Goal: Task Accomplishment & Management: Use online tool/utility

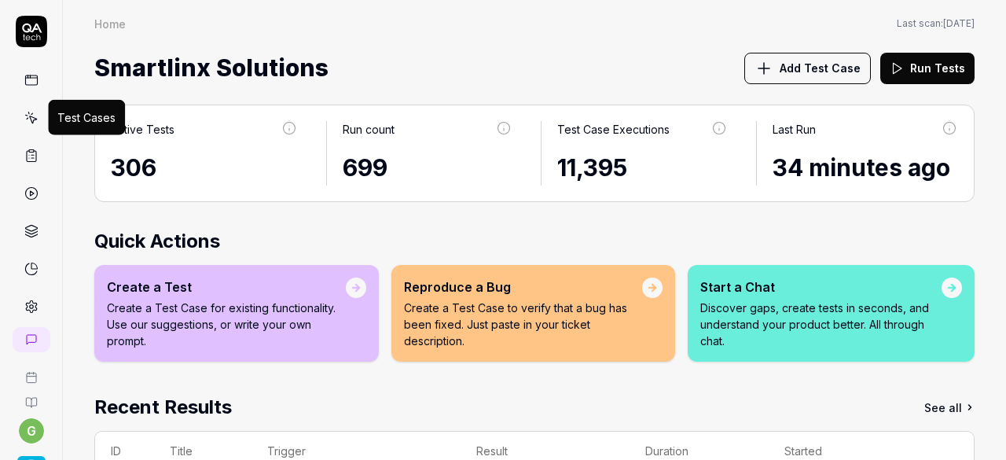
click at [29, 122] on icon at bounding box center [32, 119] width 7 height 7
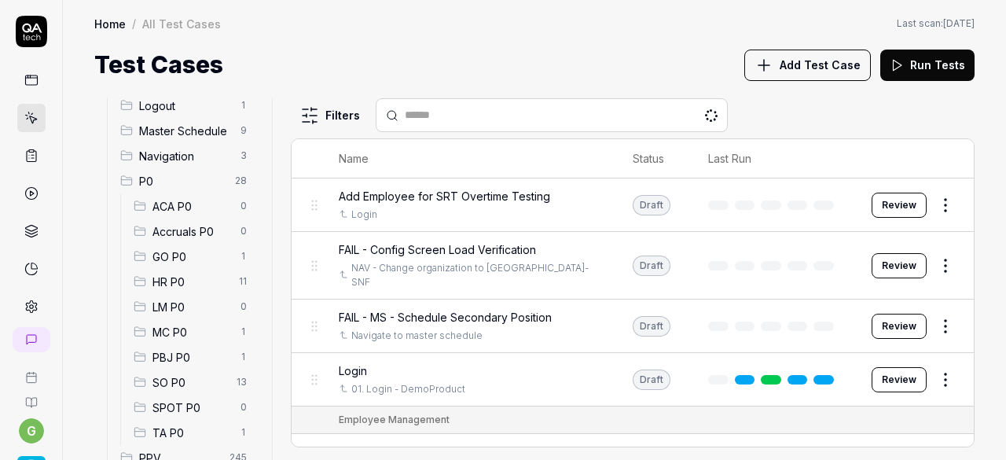
scroll to position [108, 0]
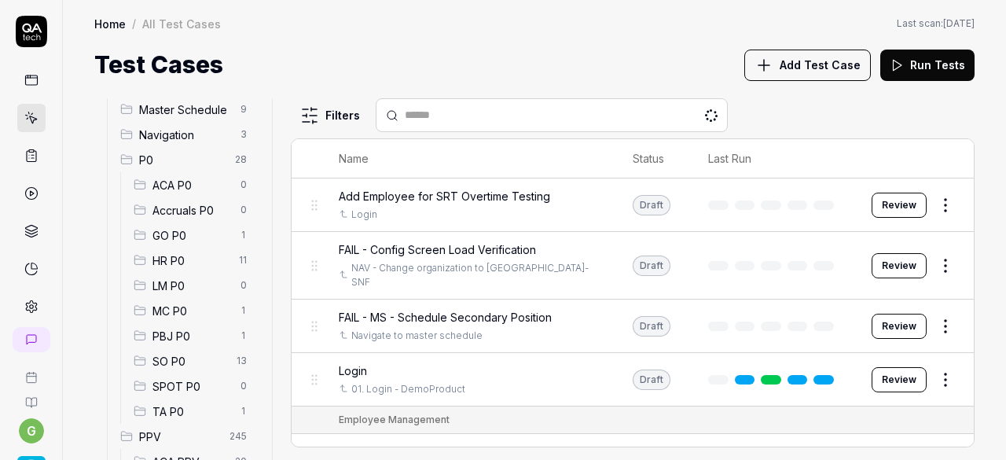
click at [171, 360] on span "SO P0" at bounding box center [190, 361] width 75 height 17
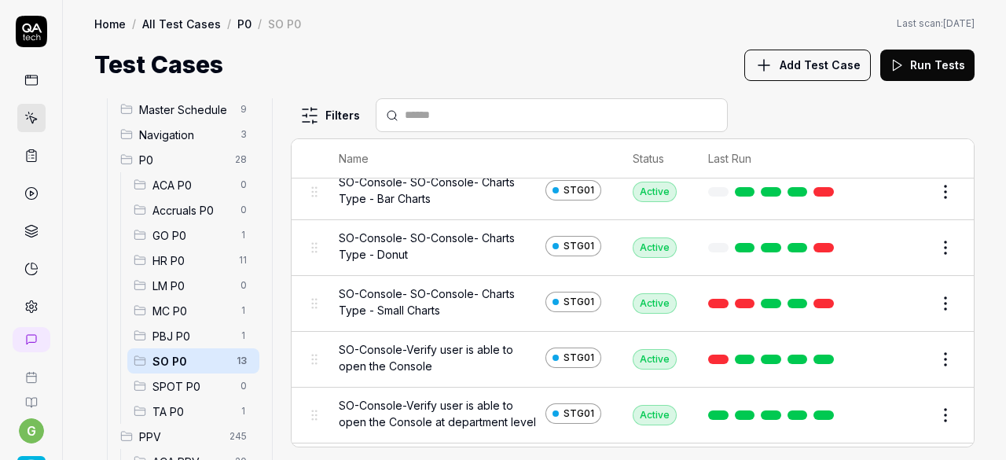
scroll to position [403, 0]
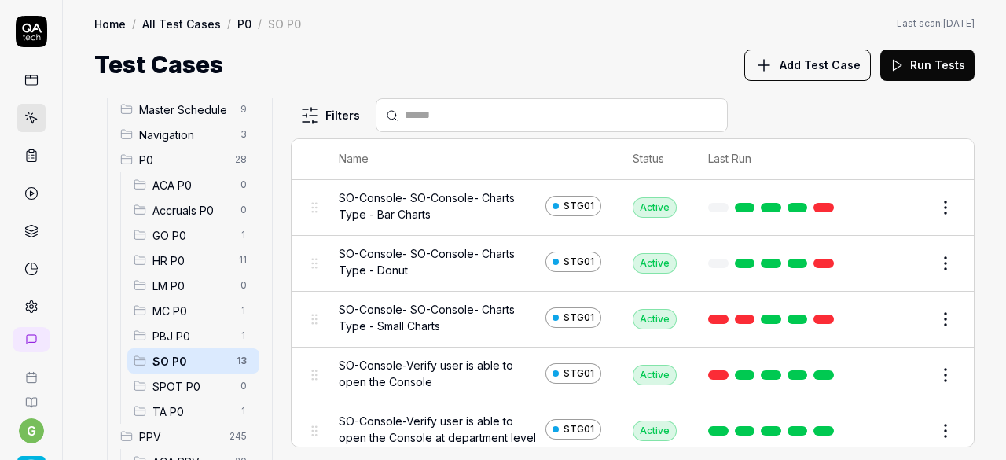
click at [896, 332] on button "Edit" at bounding box center [908, 319] width 38 height 25
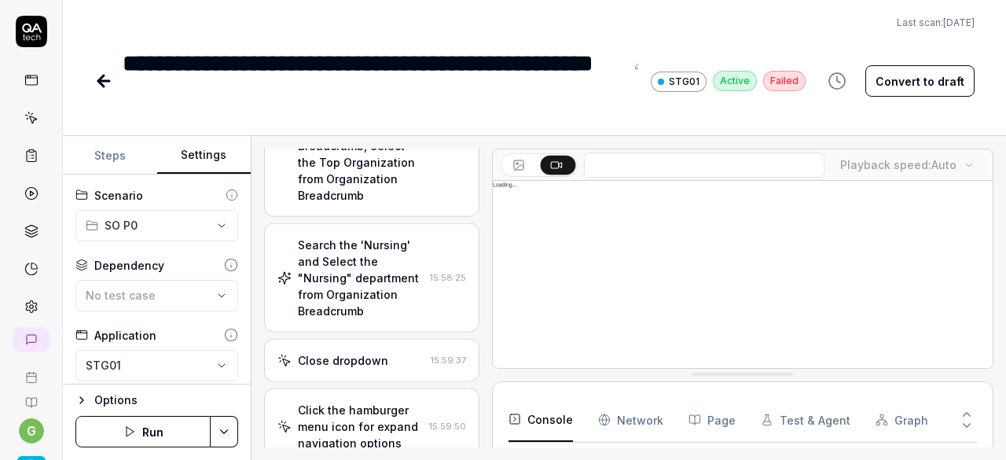
click at [204, 155] on button "Settings" at bounding box center [204, 156] width 94 height 38
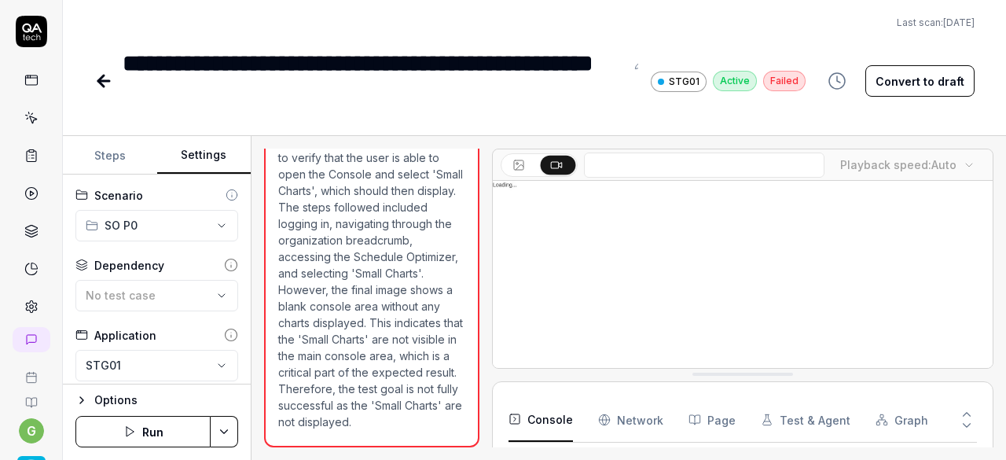
scroll to position [300, 0]
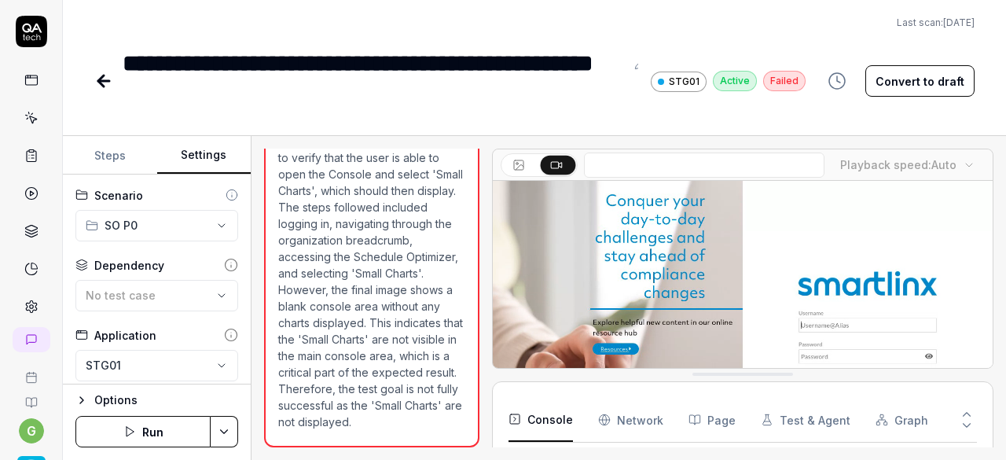
click at [110, 82] on icon at bounding box center [103, 81] width 19 height 19
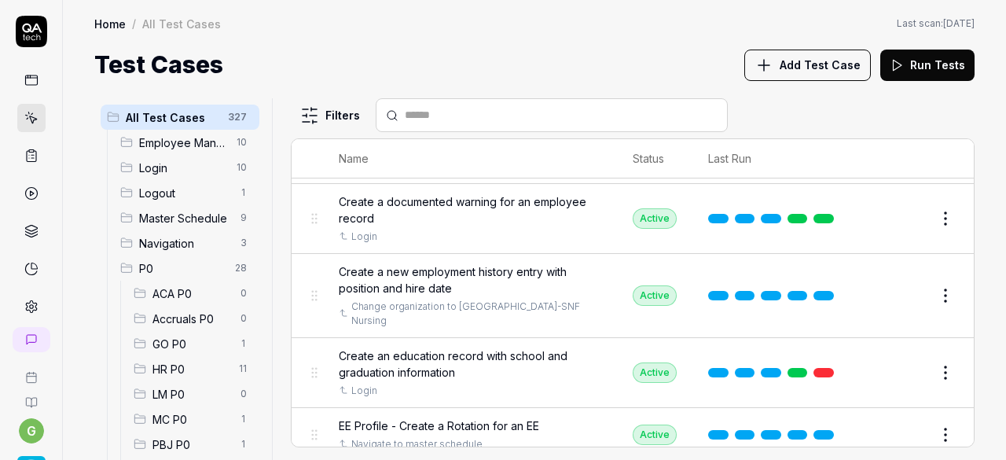
scroll to position [134, 0]
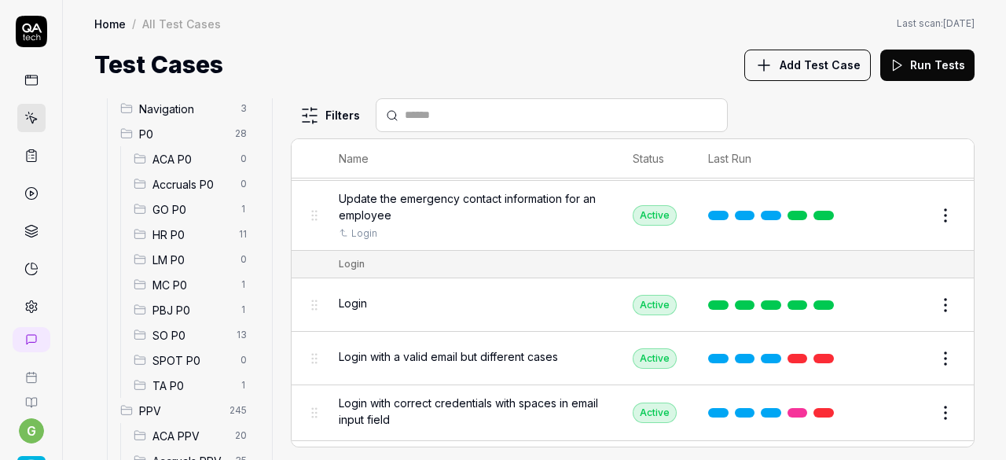
click at [175, 333] on span "SO P0" at bounding box center [190, 335] width 75 height 17
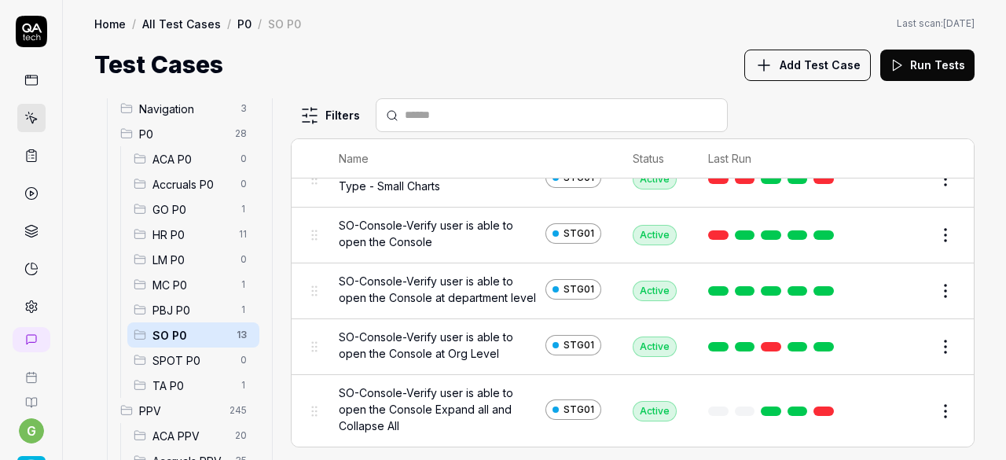
scroll to position [558, 0]
click at [185, 241] on span "HR P0" at bounding box center [191, 234] width 77 height 17
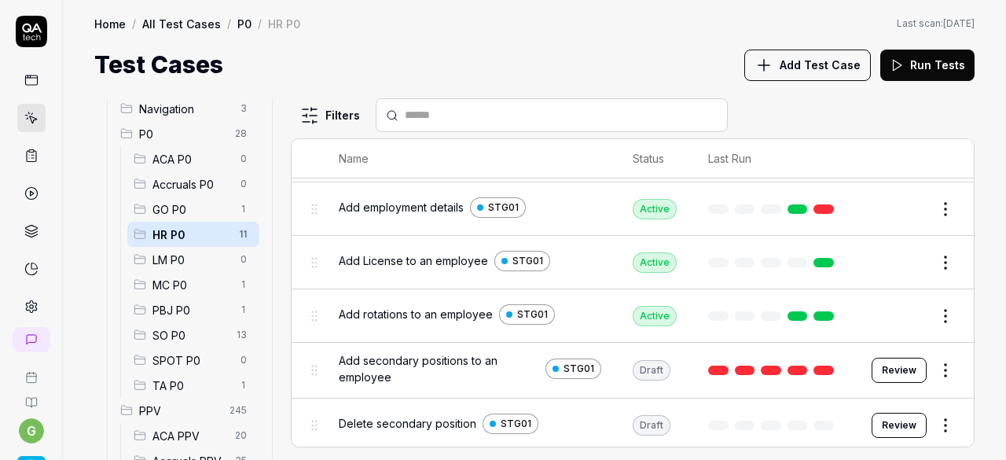
click at [889, 310] on button "Edit" at bounding box center [908, 315] width 38 height 25
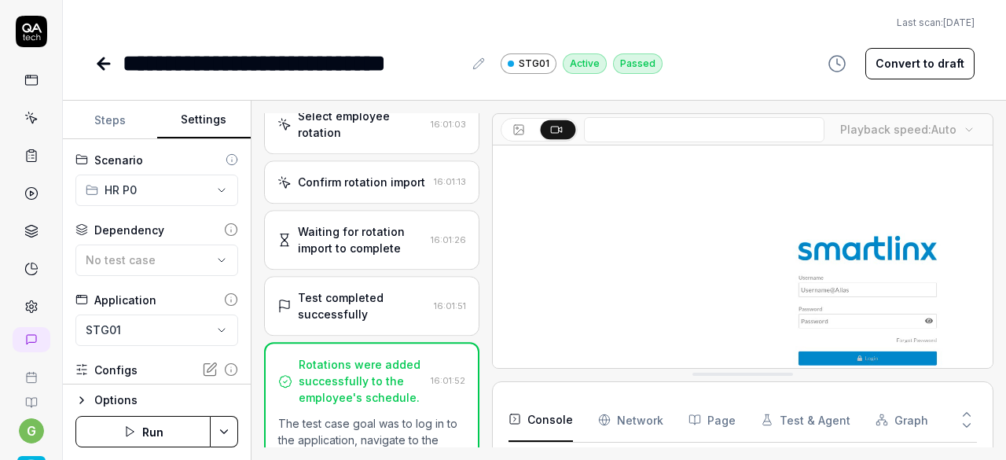
click at [216, 115] on button "Settings" at bounding box center [204, 120] width 94 height 38
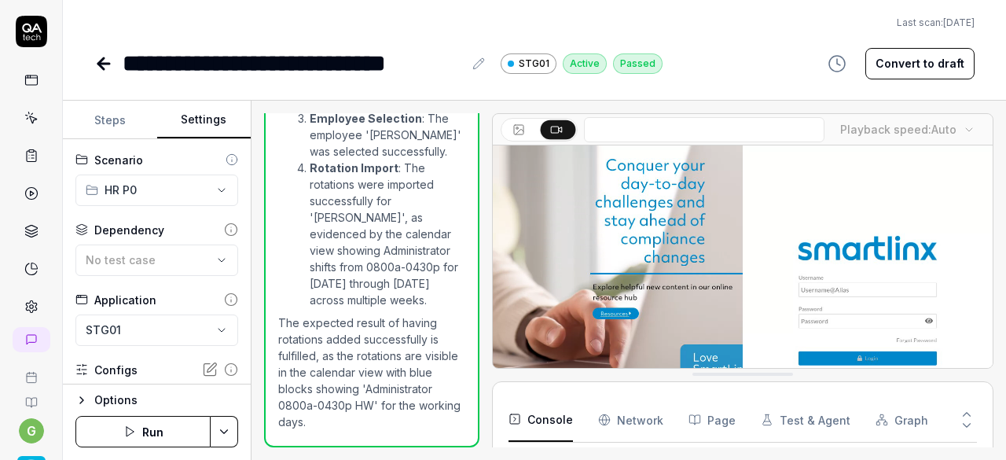
scroll to position [345, 0]
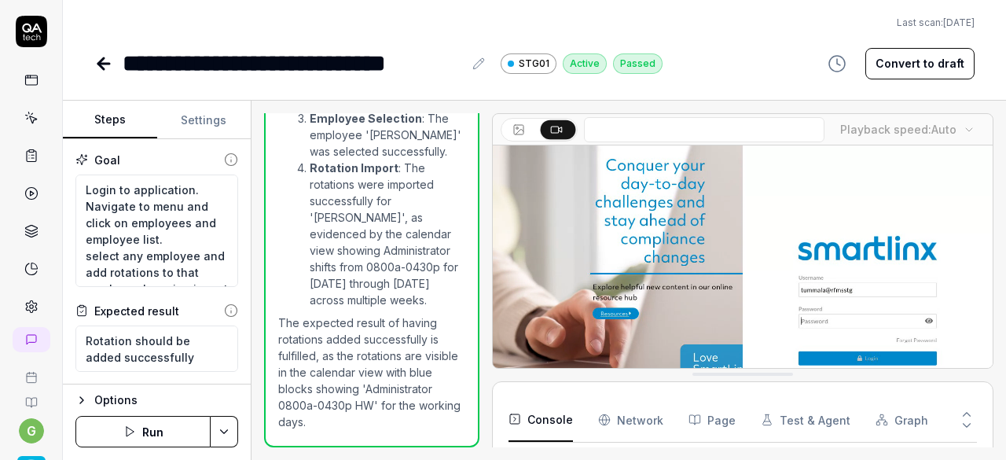
click at [119, 123] on button "Steps" at bounding box center [110, 120] width 94 height 38
click at [109, 72] on icon at bounding box center [103, 63] width 19 height 19
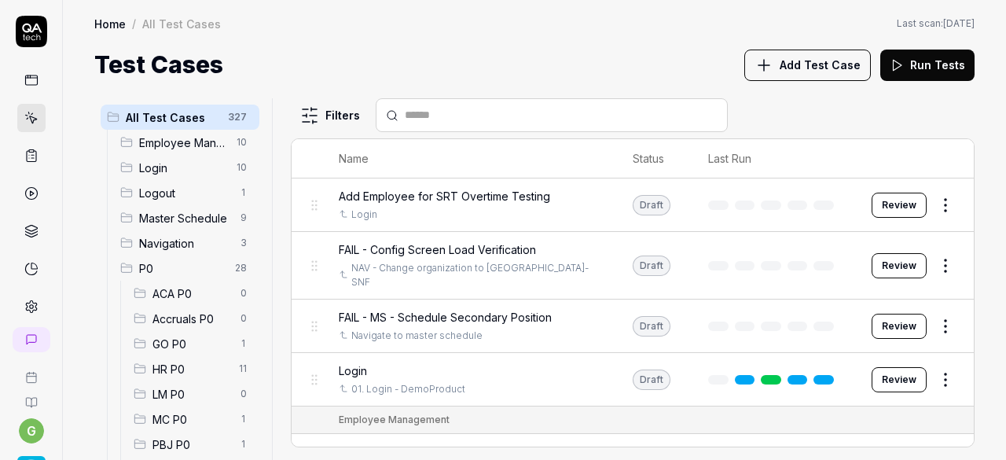
scroll to position [173, 0]
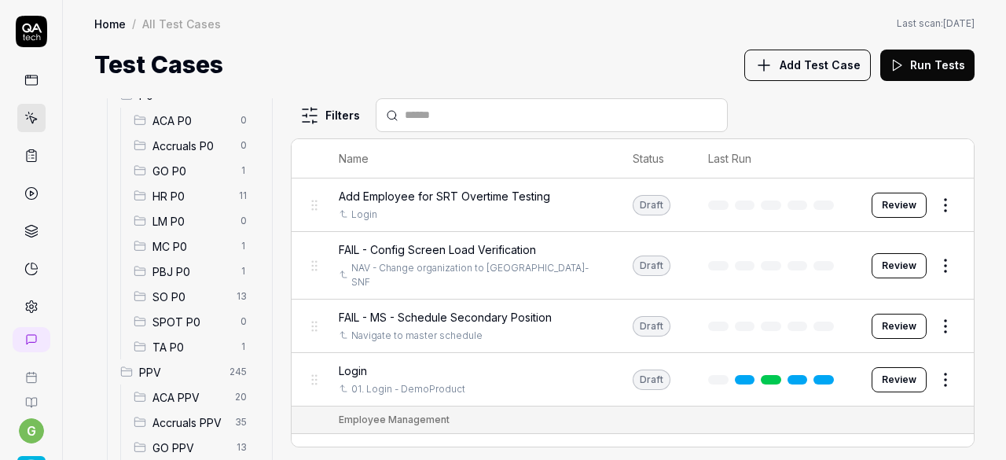
click at [179, 298] on span "SO P0" at bounding box center [190, 297] width 75 height 17
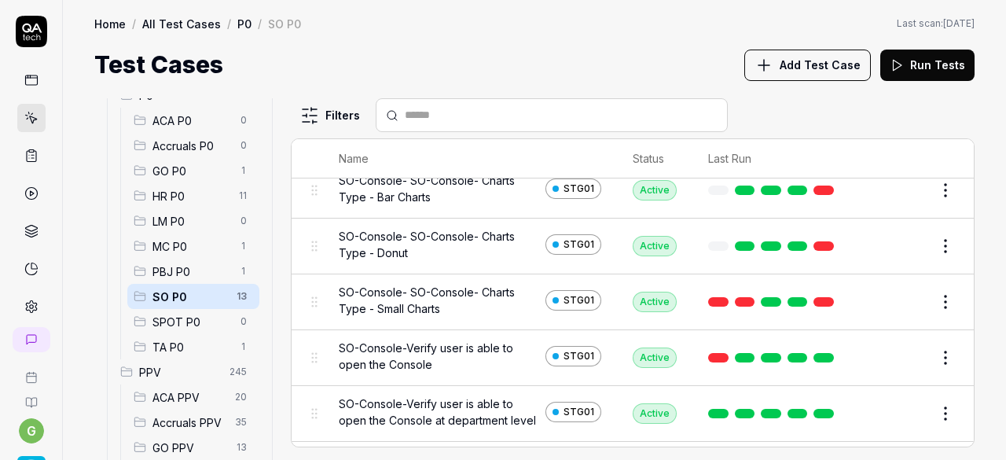
scroll to position [558, 0]
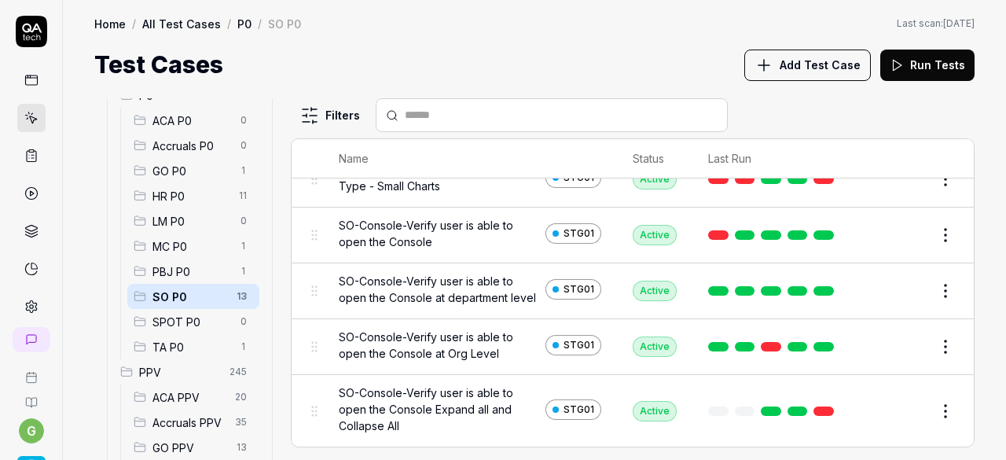
click at [896, 289] on button "Edit" at bounding box center [908, 290] width 38 height 25
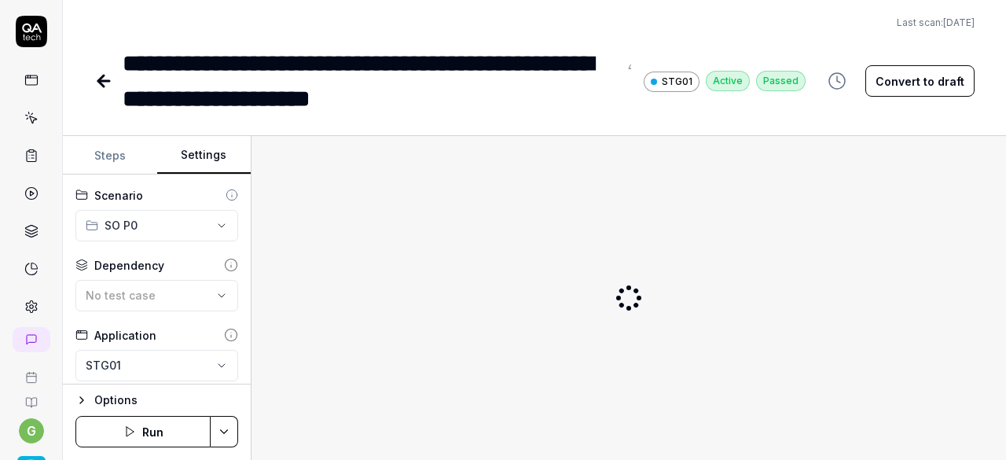
click at [214, 149] on button "Settings" at bounding box center [204, 156] width 94 height 38
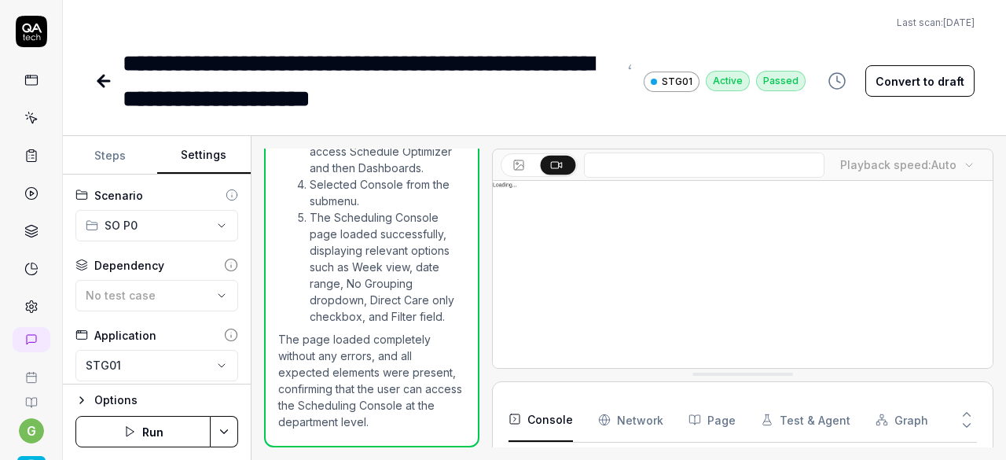
scroll to position [268, 0]
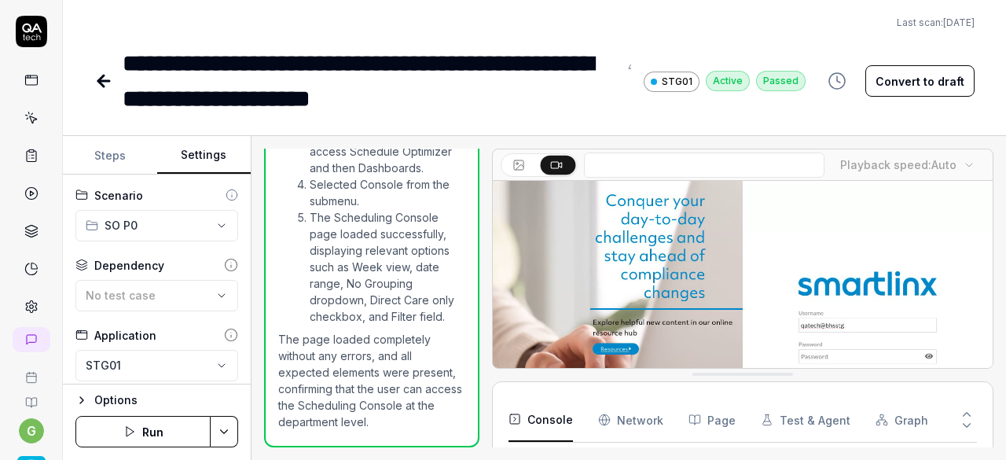
click at [108, 84] on icon at bounding box center [103, 81] width 19 height 19
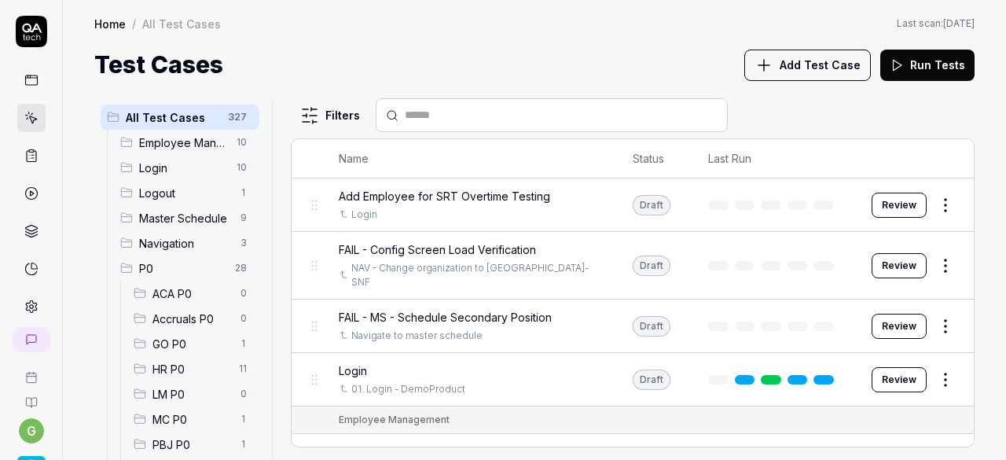
click at [182, 384] on div "LM P0 0" at bounding box center [193, 393] width 132 height 25
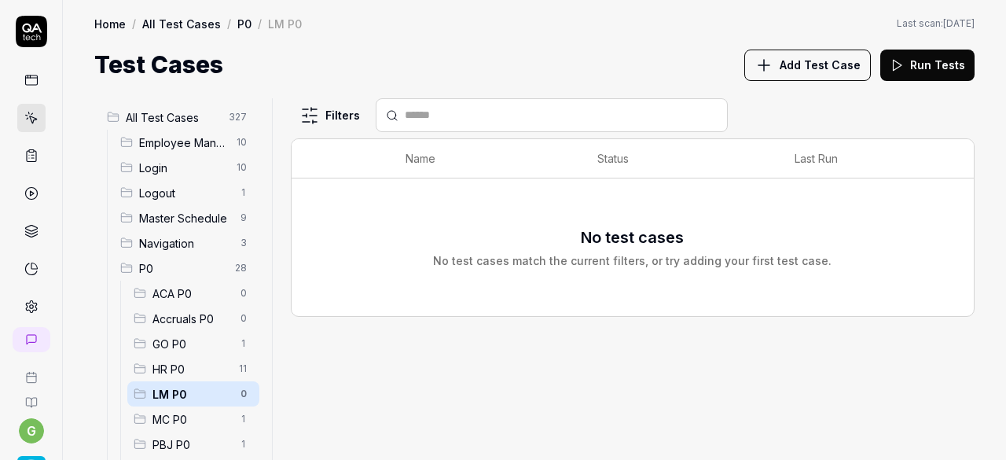
scroll to position [474, 0]
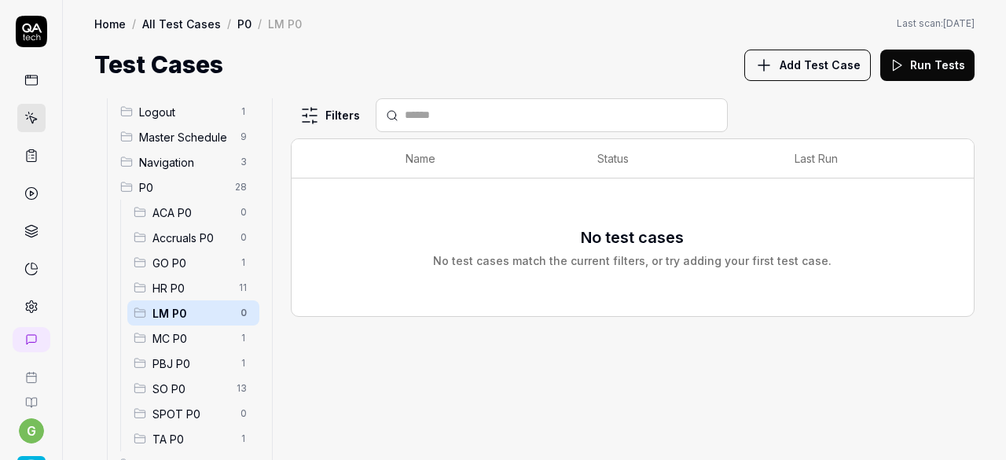
scroll to position [88, 0]
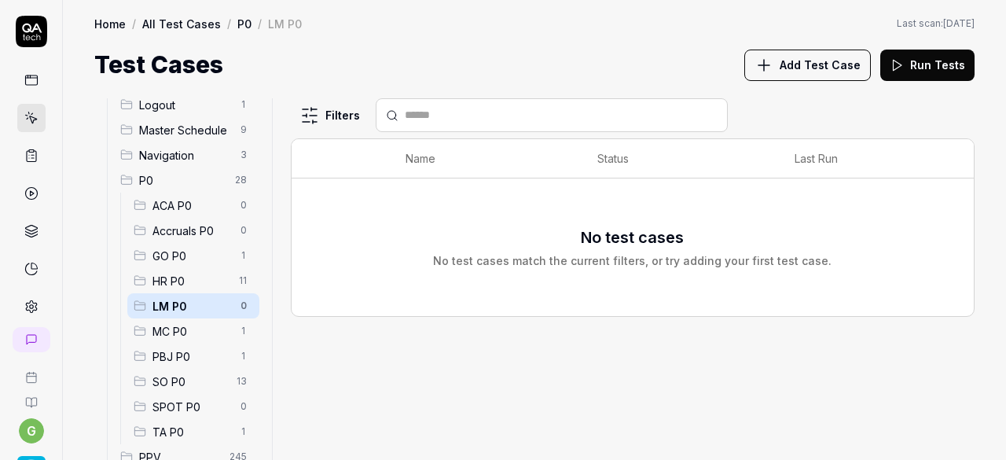
click at [190, 377] on span "SO P0" at bounding box center [190, 381] width 75 height 17
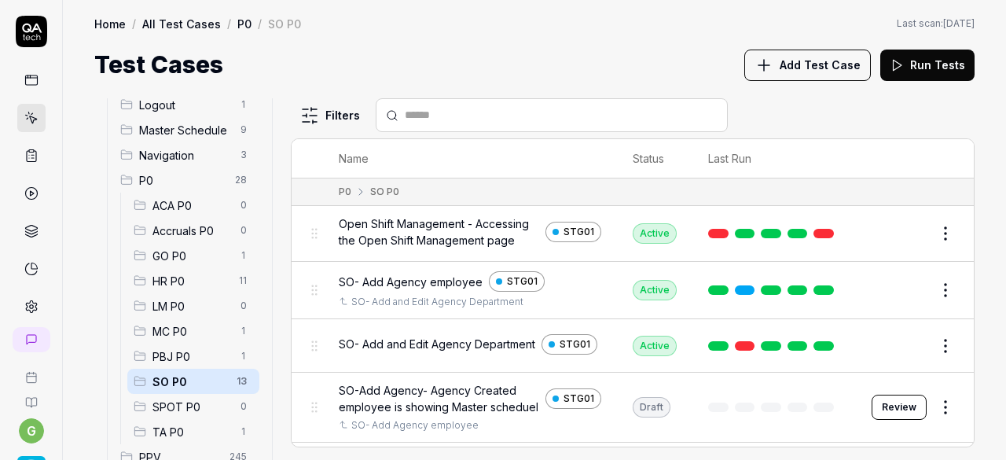
click at [893, 230] on button "Edit" at bounding box center [908, 233] width 38 height 25
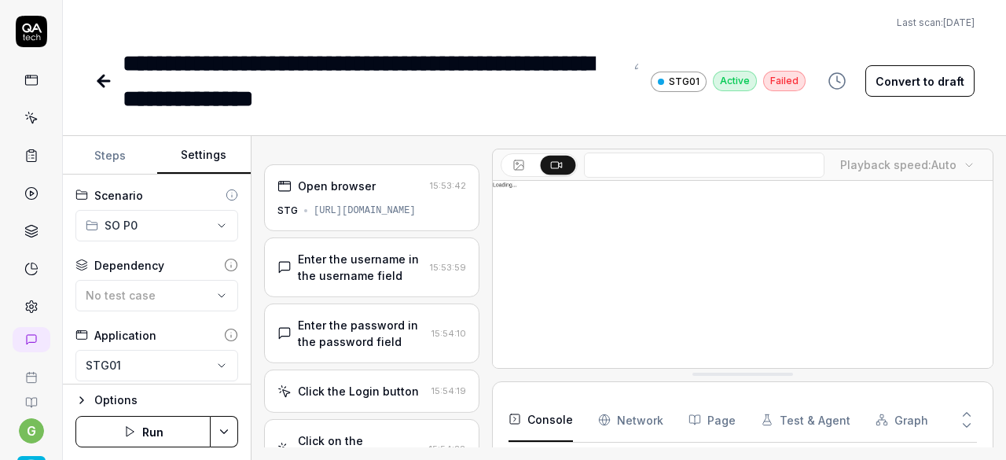
click at [211, 161] on button "Settings" at bounding box center [204, 156] width 94 height 38
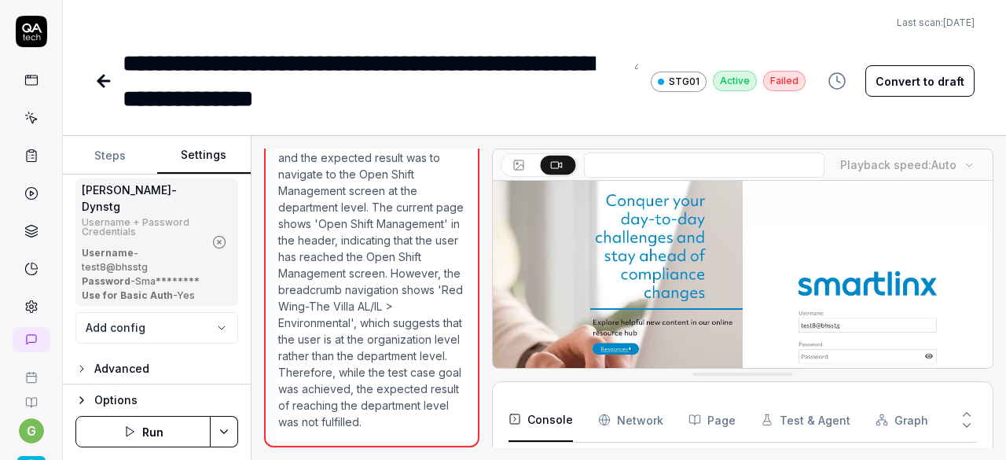
scroll to position [326, 0]
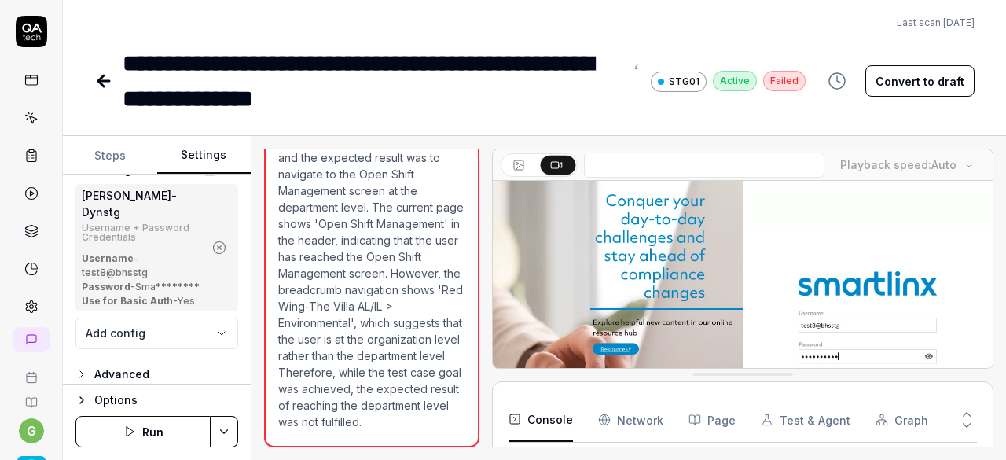
scroll to position [235, 0]
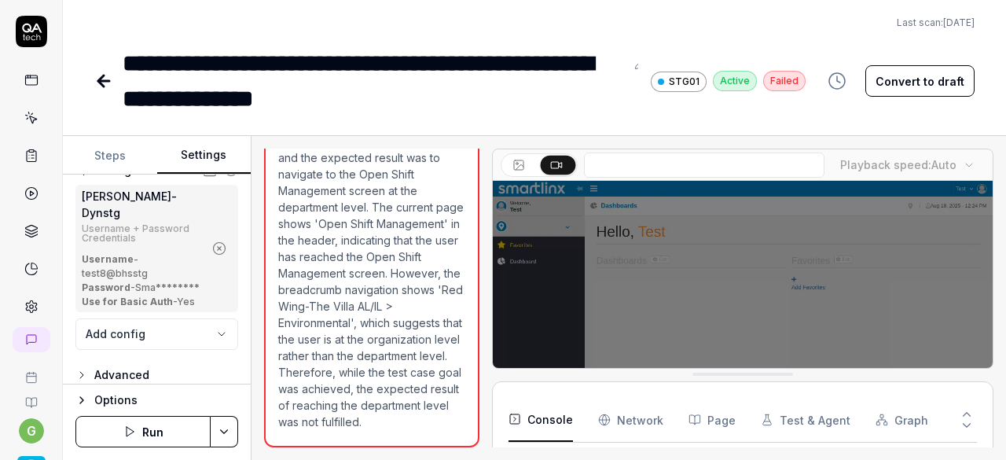
type textarea "*"
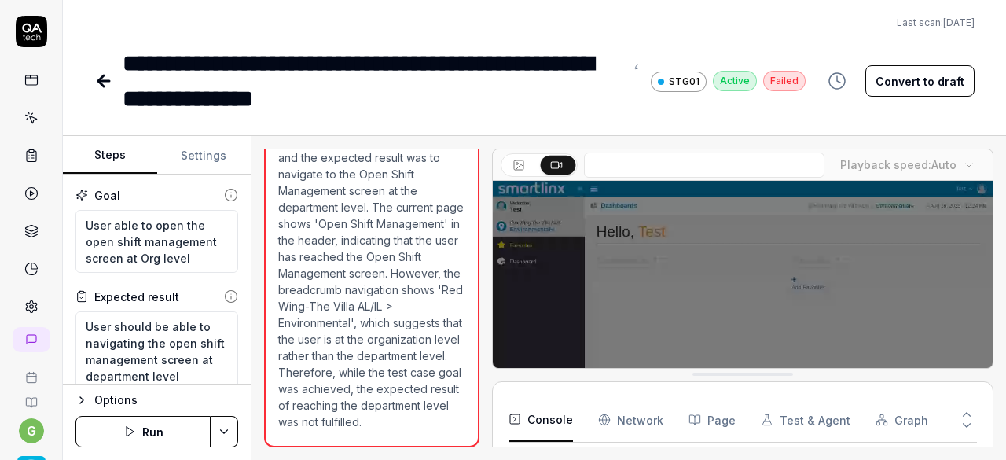
click at [111, 154] on button "Steps" at bounding box center [110, 156] width 94 height 38
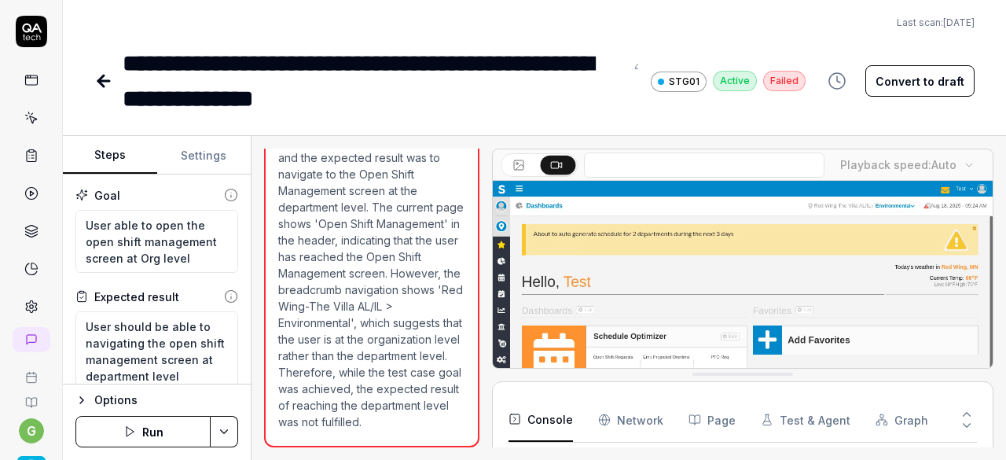
click at [102, 74] on icon at bounding box center [103, 81] width 19 height 19
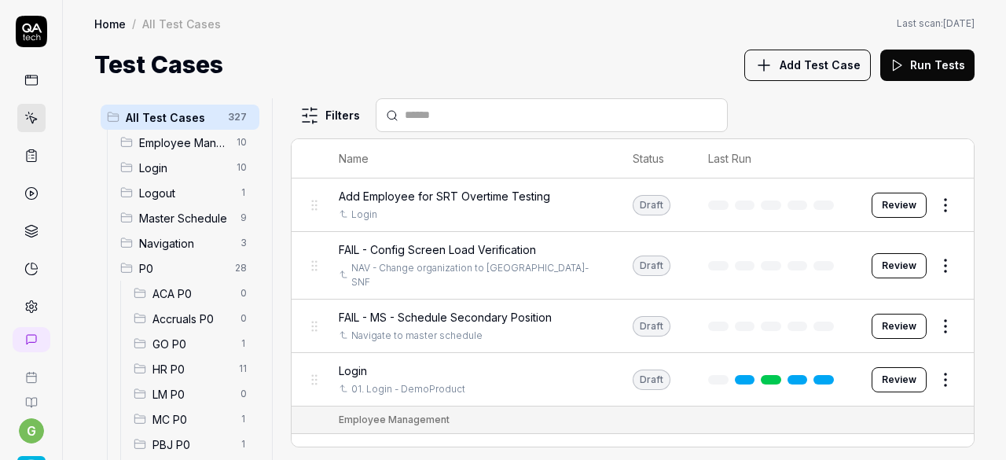
click at [168, 347] on span "GO P0" at bounding box center [192, 344] width 79 height 17
click at [175, 317] on span "Accruals P0" at bounding box center [192, 319] width 79 height 17
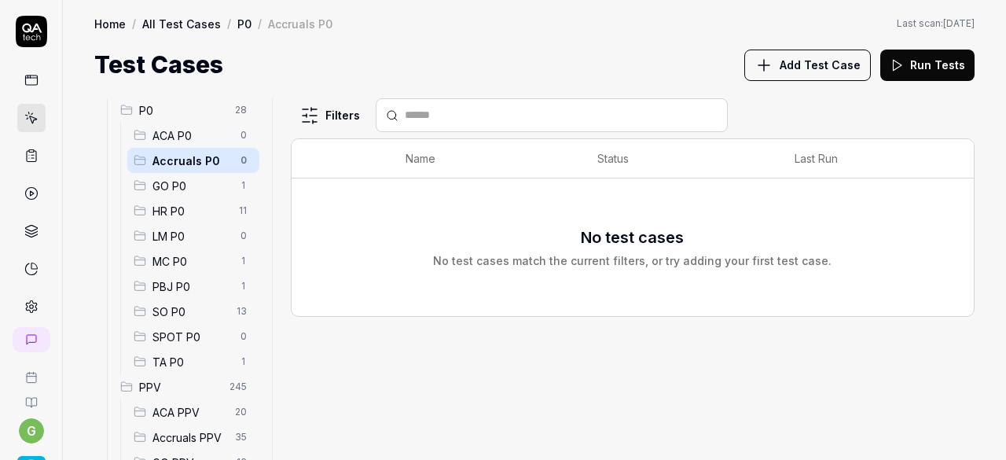
scroll to position [167, 0]
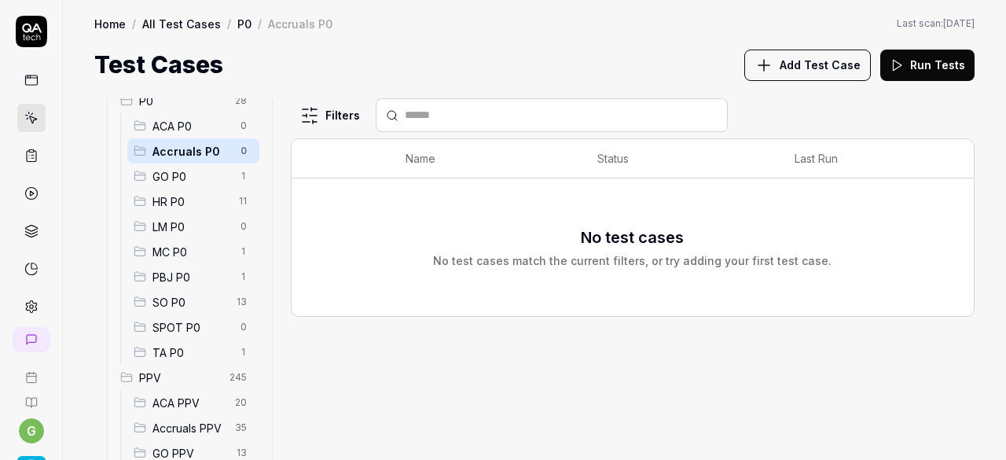
click at [808, 67] on span "Add Test Case" at bounding box center [820, 65] width 81 height 17
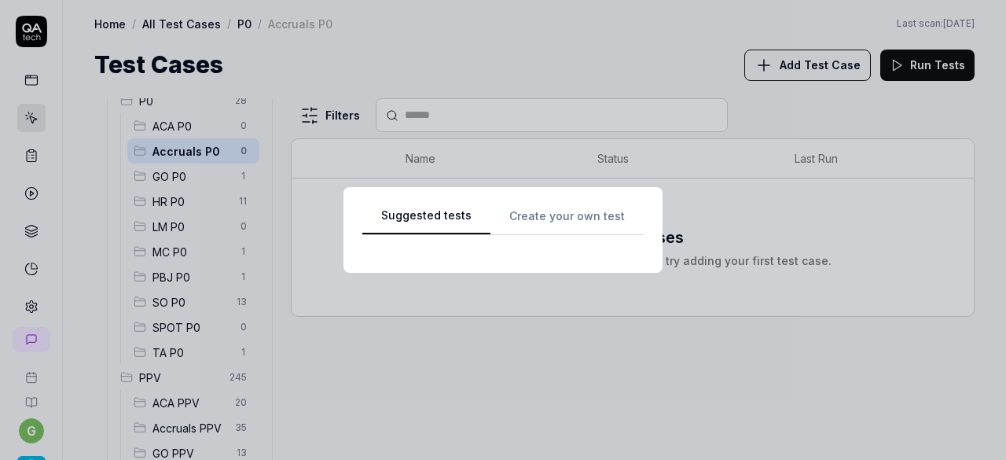
scroll to position [0, 0]
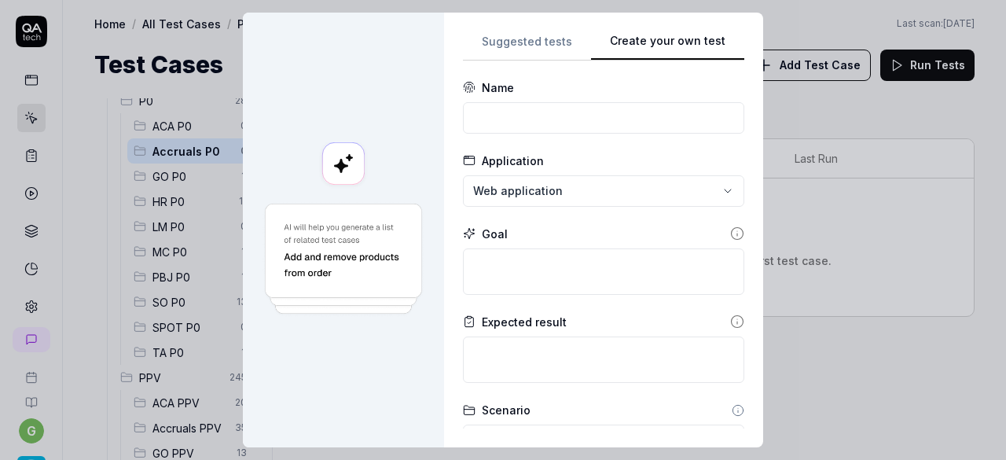
click at [712, 53] on button "Create your own test" at bounding box center [667, 46] width 153 height 28
click at [525, 121] on input at bounding box center [603, 117] width 281 height 31
paste input "Open Shift Management - Date Picker (7)"
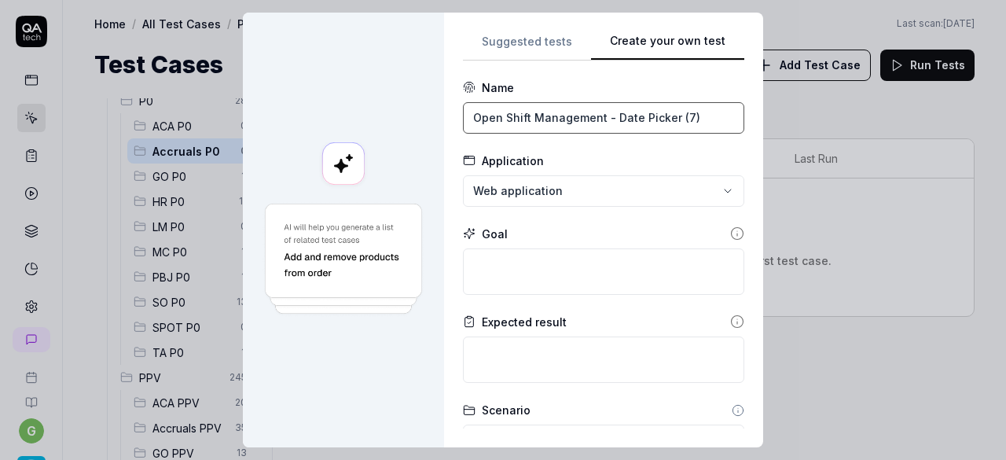
type input "Open Shift Management - Date Picker (7)"
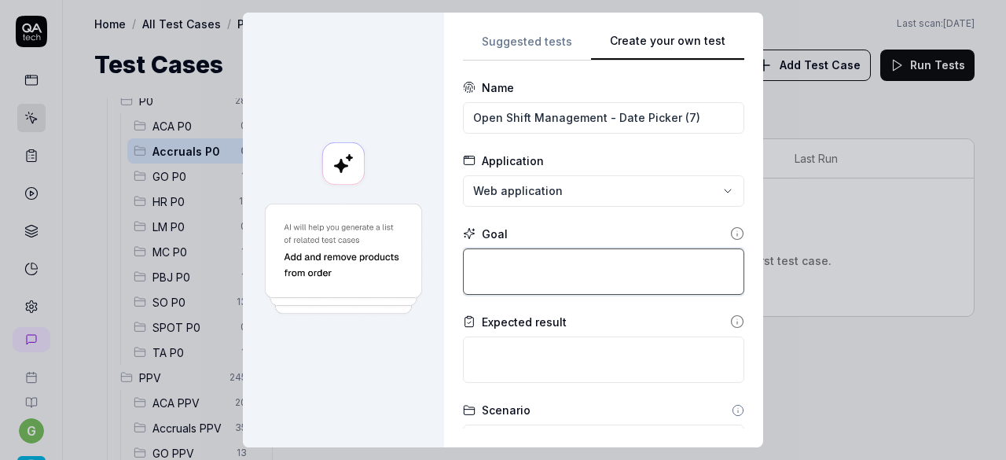
click at [498, 283] on textarea at bounding box center [603, 271] width 281 height 46
type textarea "*"
type textarea "U"
type textarea "*"
type textarea "Us"
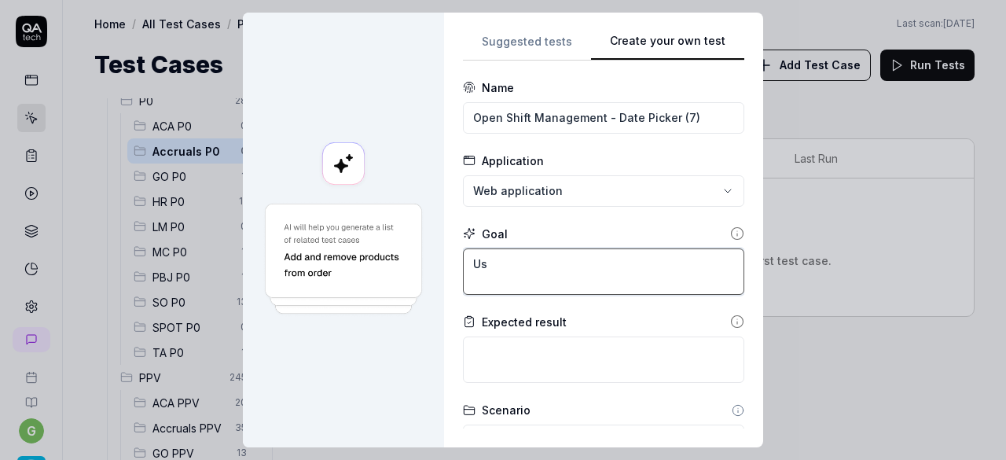
type textarea "*"
type textarea "Use"
type textarea "*"
type textarea "User"
type textarea "*"
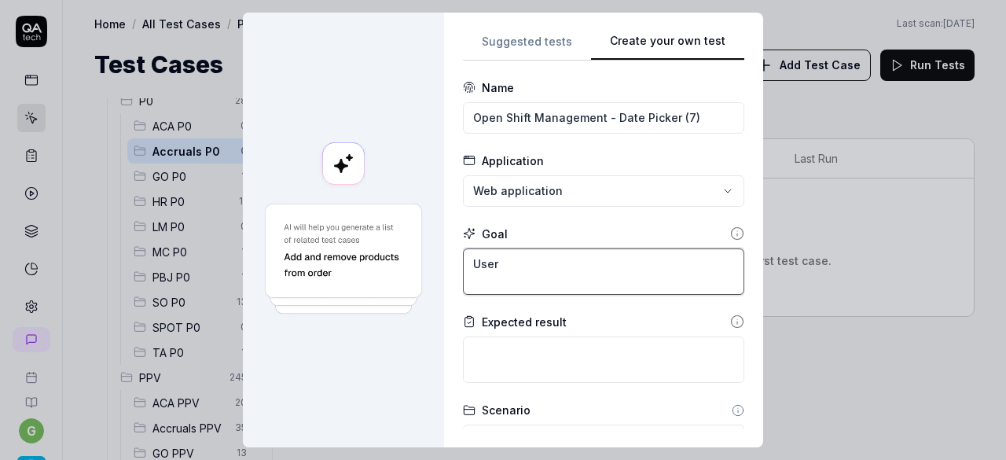
type textarea "User"
type textarea "*"
type textarea "User a"
type textarea "*"
type textarea "User ab"
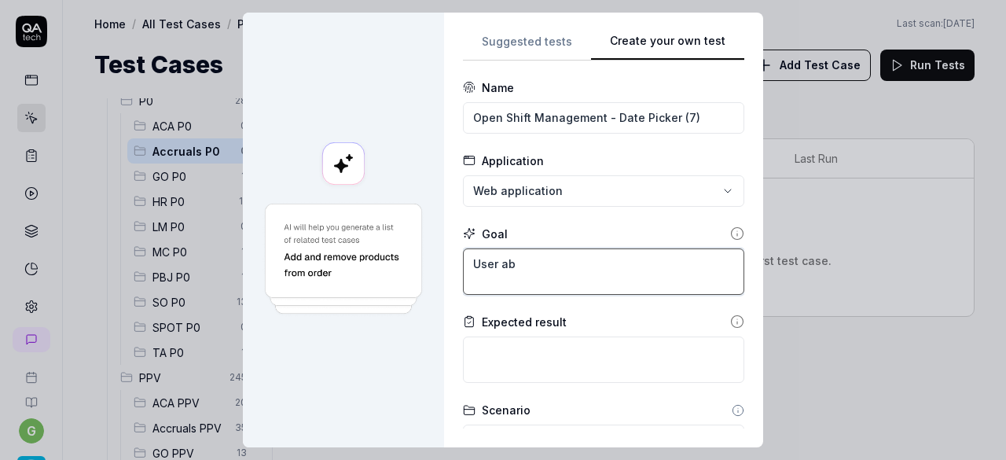
type textarea "*"
type textarea "User abl"
type textarea "*"
type textarea "User able"
type textarea "*"
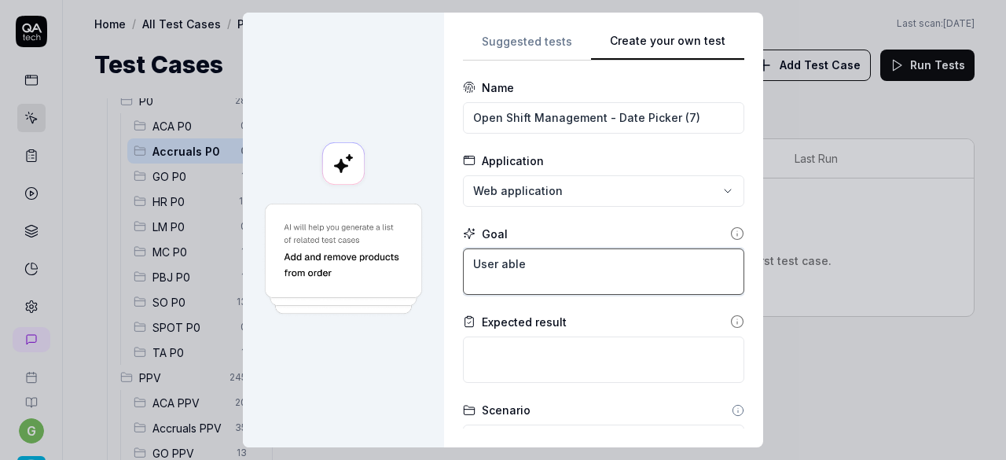
type textarea "User able"
type textarea "*"
type textarea "User able t"
type textarea "*"
type textarea "User able to"
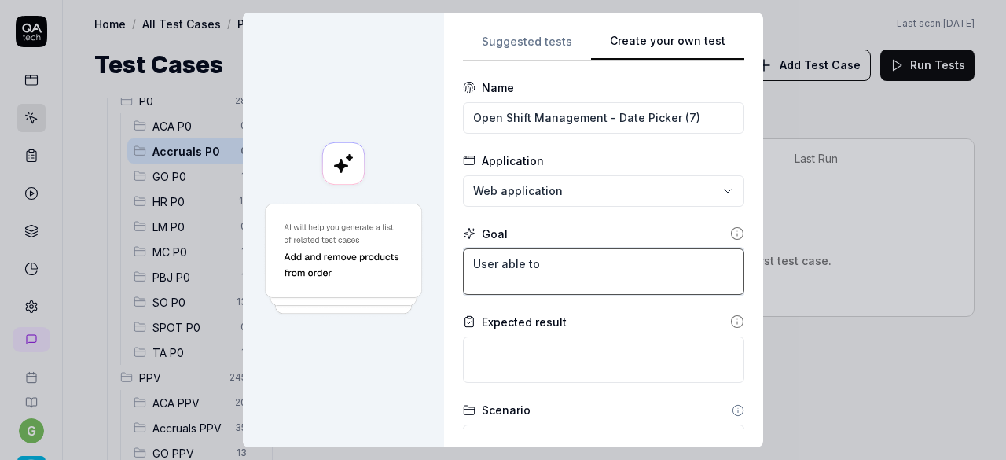
type textarea "*"
type textarea "User able to"
type textarea "*"
type textarea "User able to c"
type textarea "*"
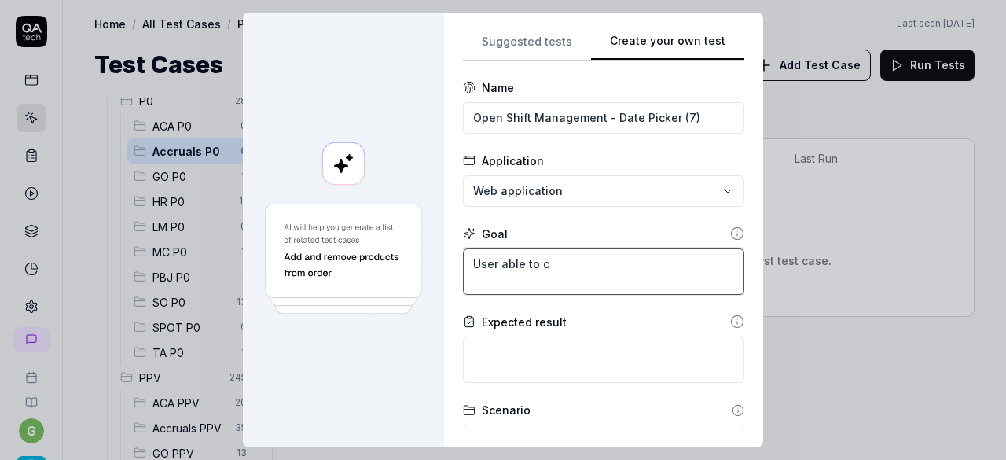
type textarea "User able to cl"
type textarea "*"
type textarea "User able to cli"
type textarea "*"
type textarea "User able to clic"
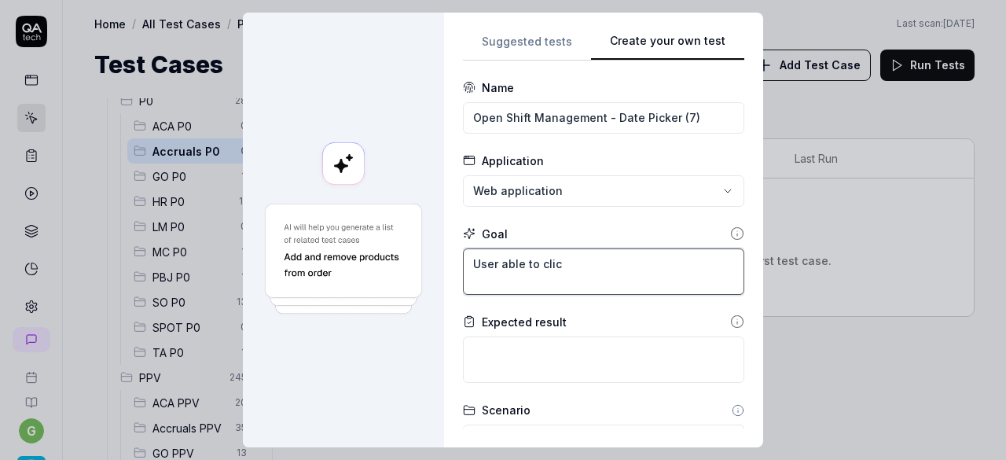
type textarea "*"
type textarea "User able to click"
type textarea "*"
type textarea "User able to click"
type textarea "*"
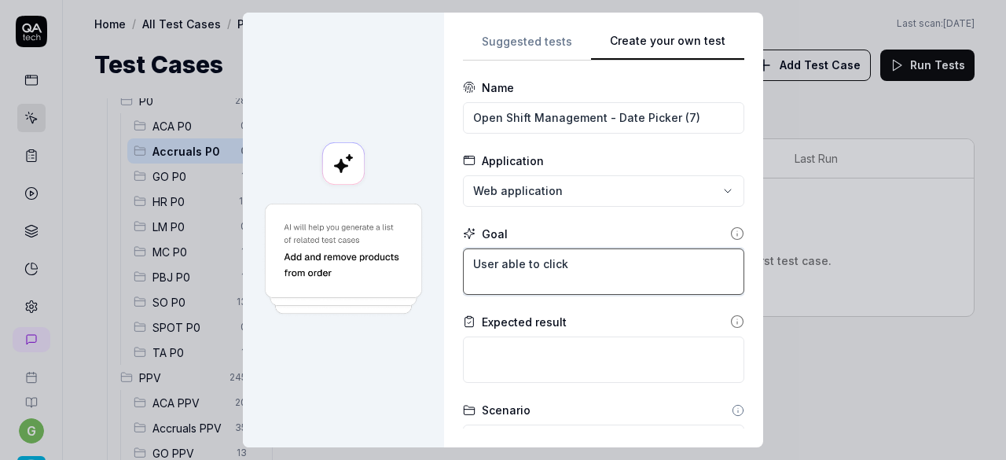
type textarea "User able to click o"
type textarea "*"
type textarea "User able to click on"
type textarea "*"
type textarea "User able to click on"
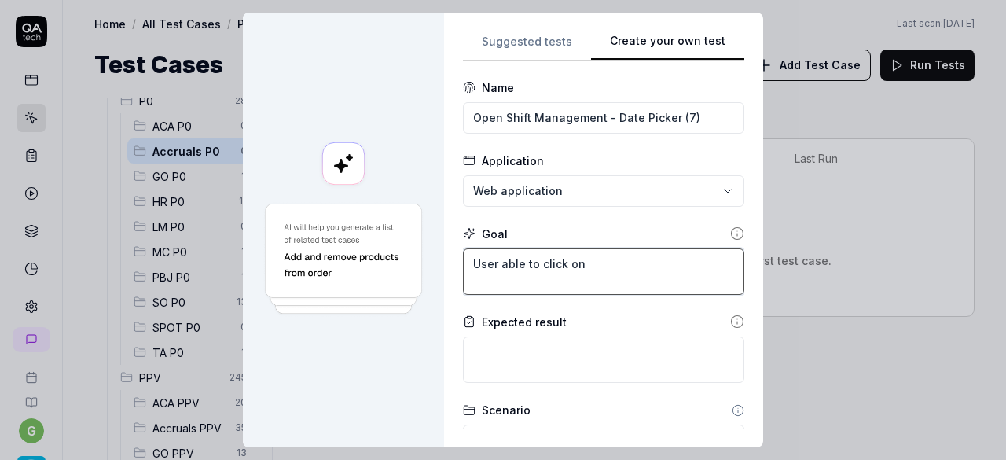
type textarea "*"
type textarea "User able to click on t"
type textarea "*"
type textarea "User able to click on th"
type textarea "*"
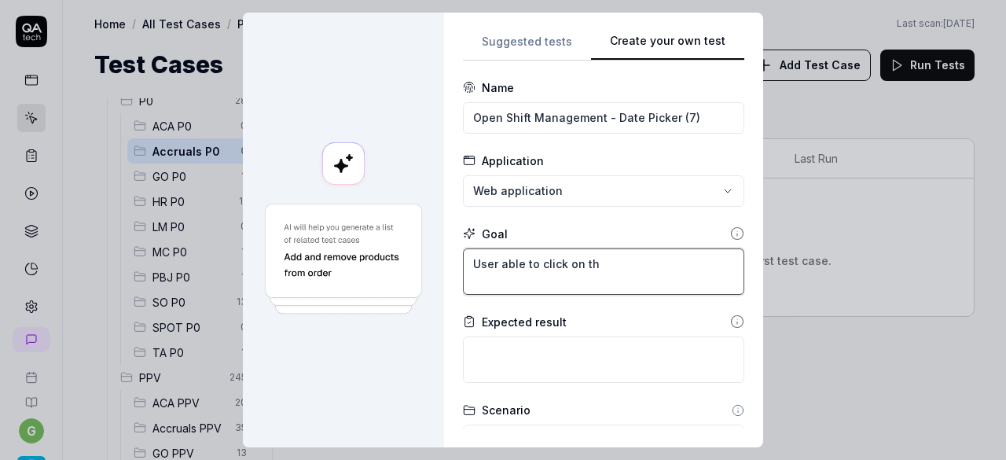
type textarea "User able to click on the"
type textarea "*"
type textarea "User able to click on the"
type textarea "*"
type textarea "User able to click on the"
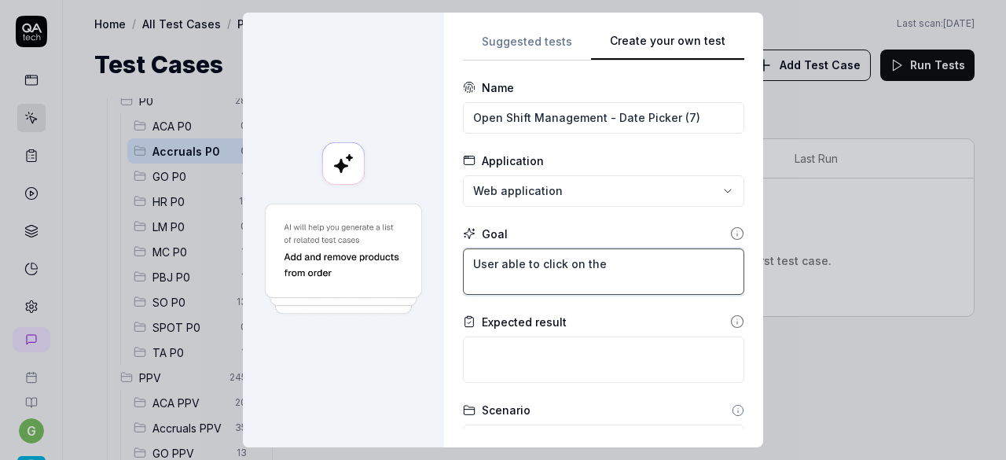
type textarea "*"
type textarea "User able to click on th"
type textarea "*"
type textarea "User able to click on t"
type textarea "*"
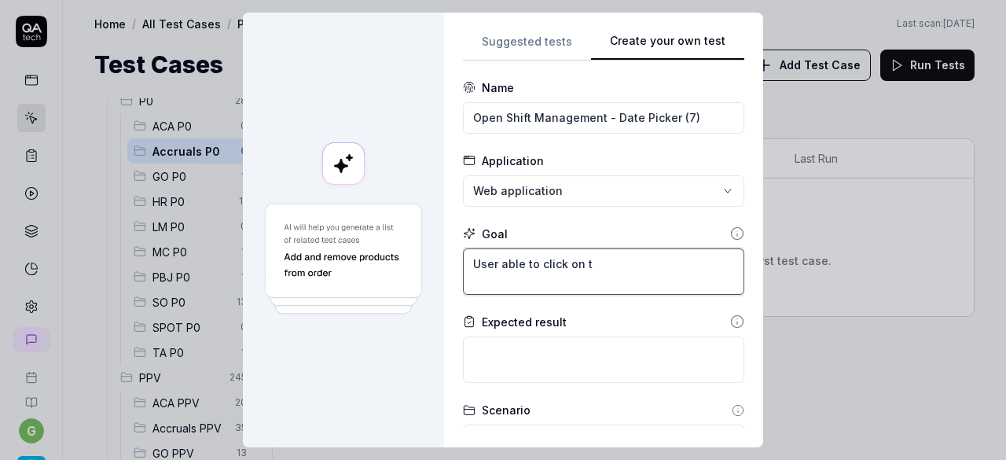
type textarea "User able to click on"
type textarea "*"
type textarea "User able to click on"
type textarea "*"
type textarea "User able to click o"
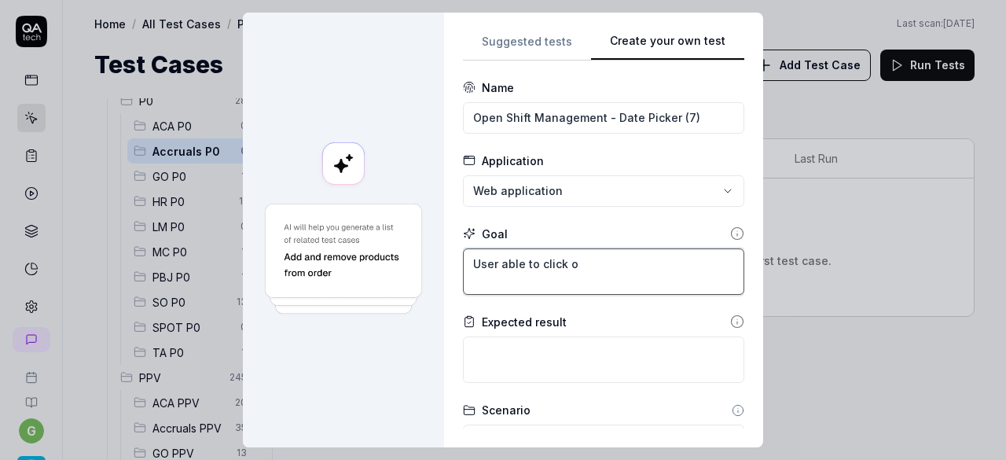
type textarea "*"
type textarea "User able to click"
type textarea "*"
type textarea "User able to click"
type textarea "*"
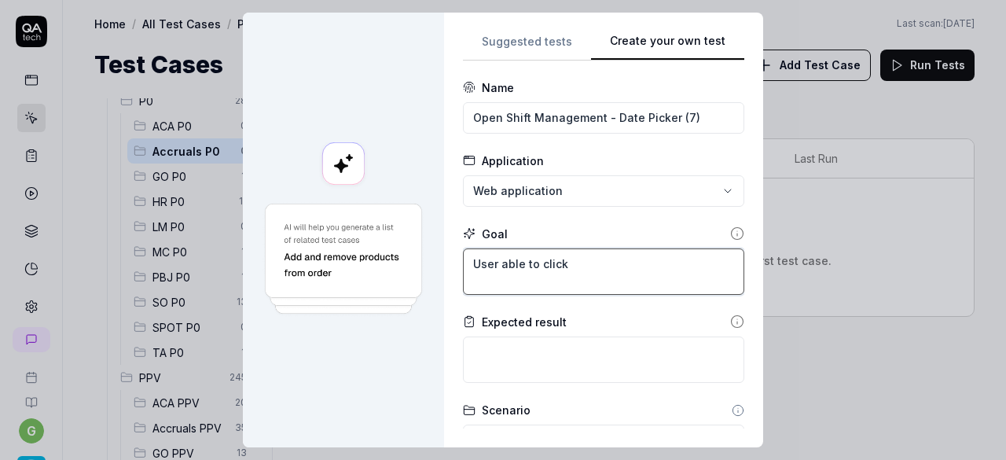
type textarea "User able to clic"
type textarea "*"
type textarea "User able to cli"
type textarea "*"
type textarea "User able to cl"
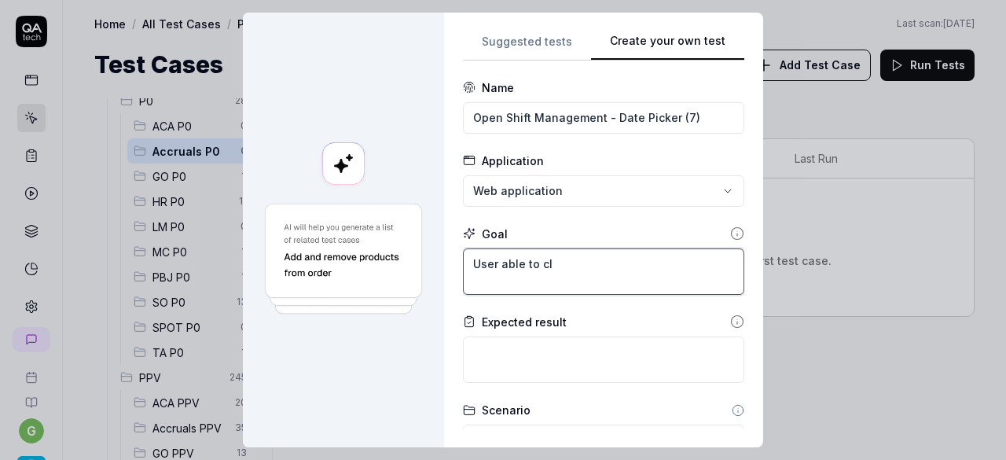
type textarea "*"
type textarea "User able to c"
type textarea "*"
type textarea "User able to"
type textarea "*"
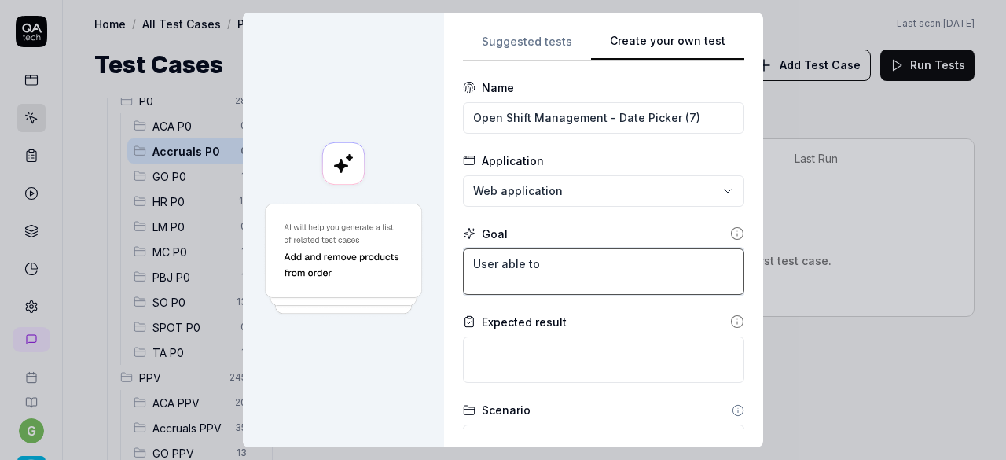
type textarea "User able to s"
type textarea "*"
type textarea "User able to se"
type textarea "*"
type textarea "User able to sel"
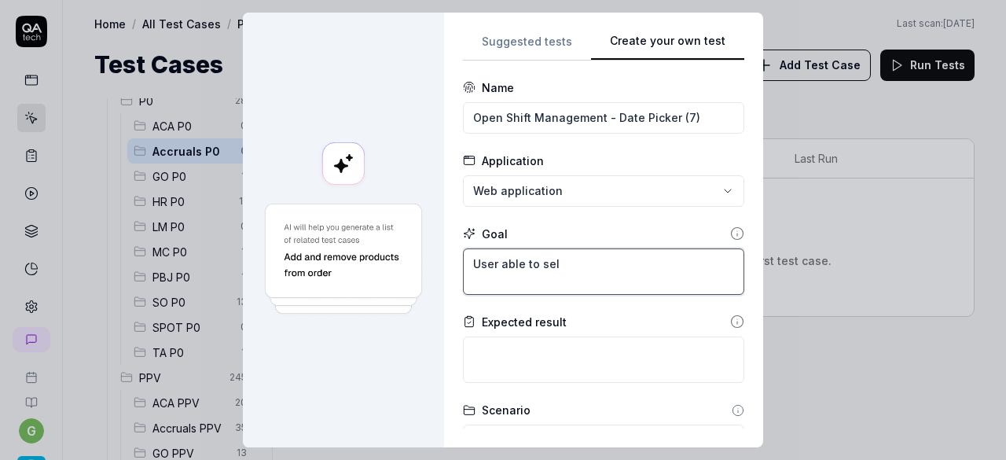
type textarea "*"
type textarea "User able to sele"
type textarea "*"
type textarea "User able to selec"
type textarea "*"
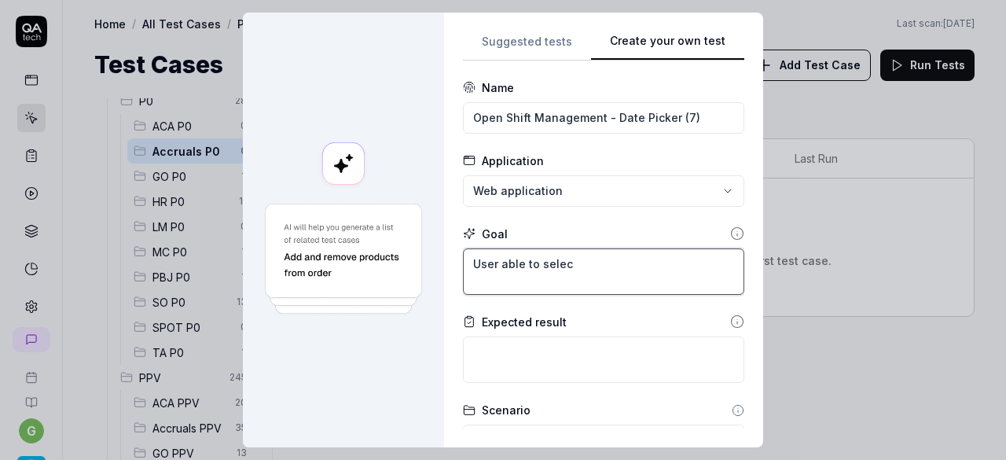
type textarea "User able to select"
type textarea "*"
type textarea "User able to select"
type textarea "*"
type textarea "User able to select t"
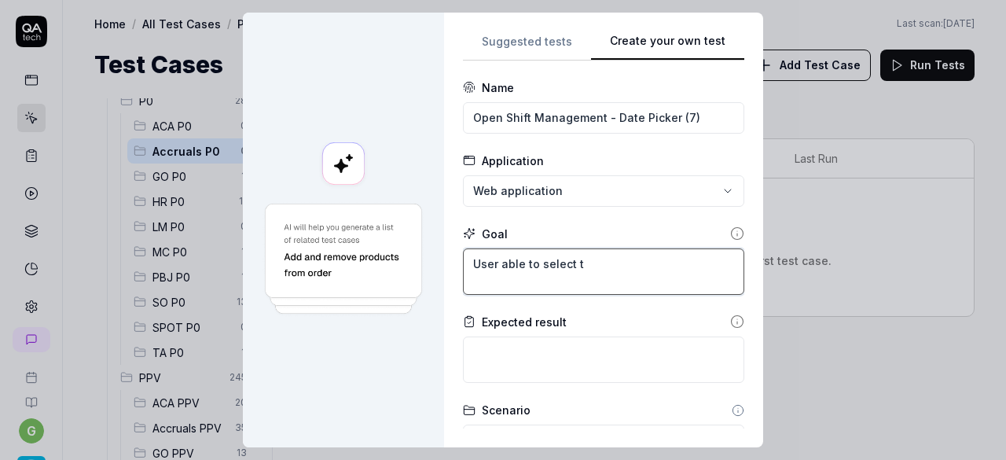
type textarea "*"
type textarea "User able to select th"
type textarea "*"
type textarea "User able to select the"
type textarea "*"
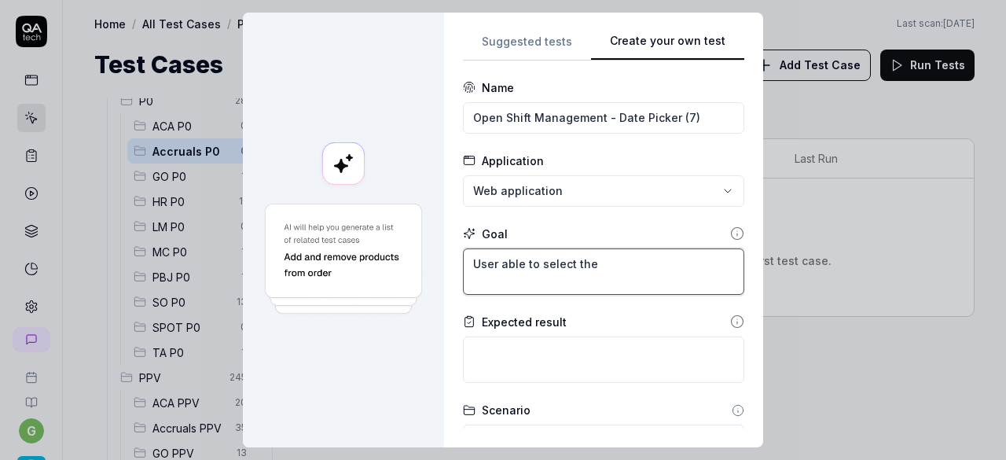
type textarea "User able to select the"
type textarea "*"
type textarea "User able to select the p"
type textarea "*"
type textarea "User able to select the pr"
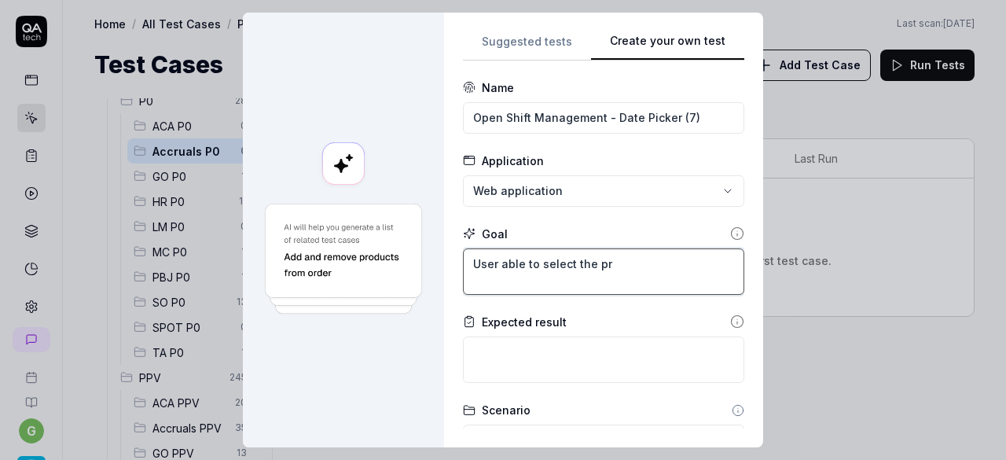
type textarea "*"
type textarea "User able to select the pre"
type textarea "*"
type textarea "User able to select the prev"
type textarea "*"
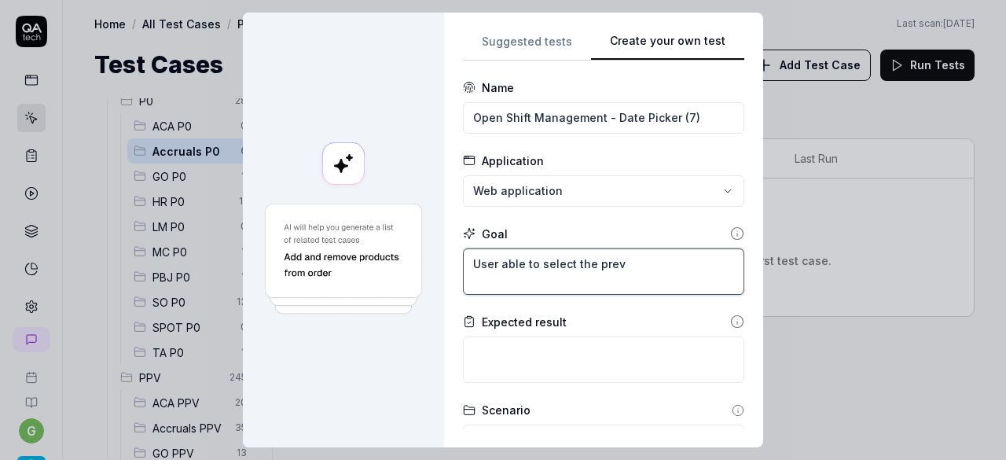
type textarea "User able to select the previ"
type textarea "*"
type textarea "User able to select the previo"
type textarea "*"
type textarea "User able to select the previou"
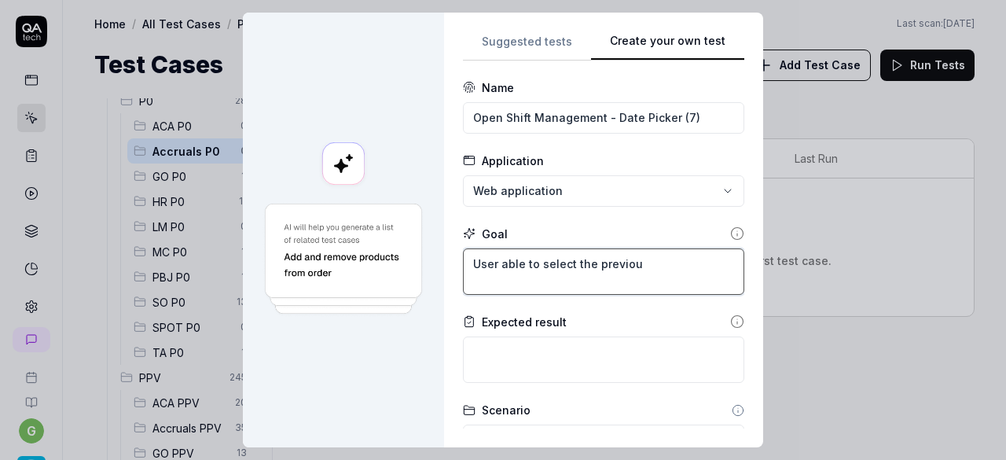
type textarea "*"
type textarea "User able to select the previous"
type textarea "*"
type textarea "User able to select the previous"
type textarea "*"
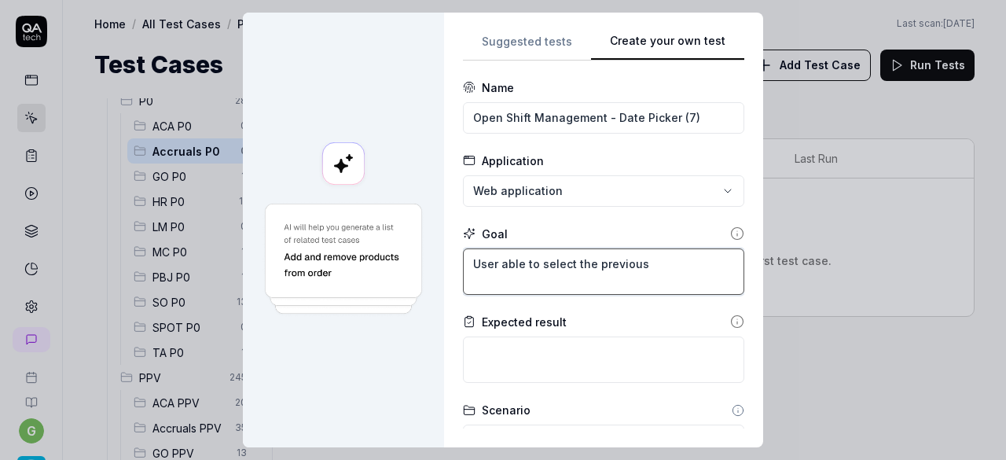
type textarea "User able to select the previous a"
type textarea "*"
type textarea "User able to select the previous an"
type textarea "*"
type textarea "User able to select the previous and"
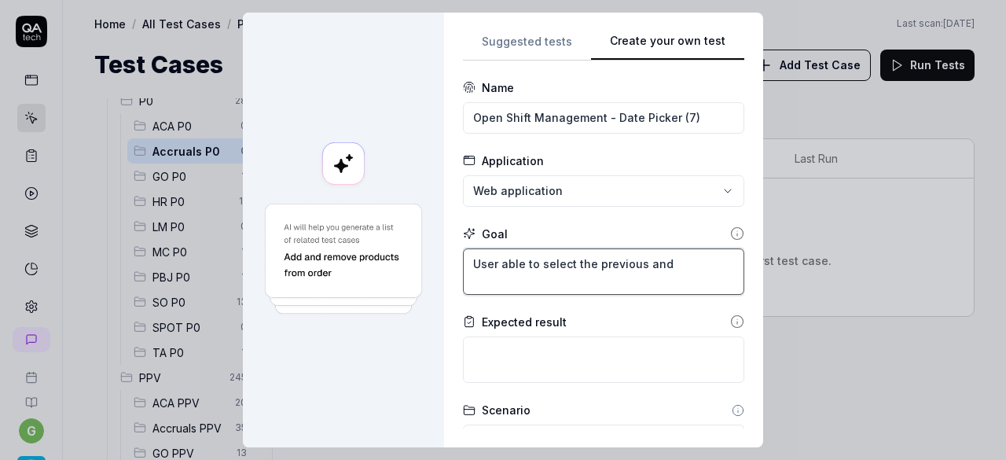
type textarea "*"
type textarea "User able to select the previous and"
type textarea "*"
type textarea "User able to select the previous and n"
type textarea "*"
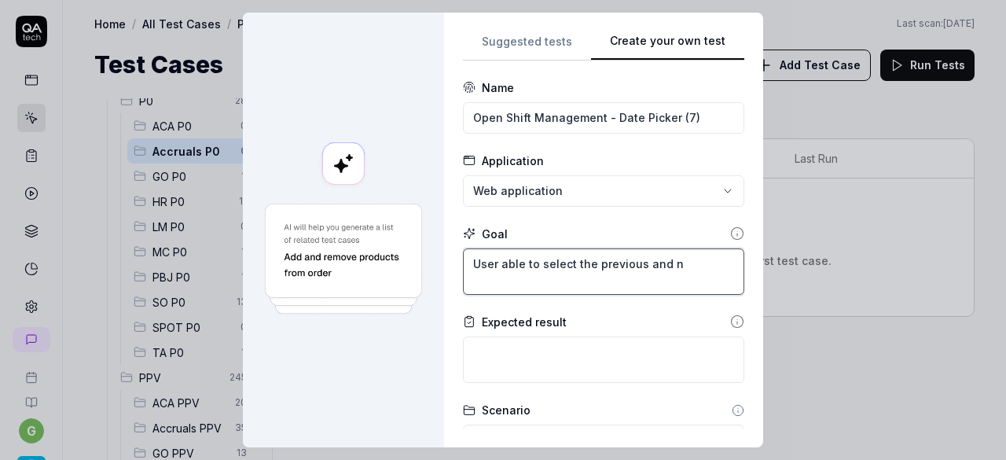
type textarea "User able to select the previous and ne"
type textarea "*"
type textarea "User able to select the previous and nex"
type textarea "*"
type textarea "User able to select the previous and next"
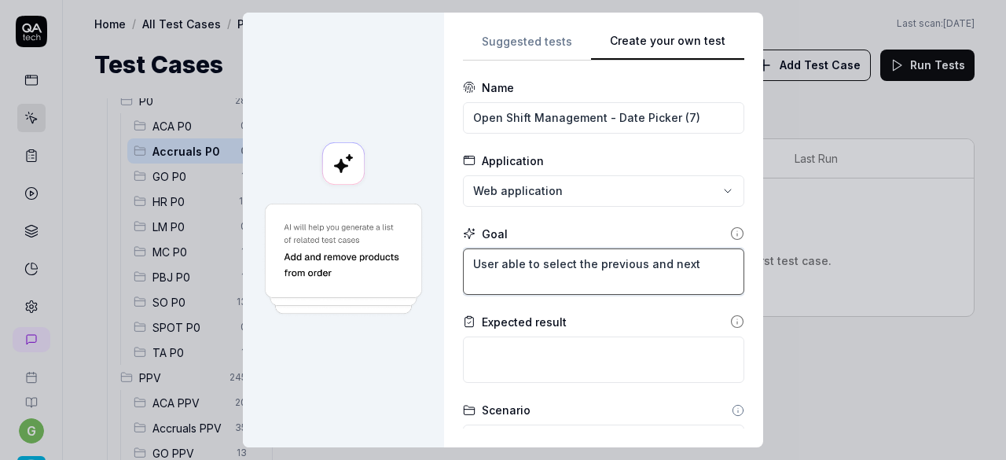
type textarea "*"
type textarea "User able to select the previous and next"
click at [550, 263] on textarea "User able to select the previous and next" at bounding box center [603, 271] width 281 height 46
type textarea "*"
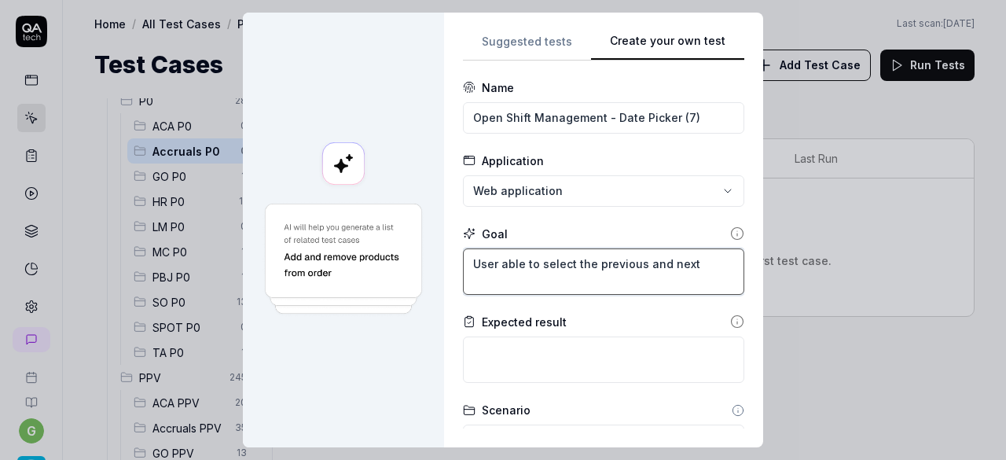
type textarea "User able to nthe previous and next"
type textarea "*"
type textarea "User able to nathe previous and next"
type textarea "*"
type textarea "User able to navthe previous and next"
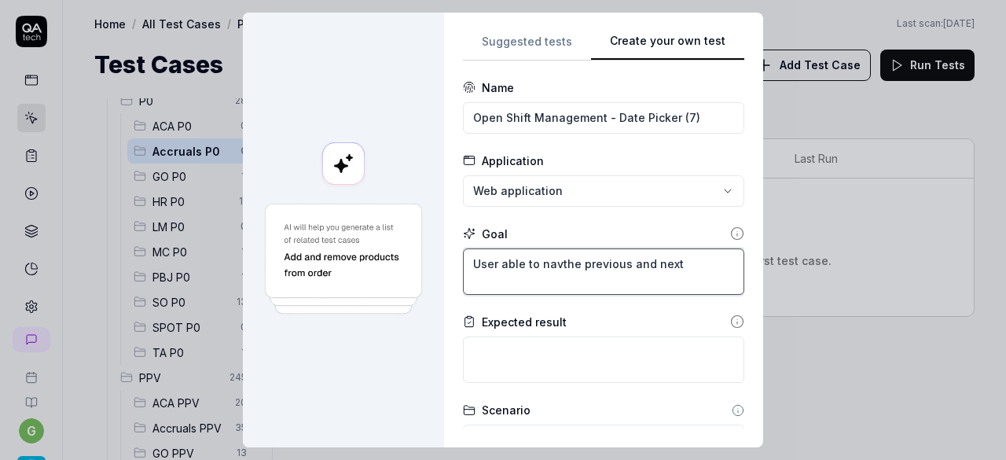
type textarea "*"
type textarea "User able to navithe previous and next"
type textarea "*"
type textarea "User able to navigthe previous and next"
type textarea "*"
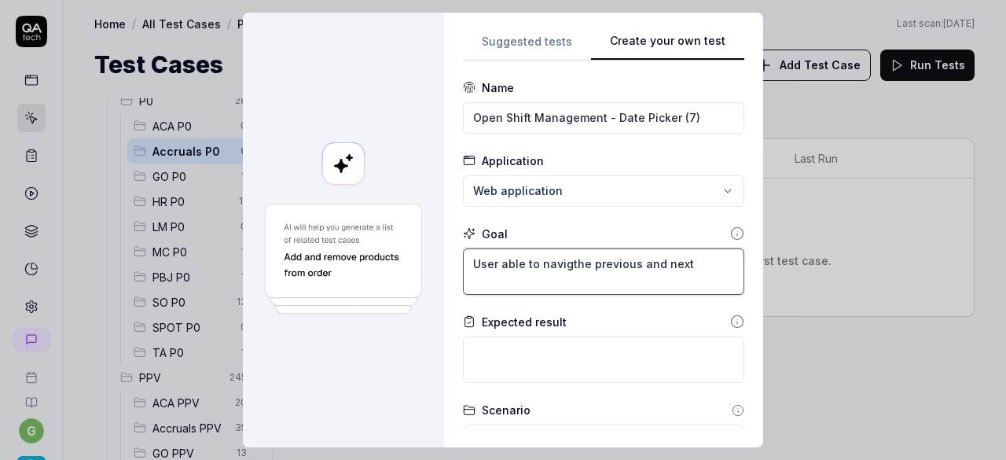
type textarea "User able to navigathe previous and next"
type textarea "*"
type textarea "User able to navigatthe previous and next"
type textarea "*"
type textarea "User able to navigatethe previous and next"
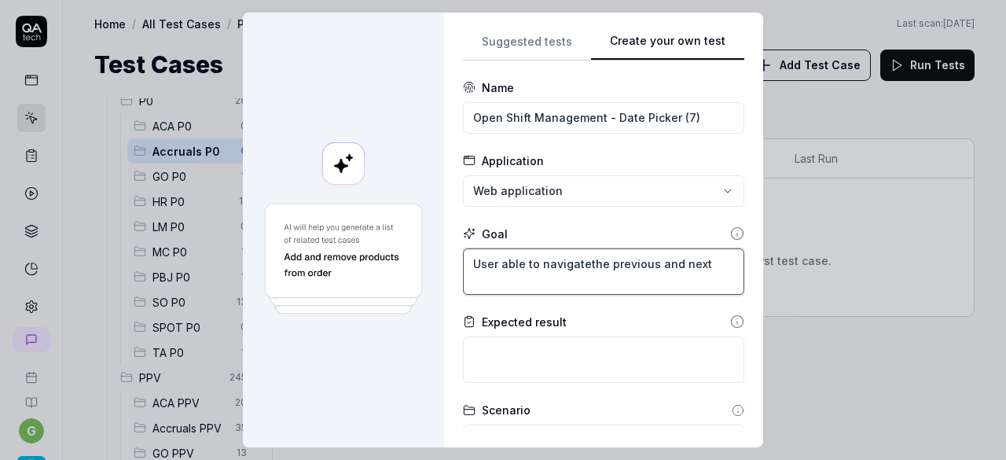
type textarea "*"
type textarea "User able to navigate the previous and next"
click at [703, 264] on textarea "User able to navigate the previous and next" at bounding box center [603, 271] width 281 height 46
type textarea "*"
type textarea "User able to navigate the previous and next c"
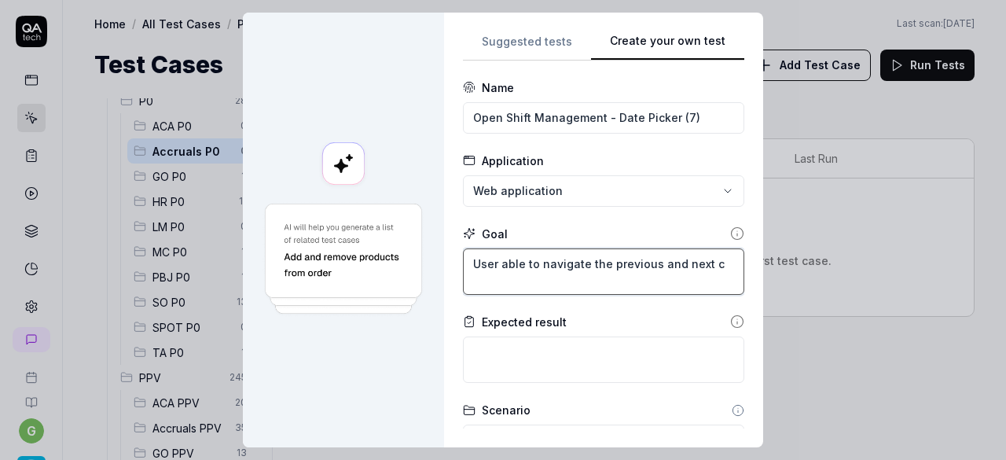
type textarea "*"
type textarea "User able to navigate the previous and next cy"
type textarea "*"
type textarea "User able to navigate the previous and next cyc"
type textarea "*"
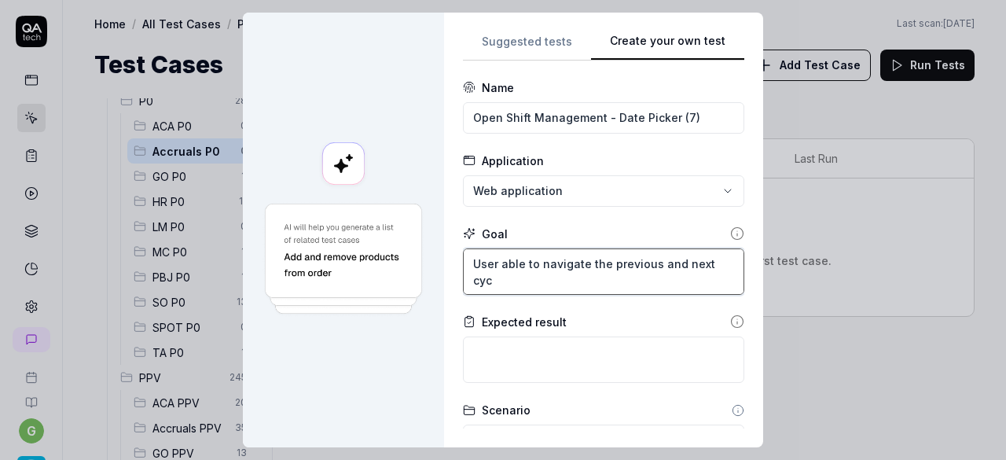
type textarea "User able to navigate the previous and next cycl"
type textarea "*"
type textarea "User able to navigate the previous and next cycle"
type textarea "*"
type textarea "User able to navigate the previous and next cycles"
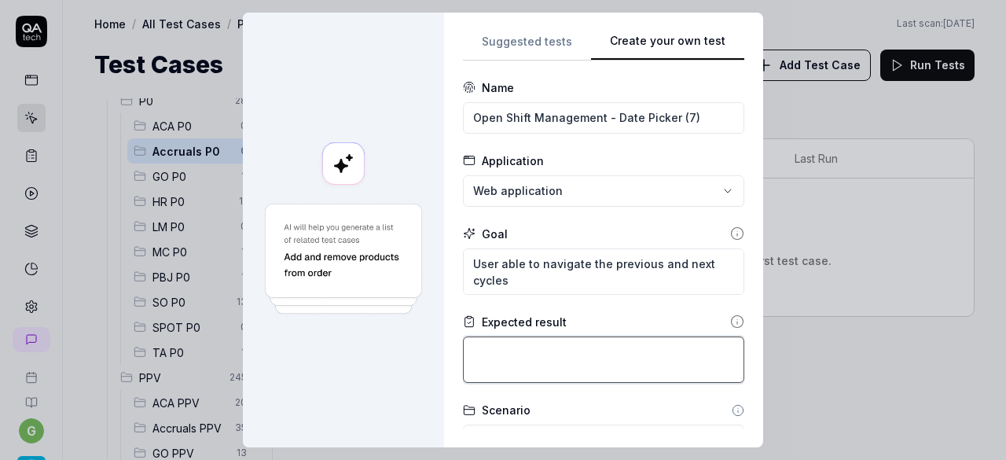
click at [503, 364] on textarea at bounding box center [603, 360] width 281 height 46
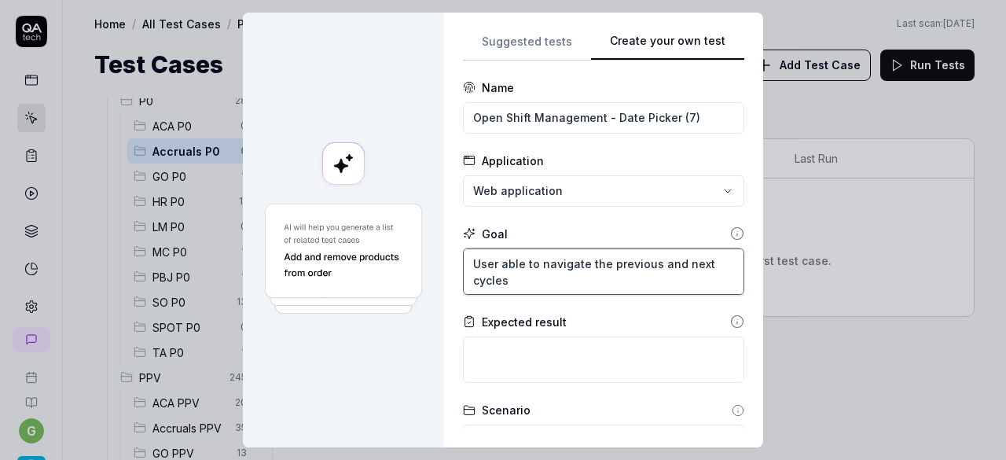
drag, startPoint x: 505, startPoint y: 280, endPoint x: 467, endPoint y: 265, distance: 40.6
click at [467, 265] on textarea "User able to navigate the previous and next cycles" at bounding box center [603, 271] width 281 height 46
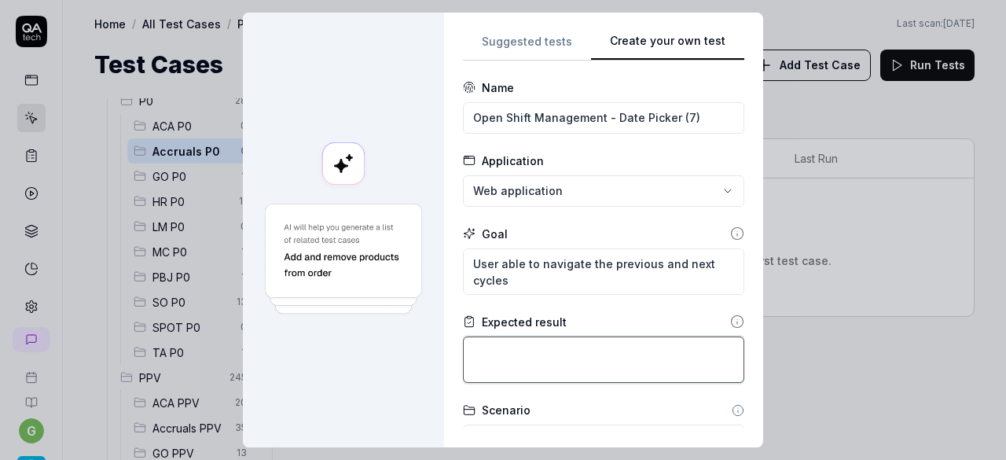
click at [489, 358] on textarea at bounding box center [603, 360] width 281 height 46
paste textarea "User able to navigate the previous and next cycles"
type textarea "*"
type textarea "User able to navigate the previous and next cycles"
click at [495, 353] on textarea "User able to navigate the previous and next cycles" at bounding box center [603, 360] width 281 height 46
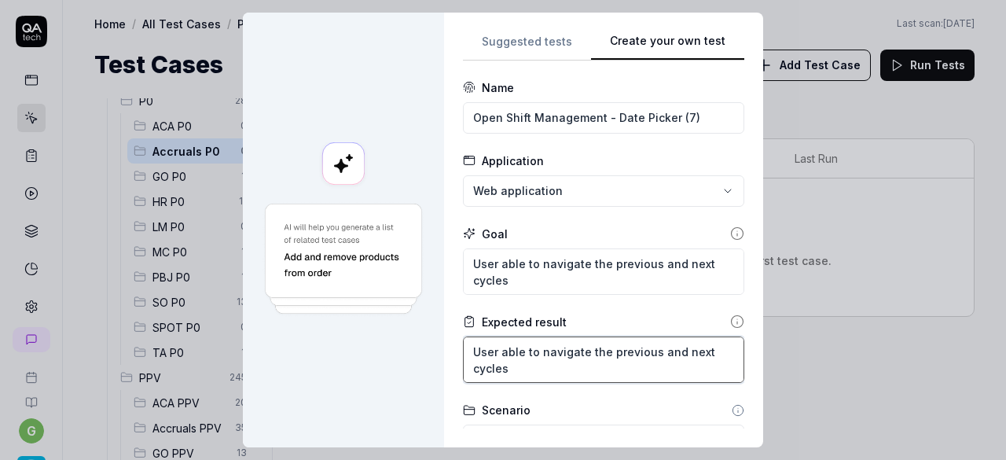
type textarea "*"
type textarea "User sable to navigate the previous and next cycles"
type textarea "*"
type textarea "User shable to navigate the previous and next cycles"
type textarea "*"
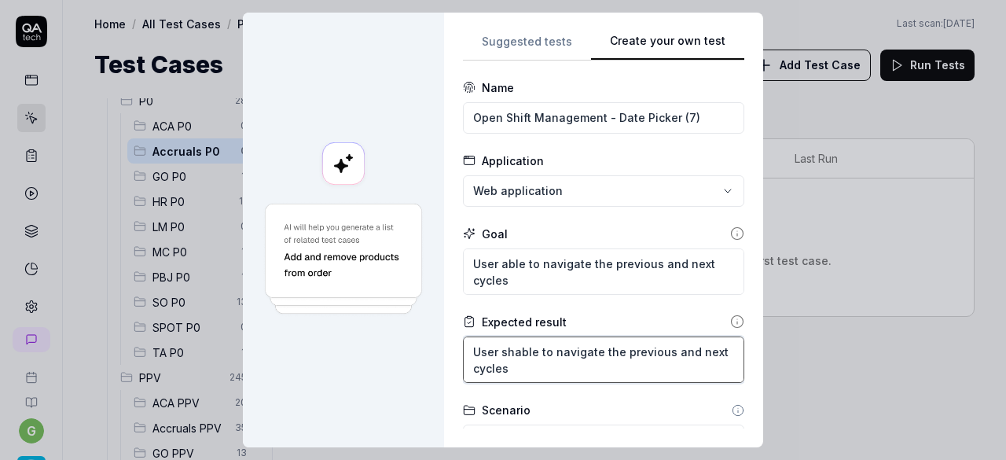
type textarea "User shoable to navigate the previous and next cycles"
type textarea "*"
type textarea "User shouable to navigate the previous and next cycles"
type textarea "*"
type textarea "User shoulable to navigate the previous and next cycles"
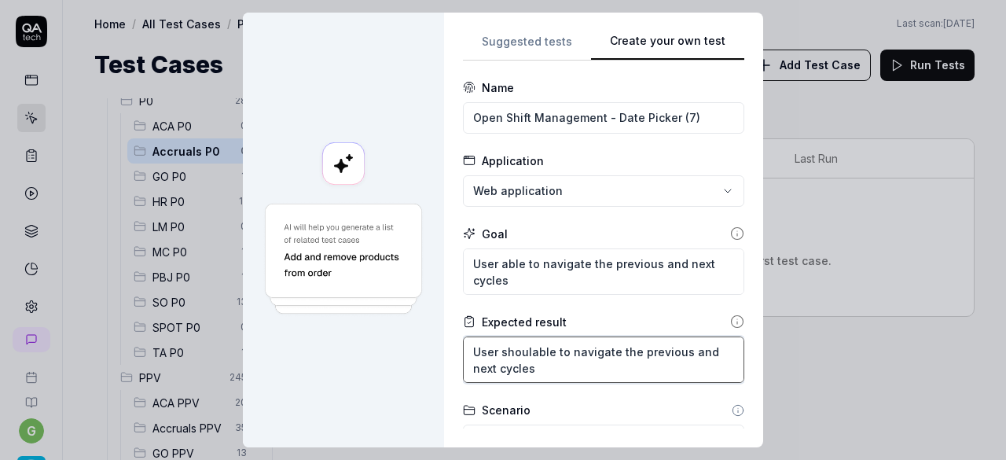
type textarea "*"
type textarea "User shouldable to navigate the previous and next cycles"
type textarea "*"
type textarea "User should able to navigate the previous and next cycles"
type textarea "*"
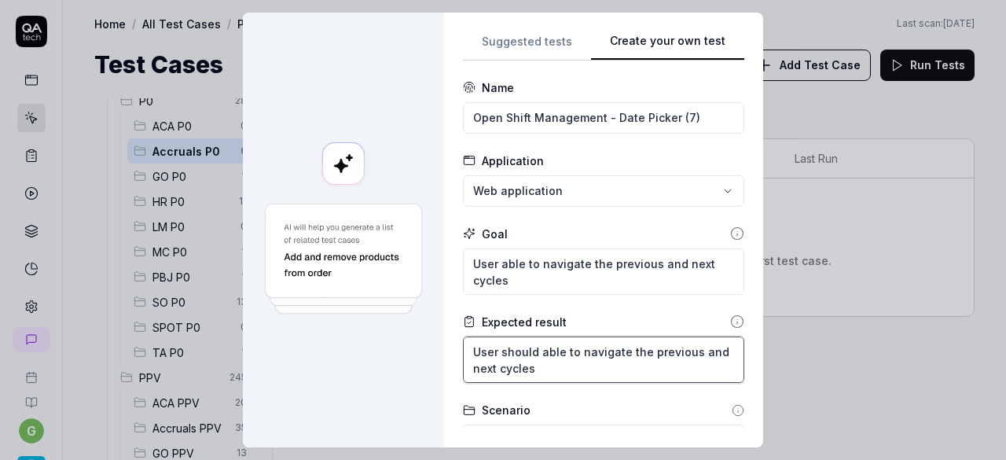
type textarea "User should bable to navigate the previous and next cycles"
type textarea "*"
type textarea "User should beable to navigate the previous and next cycles"
type textarea "*"
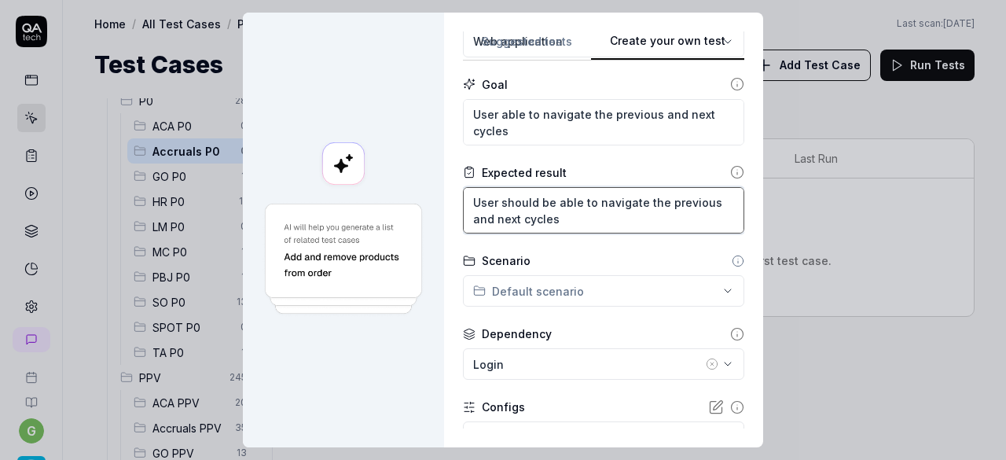
scroll to position [261, 0]
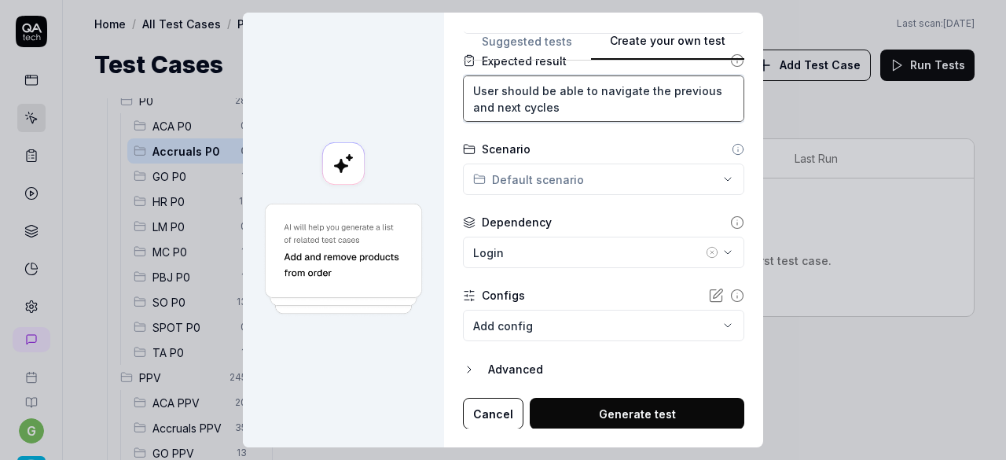
type textarea "User should be able to navigate the previous and next cycles"
click at [593, 178] on div "**********" at bounding box center [503, 230] width 1006 height 460
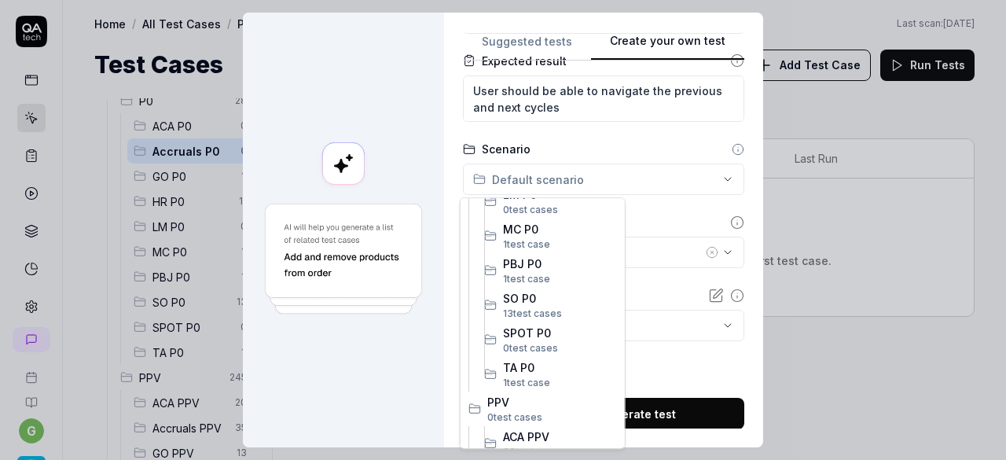
scroll to position [359, 0]
click at [531, 301] on span "SO P0" at bounding box center [560, 300] width 114 height 17
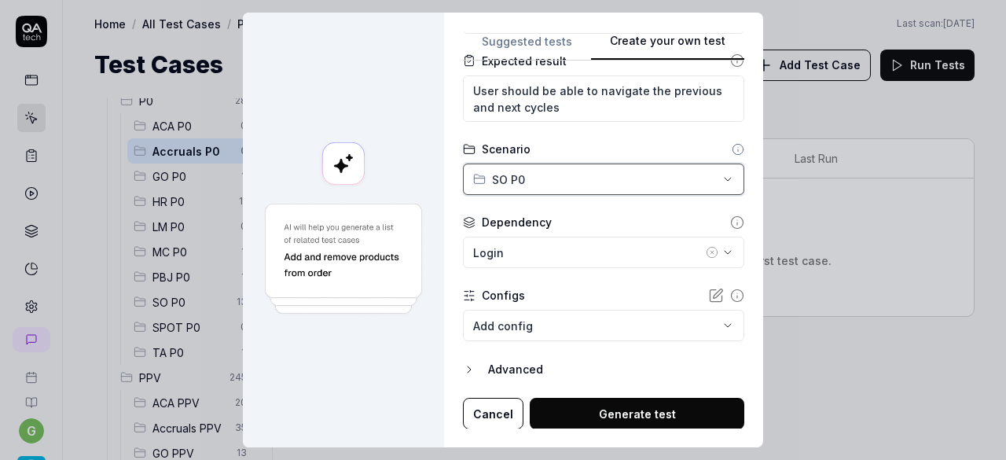
type textarea "*"
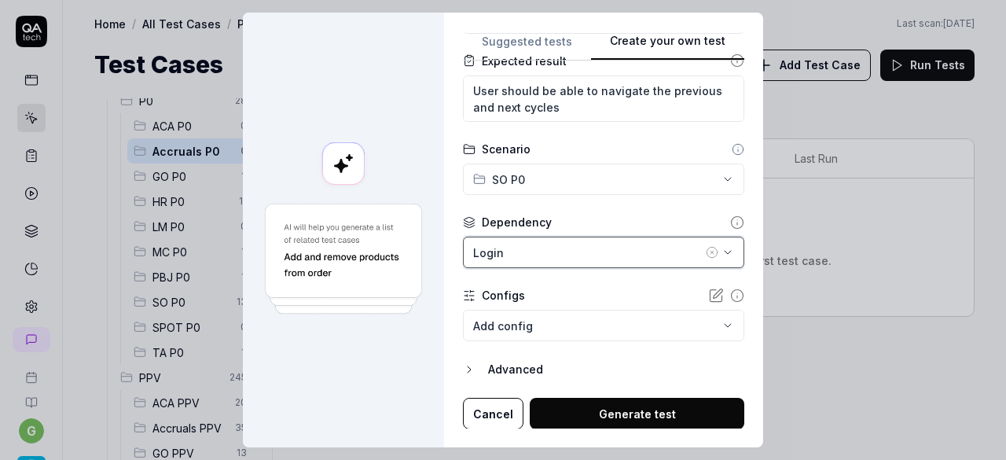
click at [566, 249] on div "Login" at bounding box center [588, 253] width 230 height 17
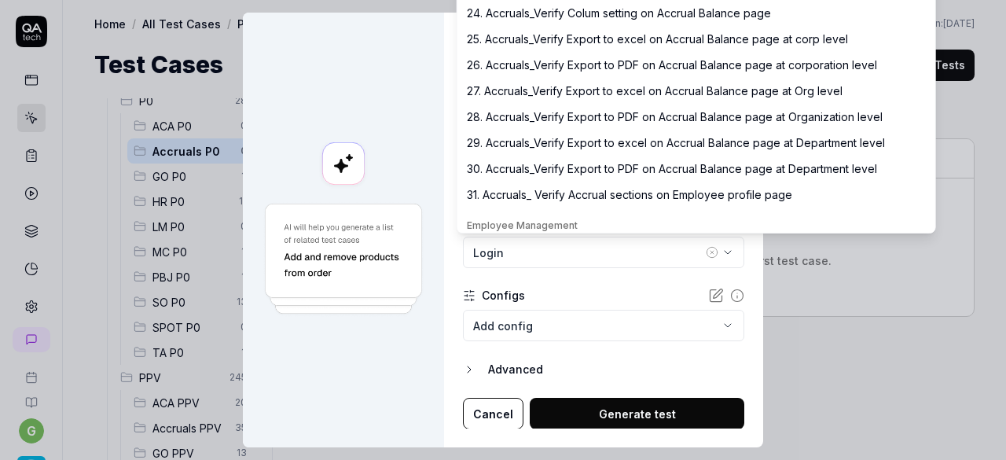
type input "go"
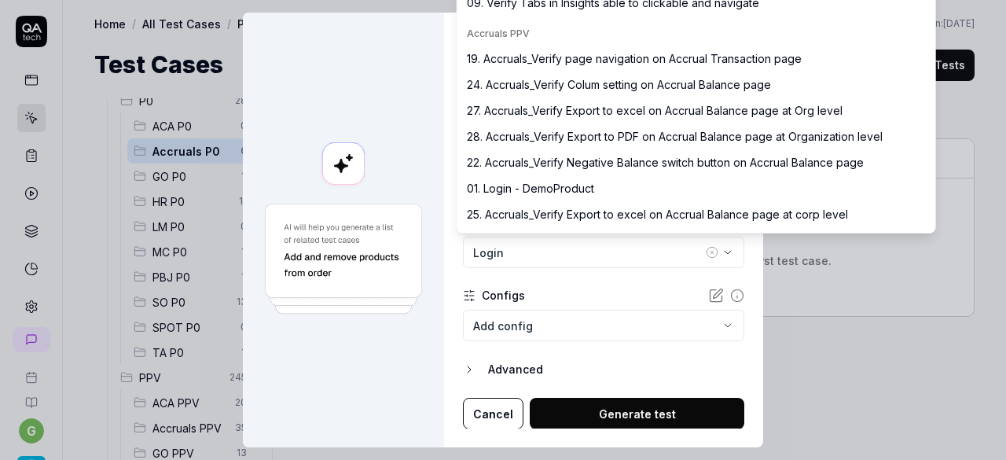
scroll to position [0, 0]
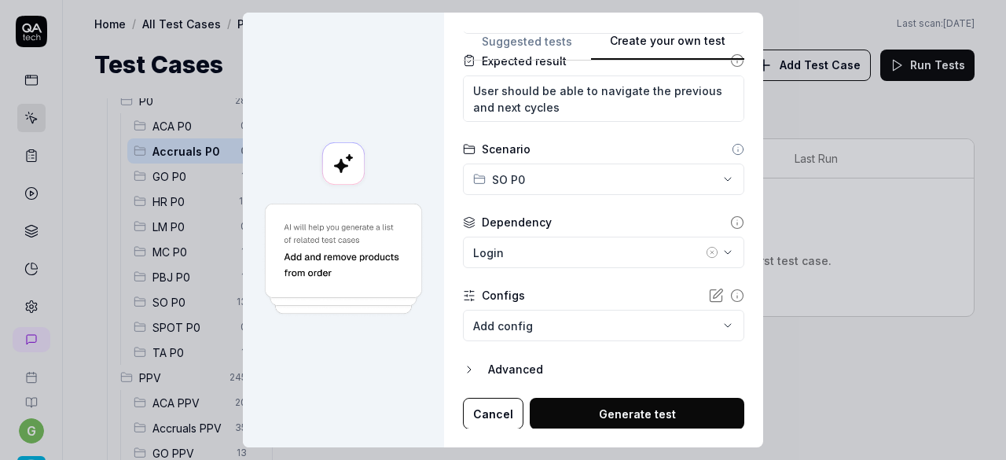
click at [536, 280] on form "**********" at bounding box center [603, 124] width 281 height 612
click at [706, 249] on icon "button" at bounding box center [712, 252] width 13 height 13
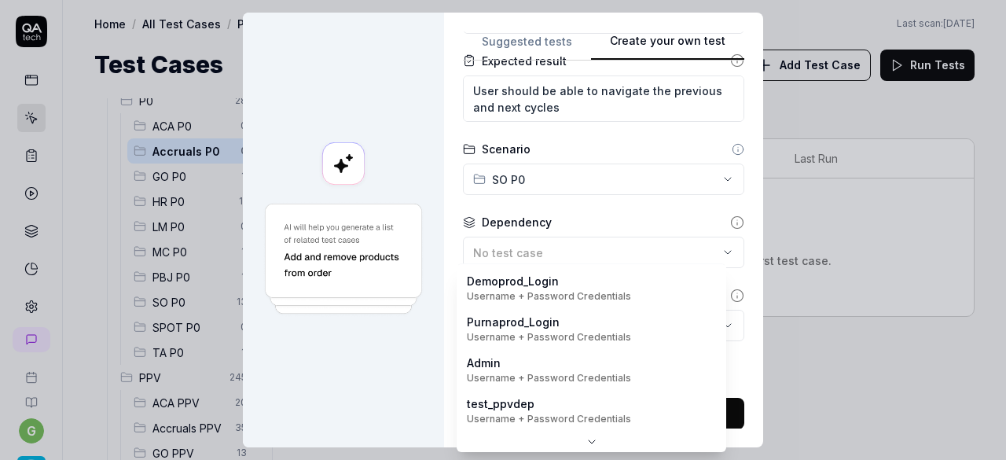
click at [566, 324] on body "g Home / All Test Cases / P0 / Accruals P0 Home / All Test Cases / P0 / Accrual…" at bounding box center [503, 230] width 1006 height 460
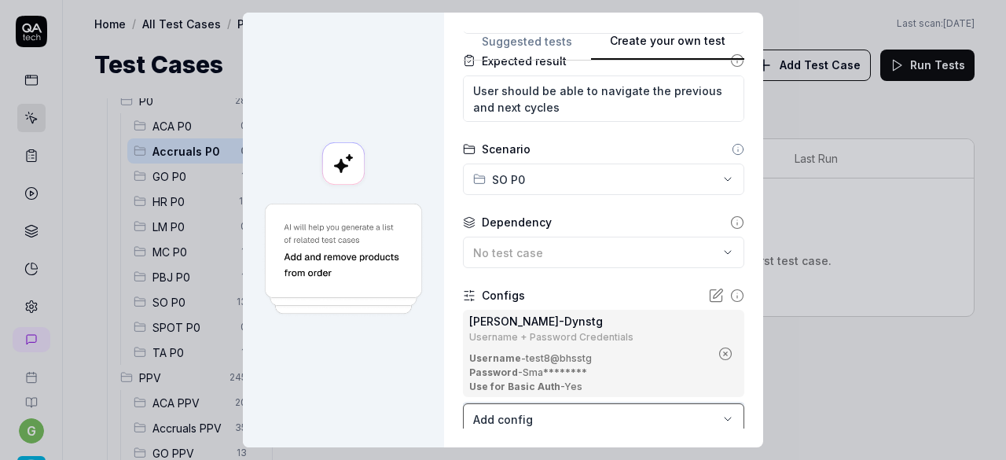
scroll to position [355, 0]
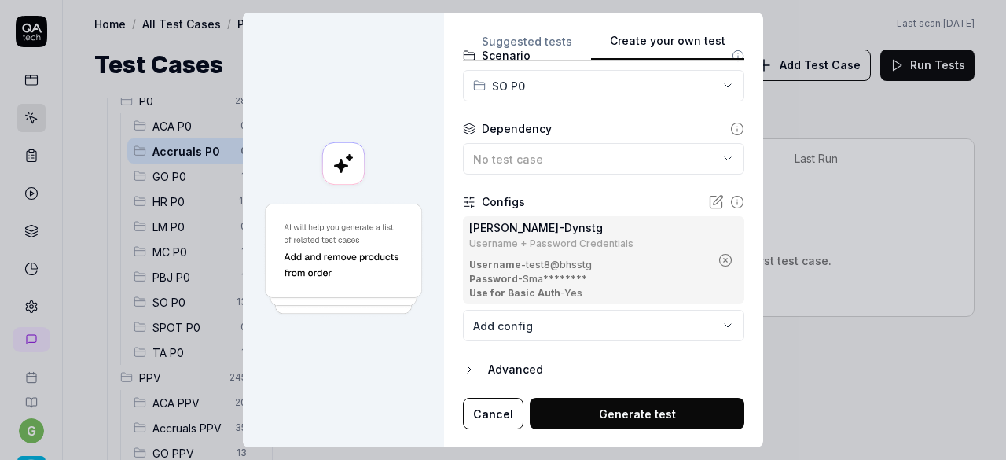
click at [588, 419] on button "Generate test" at bounding box center [637, 413] width 215 height 31
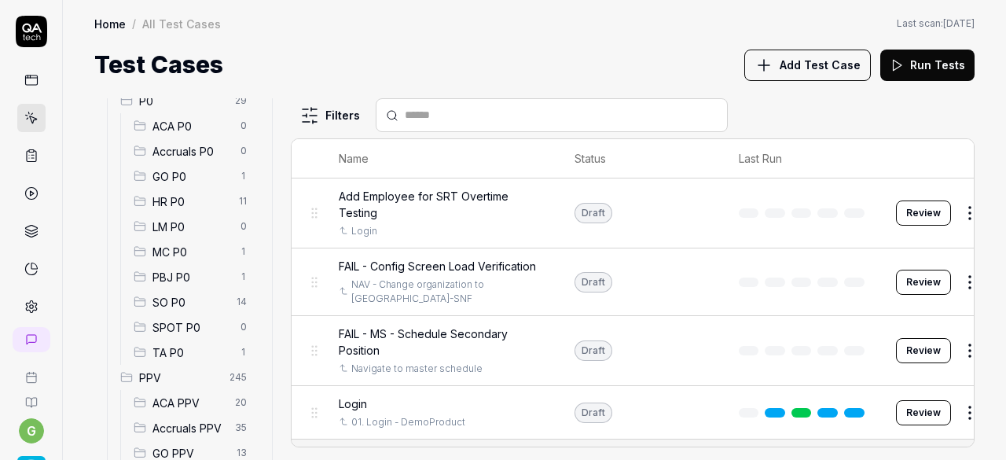
drag, startPoint x: 168, startPoint y: 299, endPoint x: 461, endPoint y: 320, distance: 293.2
click at [168, 299] on span "SO P0" at bounding box center [190, 302] width 75 height 17
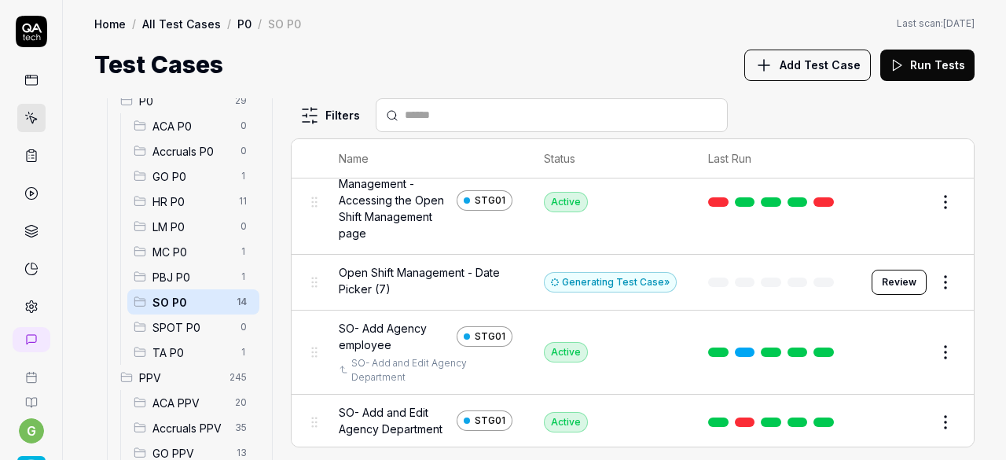
scroll to position [59, 0]
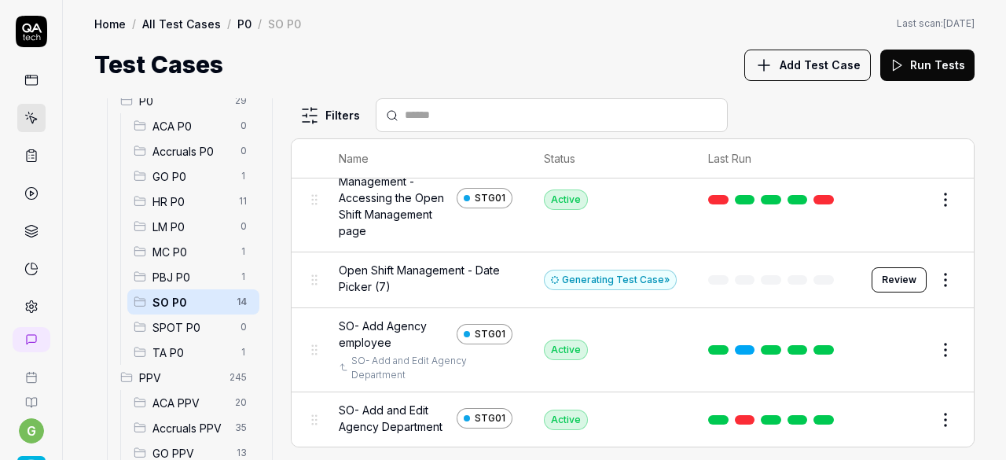
click at [641, 280] on div "Generating Test Case »" at bounding box center [610, 280] width 133 height 20
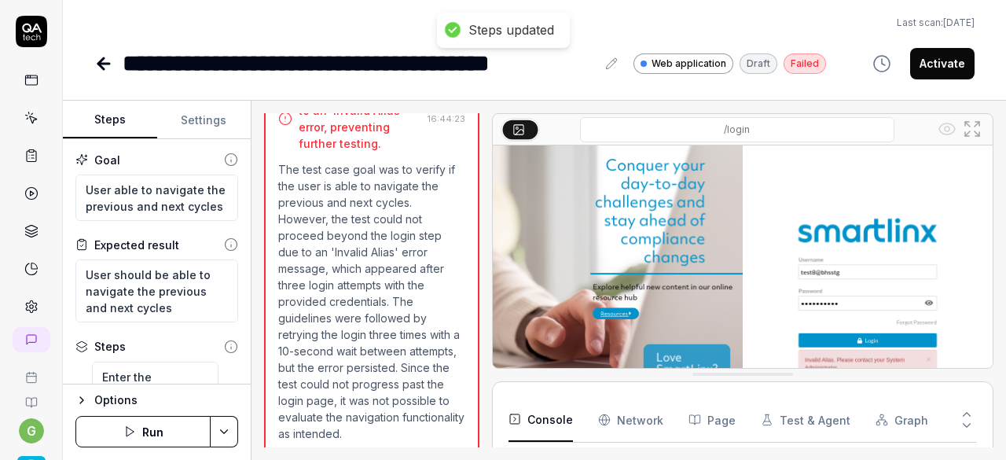
scroll to position [514, 0]
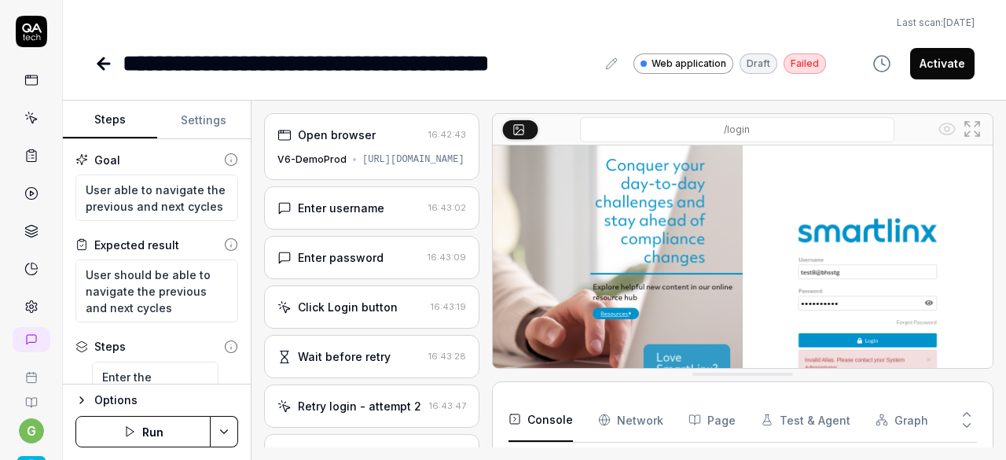
click at [219, 129] on button "Settings" at bounding box center [204, 120] width 94 height 38
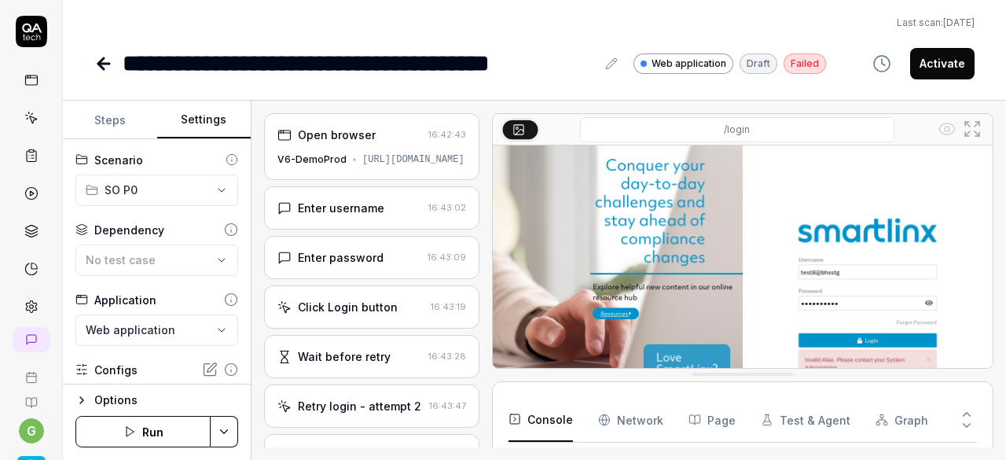
click at [377, 151] on div "Open browser 16:42:43 V6-DemoProd https://www.smartlinx6.com/" at bounding box center [371, 146] width 215 height 67
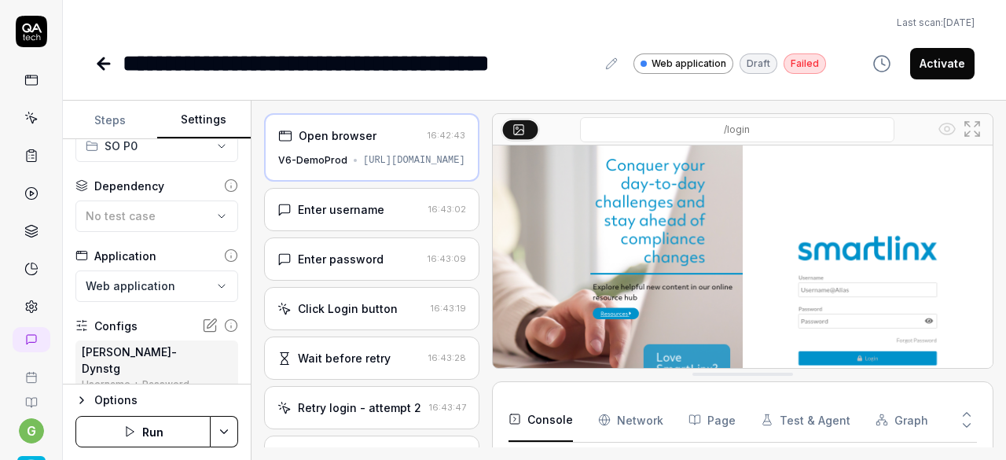
scroll to position [53, 0]
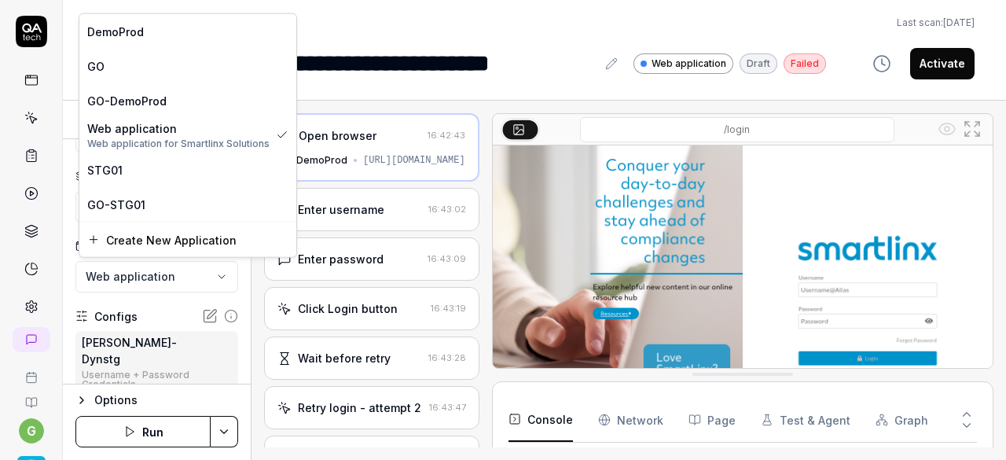
click at [178, 272] on html "**********" at bounding box center [503, 230] width 1006 height 460
click at [148, 172] on div "STG01" at bounding box center [187, 169] width 201 height 17
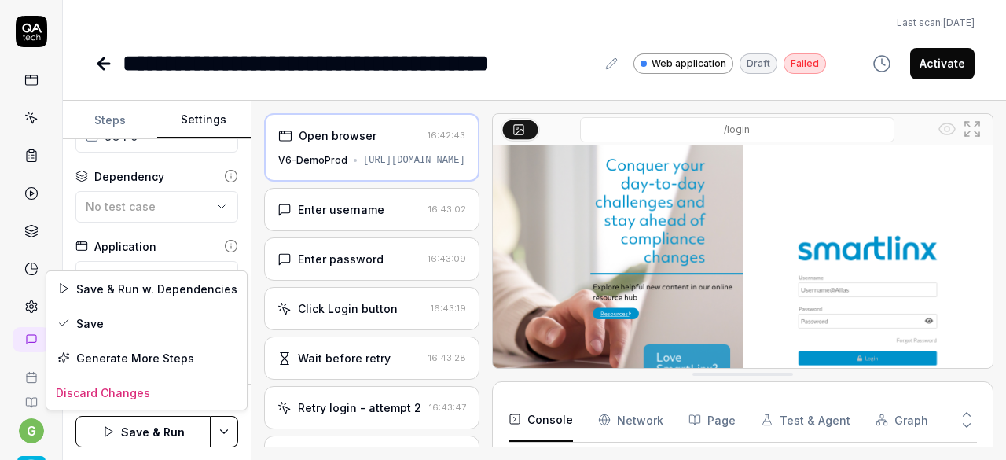
click at [222, 431] on html "**********" at bounding box center [503, 230] width 1006 height 460
click at [171, 324] on div "Save" at bounding box center [146, 323] width 200 height 35
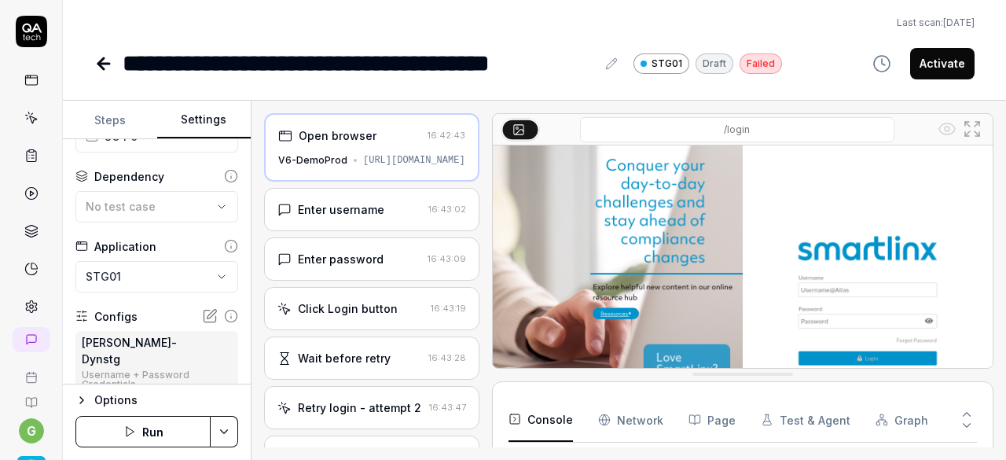
click at [162, 436] on button "Run" at bounding box center [142, 431] width 135 height 31
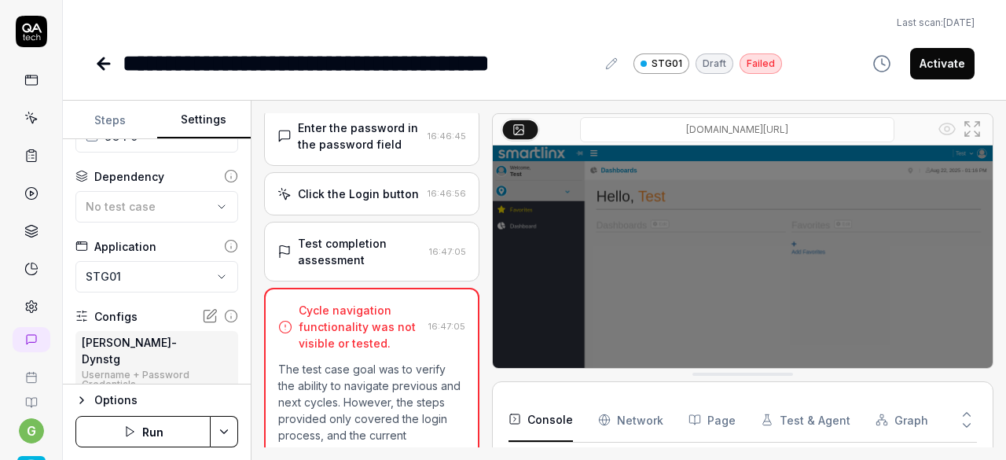
scroll to position [145, 0]
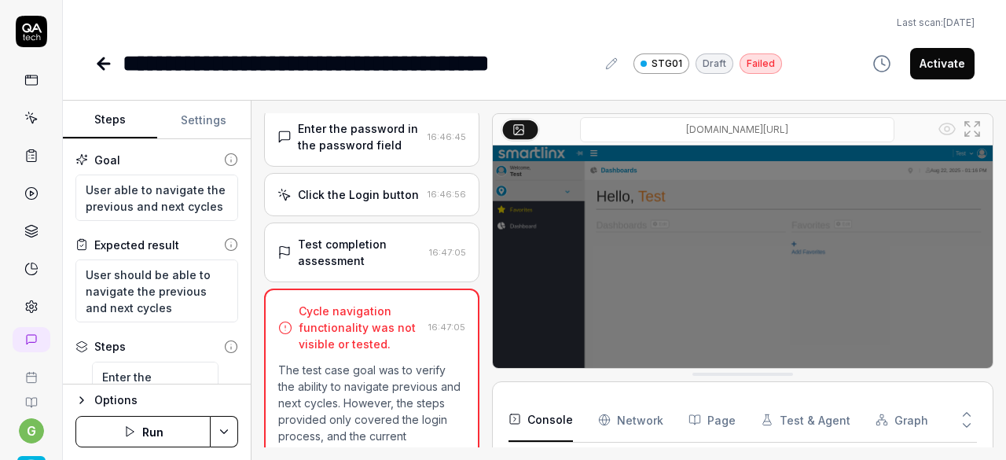
click at [121, 106] on button "Steps" at bounding box center [110, 120] width 94 height 38
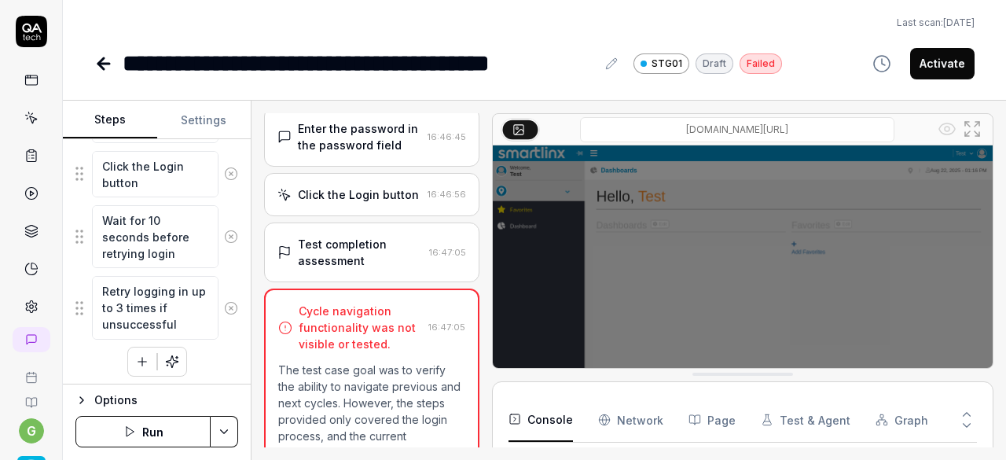
scroll to position [354, 0]
click at [140, 278] on textarea "Retry logging in up to 3 times if unsuccessful" at bounding box center [155, 306] width 127 height 63
click at [188, 317] on textarea "Retry logging in up to 3 times if unsuccessful" at bounding box center [155, 306] width 127 height 63
type textarea "*"
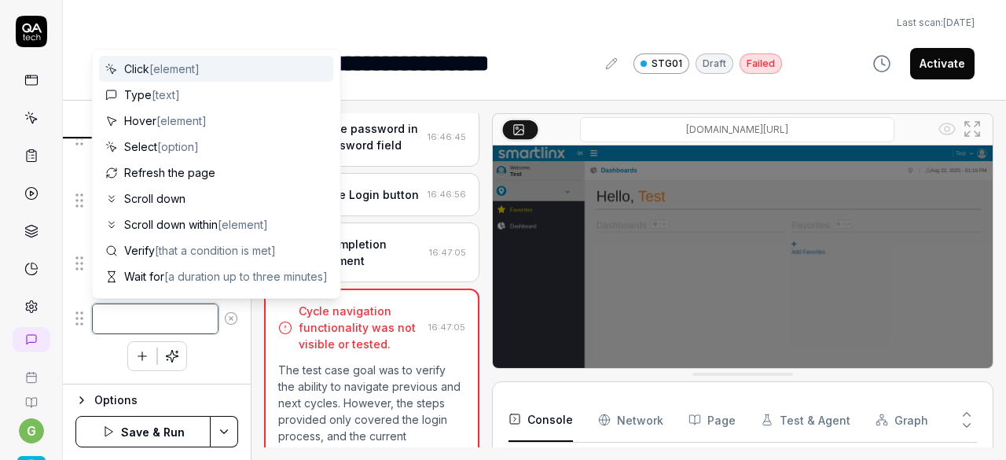
scroll to position [322, 0]
click at [178, 75] on span "Click [element]" at bounding box center [161, 69] width 75 height 17
type textarea "*"
type textarea "Click"
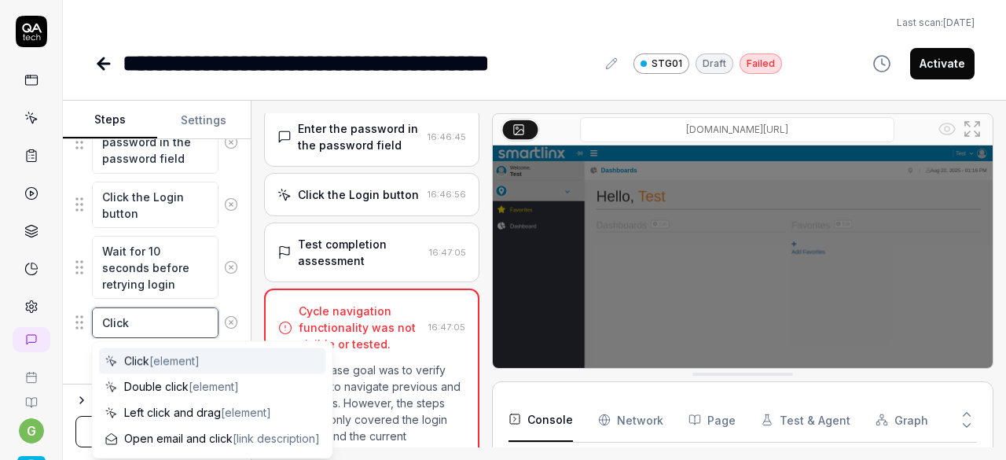
type textarea "*"
type textarea "Click o"
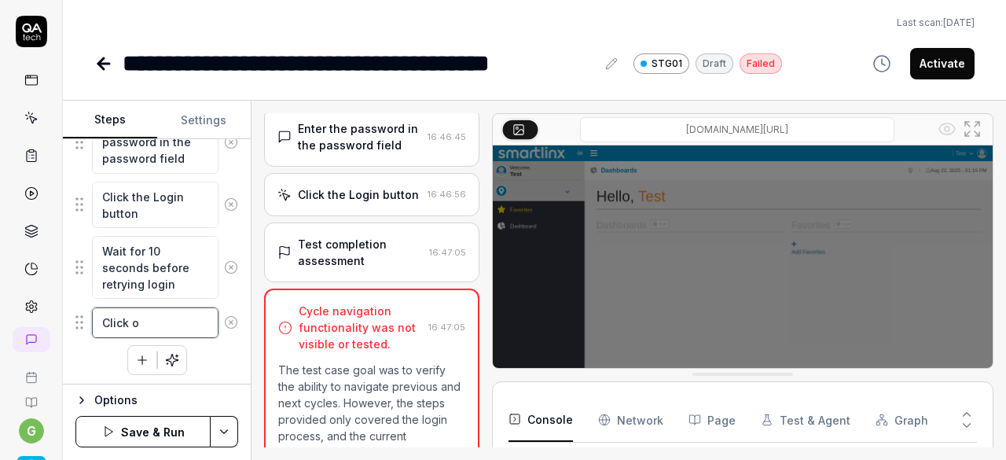
type textarea "*"
type textarea "Click on"
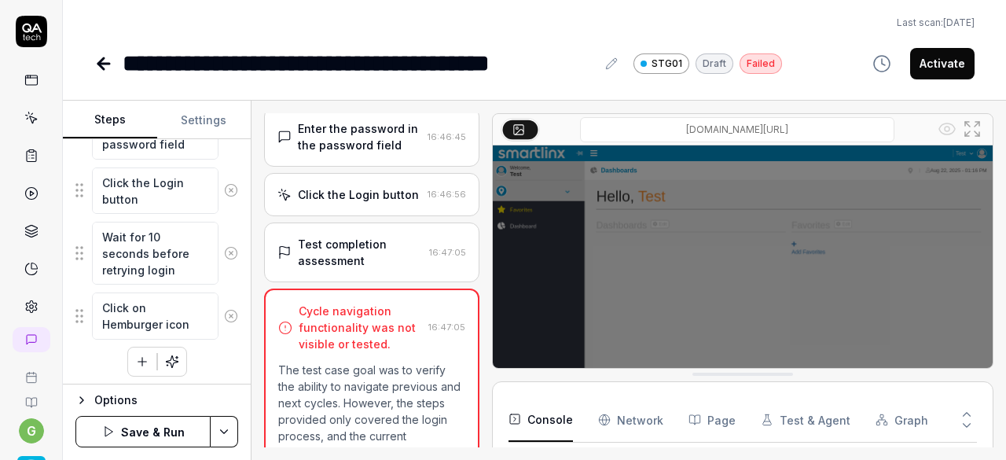
click at [142, 359] on icon "button" at bounding box center [142, 362] width 0 height 9
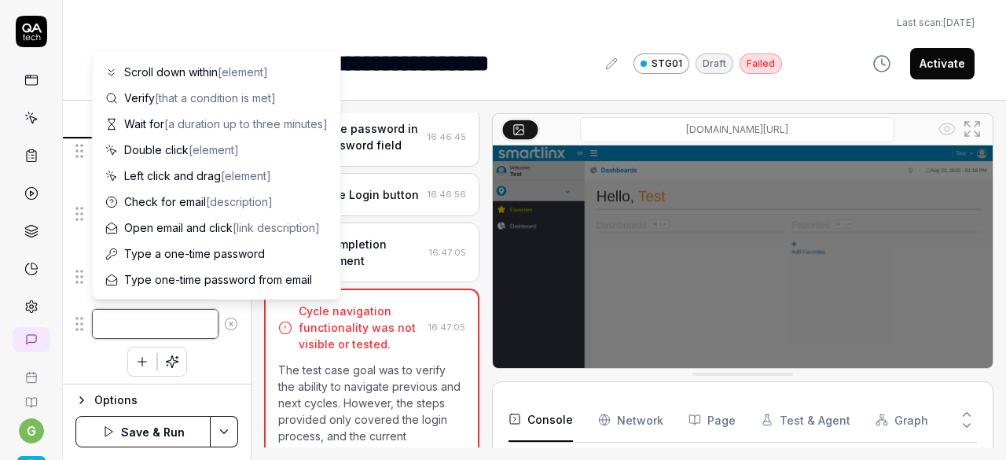
scroll to position [0, 0]
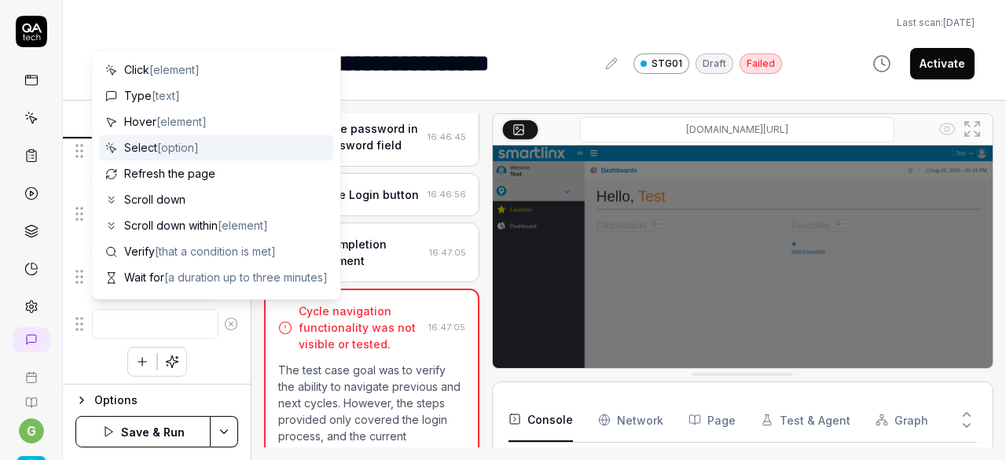
click at [153, 147] on span "Select [option]" at bounding box center [161, 147] width 75 height 17
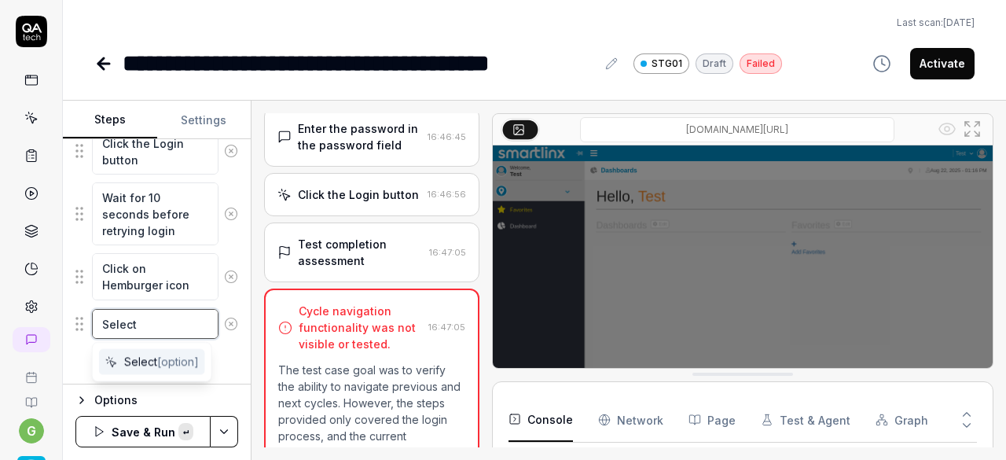
paste textarea "Schedule Optimizer"
paste textarea "Schedule"
paste textarea "Open Shift Management"
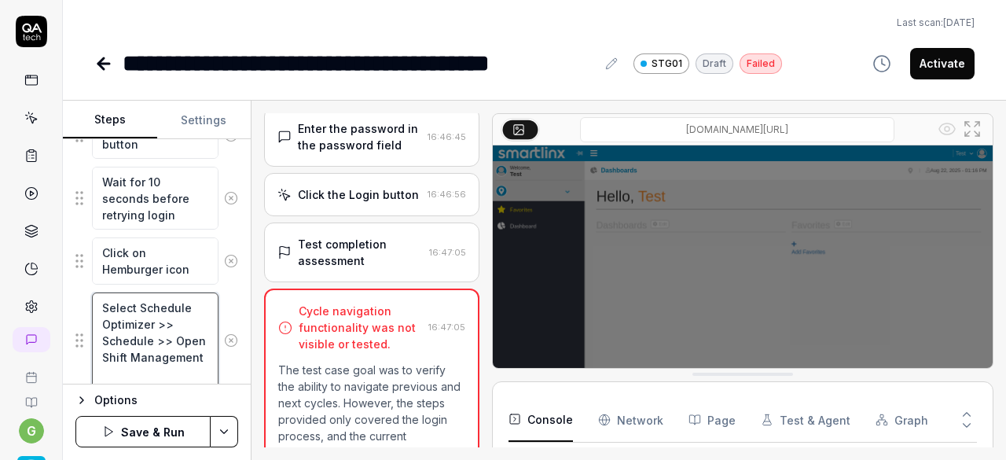
scroll to position [441, 0]
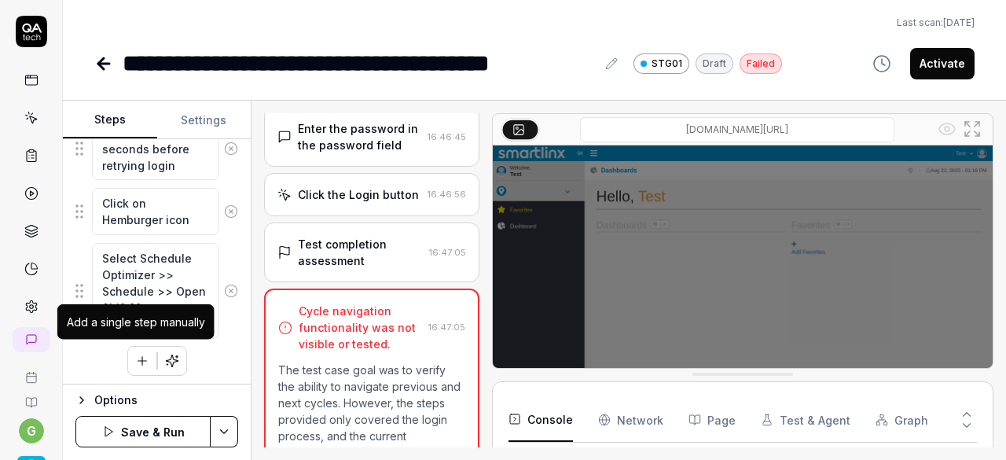
click at [138, 362] on icon "button" at bounding box center [142, 361] width 14 height 14
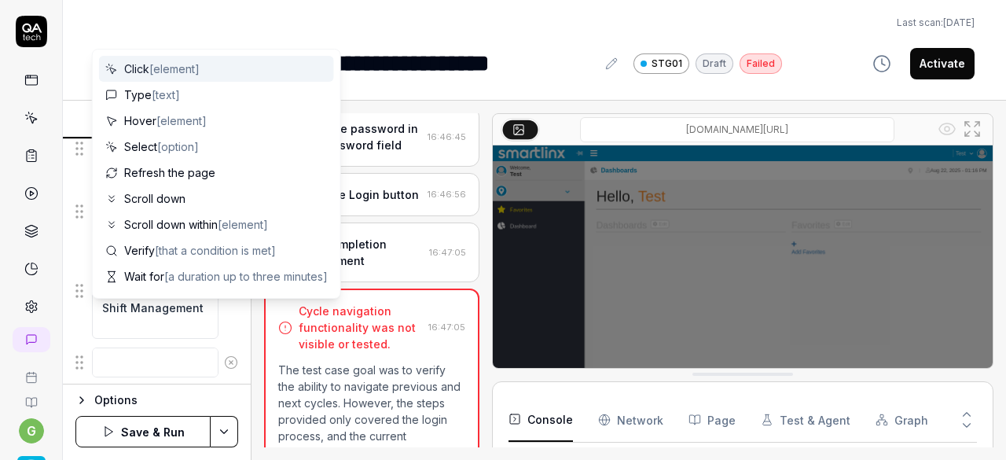
scroll to position [480, 0]
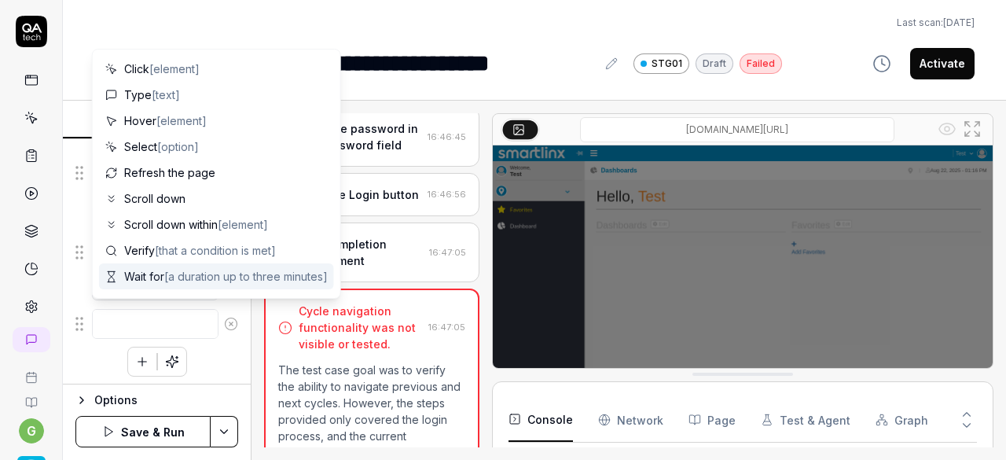
click at [146, 276] on span "Wait for [a duration up to three minutes]" at bounding box center [226, 276] width 204 height 17
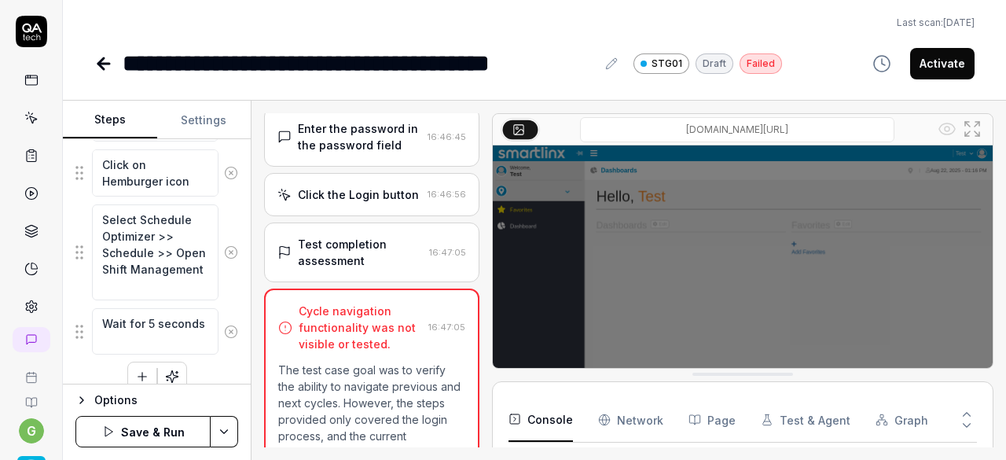
click at [138, 370] on icon "button" at bounding box center [142, 377] width 14 height 14
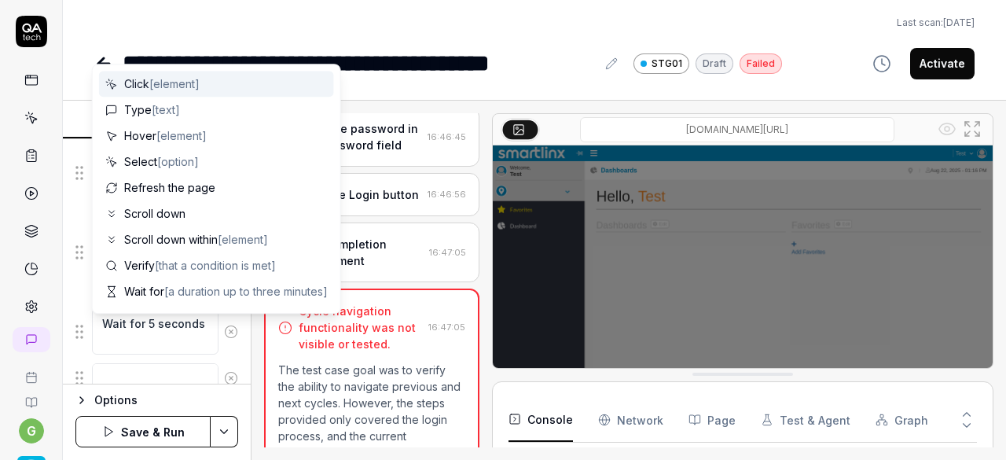
scroll to position [519, 0]
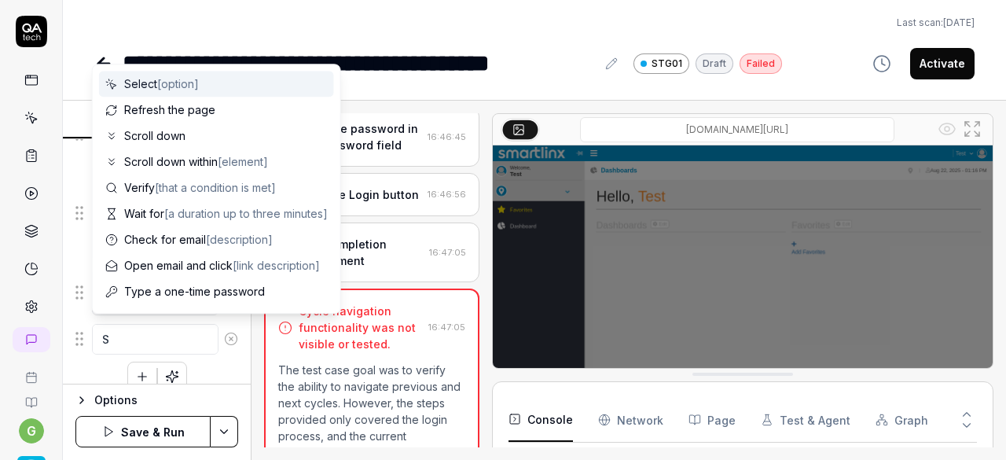
click at [165, 81] on span "[option]" at bounding box center [178, 83] width 42 height 13
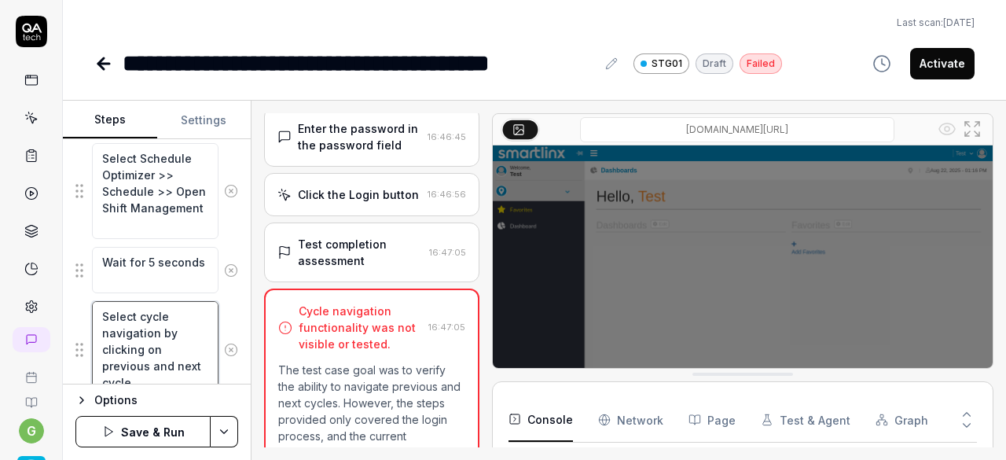
scroll to position [598, 0]
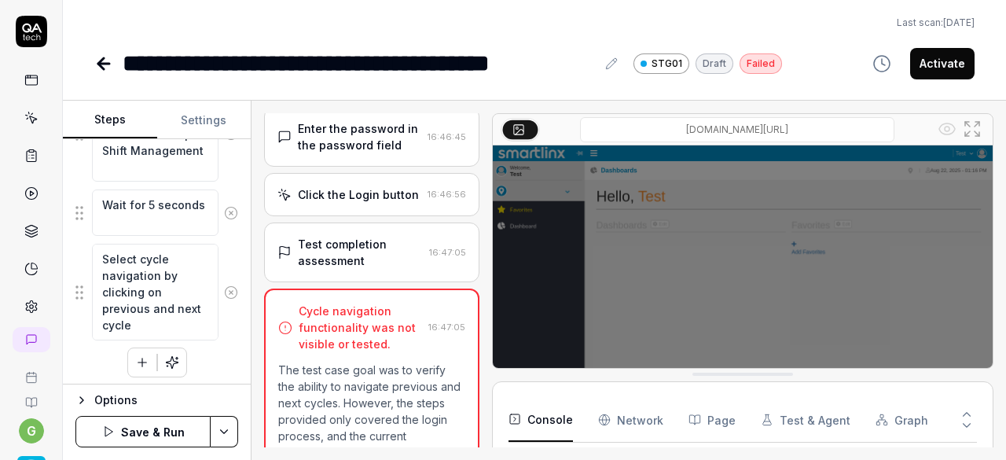
click at [135, 359] on icon "button" at bounding box center [142, 362] width 14 height 14
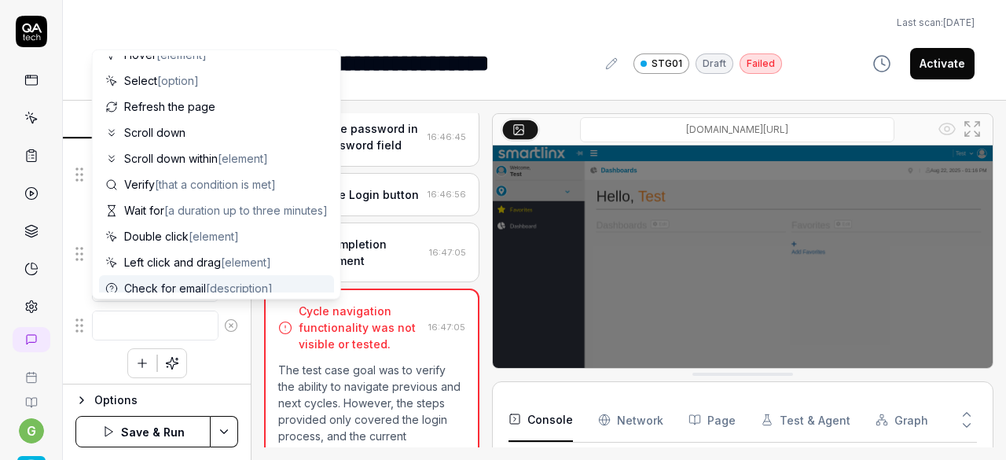
scroll to position [66, 0]
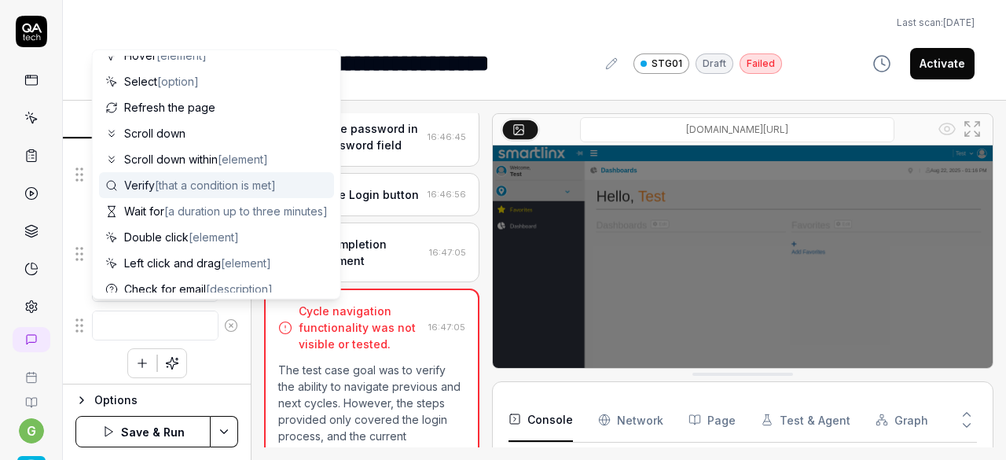
click at [186, 191] on span "Verify [that a condition is met]" at bounding box center [200, 185] width 152 height 17
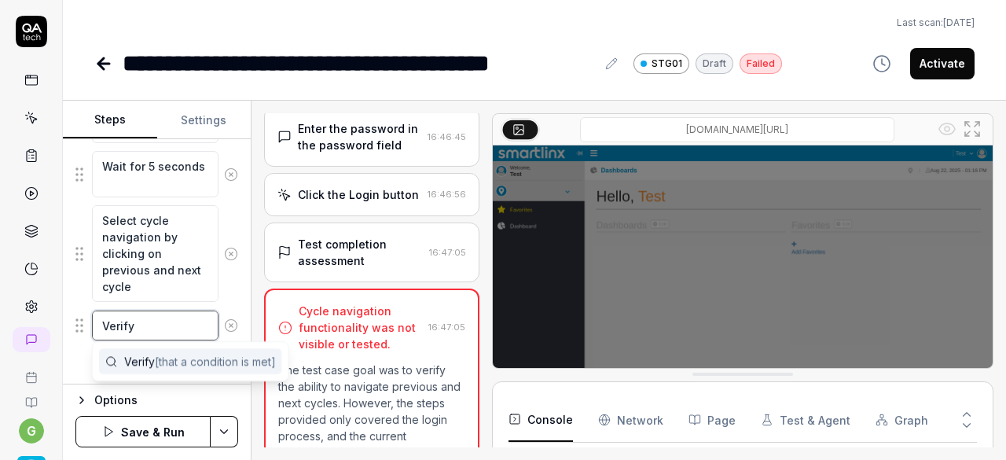
scroll to position [0, 0]
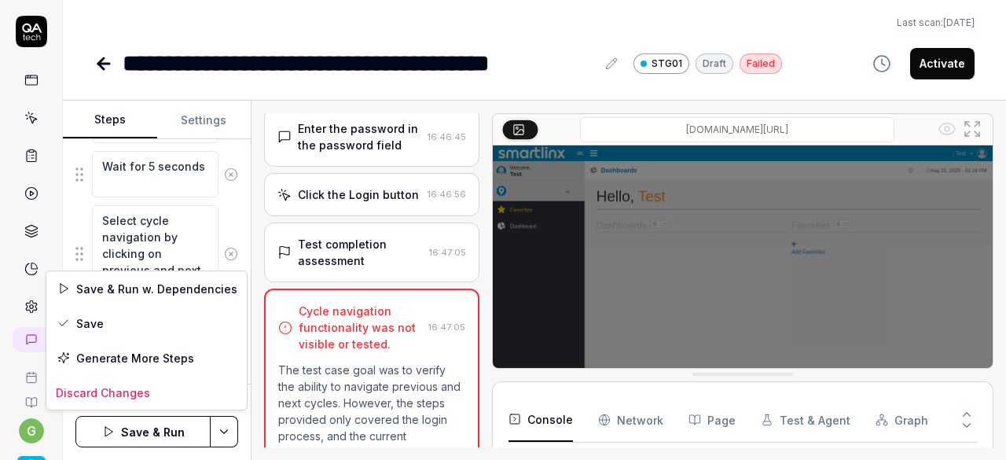
click at [215, 425] on html "**********" at bounding box center [503, 230] width 1006 height 460
click at [125, 319] on div "Save" at bounding box center [146, 323] width 200 height 35
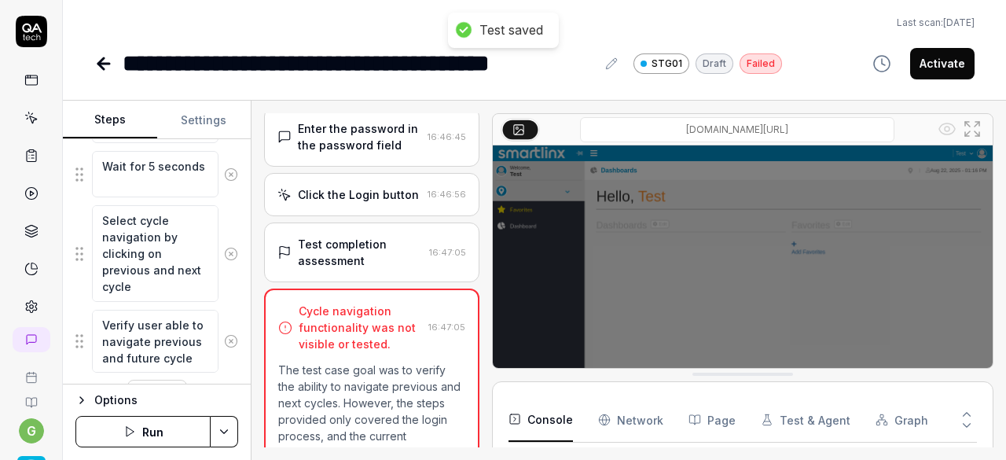
click at [160, 428] on button "Run" at bounding box center [142, 431] width 135 height 31
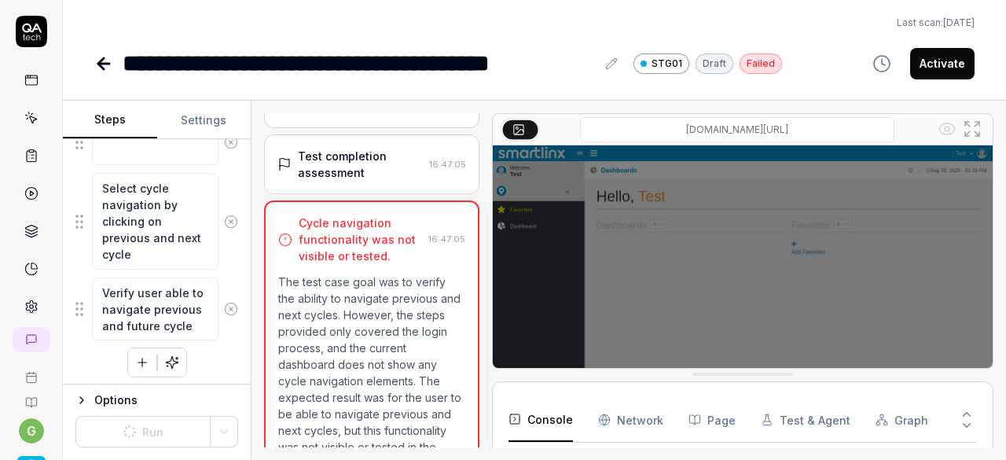
scroll to position [354, 0]
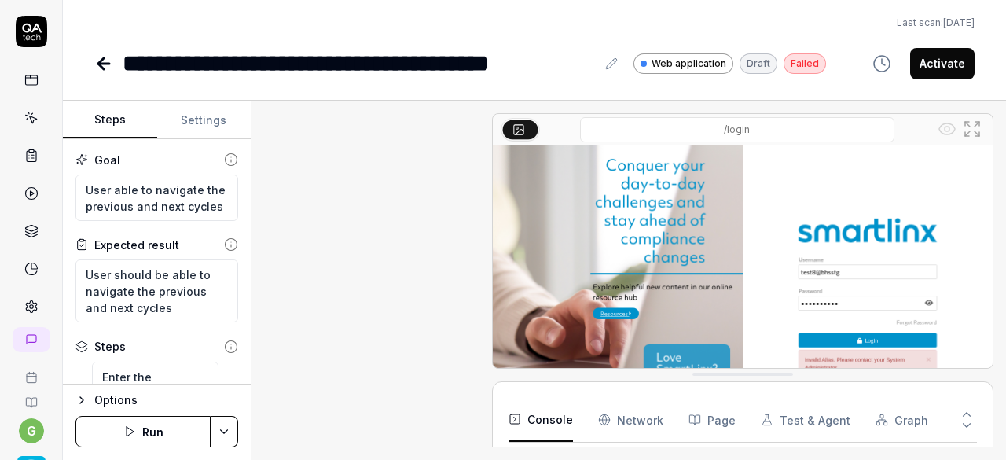
scroll to position [614, 0]
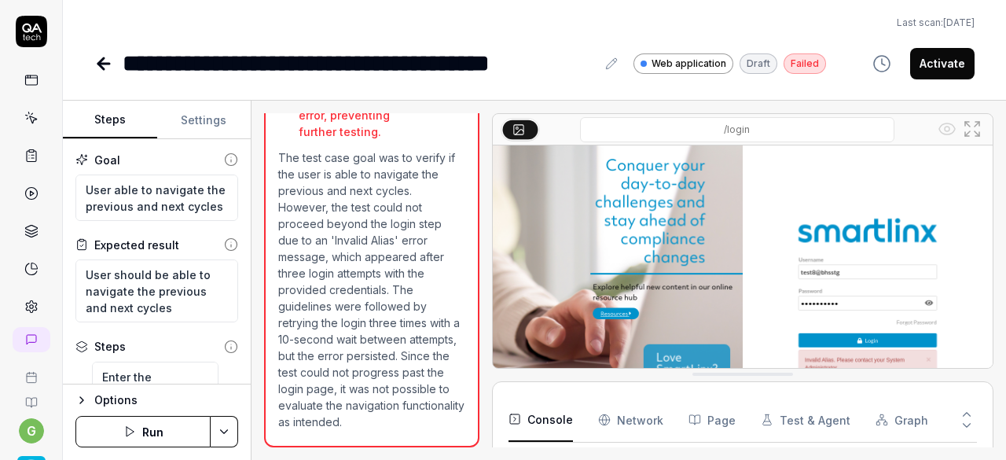
click at [105, 68] on icon at bounding box center [103, 63] width 19 height 19
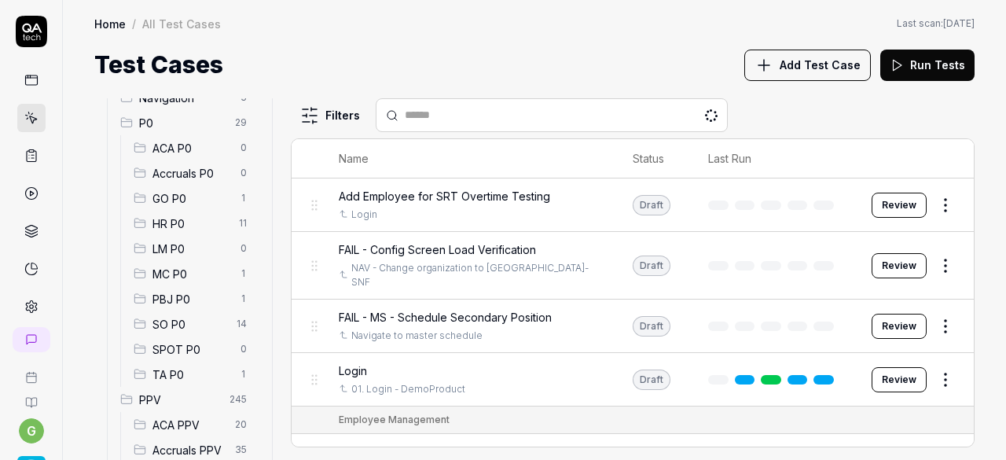
scroll to position [155, 0]
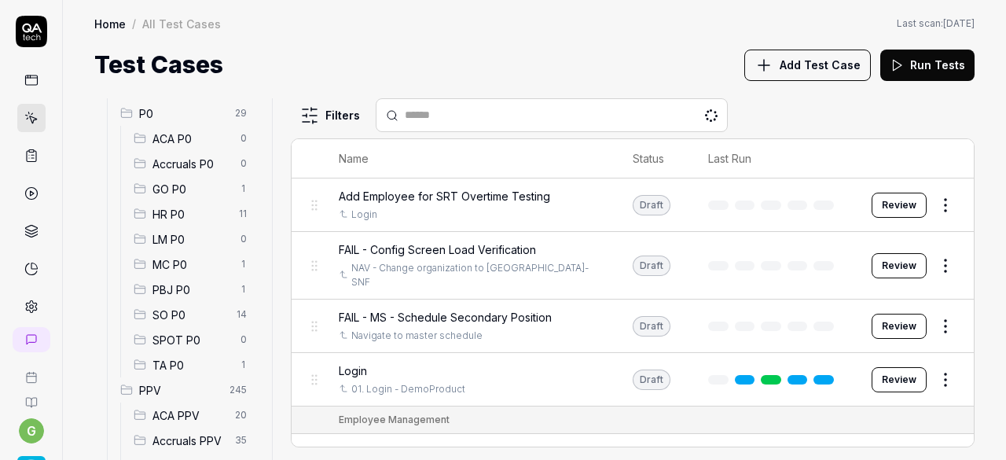
click at [171, 318] on span "SO P0" at bounding box center [190, 315] width 75 height 17
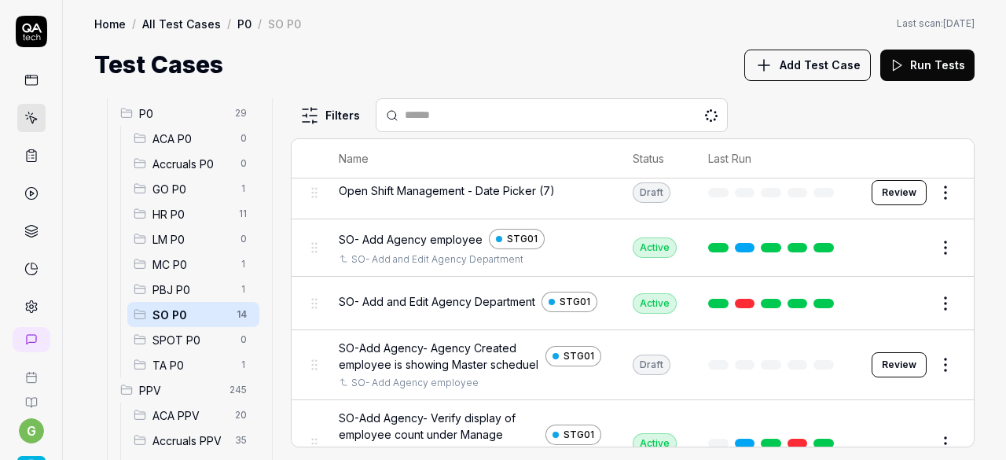
scroll to position [97, 0]
click at [579, 241] on div "SO- Add Agency employee STG01" at bounding box center [470, 238] width 263 height 20
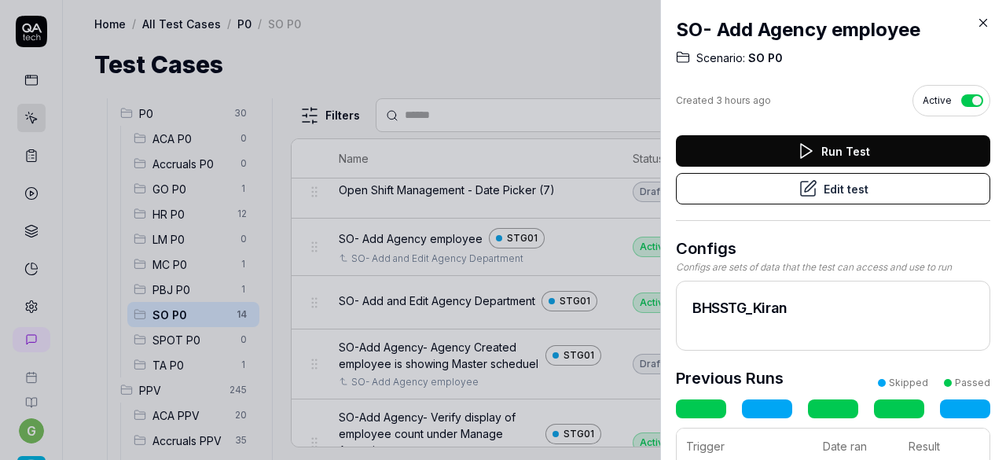
click at [984, 28] on icon at bounding box center [983, 23] width 14 height 14
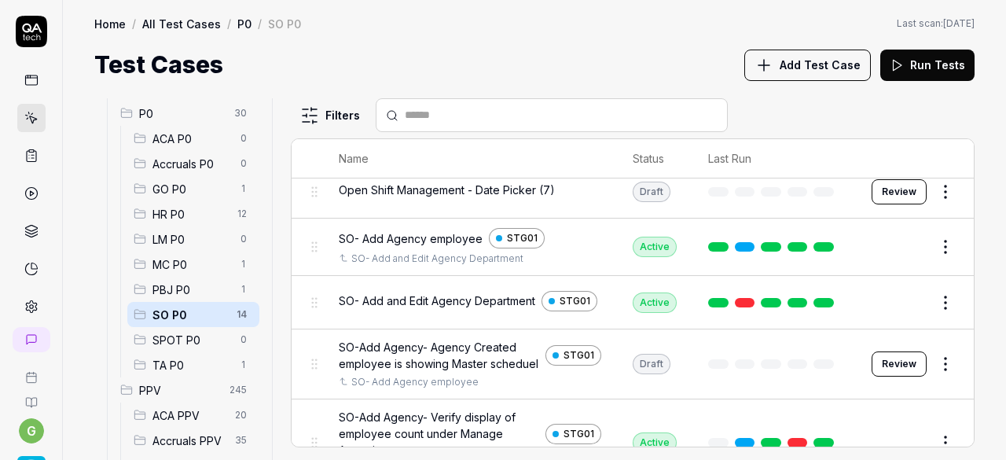
click at [894, 244] on button "Edit" at bounding box center [908, 246] width 38 height 25
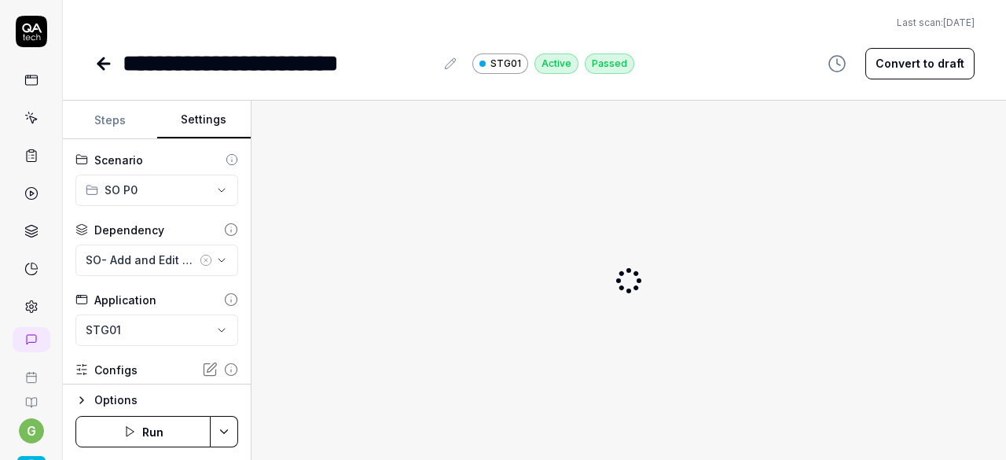
click at [212, 123] on button "Settings" at bounding box center [204, 120] width 94 height 38
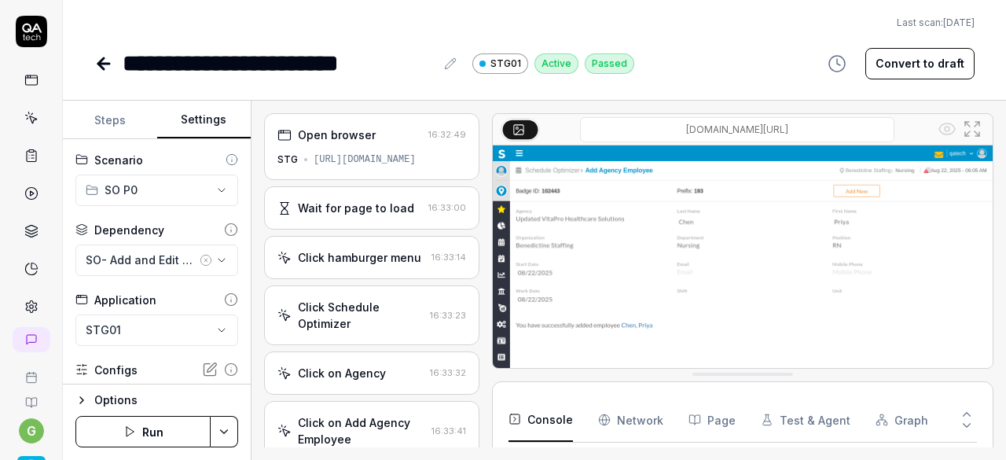
click at [106, 64] on icon at bounding box center [103, 64] width 11 height 0
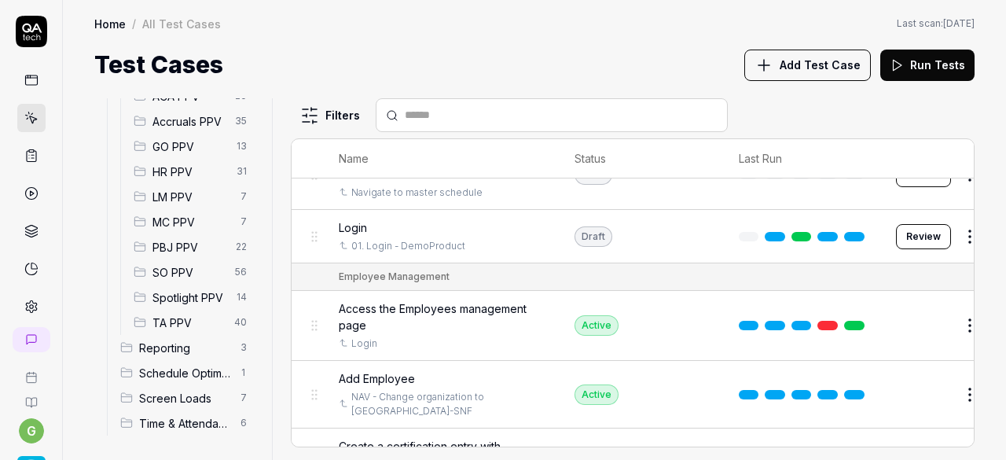
scroll to position [158, 0]
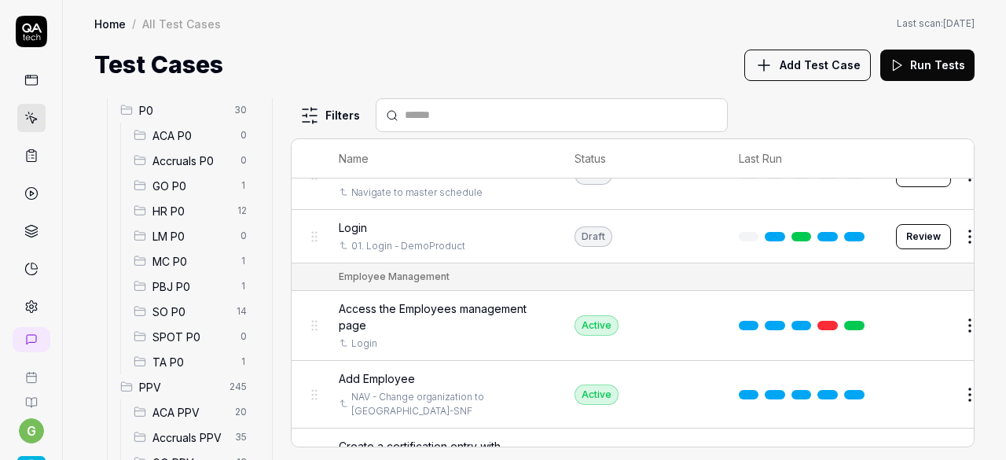
click at [178, 310] on span "SO P0" at bounding box center [190, 311] width 75 height 17
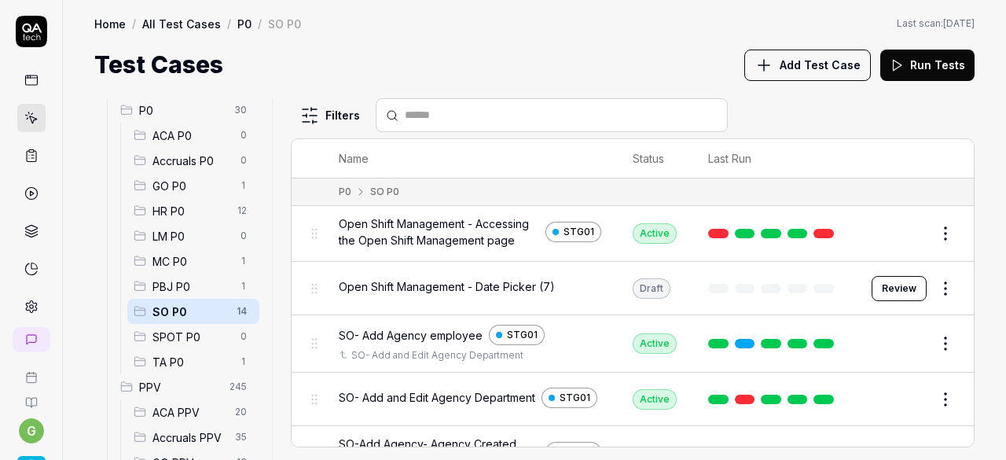
click at [898, 232] on button "Edit" at bounding box center [908, 233] width 38 height 25
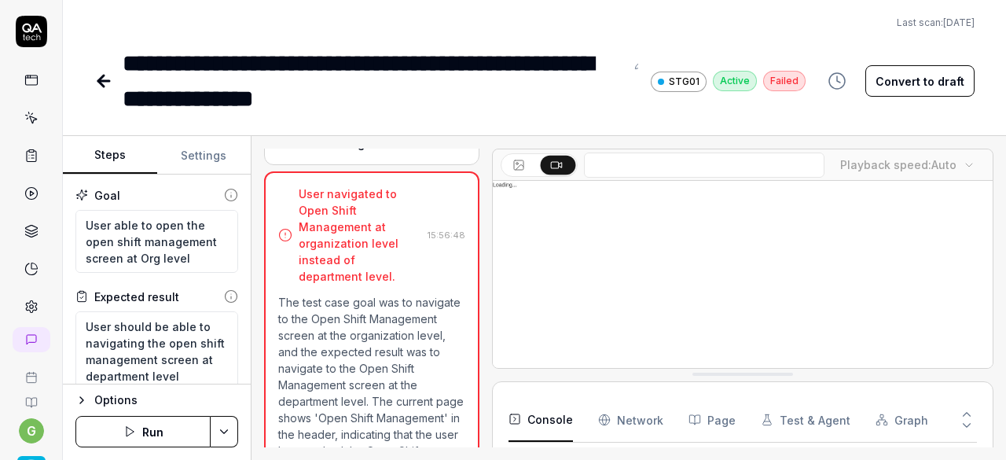
scroll to position [326, 0]
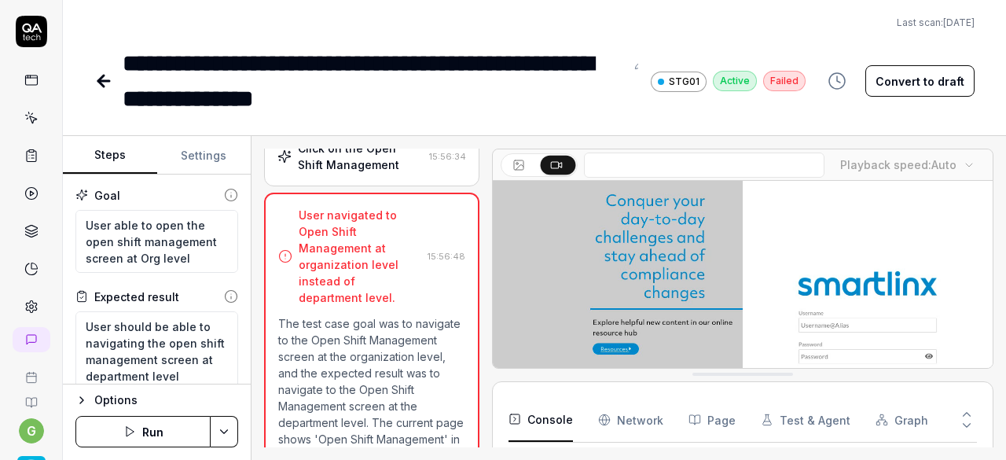
scroll to position [458, 0]
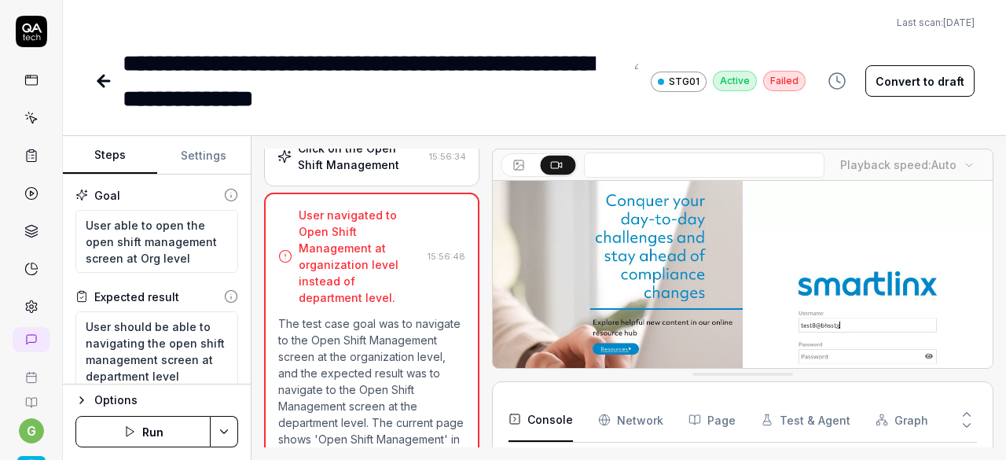
click at [192, 420] on button "Run" at bounding box center [142, 431] width 135 height 31
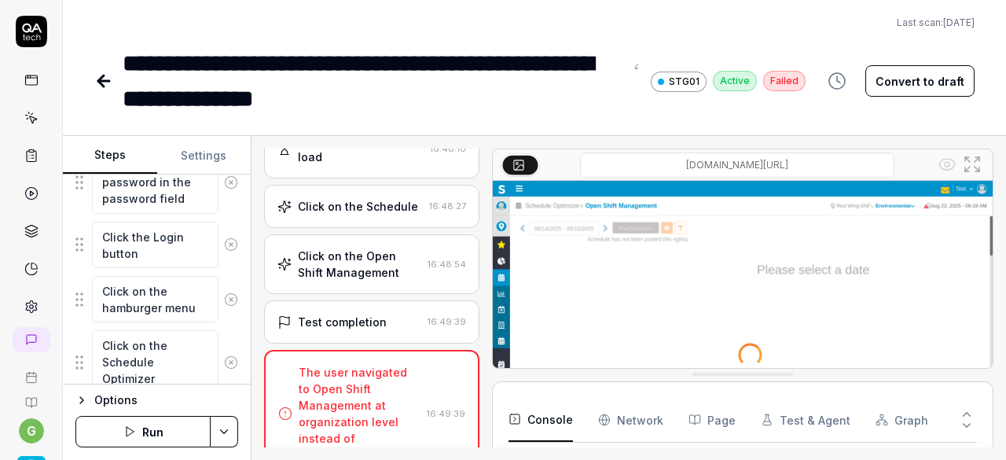
scroll to position [514, 0]
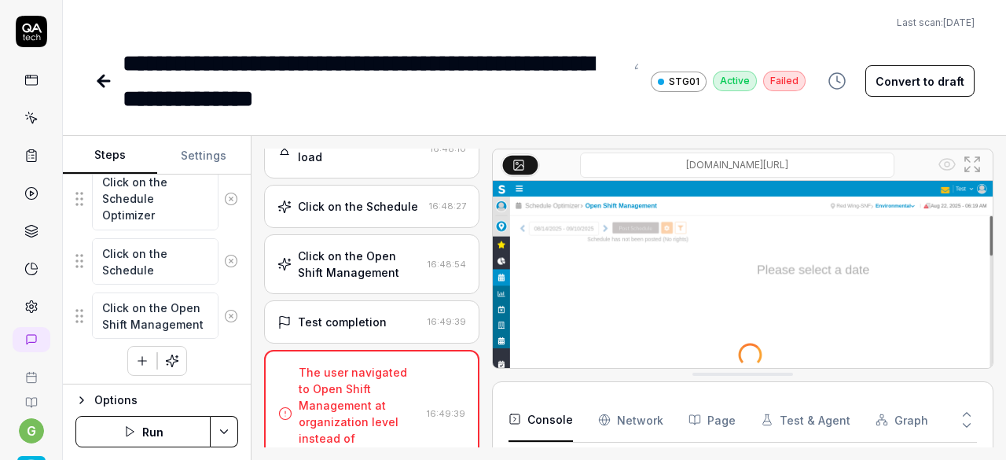
click at [135, 360] on icon "button" at bounding box center [142, 361] width 14 height 14
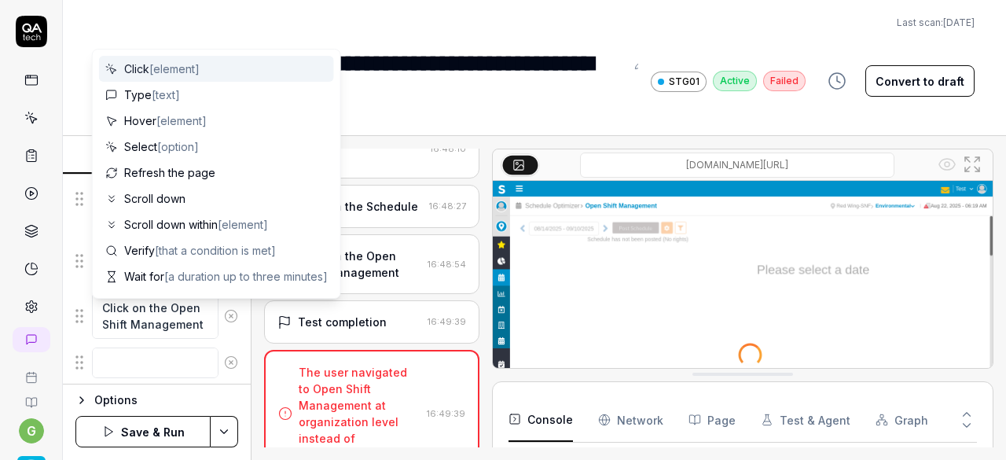
scroll to position [553, 0]
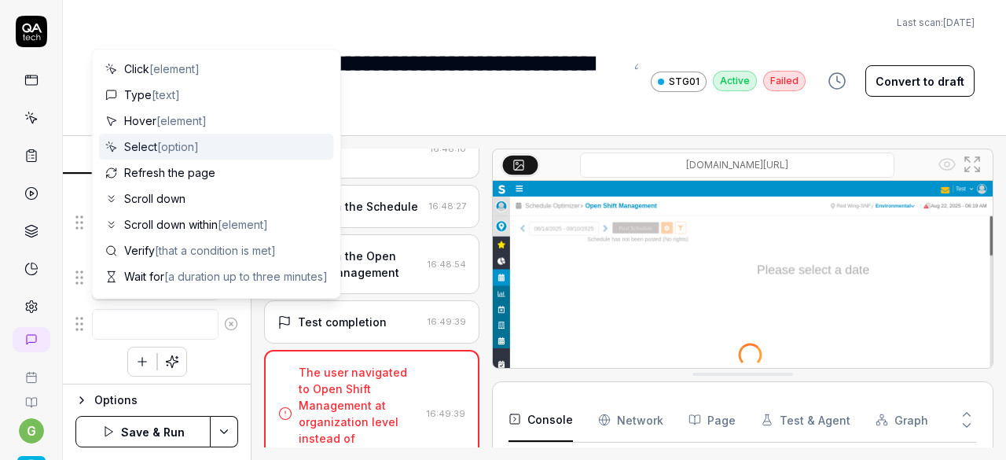
click at [165, 142] on span "[option]" at bounding box center [178, 146] width 42 height 13
type textarea "*"
type textarea "Select"
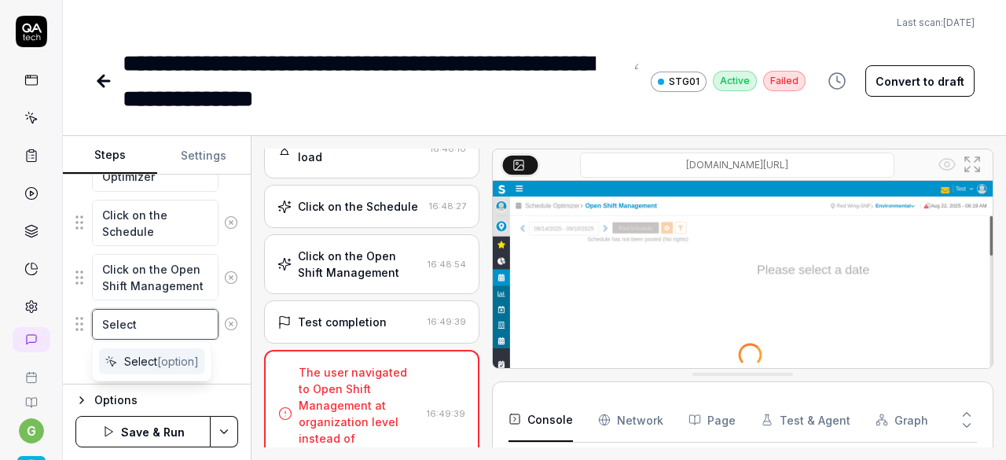
type textarea "*"
type textarea "Select A"
type textarea "*"
type textarea "Select An"
type textarea "*"
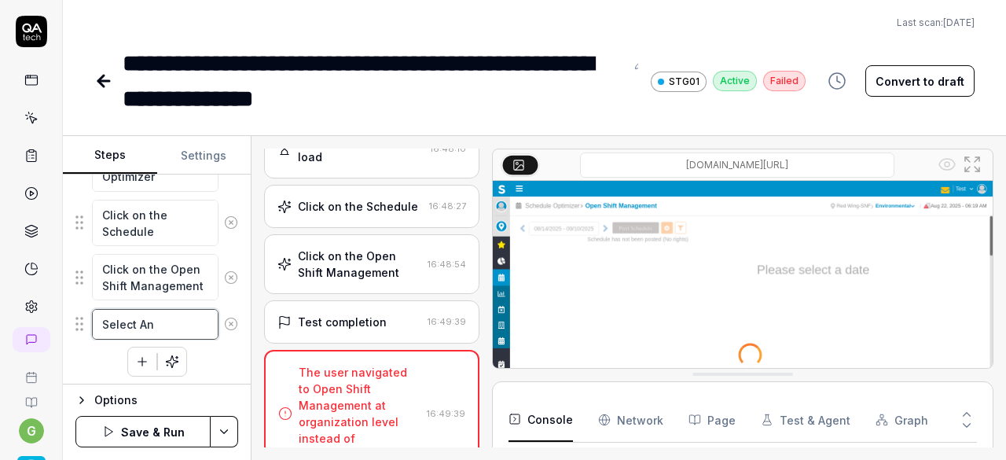
type textarea "Select Any"
type textarea "*"
type textarea "Select Any"
type textarea "*"
type textarea "Select Any d"
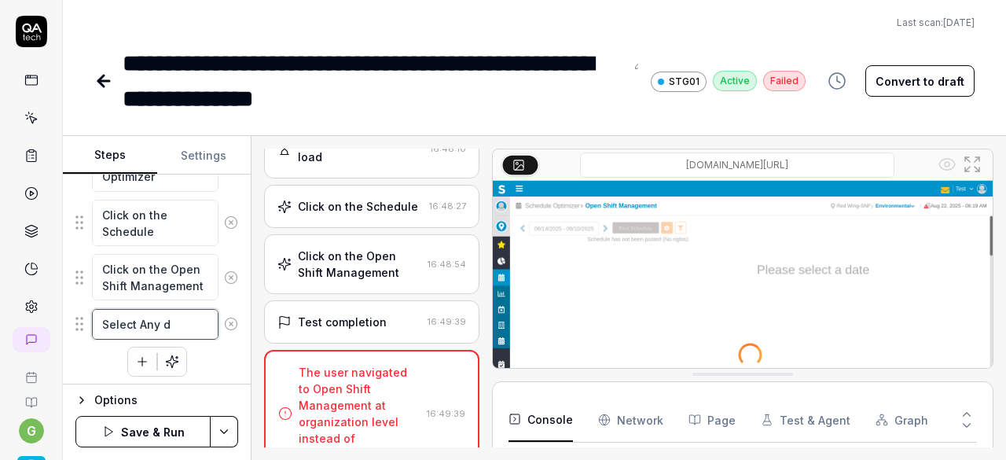
type textarea "*"
type textarea "Select Any de"
type textarea "*"
type textarea "Select Any dep"
type textarea "*"
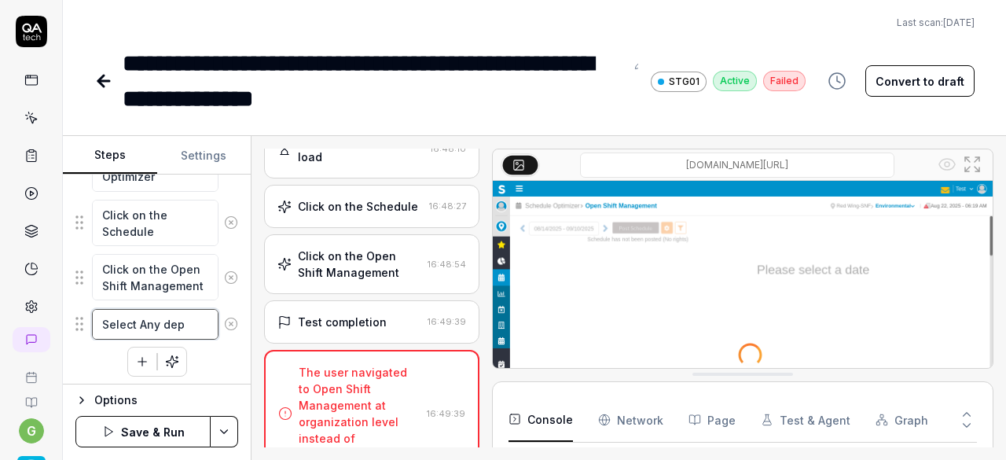
type textarea "Select Any depa"
type textarea "*"
type textarea "Select Any depar"
type textarea "*"
type textarea "Select Any depart"
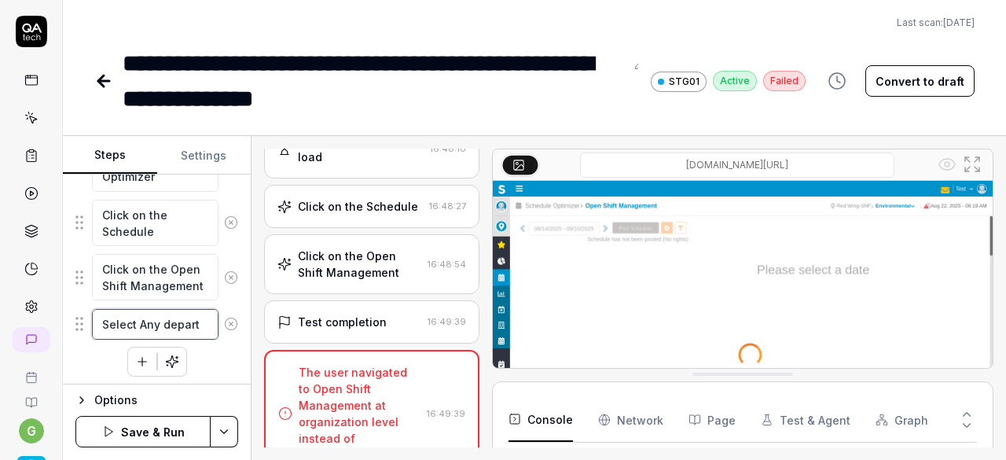
type textarea "*"
type textarea "Select Any departm"
type textarea "*"
type textarea "Select Any departme"
type textarea "*"
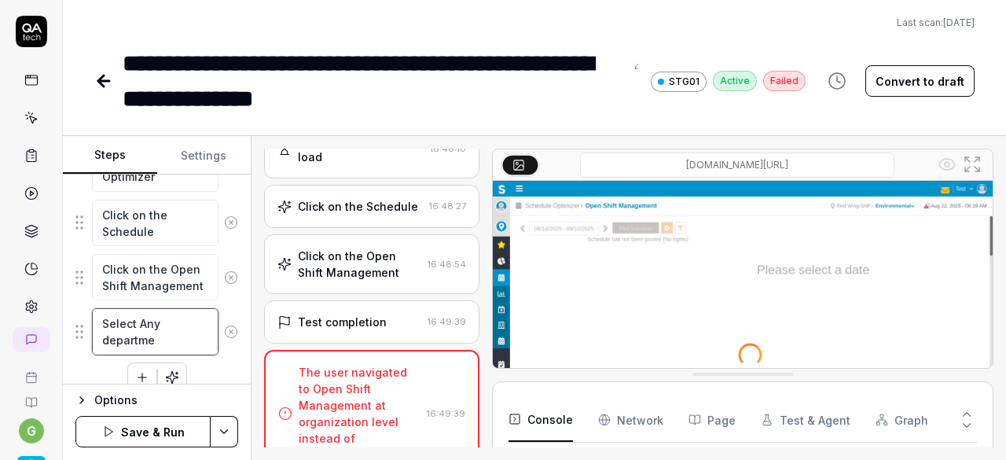
type textarea "Select Any departmen"
type textarea "*"
type textarea "Select Any department"
type textarea "*"
type textarea "Select Any department"
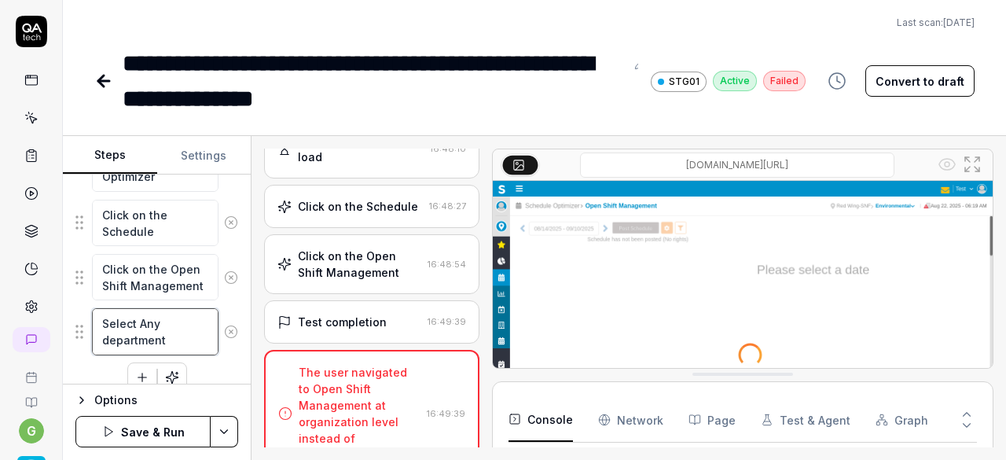
type textarea "*"
type textarea "Select Any department l"
type textarea "*"
type textarea "Select Any department le"
type textarea "*"
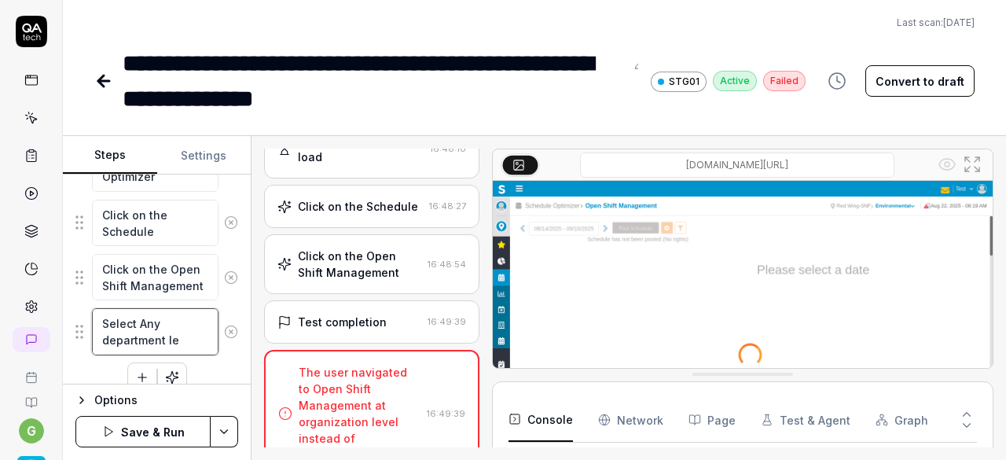
type textarea "Select Any department lev"
type textarea "*"
type textarea "Select Any department leve"
type textarea "*"
type textarea "Select Any department level"
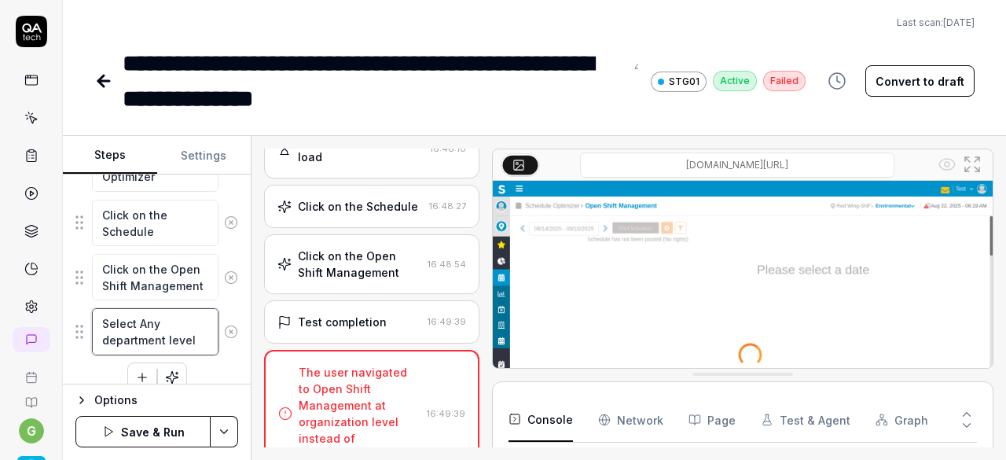
type textarea "*"
type textarea "Select Any department level"
type textarea "*"
type textarea "Select Any department level b"
type textarea "*"
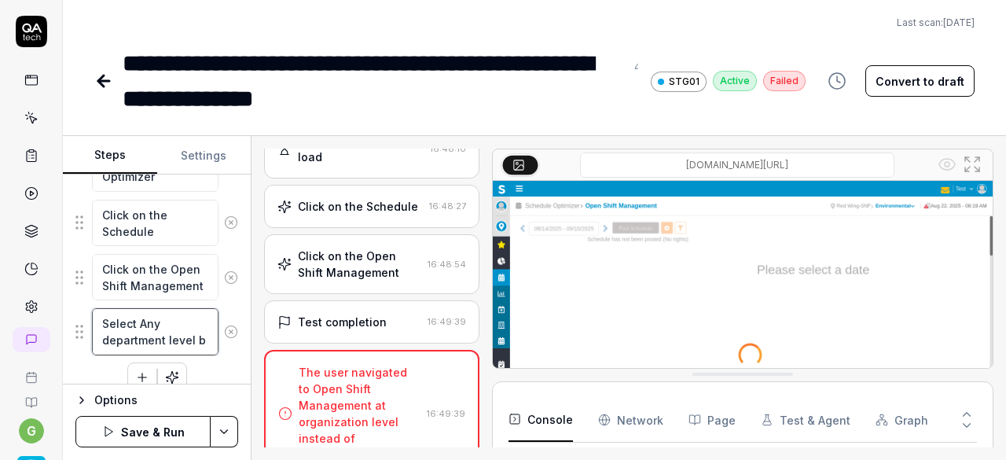
type textarea "Select Any department level by"
type textarea "*"
type textarea "Select Any department level by"
type textarea "*"
type textarea "Select Any department level by c"
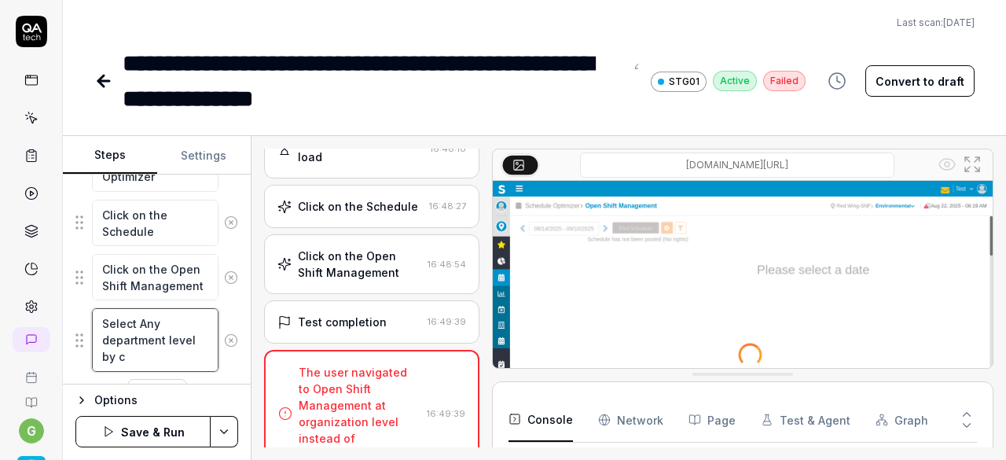
type textarea "*"
type textarea "Select Any department level by cl"
type textarea "*"
type textarea "Select Any department level by clc"
type textarea "*"
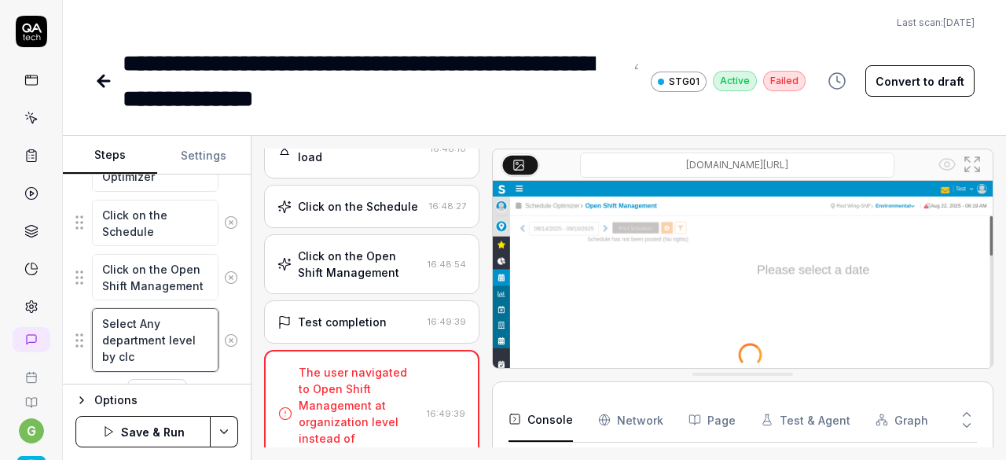
type textarea "Select Any department level by cl"
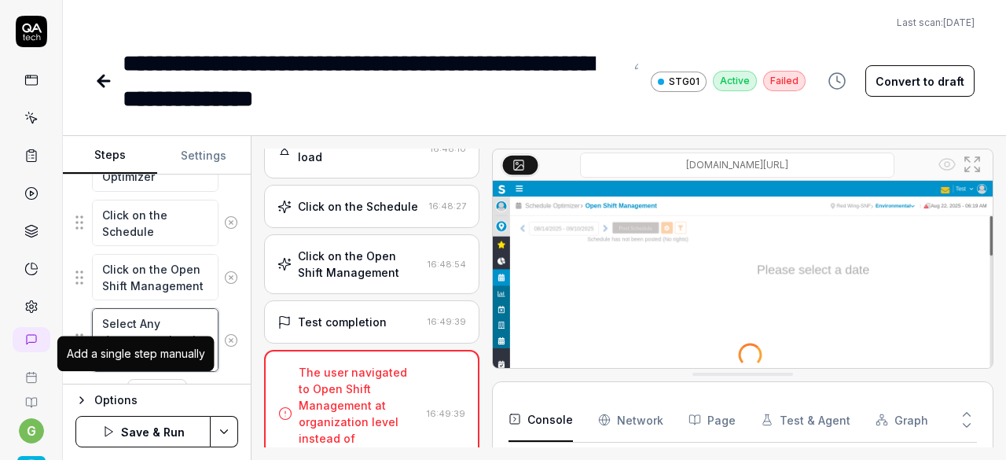
type textarea "*"
type textarea "Select Any department level by cli"
type textarea "*"
type textarea "Select Any department level by clic"
type textarea "*"
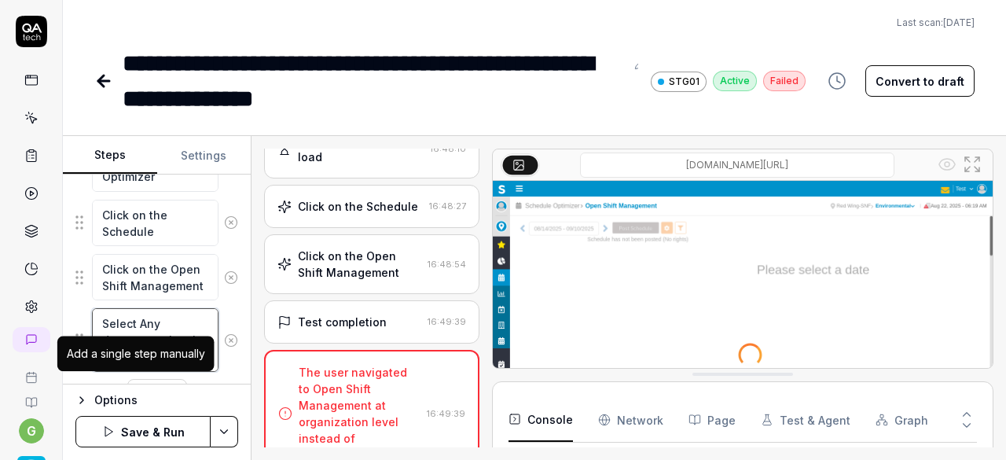
type textarea "Select Any department level by click"
type textarea "*"
type textarea "Select Any department level by clicki"
type textarea "*"
type textarea "Select Any department level by clickin"
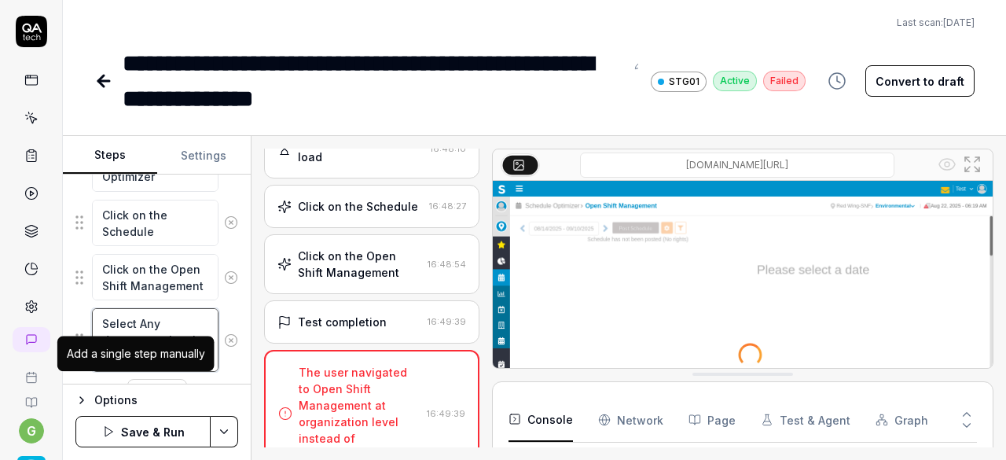
type textarea "*"
type textarea "Select Any department level by clicking"
type textarea "*"
type textarea "Select Any department level by clicking"
type textarea "*"
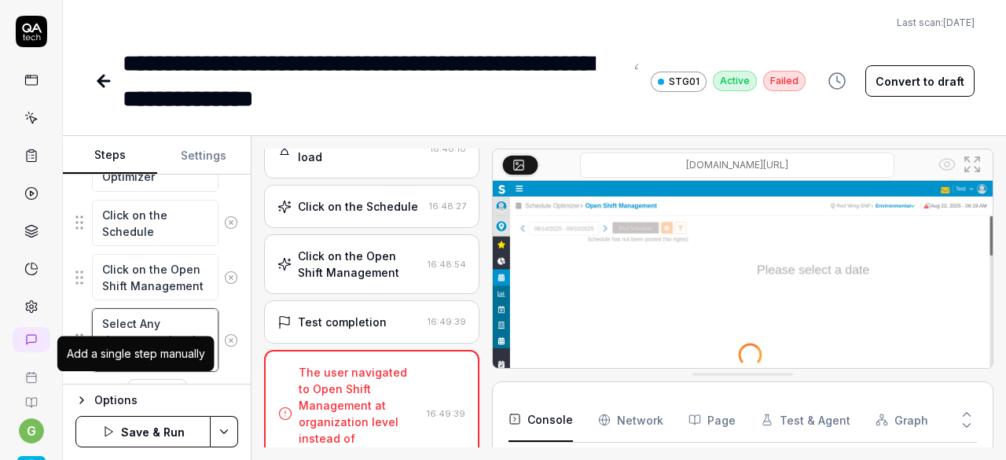
type textarea "Select Any department level by clicking o"
type textarea "*"
type textarea "Select Any department level by clicking on"
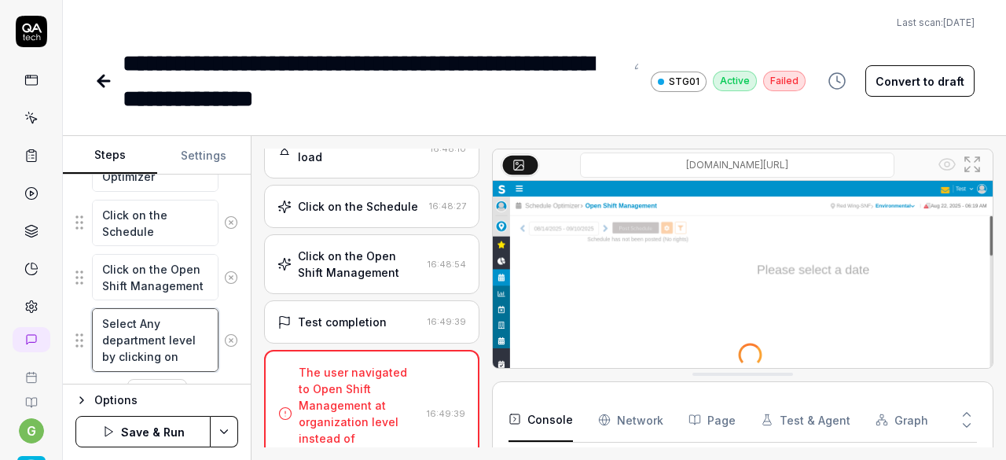
type textarea "*"
type textarea "Select Any department level by clicking on"
type textarea "*"
type textarea "Select Any department level by clicking on t"
type textarea "*"
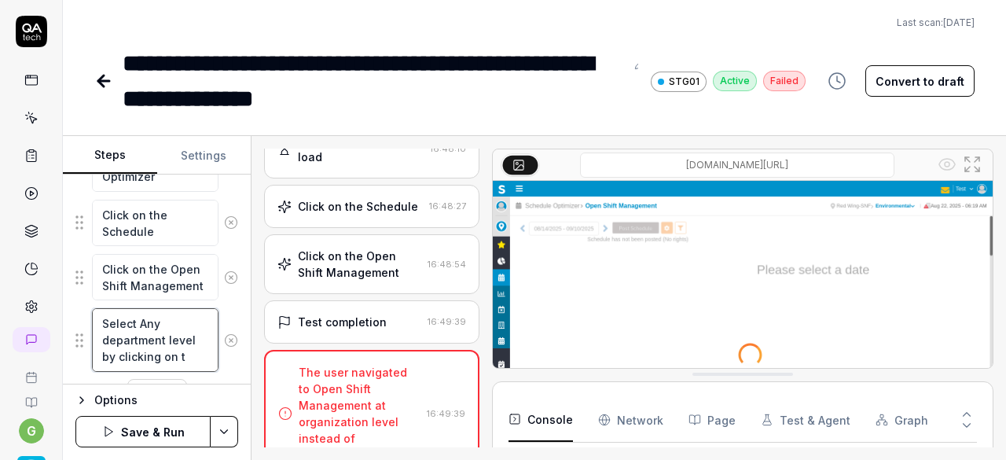
type textarea "Select Any department level by clicking on th"
type textarea "*"
type textarea "Select Any department level by clicking on the"
type textarea "*"
type textarea "Select Any department level by clicking on the"
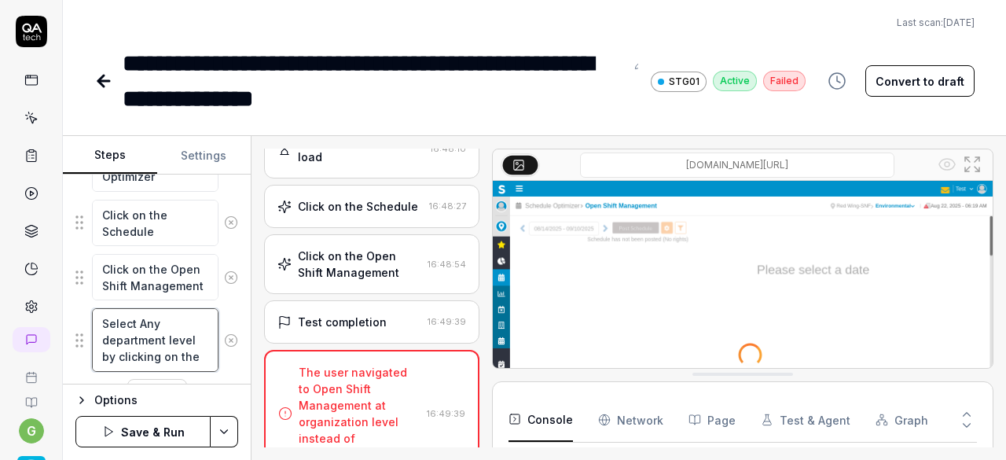
type textarea "*"
type textarea "Select Any department level by clicking on the o"
type textarea "*"
type textarea "Select Any department level by clicking on the or"
type textarea "*"
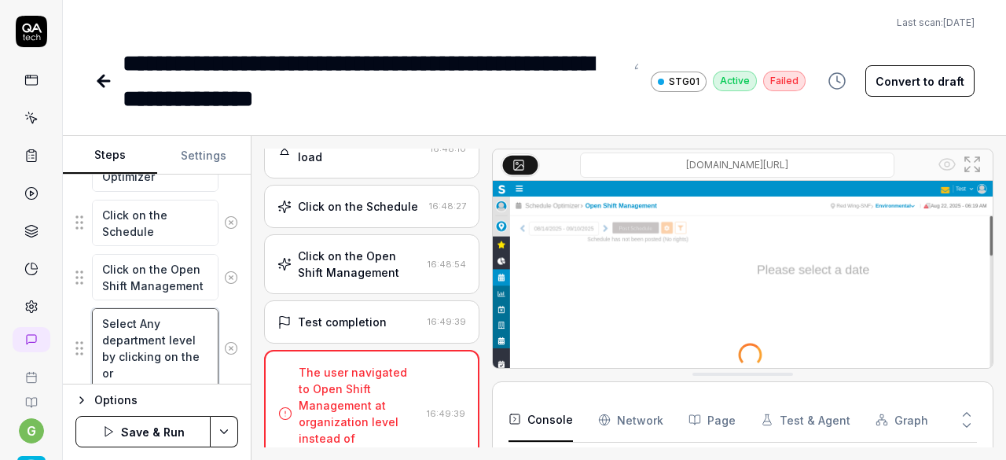
type textarea "Select Any department level by clicking on the org"
type textarea "*"
type textarea "Select Any department level by clicking on the orga"
type textarea "*"
type textarea "Select Any department level by clicking on the organ"
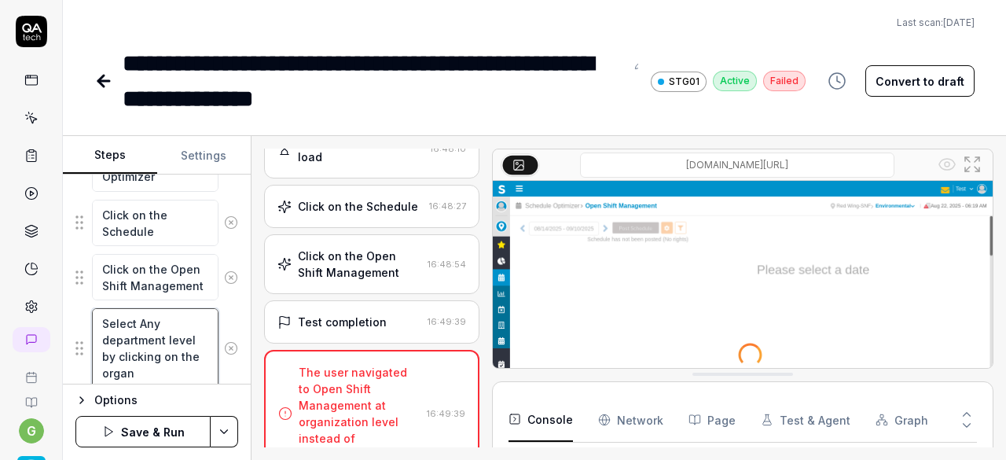
type textarea "*"
type textarea "Select Any department level by clicking on the organi"
type textarea "*"
type textarea "Select Any department level by clicking on the organiz"
type textarea "*"
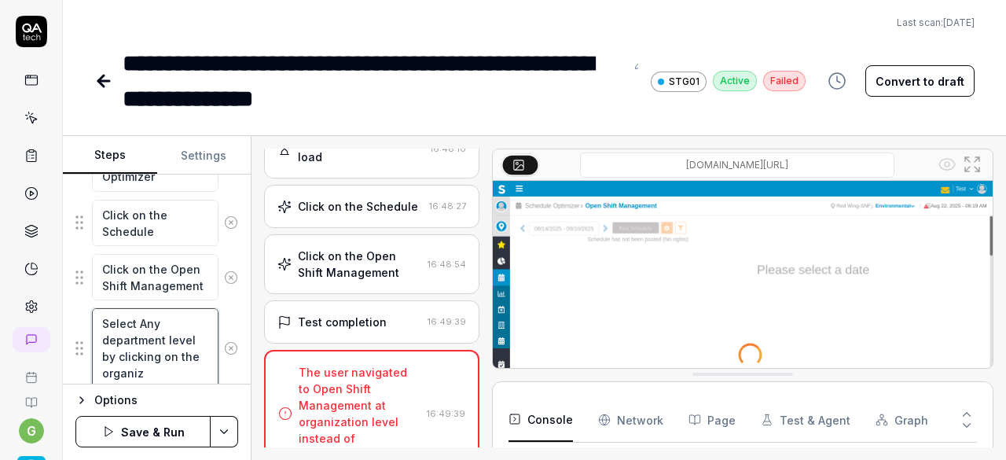
type textarea "Select Any department level by clicking on the organiza"
type textarea "*"
type textarea "Select Any department level by clicking on the organizat"
type textarea "*"
type textarea "Select Any department level by clicking on the organizati"
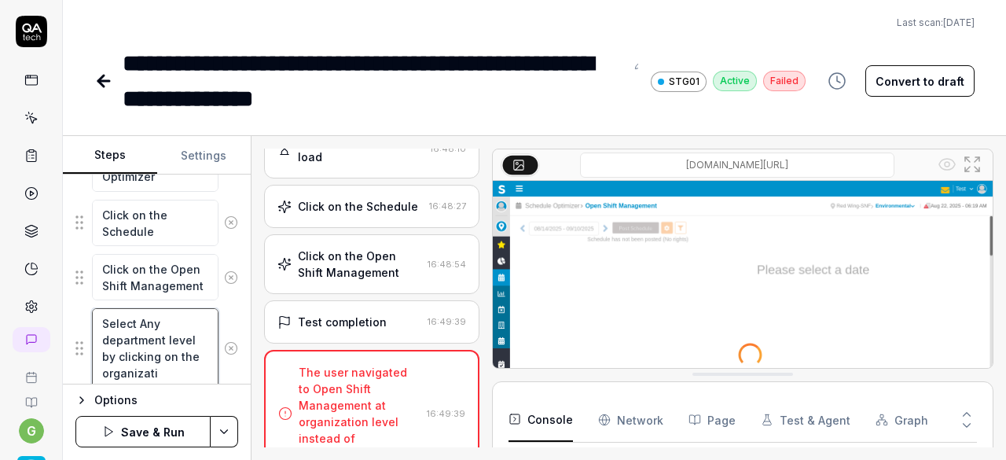
type textarea "*"
type textarea "Select Any department level by clicking on the organizatio"
type textarea "*"
type textarea "Select Any department level by clicking on the organization"
type textarea "*"
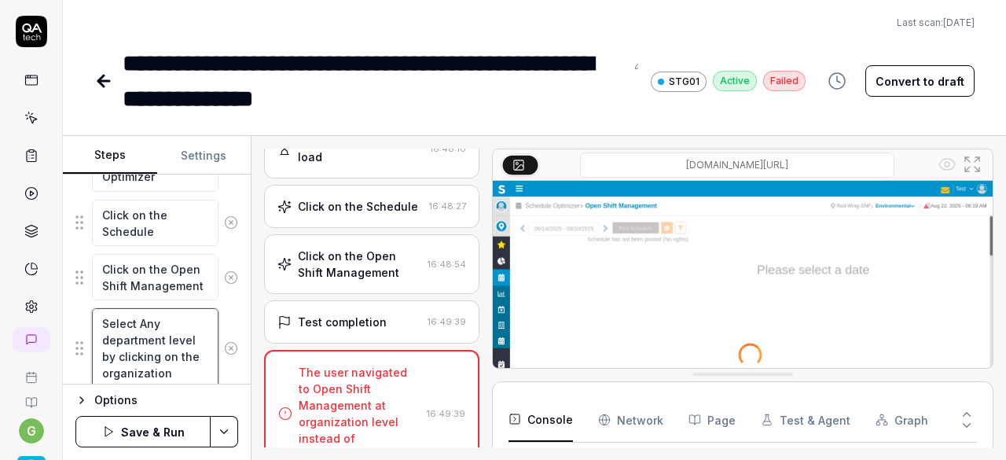
type textarea "Select Any department level by clicking on the organization"
type textarea "*"
type textarea "Select Any department level by clicking on the organization t"
type textarea "*"
type textarea "Select Any department level by clicking on the organization tr"
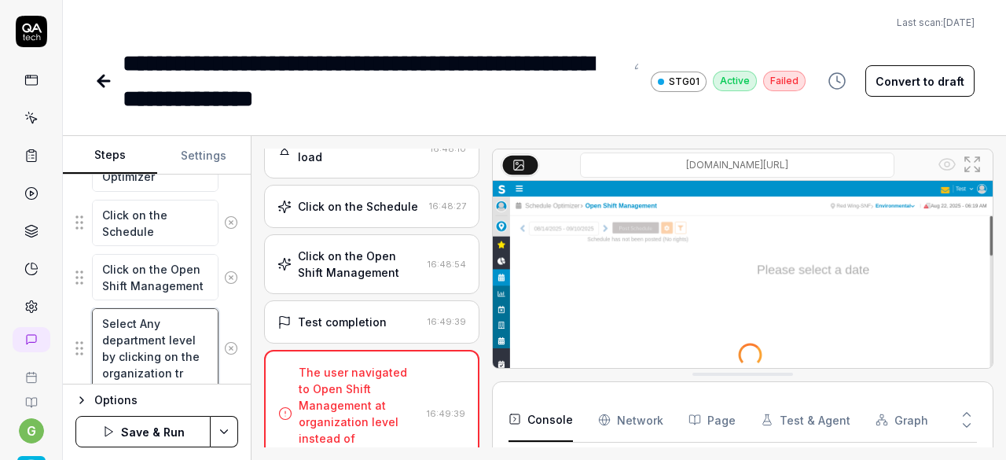
type textarea "*"
type textarea "Select Any department level by clicking on the organization tre"
type textarea "*"
type textarea "Select Any department level by clicking on the organization tree"
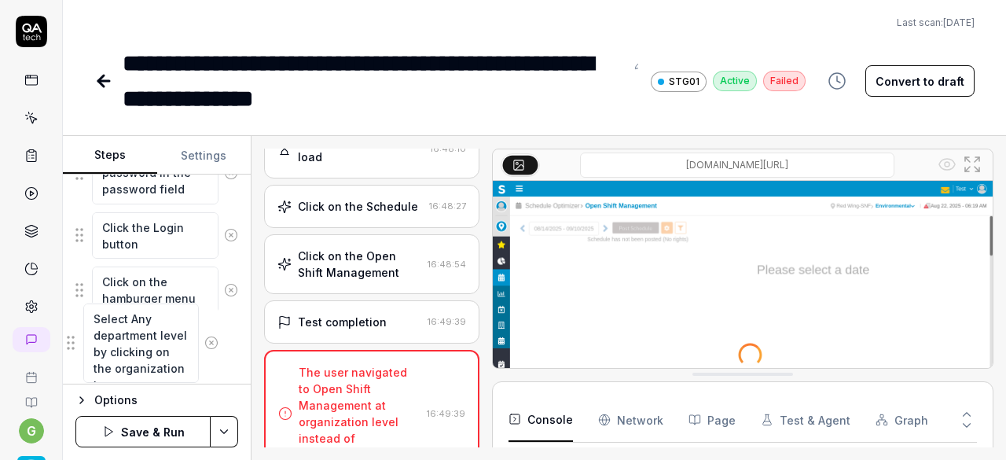
scroll to position [371, 0]
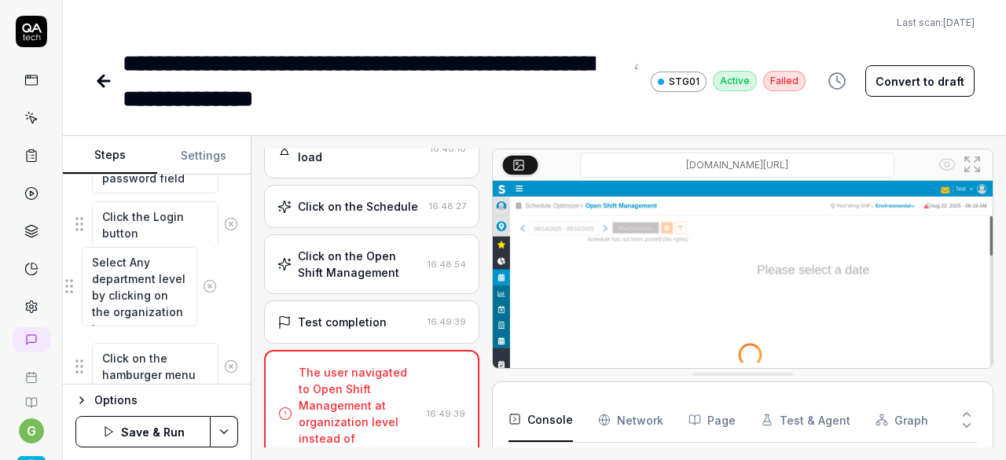
drag, startPoint x: 80, startPoint y: 342, endPoint x: 69, endPoint y: 284, distance: 59.2
click at [75, 284] on fieldset "Enter the username in the username field Enter the password in the password fie…" at bounding box center [156, 314] width 163 height 513
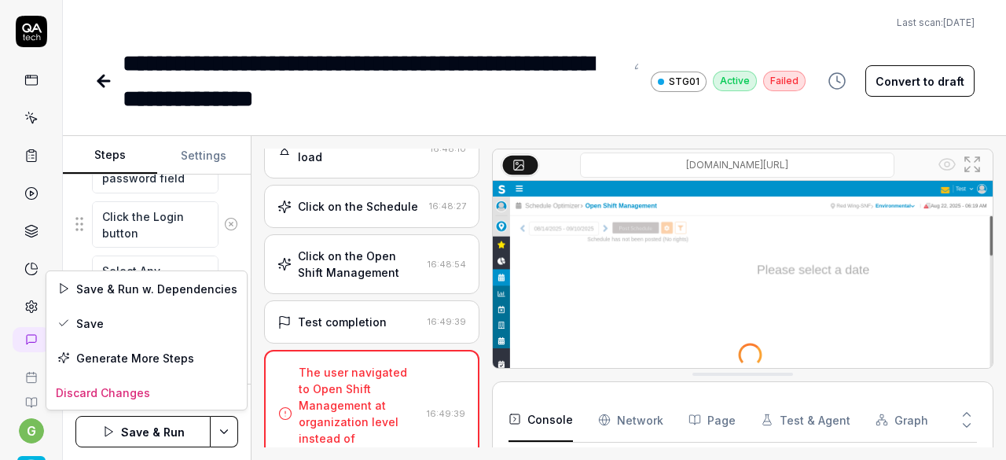
click at [219, 422] on html "**********" at bounding box center [503, 230] width 1006 height 460
click at [135, 323] on div "Save" at bounding box center [146, 323] width 200 height 35
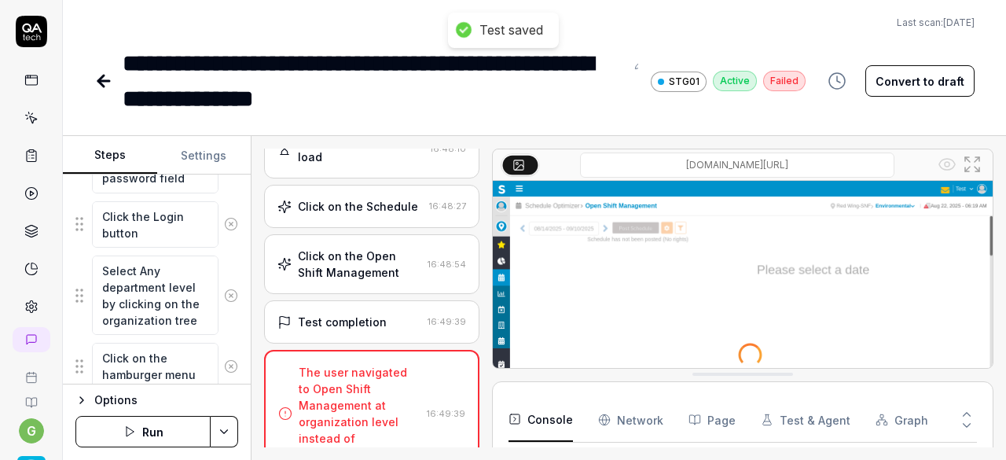
click at [150, 436] on button "Run" at bounding box center [142, 431] width 135 height 31
type textarea "*"
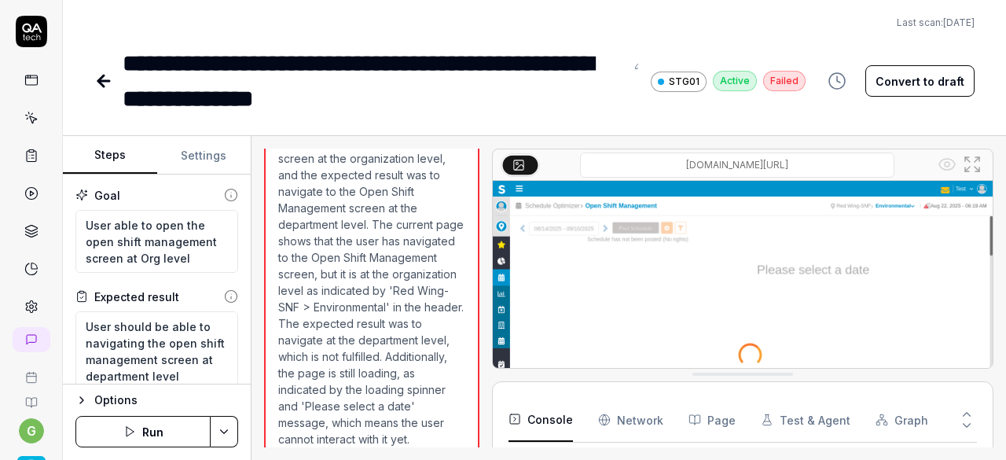
scroll to position [281, 0]
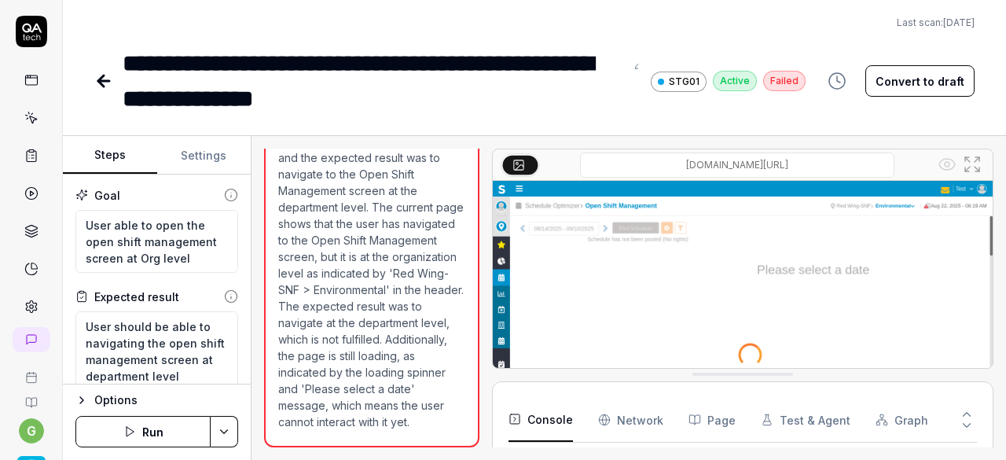
click at [176, 436] on button "Run" at bounding box center [142, 431] width 135 height 31
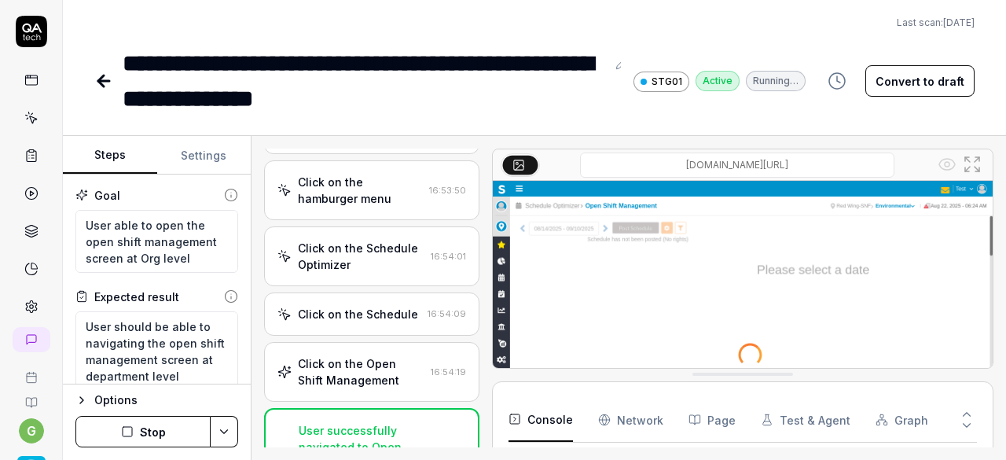
scroll to position [618, 0]
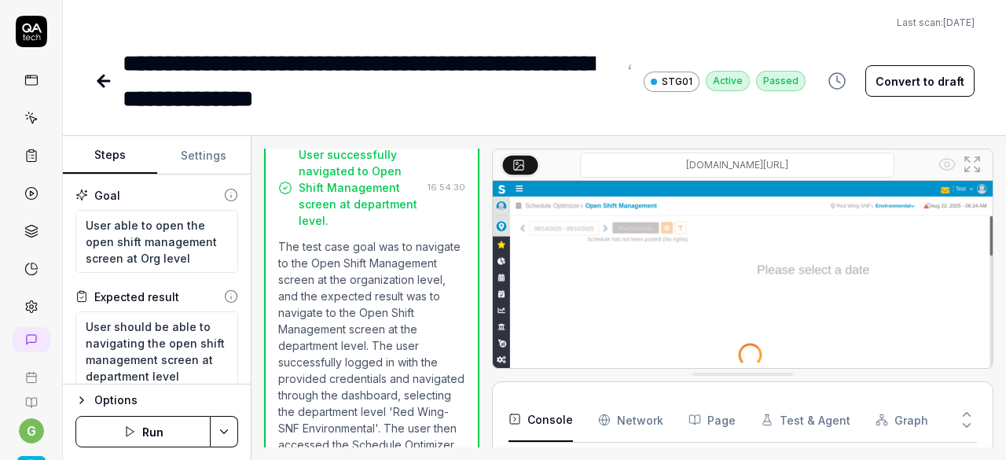
type textarea "*"
click at [102, 81] on icon at bounding box center [103, 81] width 11 height 0
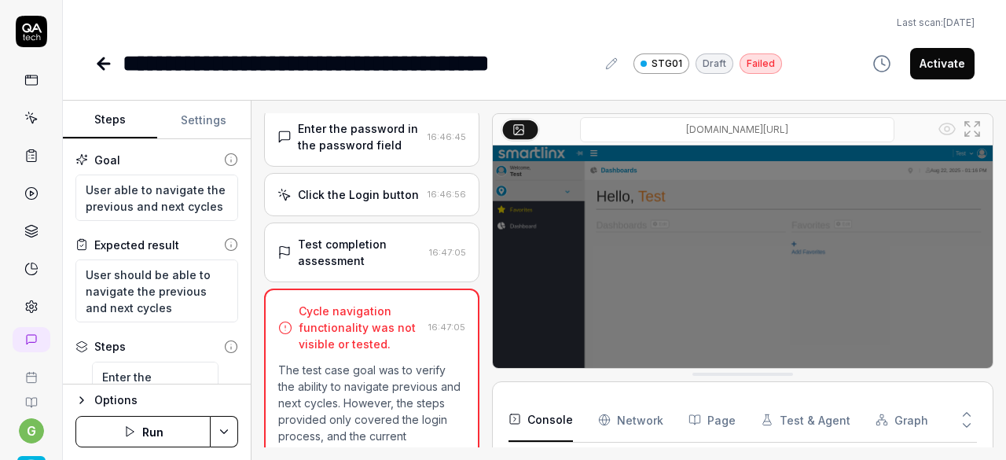
scroll to position [143, 0]
click at [171, 437] on button "Run" at bounding box center [142, 431] width 135 height 31
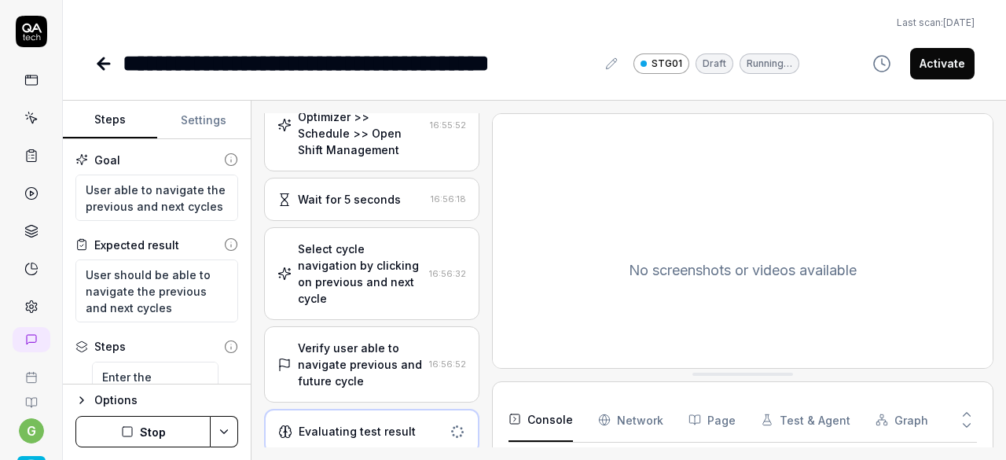
scroll to position [1024, 0]
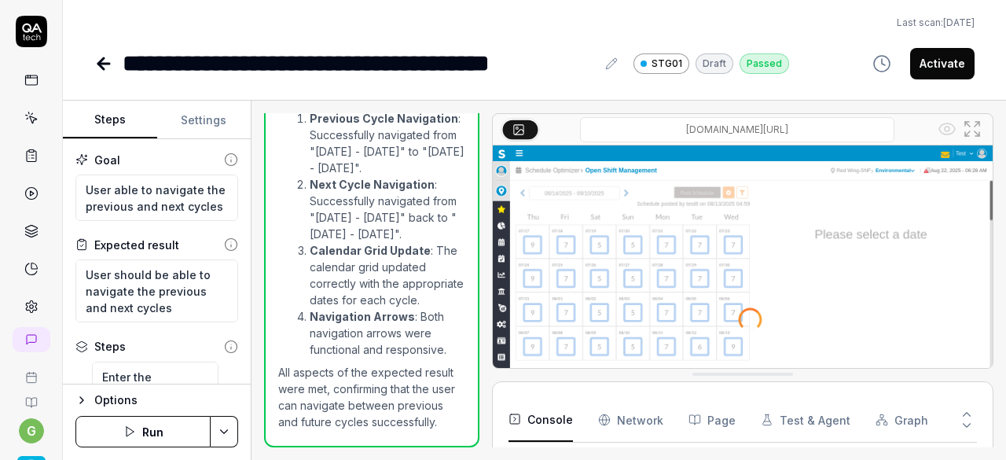
click at [932, 62] on button "Activate" at bounding box center [942, 63] width 64 height 31
type textarea "*"
click at [105, 64] on icon at bounding box center [103, 64] width 11 height 0
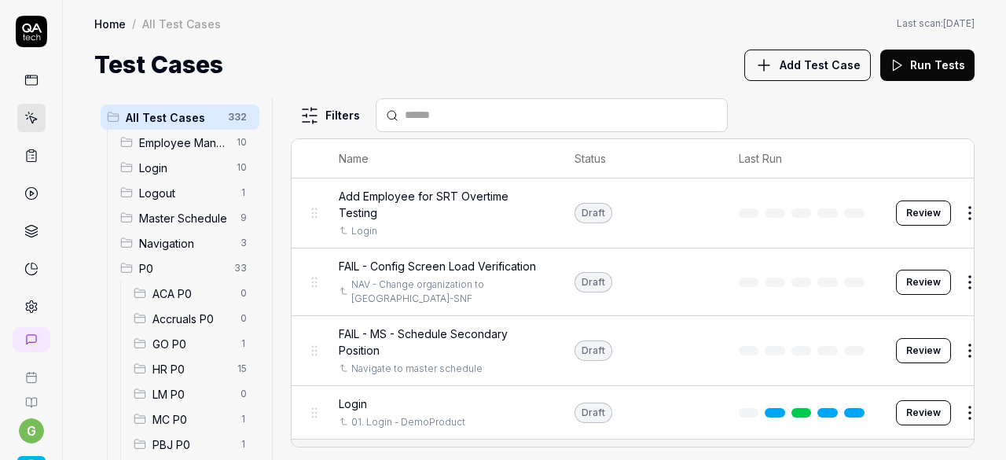
click at [793, 65] on span "Add Test Case" at bounding box center [820, 65] width 81 height 17
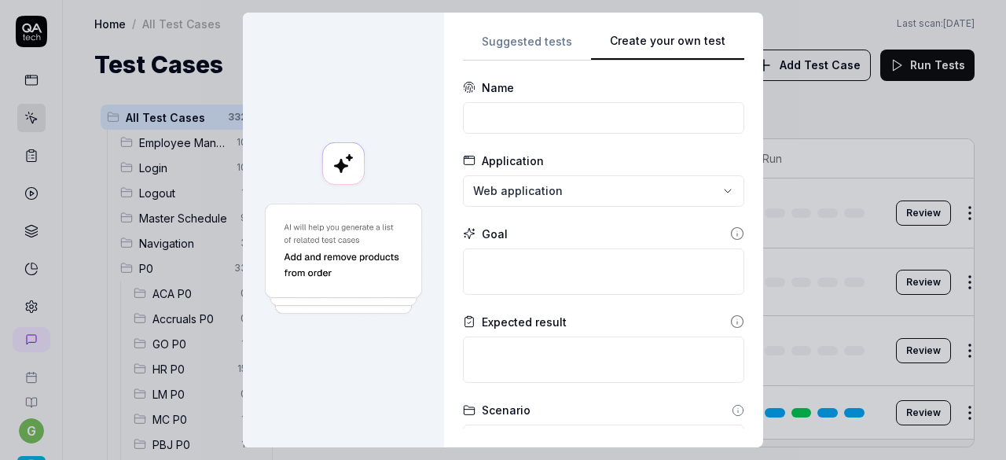
click at [684, 62] on div "Suggested tests Create your own test Name Application Web application Goal Expe…" at bounding box center [603, 229] width 281 height 397
click at [550, 116] on input at bounding box center [603, 117] width 281 height 31
paste input "Verify open shift count of left side and right side in open shift management sc…"
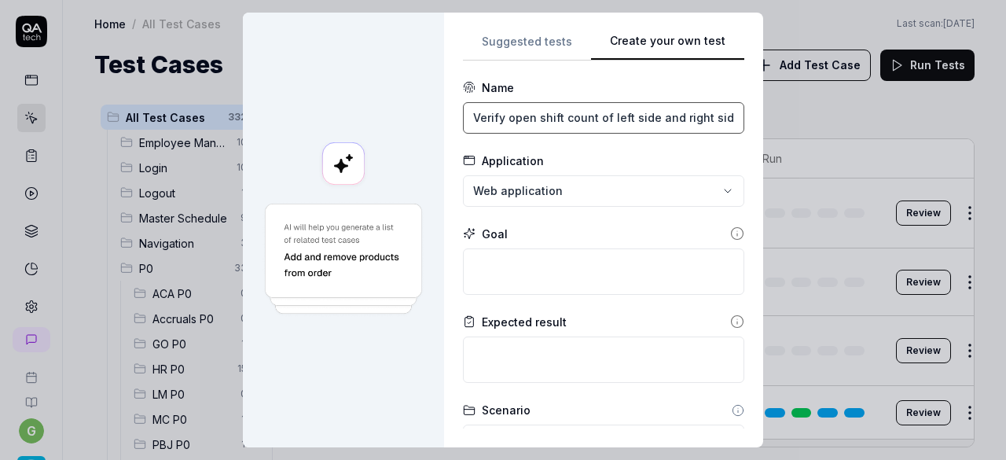
scroll to position [0, 180]
type input "Verify open shift count of left side and right side in open shift management sc…"
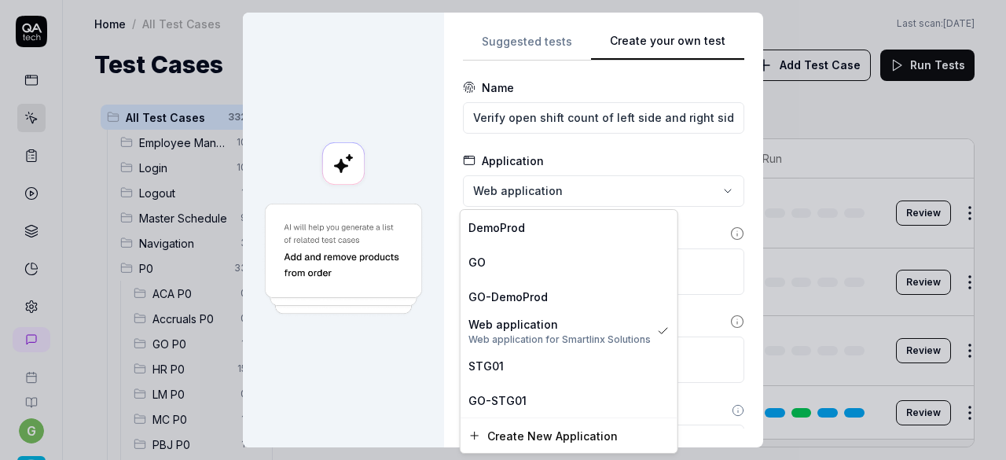
click at [541, 193] on div "**********" at bounding box center [503, 230] width 1006 height 460
click at [503, 358] on div "STG01" at bounding box center [569, 366] width 201 height 17
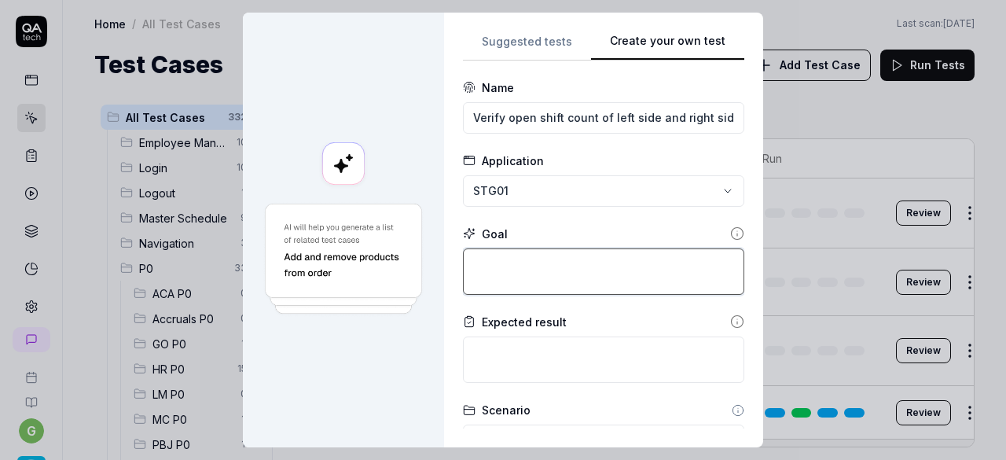
click at [556, 267] on textarea at bounding box center [603, 271] width 281 height 46
click at [572, 274] on textarea at bounding box center [603, 271] width 281 height 46
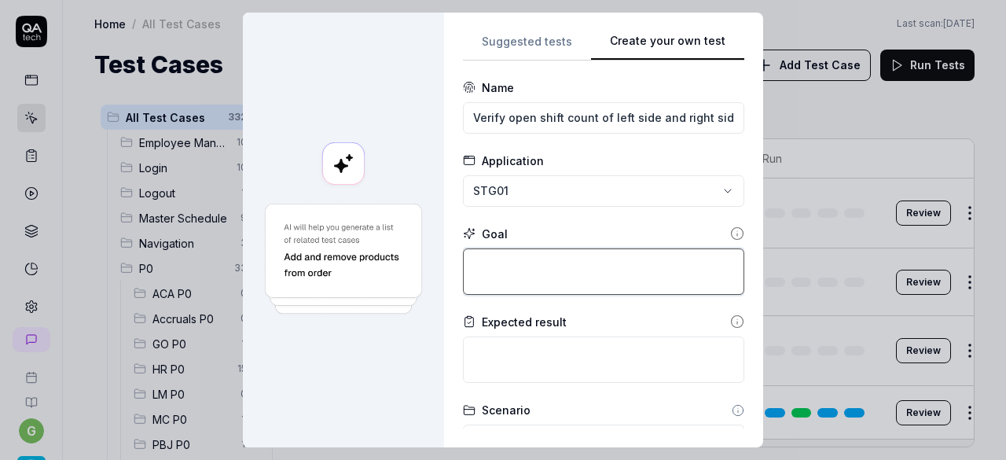
click at [572, 274] on textarea at bounding box center [603, 271] width 281 height 46
paste textarea "Verify open shift count of left side and right side in open shift management sc…"
type textarea "*"
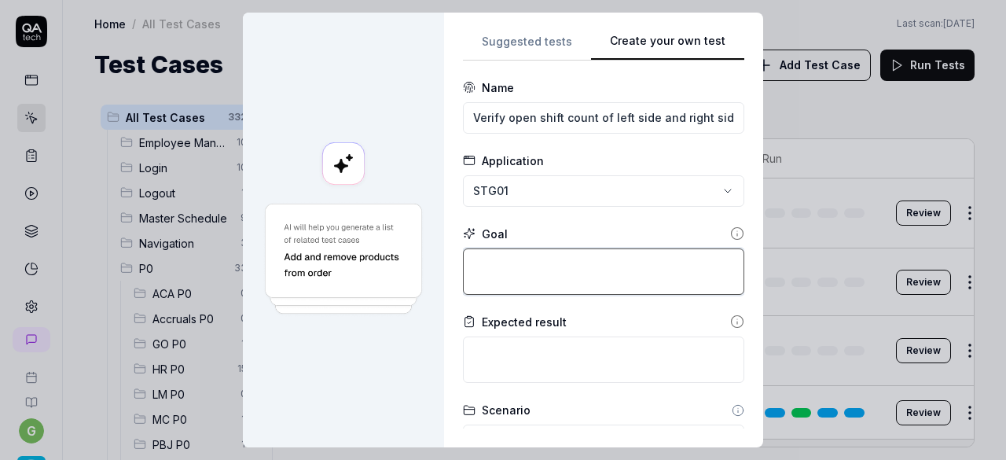
type textarea "Verify open shift count of left side and right side in open shift management sc…"
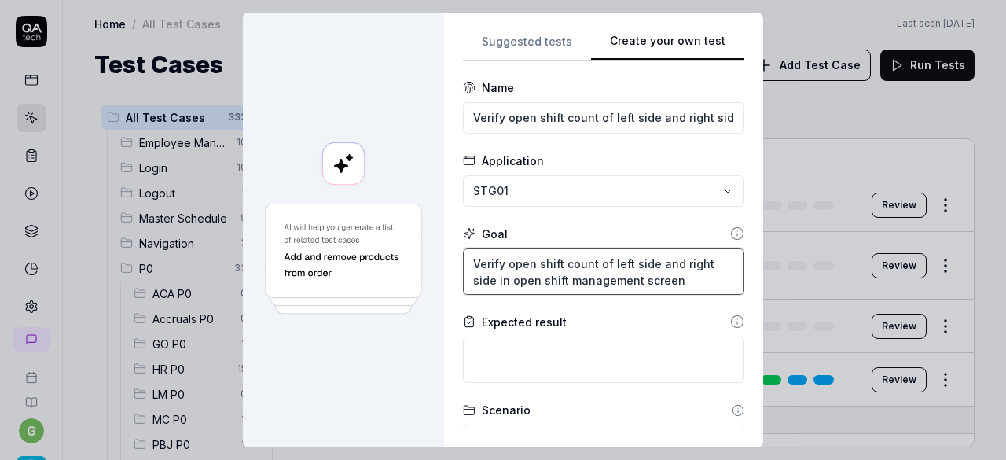
click at [502, 263] on textarea "Verify open shift count of left side and right side in open shift management sc…" at bounding box center [603, 271] width 281 height 46
type textarea "*"
type textarea "Verifyopen shift count of left side and right side in open shift management scr…"
type textarea "*"
type textarea "Verifopen shift count of left side and right side in open shift management scre…"
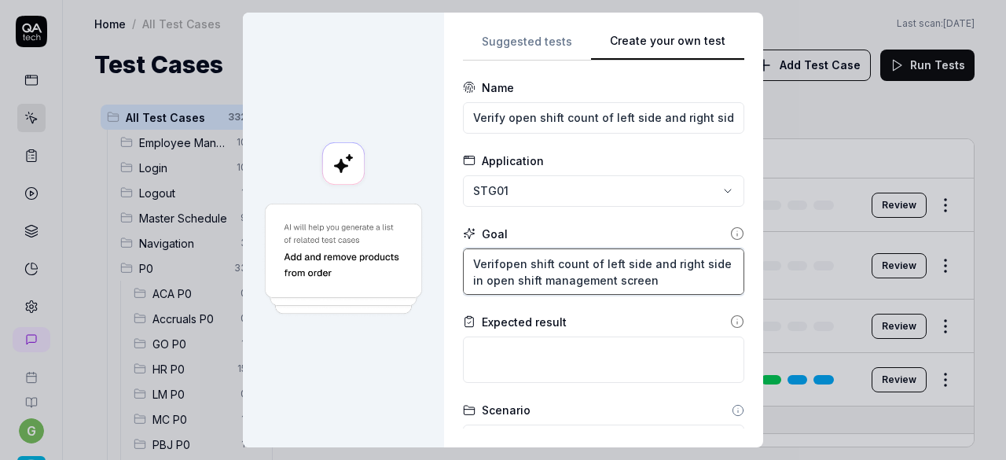
type textarea "*"
type textarea "Veriopen shift count of left side and right side in open shift management screen"
type textarea "*"
type textarea "Veropen shift count of left side and right side in open shift management screen"
type textarea "*"
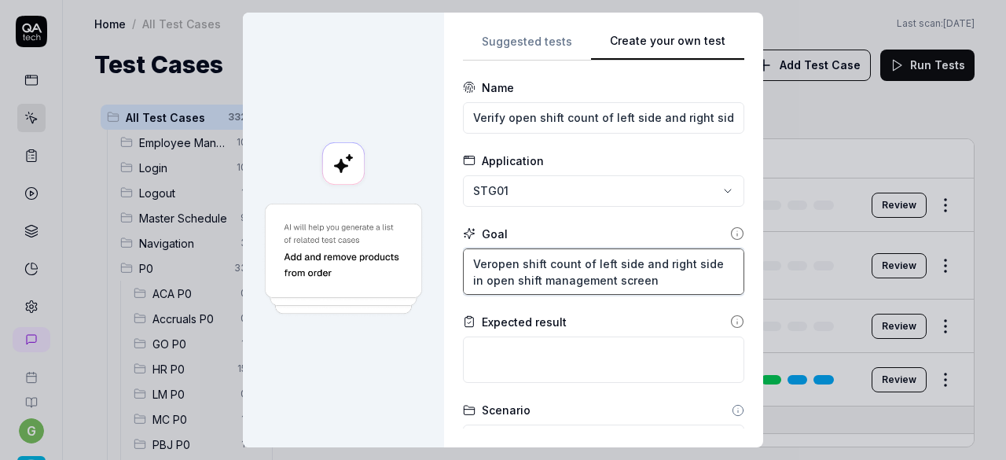
type textarea "Veopen shift count of left side and right side in open shift management screen"
type textarea "*"
type textarea "Vopen shift count of left side and right side in open shift management screen"
type textarea "*"
type textarea "open shift count of left side and right side in open shift management screen"
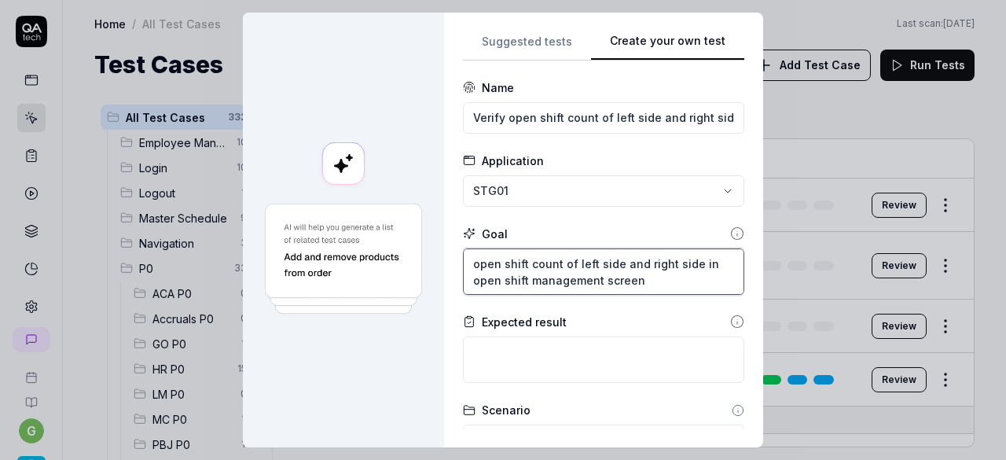
click at [555, 263] on textarea "open shift count of left side and right side in open shift management screen" at bounding box center [603, 271] width 281 height 46
type textarea "*"
type textarea "open shift count sof left side and right side in open shift management screen"
type textarea "*"
type textarea "open shift count shof left side and right side in open shift management screen"
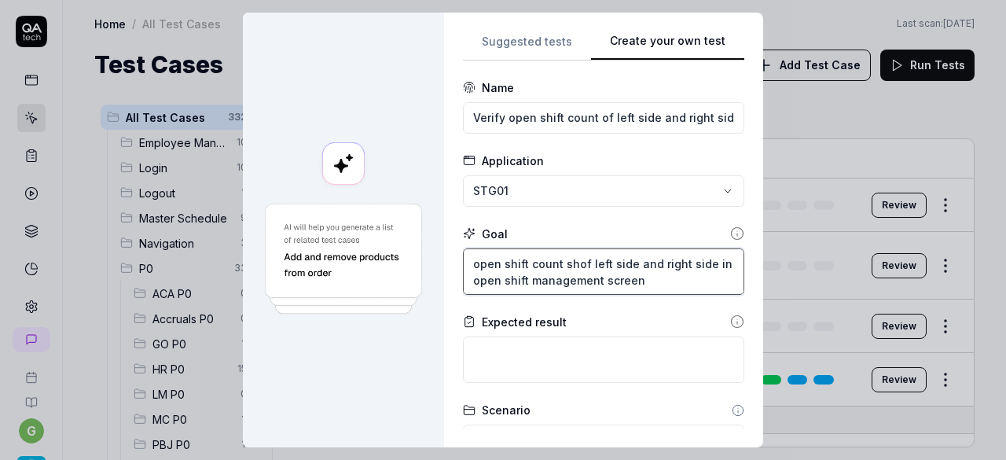
type textarea "*"
type textarea "open shift count shoof left side and right side in open shift management screen"
type textarea "*"
type textarea "open shift count shouof left side and right side in open shift management screen"
type textarea "*"
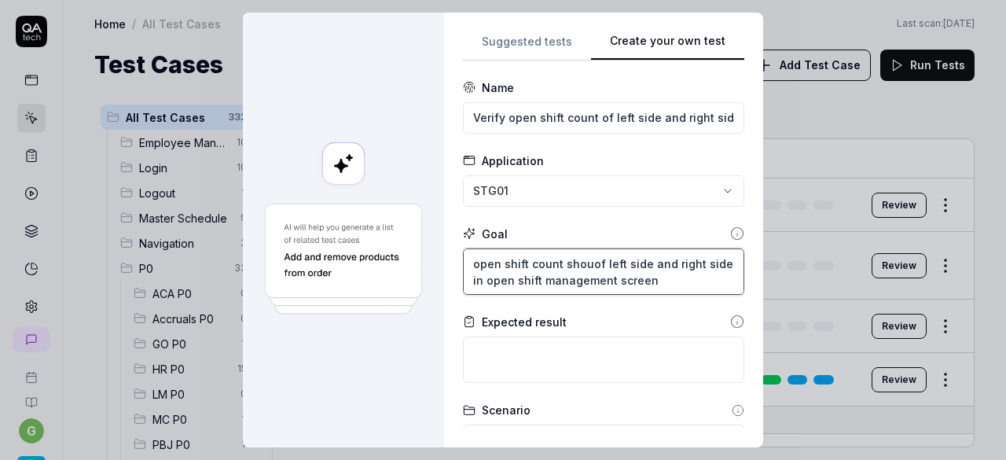
type textarea "open shift count shoulof left side and right side in open shift management scre…"
type textarea "*"
type textarea "open shift count shouldof left side and right side in open shift management scr…"
type textarea "*"
type textarea "open shift count should of left side and right side in open shift management sc…"
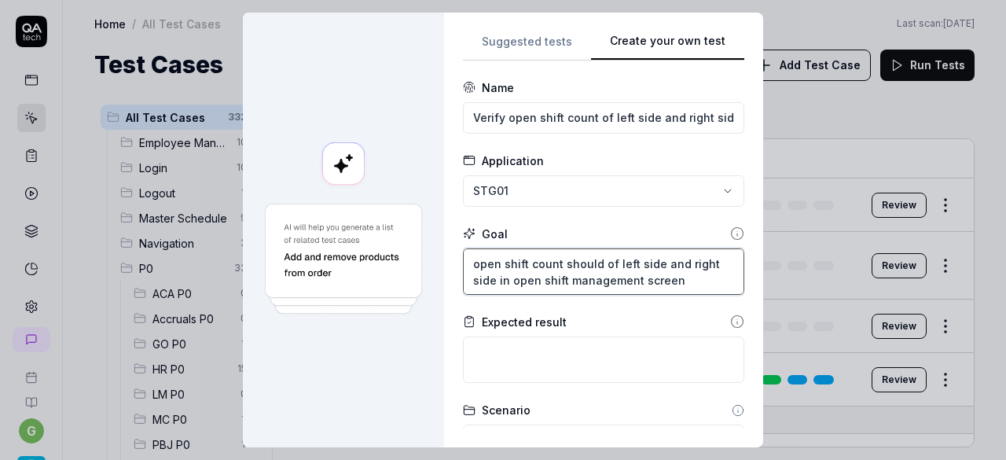
type textarea "*"
type textarea "open shift count should bof left side and right side in open shift management s…"
type textarea "*"
type textarea "open shift count should beof left side and right side in open shift management …"
type textarea "*"
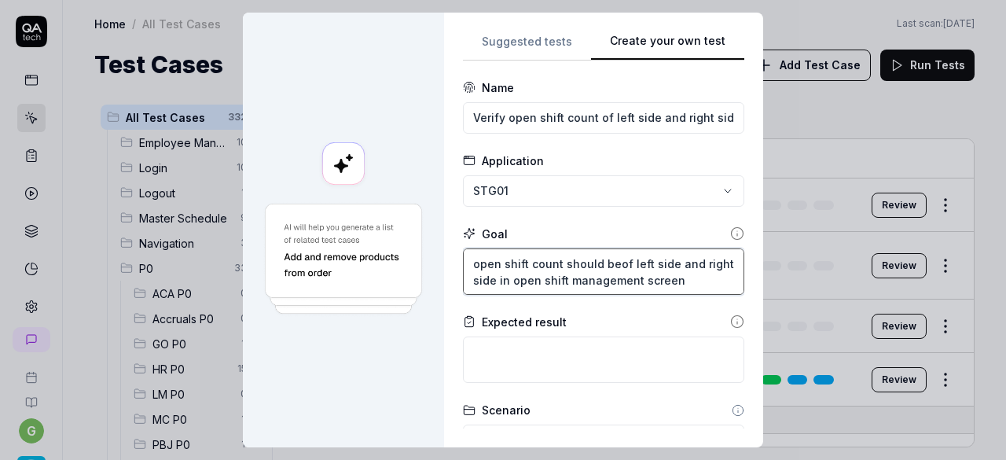
type textarea "open shift count should be of left side and right side in open shift management…"
type textarea "*"
type textarea "open shift count should be sof left side and right side in open shift managemen…"
type textarea "*"
type textarea "open shift count should be saof left side and right side in open shift manageme…"
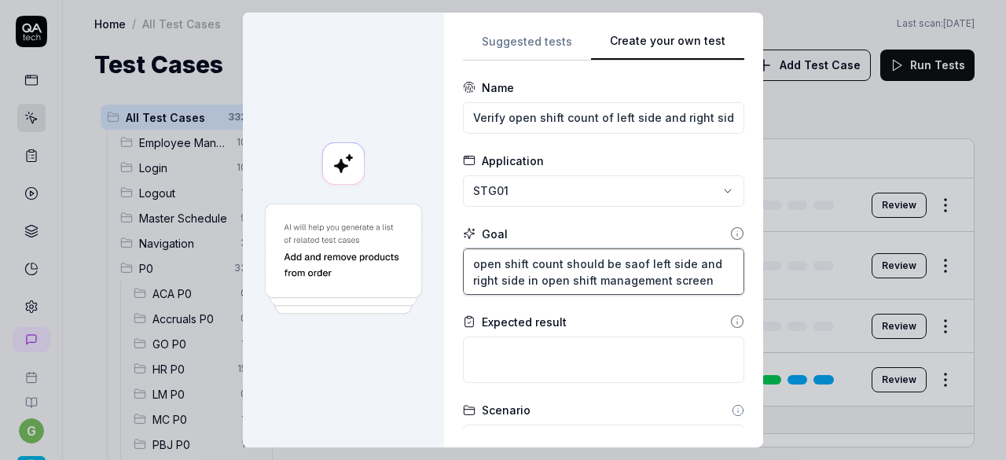
type textarea "*"
type textarea "open shift count should be samof left side and right side in open shift managem…"
type textarea "*"
type textarea "open shift count should be sameof left side and right side in open shift manage…"
type textarea "*"
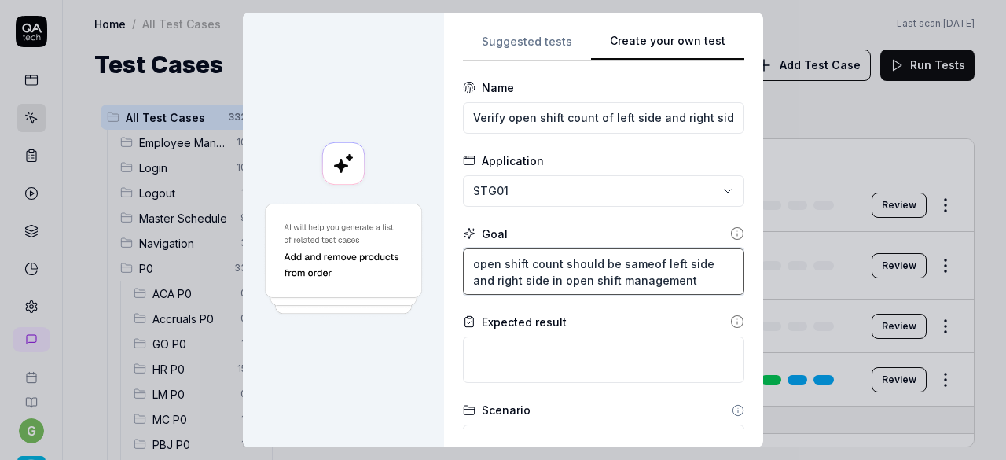
type textarea "open shift count should be same of left side and right side in open shift manag…"
type textarea "*"
type textarea "open shift count should be same iof left side and right side in open shift mana…"
type textarea "*"
type textarea "open shift count should be same inof left side and right side in open shift man…"
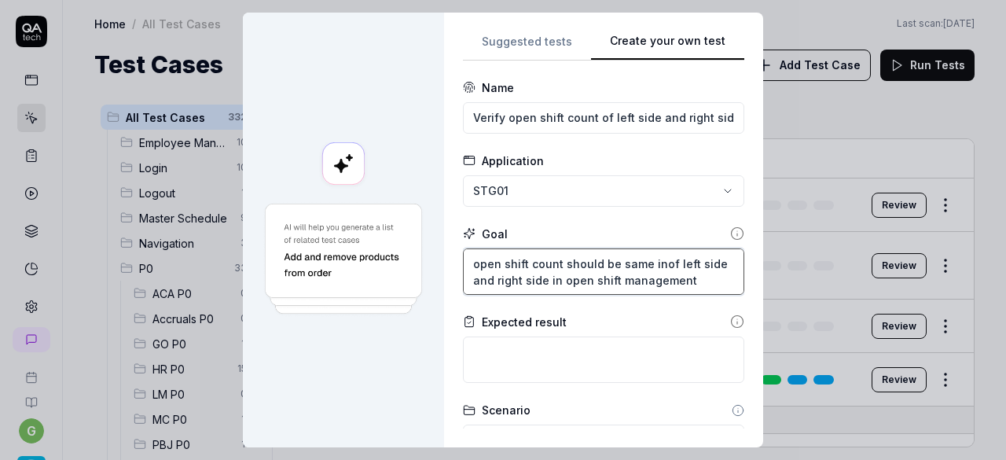
type textarea "*"
type textarea "open shift count should be same in of left side and right side in open shift ma…"
type textarea "*"
type textarea "open shift count should be same in bof left side and right side in open shift m…"
type textarea "*"
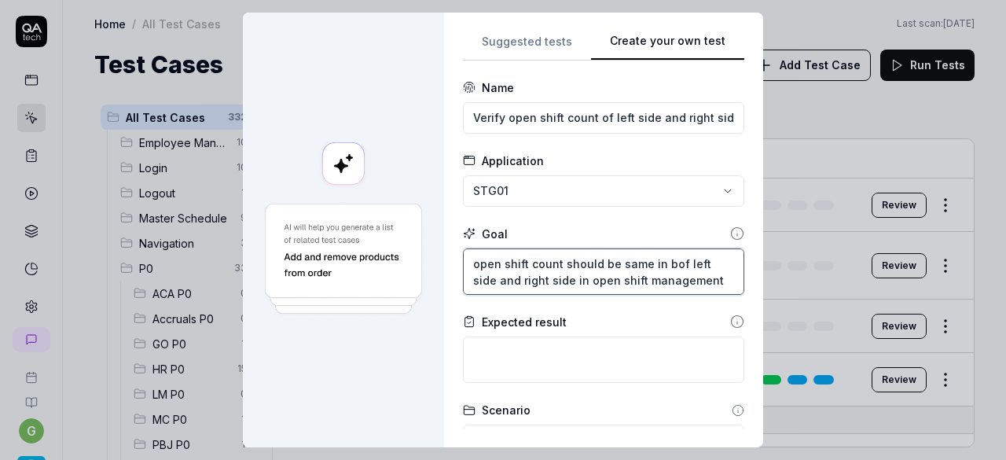
type textarea "open shift count should be same in boof left side and right side in open shift …"
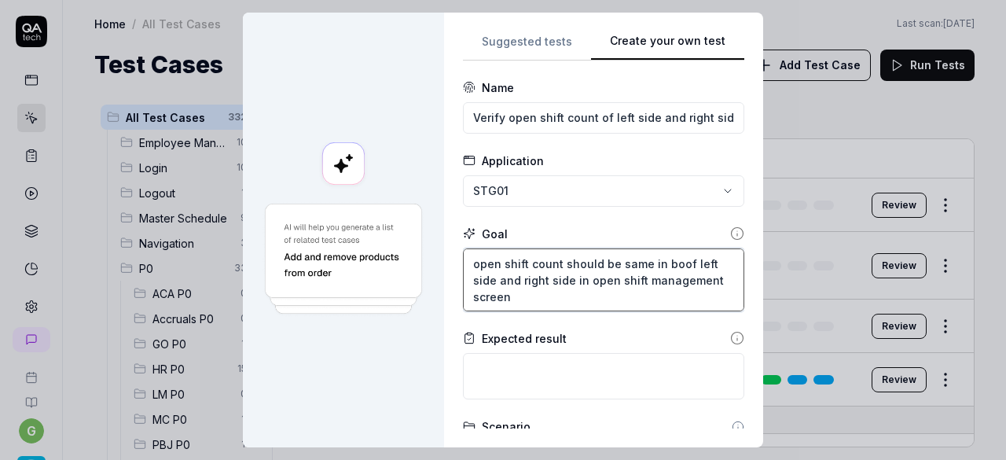
type textarea "*"
type textarea "open shift count should be same in botof left side and right side in open shift…"
type textarea "*"
type textarea "open shift count should be same in bothof left side and right side in open shif…"
type textarea "*"
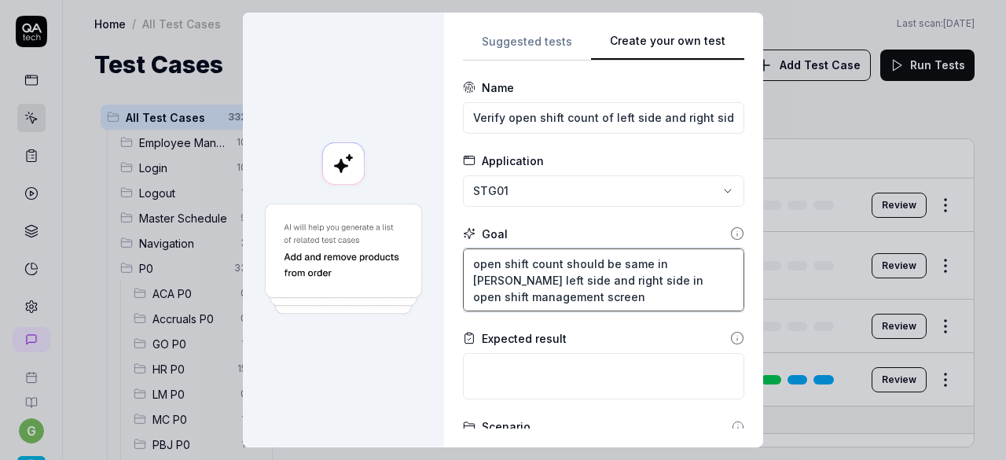
type textarea "open shift count should be same in both of left side and right side in open shi…"
type textarea "*"
type textarea "open shift count should be same in both f left side and right side in open shif…"
type textarea "*"
type textarea "open shift count should be same in both left side and right side in open shift …"
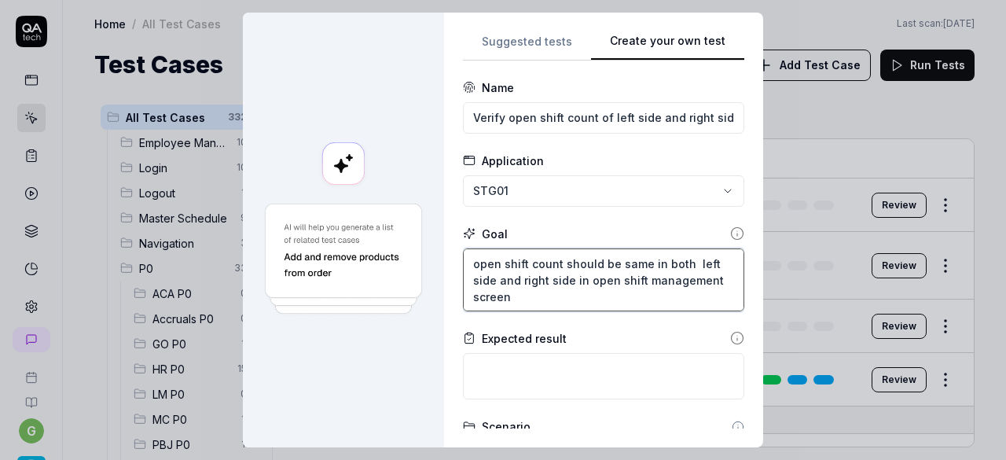
type textarea "*"
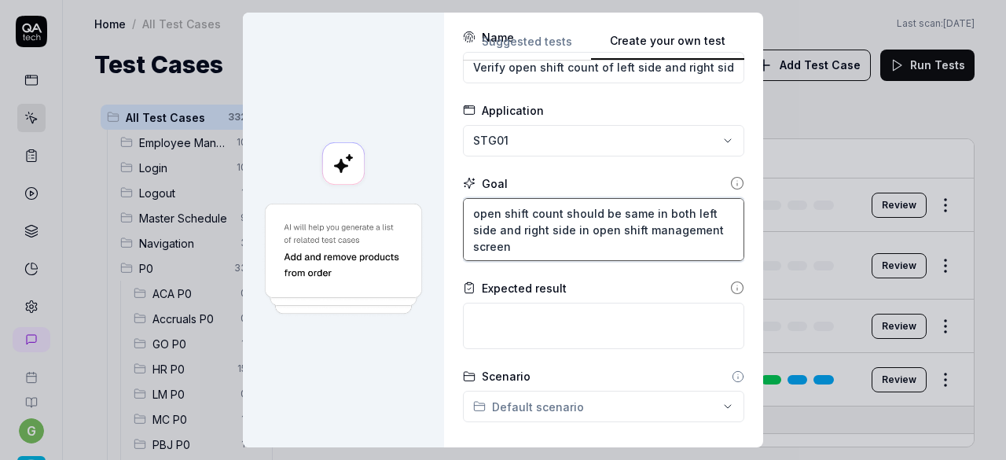
click at [500, 224] on textarea "open shift count should be same in both left side and right side in open shift …" at bounding box center [603, 229] width 281 height 63
type textarea "open shift count should be same in both left side and right side in open shift …"
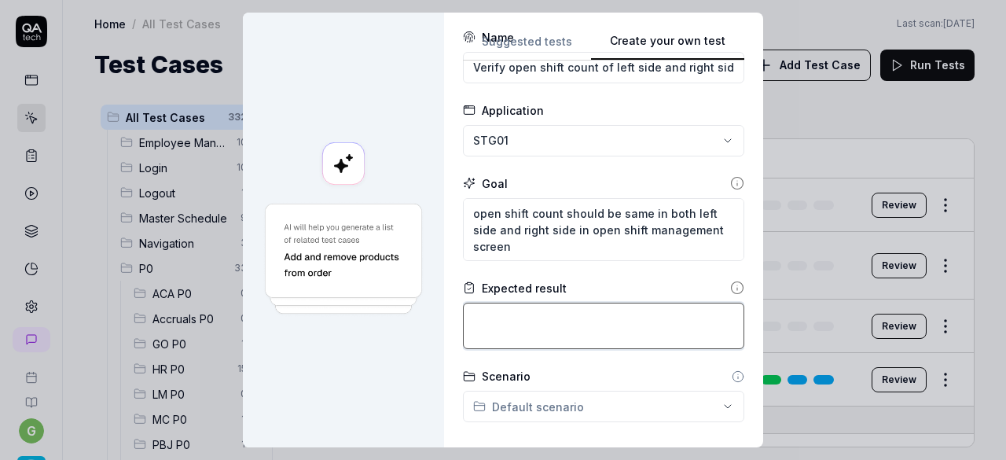
click at [489, 312] on textarea at bounding box center [603, 326] width 281 height 46
paste textarea "open shift count should be same in both left side and right side in open shift …"
type textarea "*"
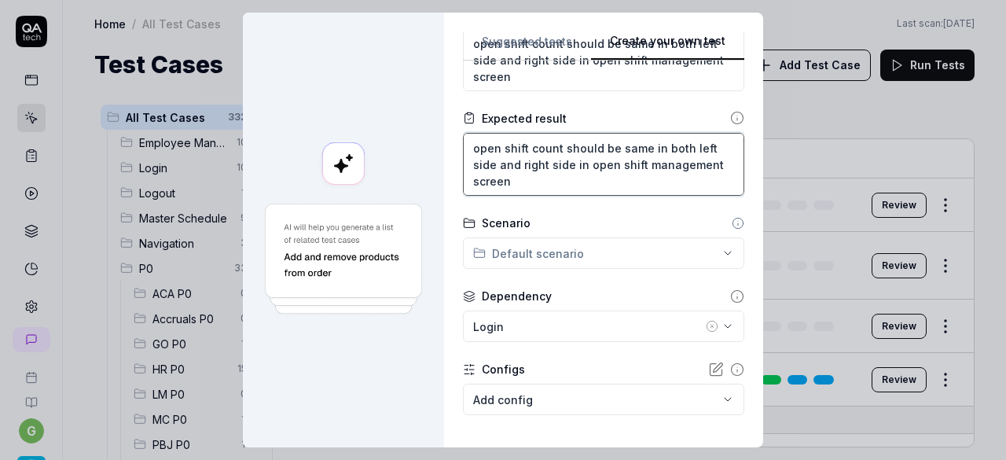
scroll to position [222, 0]
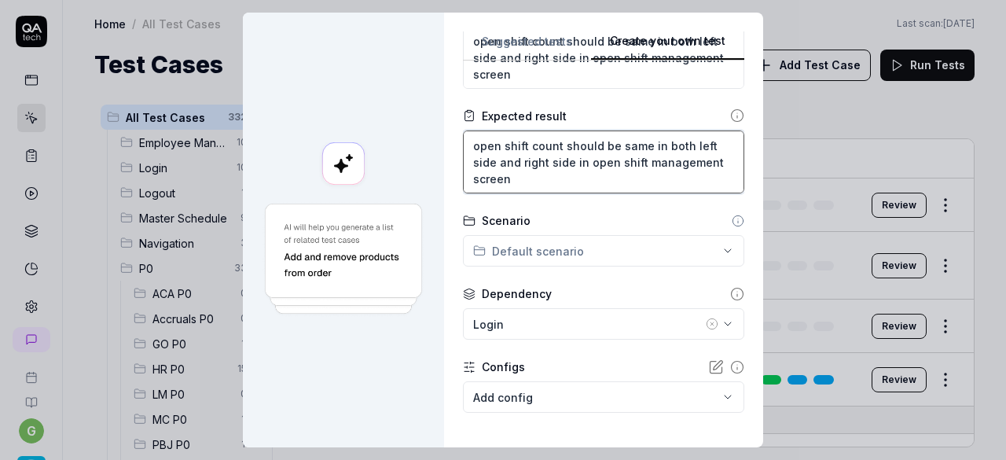
type textarea "open shift count should be same in both left side and right side in open shift …"
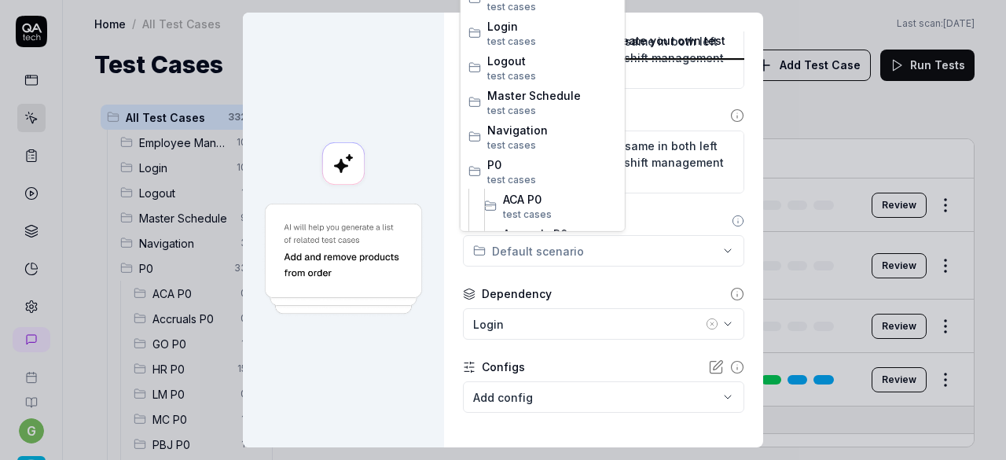
click at [595, 246] on div "**********" at bounding box center [503, 230] width 1006 height 460
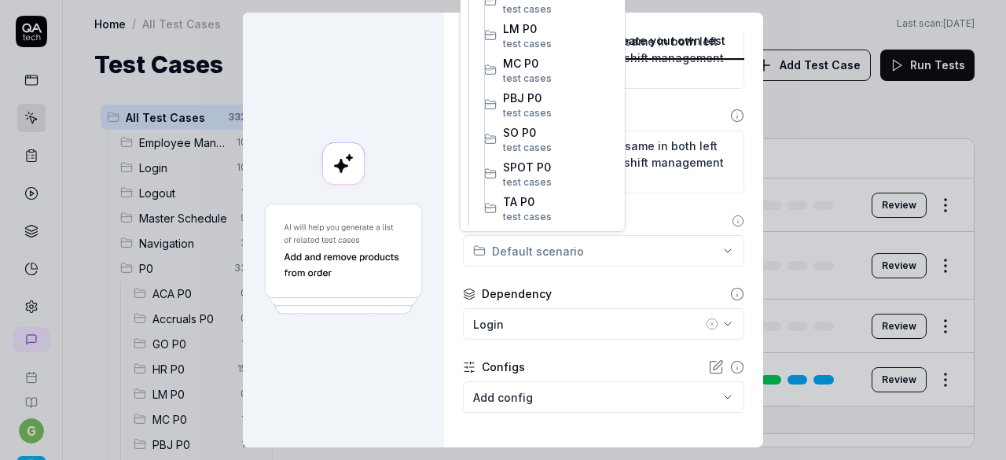
scroll to position [310, 0]
click at [530, 128] on span "SO P0" at bounding box center [560, 131] width 114 height 17
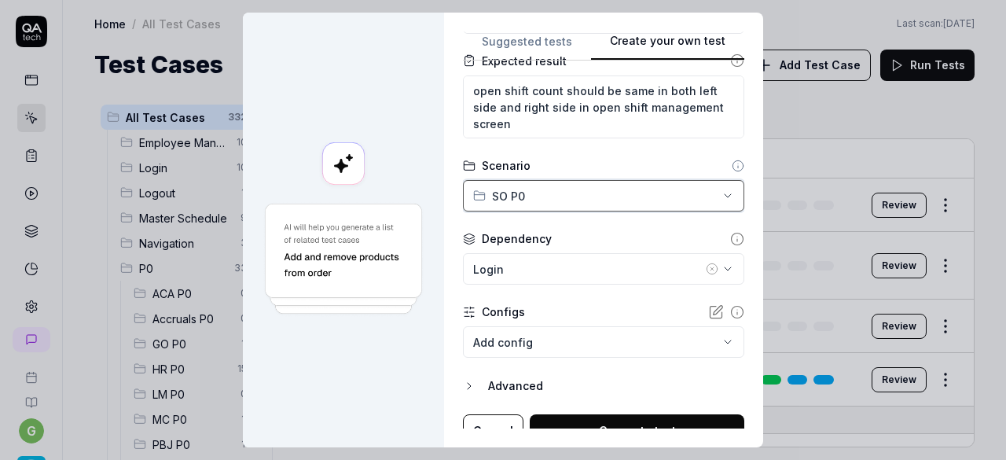
scroll to position [294, 0]
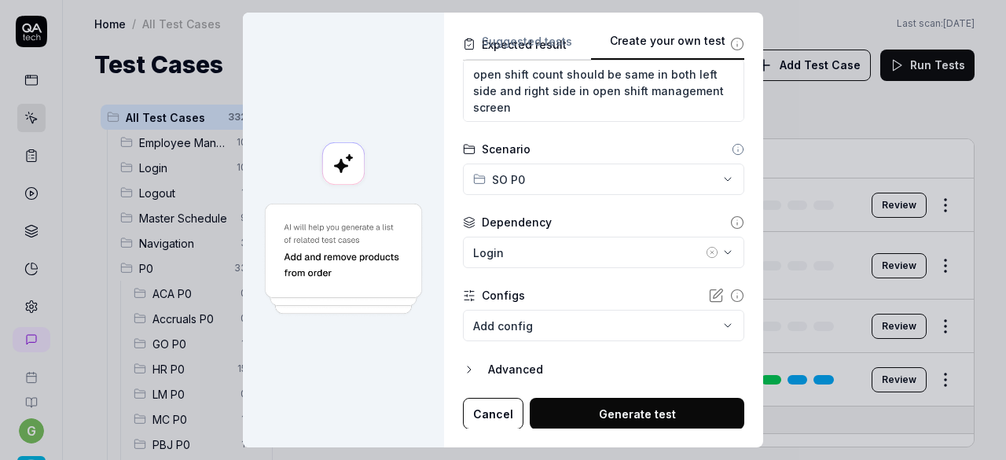
click at [706, 249] on icon "button" at bounding box center [712, 252] width 13 height 13
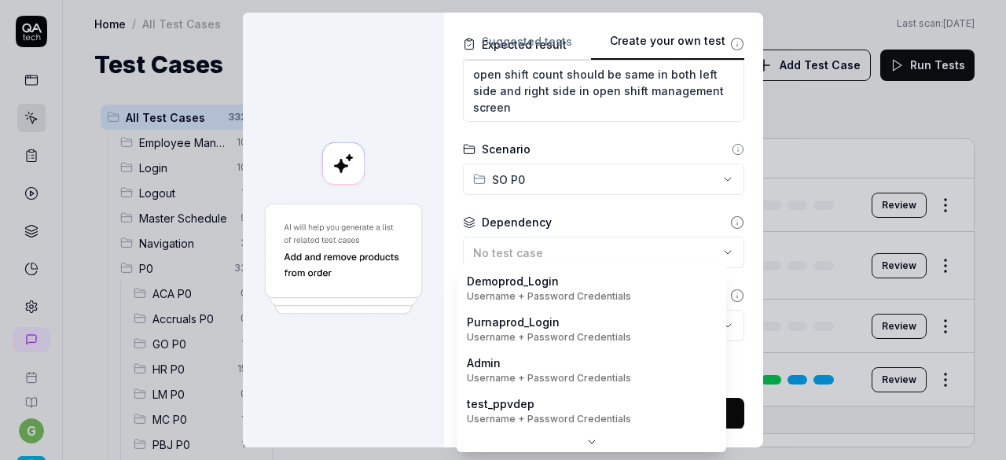
click at [582, 320] on body "g Home / All Test Cases Home / All Test Cases Last scan: Jun 5 2025 Test Cases …" at bounding box center [503, 230] width 1006 height 460
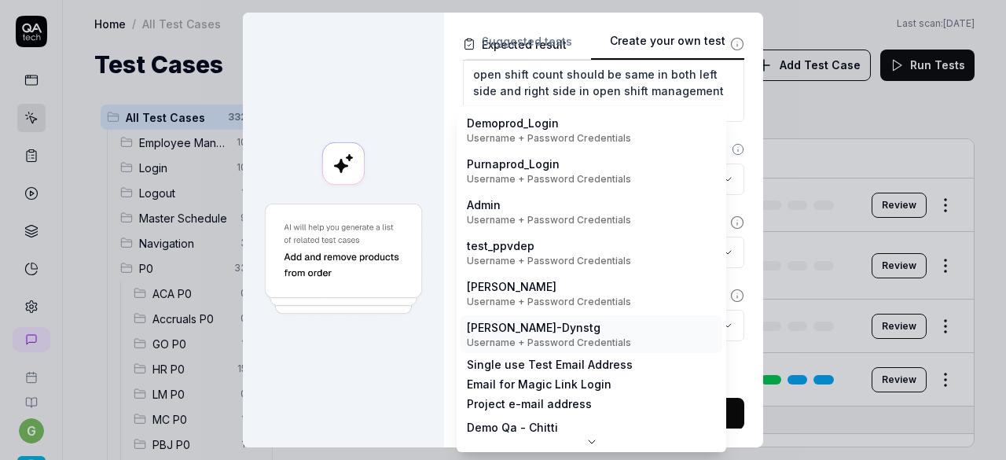
scroll to position [0, 0]
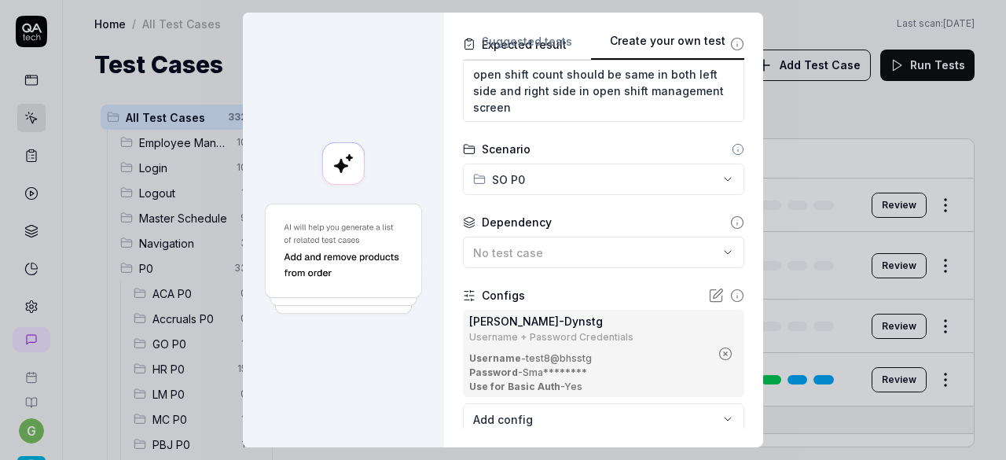
click at [534, 285] on form "**********" at bounding box center [603, 154] width 281 height 738
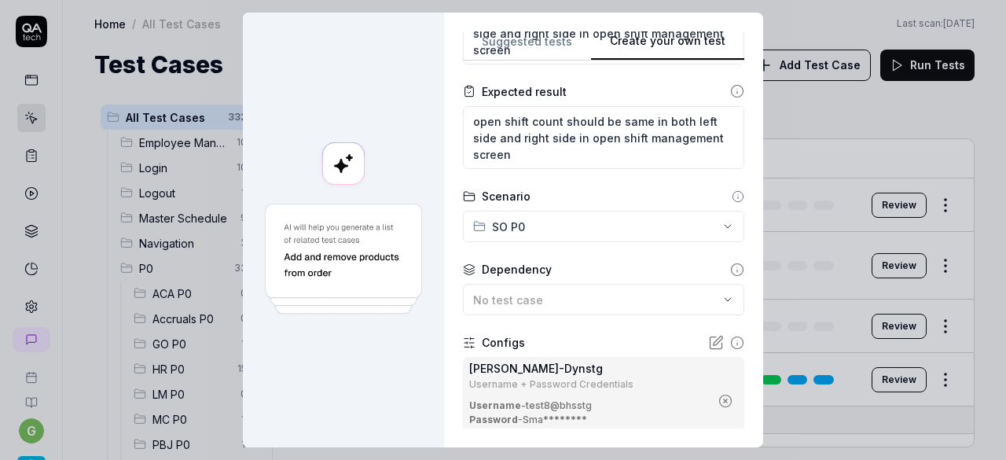
scroll to position [388, 0]
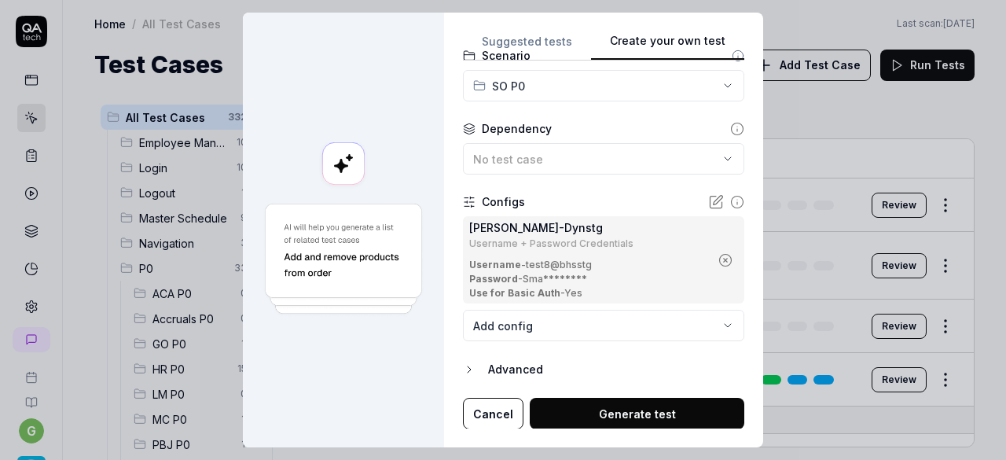
click at [623, 414] on button "Generate test" at bounding box center [637, 413] width 215 height 31
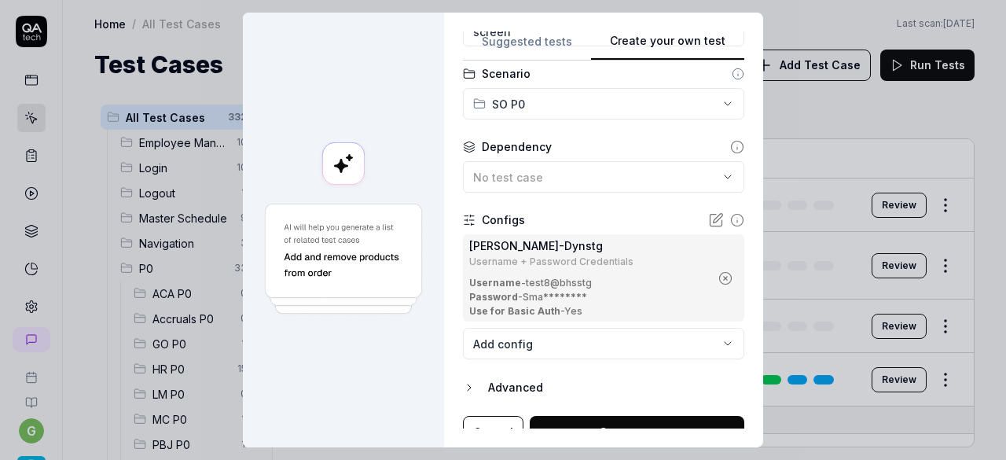
scroll to position [0, 181]
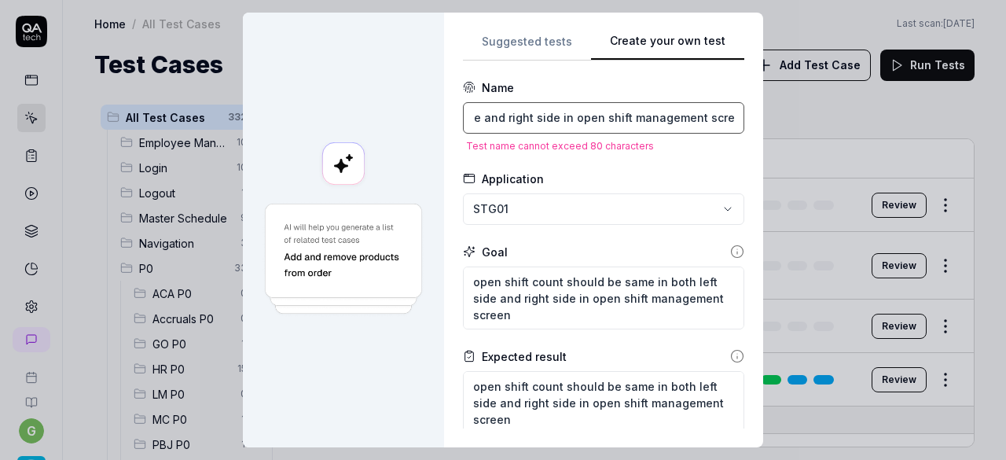
click at [550, 122] on input "Verify open shift count of left side and right side in open shift management sc…" at bounding box center [603, 117] width 281 height 31
click at [576, 118] on input "Verify open shift count of left side and right side in open shift management sc…" at bounding box center [603, 117] width 281 height 31
type textarea "*"
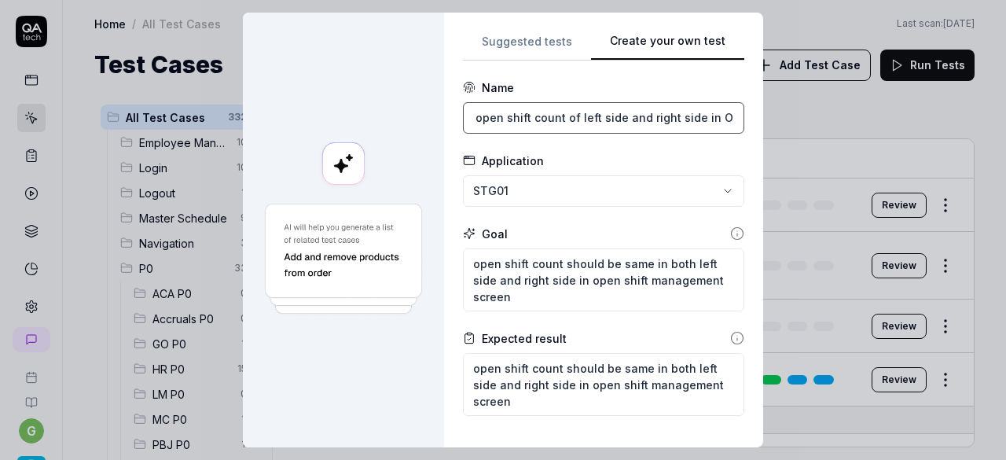
scroll to position [0, 42]
type input "Verify open shift count of left side and right side in OSM"
click at [626, 154] on div "Application" at bounding box center [603, 161] width 281 height 17
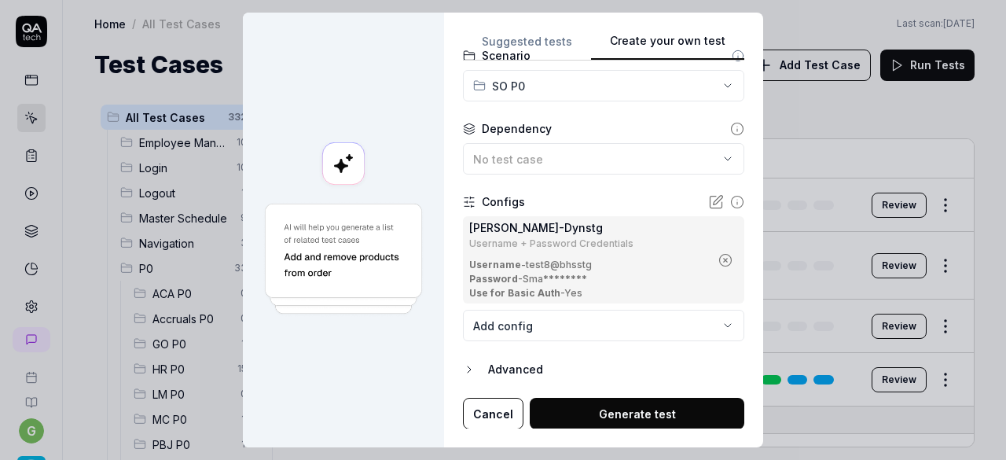
click at [605, 411] on button "Generate test" at bounding box center [637, 413] width 215 height 31
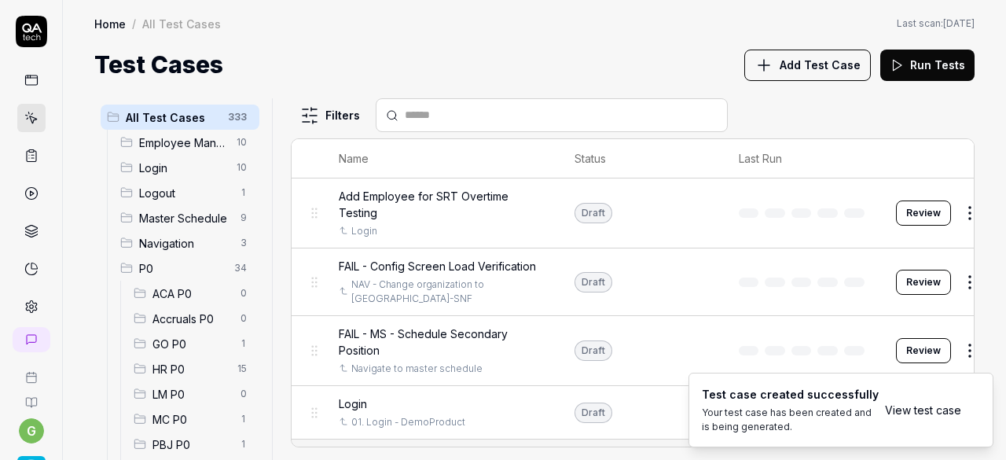
scroll to position [201, 0]
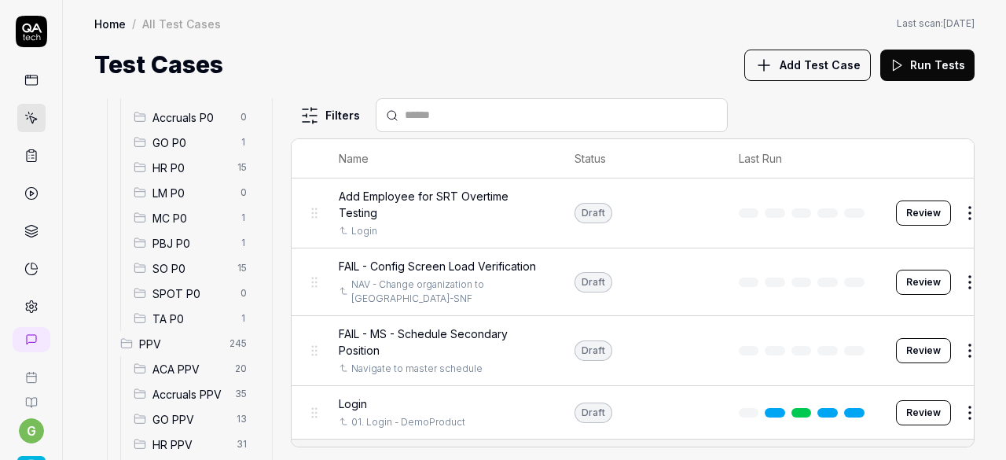
click at [176, 265] on span "SO P0" at bounding box center [190, 268] width 75 height 17
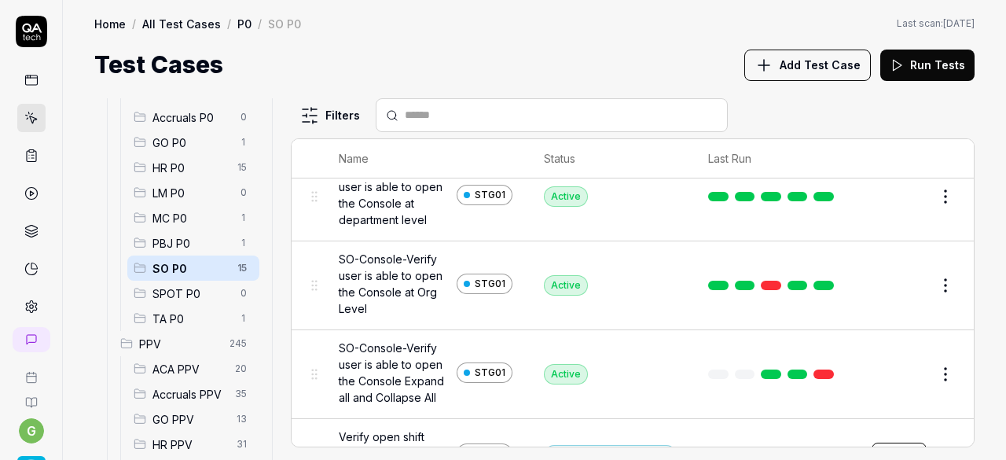
scroll to position [1010, 0]
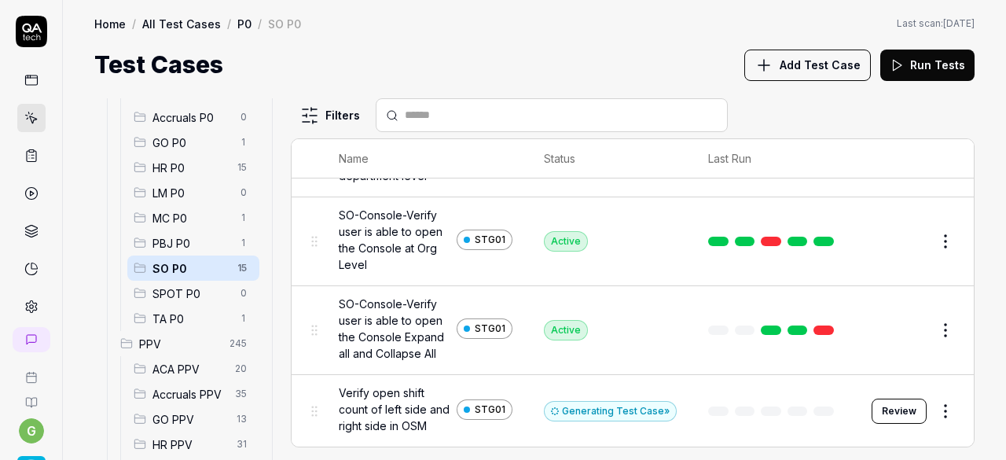
click at [630, 405] on div "Generating Test Case »" at bounding box center [610, 411] width 133 height 20
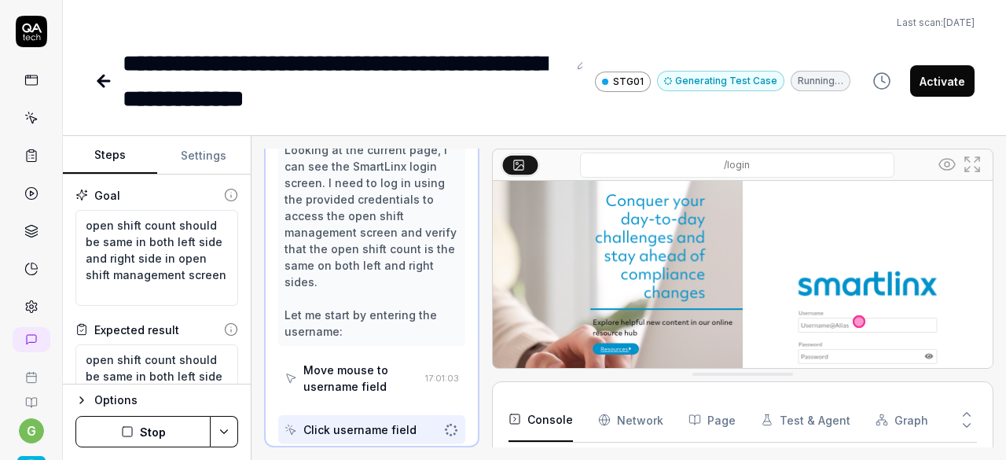
scroll to position [126, 0]
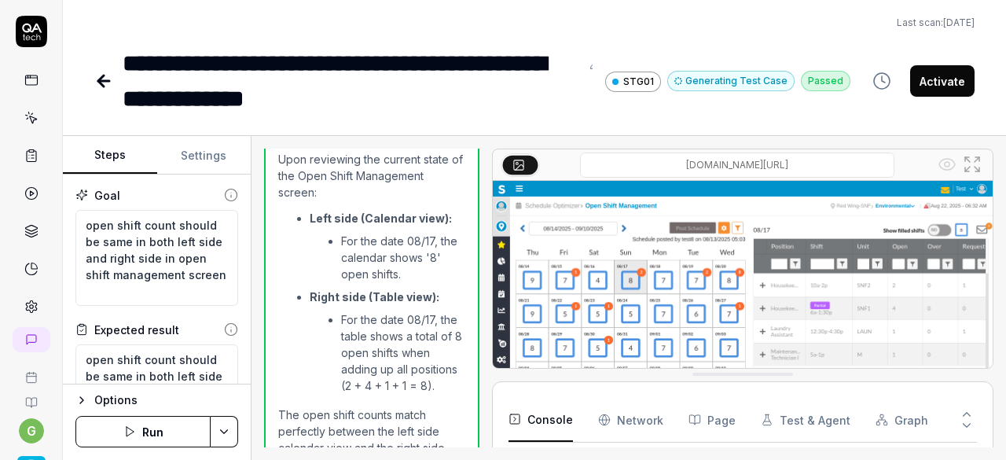
scroll to position [1093, 0]
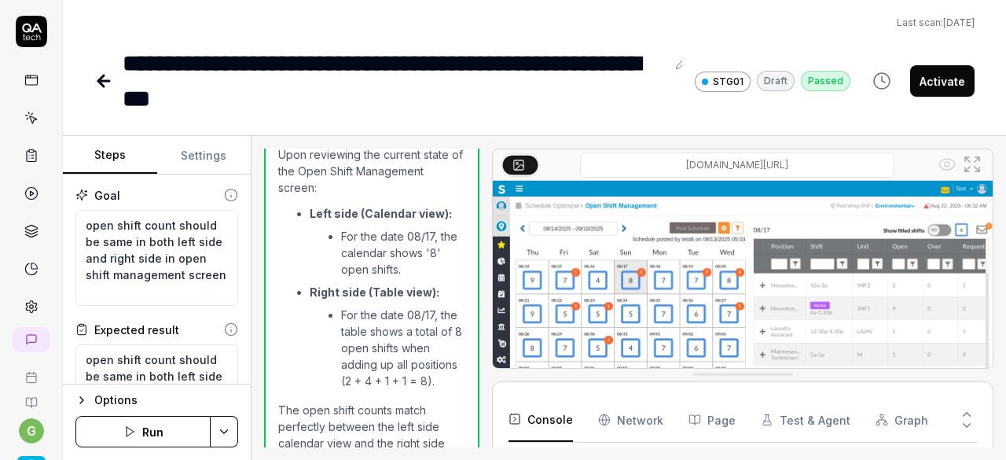
click at [925, 89] on button "Activate" at bounding box center [942, 80] width 64 height 31
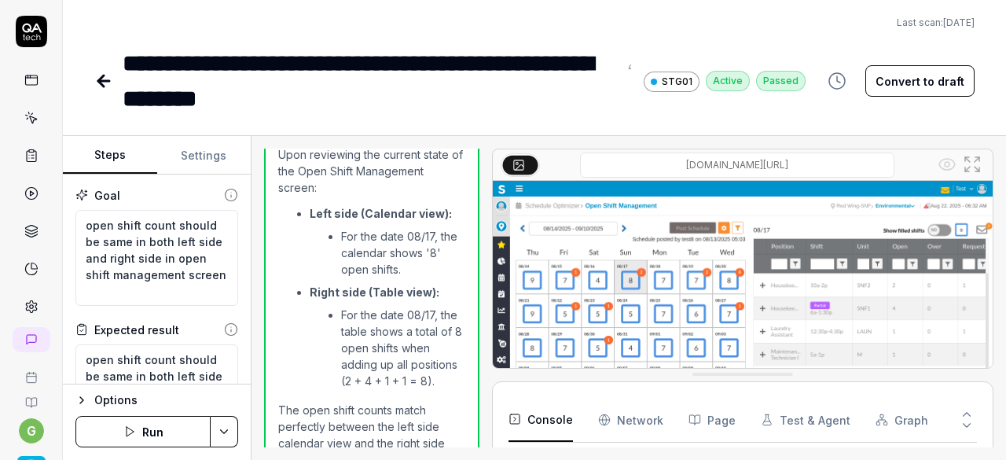
type textarea "*"
click at [94, 90] on link at bounding box center [105, 80] width 22 height 31
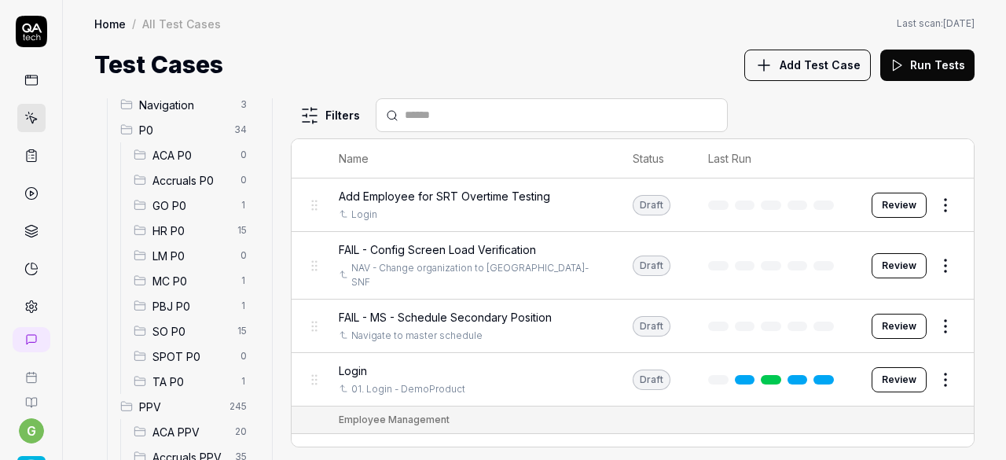
scroll to position [141, 0]
click at [175, 327] on span "SO P0" at bounding box center [190, 329] width 75 height 17
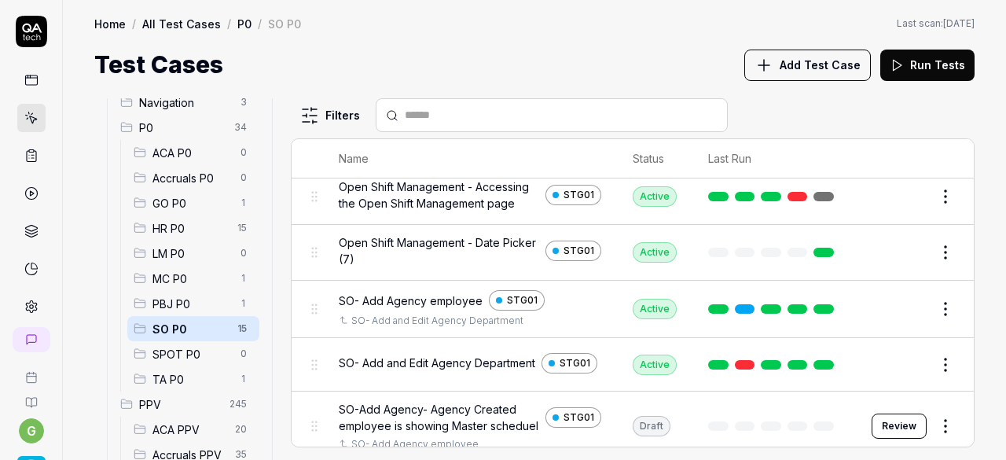
scroll to position [57, 0]
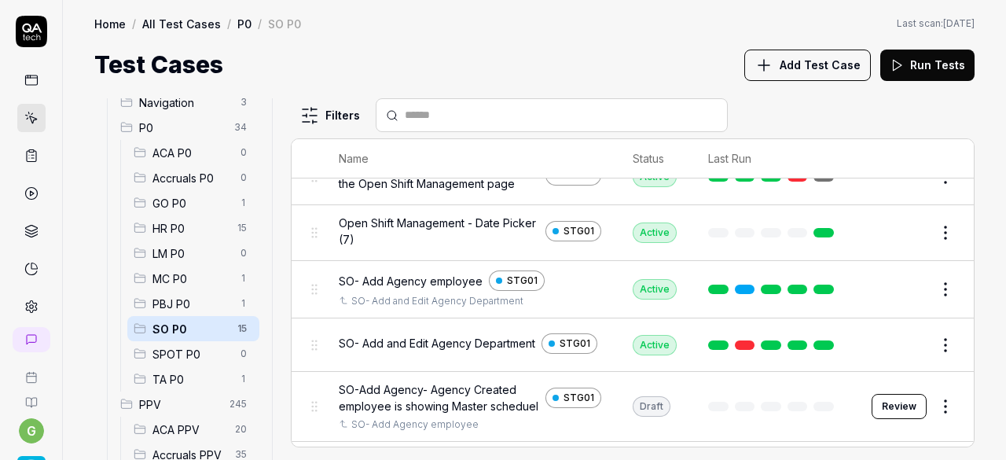
click at [821, 61] on span "Add Test Case" at bounding box center [820, 65] width 81 height 17
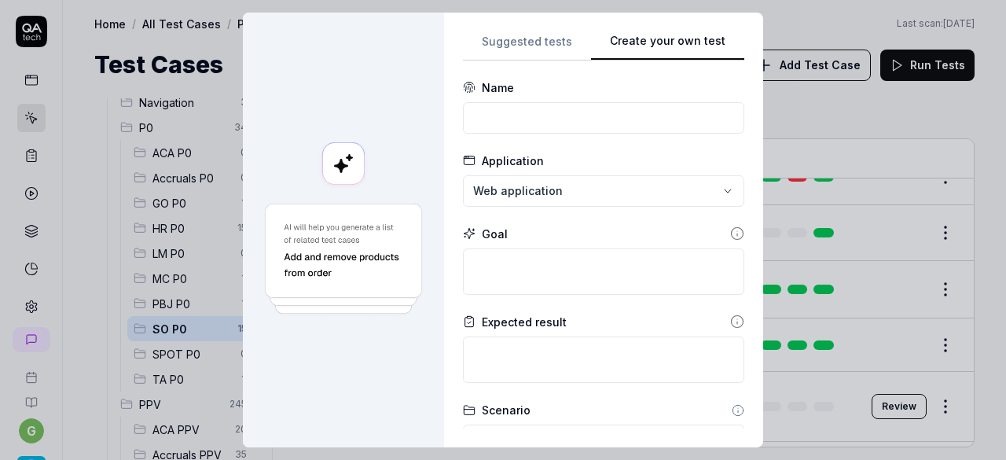
click at [681, 57] on button "Create your own test" at bounding box center [667, 46] width 153 height 28
click at [525, 110] on input at bounding box center [603, 117] width 281 height 31
paste input "Direct care hours - Verify the Scheduled PPD displayed"
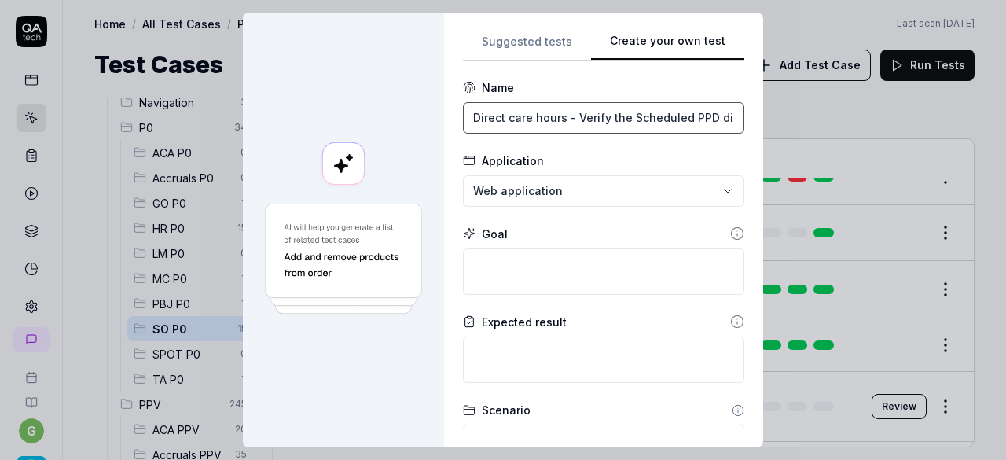
scroll to position [0, 42]
type input "Direct care hours - Verify the Scheduled PPD displayed"
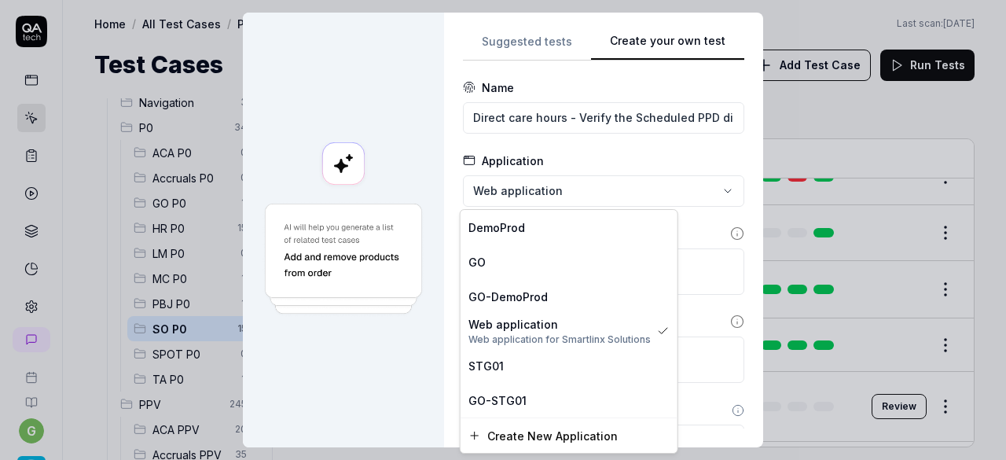
click at [522, 188] on div "**********" at bounding box center [503, 230] width 1006 height 460
click at [482, 361] on span "STG01" at bounding box center [486, 366] width 35 height 17
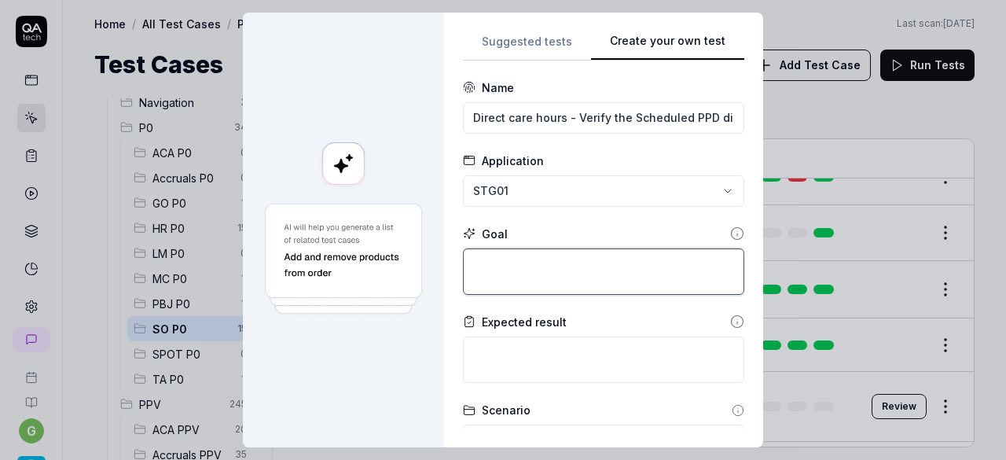
click at [533, 257] on textarea at bounding box center [603, 271] width 281 height 46
paste textarea "Direct care hours - Verify the Scheduled PPD displayed"
type textarea "*"
type textarea "Direct care hours - Verify the Scheduled PPD displayed"
drag, startPoint x: 623, startPoint y: 263, endPoint x: 568, endPoint y: 262, distance: 55.8
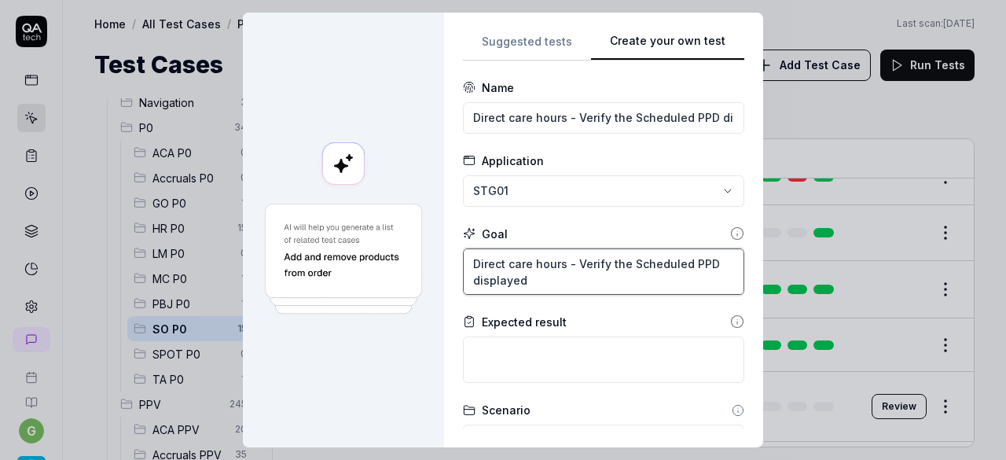
click at [568, 262] on textarea "Direct care hours - Verify the Scheduled PPD displayed" at bounding box center [603, 271] width 281 height 46
type textarea "*"
type textarea "Direct care hours - Scheduled PPD displayed"
click at [651, 263] on textarea "Direct care hours - Scheduled PPD displayed" at bounding box center [603, 271] width 281 height 46
type textarea "*"
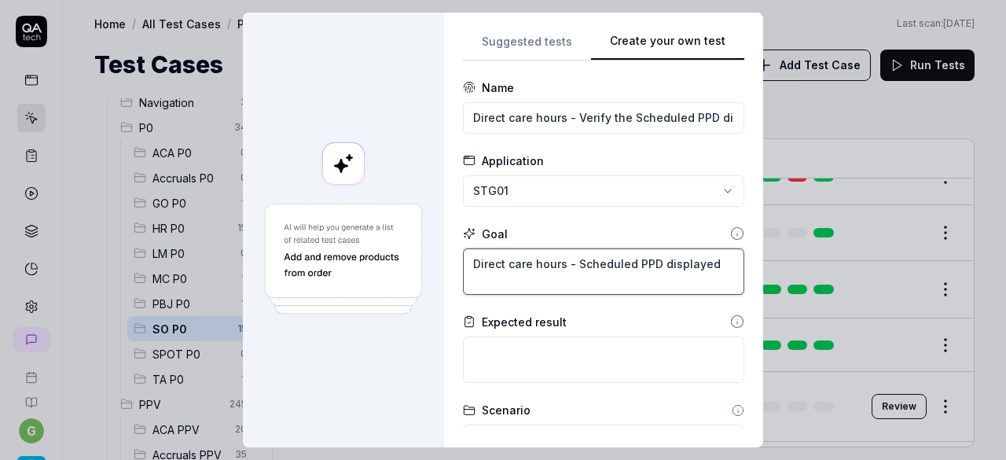
type textarea "Direct care hours - Scheduled PPD hdisplayed"
type textarea "*"
type textarea "Direct care hours - Scheduled PPD hodisplayed"
type textarea "*"
type textarea "Direct care hours - Scheduled PPD houdisplayed"
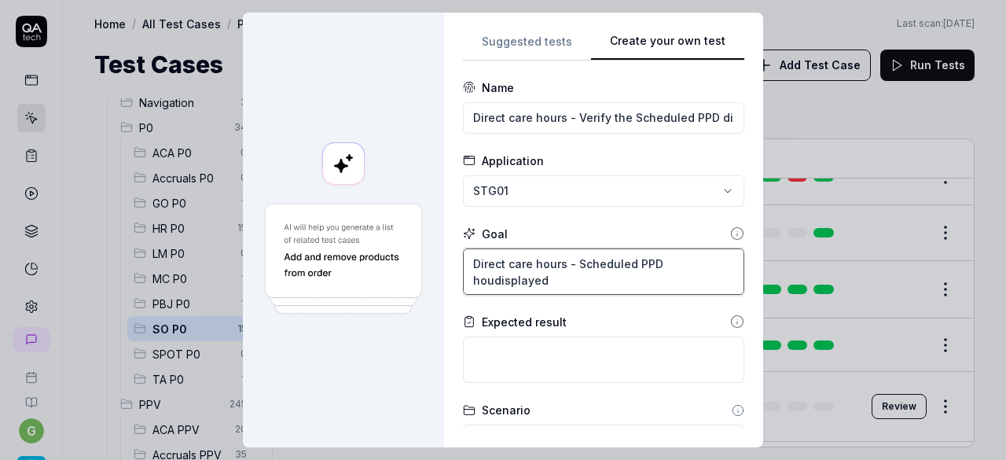
type textarea "*"
type textarea "Direct care hours - Scheduled PPD hourdisplayed"
type textarea "*"
type textarea "Direct care hours - Scheduled PPD hoursdisplayed"
type textarea "*"
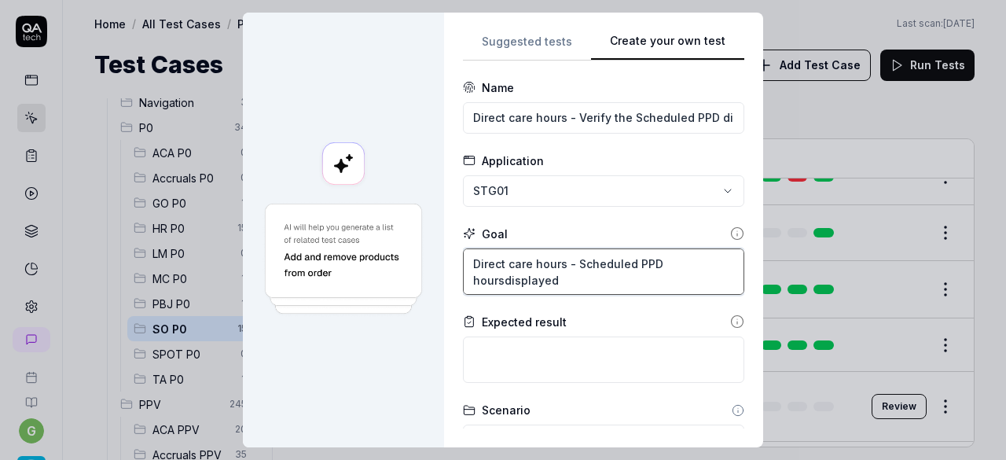
type textarea "Direct care hours - Scheduled PPD hours displayed"
type textarea "*"
type textarea "Direct care hours - Scheduled PPD hours sdisplayed"
type textarea "*"
type textarea "Direct care hours - Scheduled PPD hours shdisplayed"
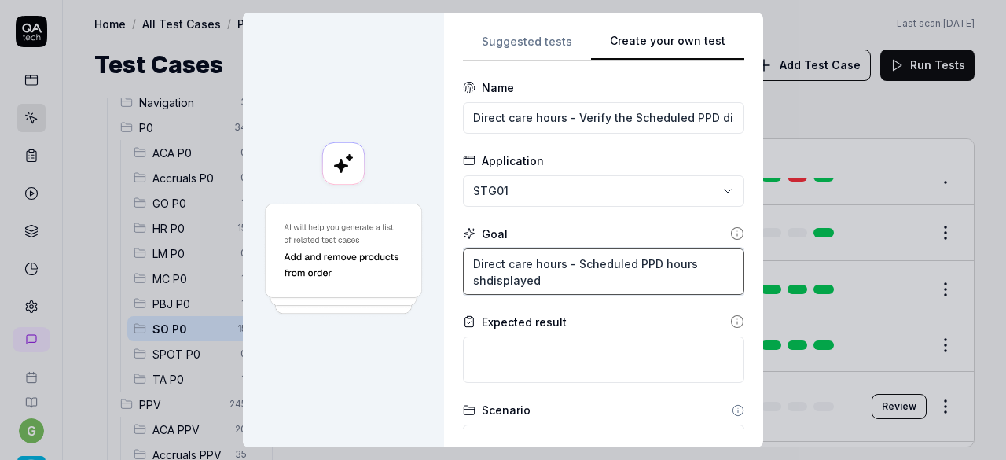
type textarea "*"
type textarea "Direct care hours - Scheduled PPD hours shodisplayed"
type textarea "*"
type textarea "Direct care hours - Scheduled PPD hours shoudisplayed"
type textarea "*"
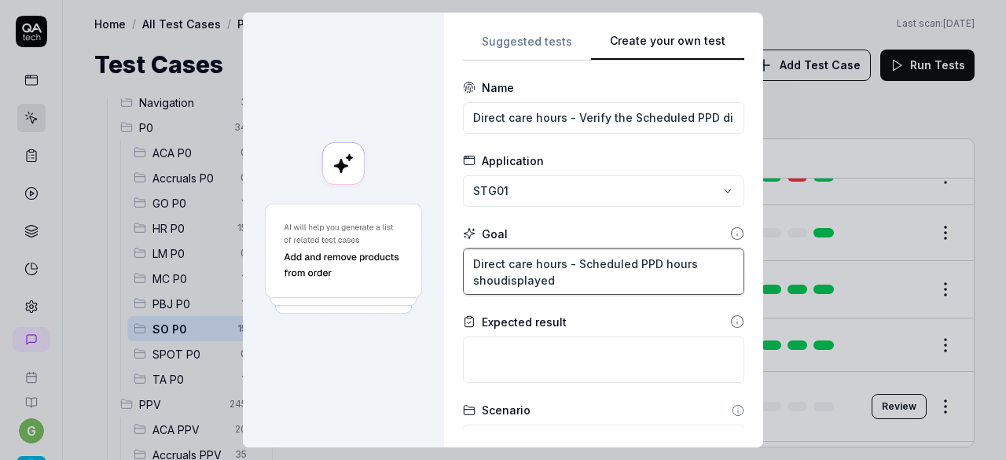
type textarea "Direct care hours - Scheduled PPD hours shouldisplayed"
type textarea "*"
type textarea "Direct care hours - Scheduled PPD hours shoulddisplayed"
type textarea "*"
type textarea "Direct care hours - Scheduled PPD hours should displayed"
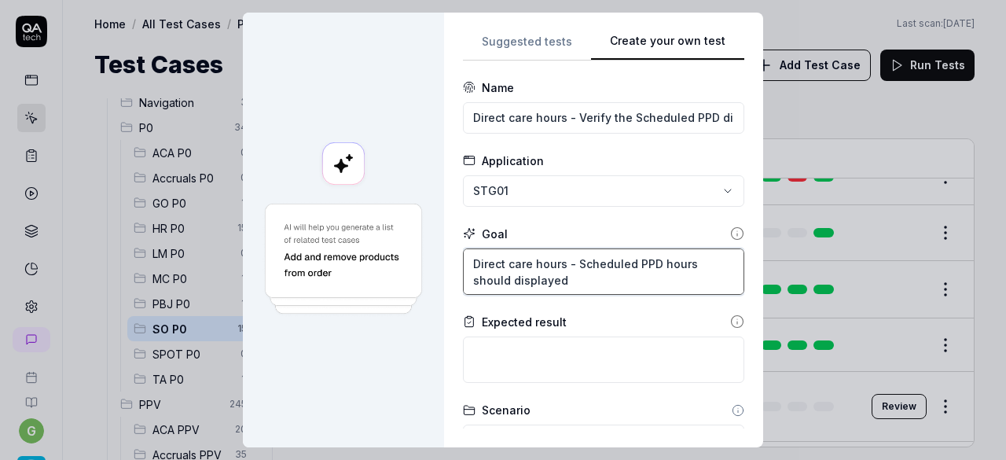
type textarea "*"
type textarea "Direct care hours - Scheduled PPD hours should bdisplayed"
type textarea "*"
type textarea "Direct care hours - Scheduled PPD hours should bedisplayed"
type textarea "*"
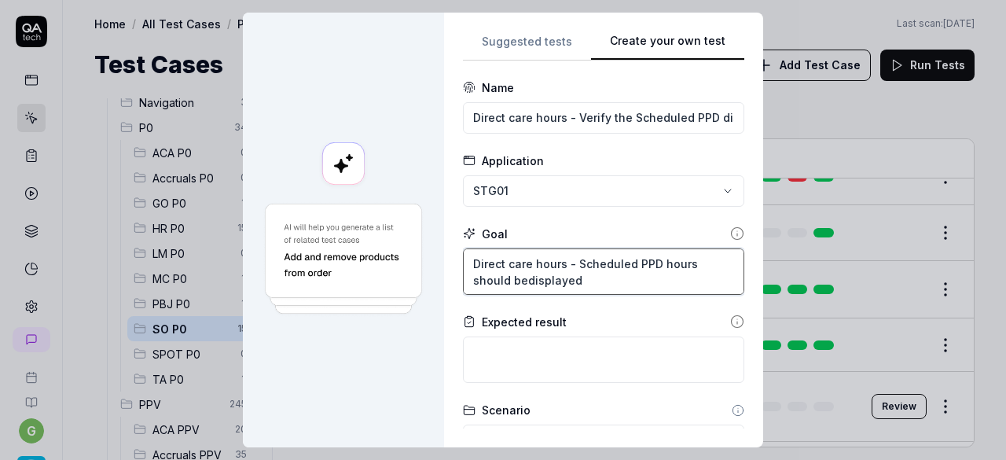
type textarea "Direct care hours - Scheduled PPD hours should be displayed"
type textarea "*"
type textarea "Direct care hours - Scheduled PPD hours should be mdisplayed"
type textarea "*"
type textarea "Direct care hours - Scheduled PPD hours should be madisplayed"
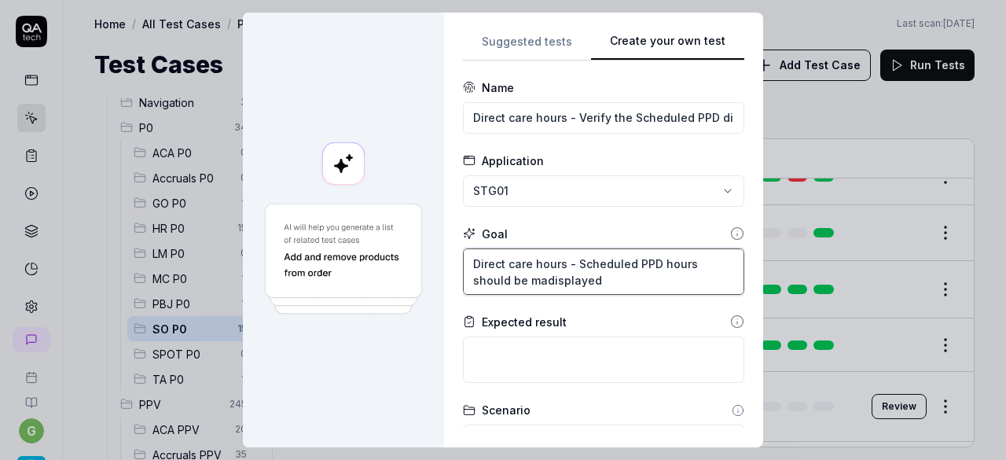
type textarea "*"
type textarea "Direct care hours - Scheduled PPD hours should be matdisplayed"
type textarea "*"
type textarea "Direct care hours - Scheduled PPD hours should be matcdisplayed"
type textarea "*"
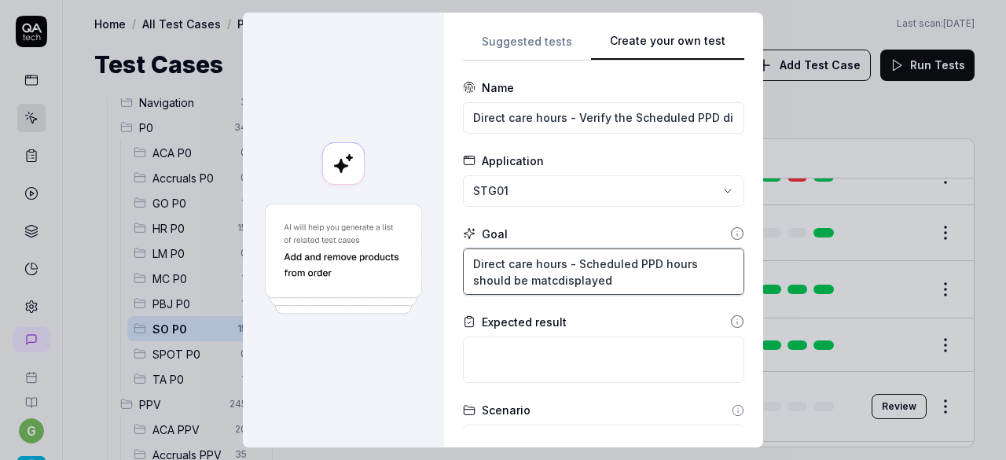
type textarea "Direct care hours - Scheduled PPD hours should be matchdisplayed"
type textarea "*"
type textarea "Direct care hours - Scheduled PPD hours should be match displayed"
type textarea "*"
type textarea "Direct care hours - Scheduled PPD hours should be match wdisplayed"
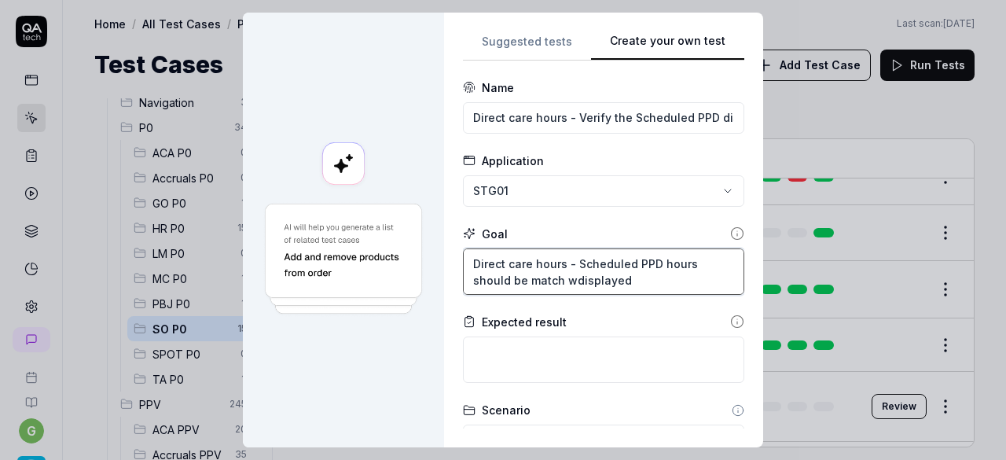
type textarea "*"
type textarea "Direct care hours - Scheduled PPD hours should be match widisplayed"
type textarea "*"
type textarea "Direct care hours - Scheduled PPD hours should be match witdisplayed"
type textarea "*"
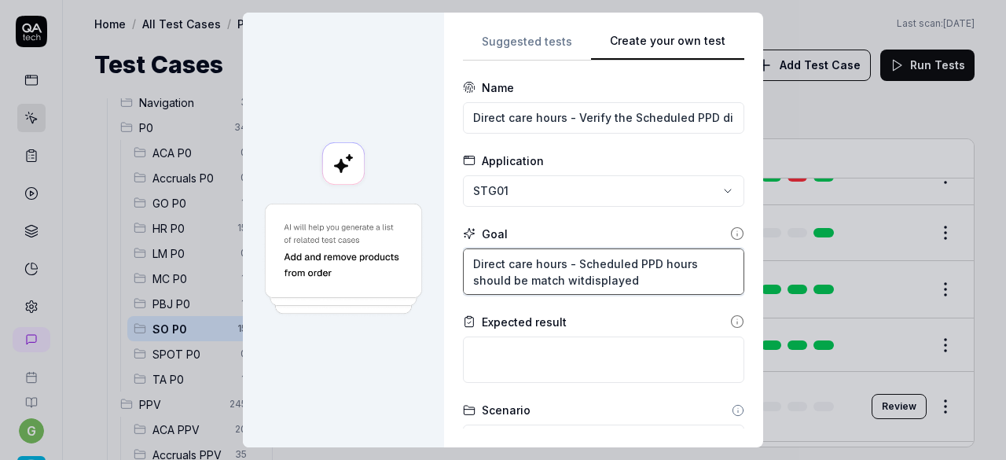
type textarea "Direct care hours - Scheduled PPD hours should be match withdisplayed"
type textarea "*"
type textarea "Direct care hours - Scheduled PPD hours should be match with displayed"
type textarea "*"
type textarea "Direct care hours - Scheduled PPD hours should be match with Mdisplayed"
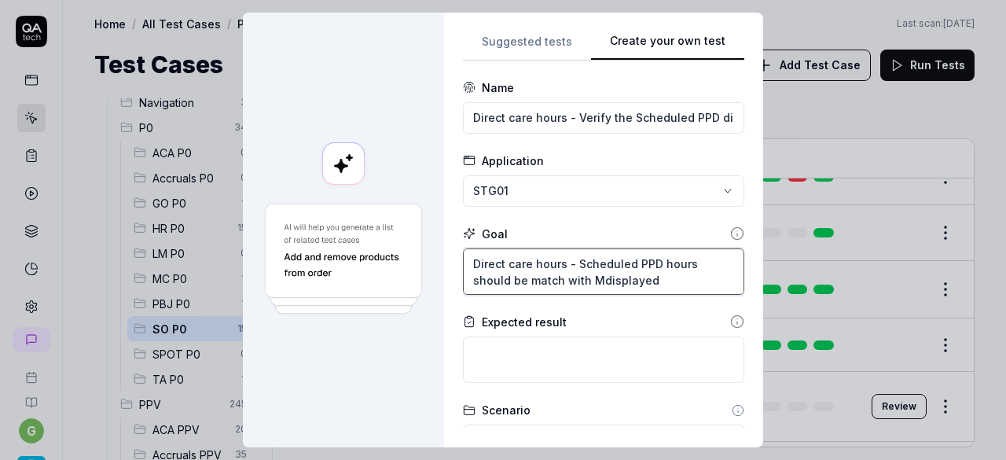
type textarea "*"
type textarea "Direct care hours - Scheduled PPD hours should be match with Madisplayed"
type textarea "*"
type textarea "Direct care hours - Scheduled PPD hours should be match with Masdisplayed"
type textarea "*"
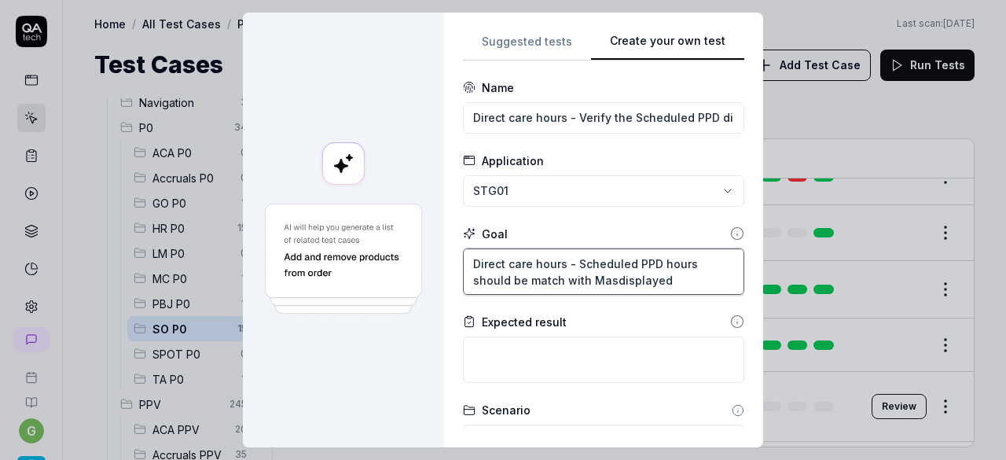
type textarea "Direct care hours - Scheduled PPD hours should be match with Mastdisplayed"
type textarea "*"
type textarea "Direct care hours - Scheduled PPD hours should be match with Mastedisplayed"
type textarea "*"
type textarea "Direct care hours - Scheduled PPD hours should be match with Masterdisplayed"
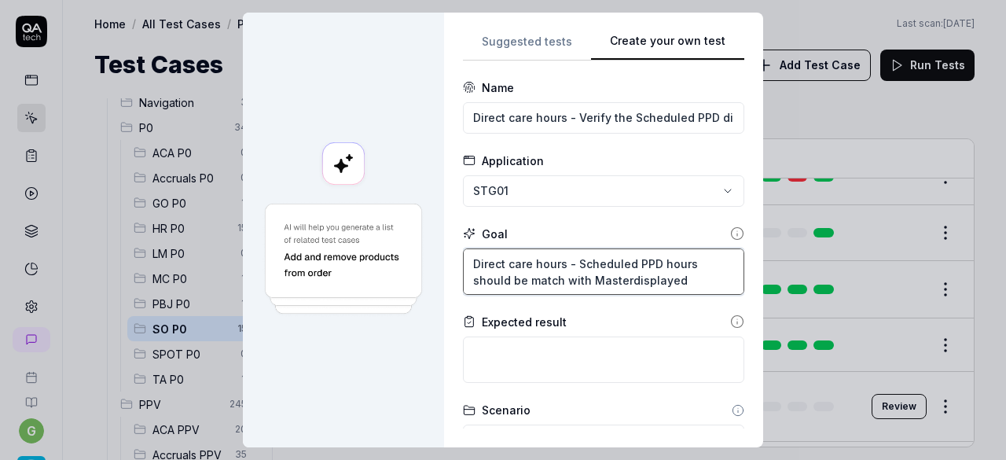
type textarea "*"
type textarea "Direct care hours - Scheduled PPD hours should be match with Master displayed"
type textarea "*"
type textarea "Direct care hours - Scheduled PPD hours should be match with Master sdisplayed"
type textarea "*"
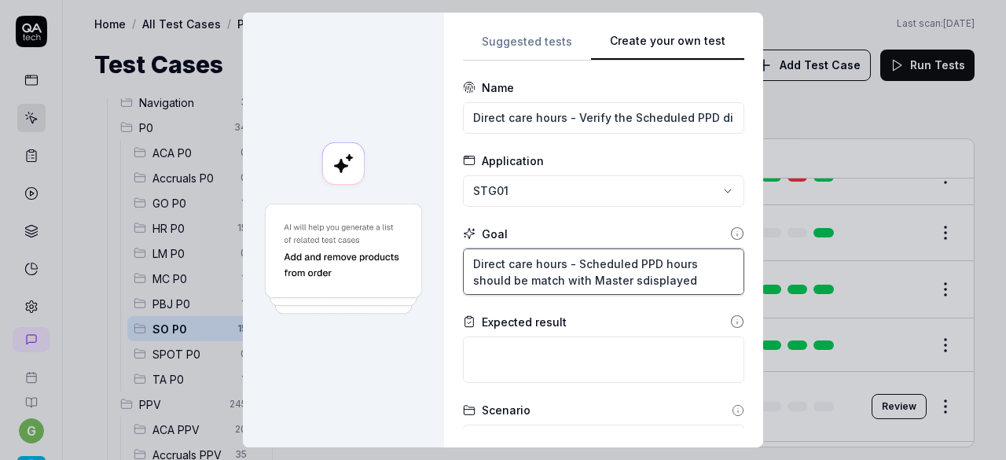
type textarea "Direct care hours - Scheduled PPD hours should be match with Master scdisplayed"
type textarea "*"
type textarea "Direct care hours - Scheduled PPD hours should be match with Master schdisplayed"
type textarea "*"
type textarea "Direct care hours - Scheduled PPD hours should be match with Master schedisplay…"
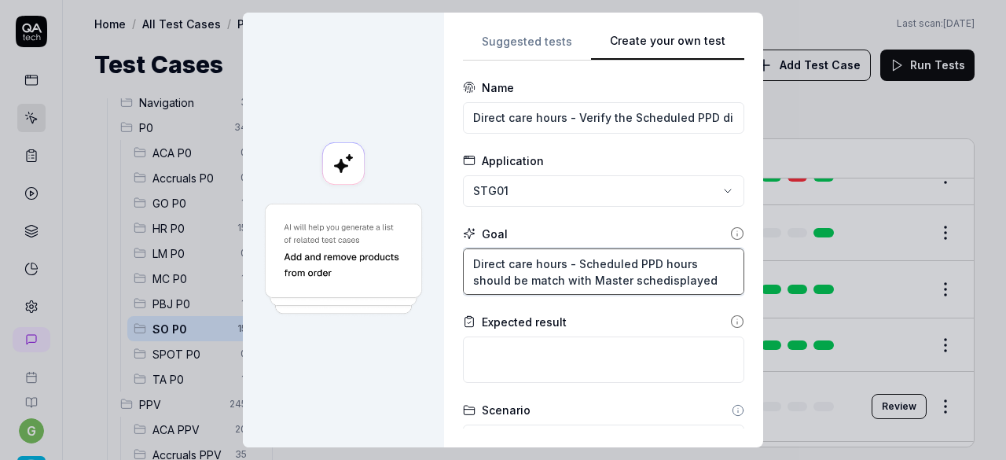
type textarea "*"
type textarea "Direct care hours - Scheduled PPD hours should be match with Master scheddispla…"
type textarea "*"
type textarea "Direct care hours - Scheduled PPD hours should be match with Master schedidispl…"
type textarea "*"
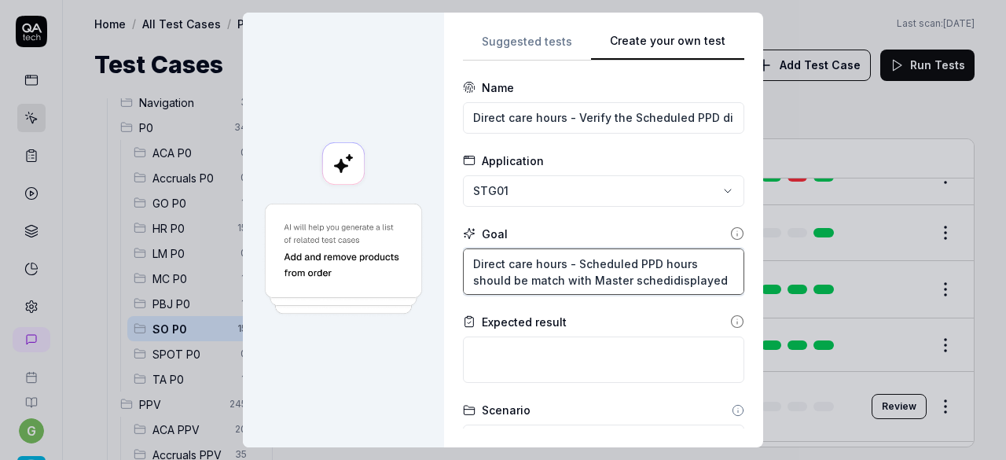
type textarea "Direct care hours - Scheduled PPD hours should be match with Master scheddispla…"
type textarea "*"
type textarea "Direct care hours - Scheduled PPD hours should be match with Master schedudispl…"
type textarea "*"
type textarea "Direct care hours - Scheduled PPD hours should be match with Master scheduledis…"
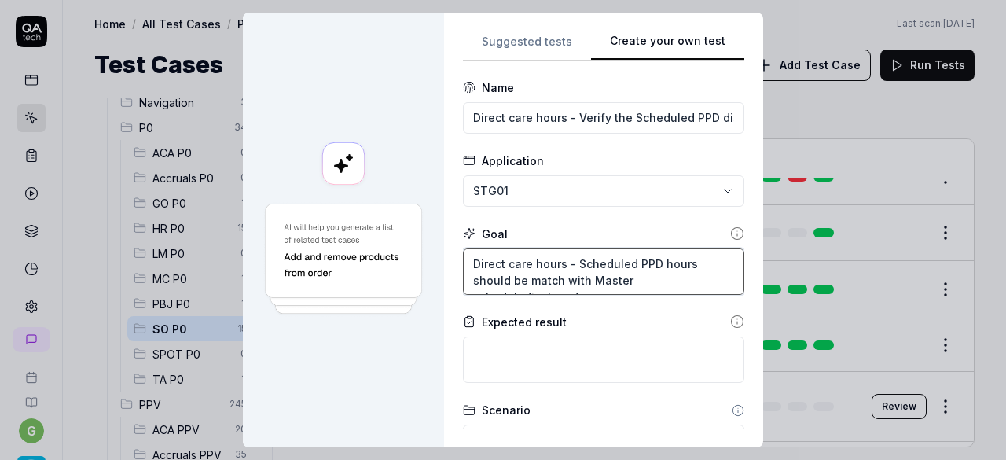
type textarea "*"
type textarea "Direct care hours - Scheduled PPD hours should be match with Master schedule di…"
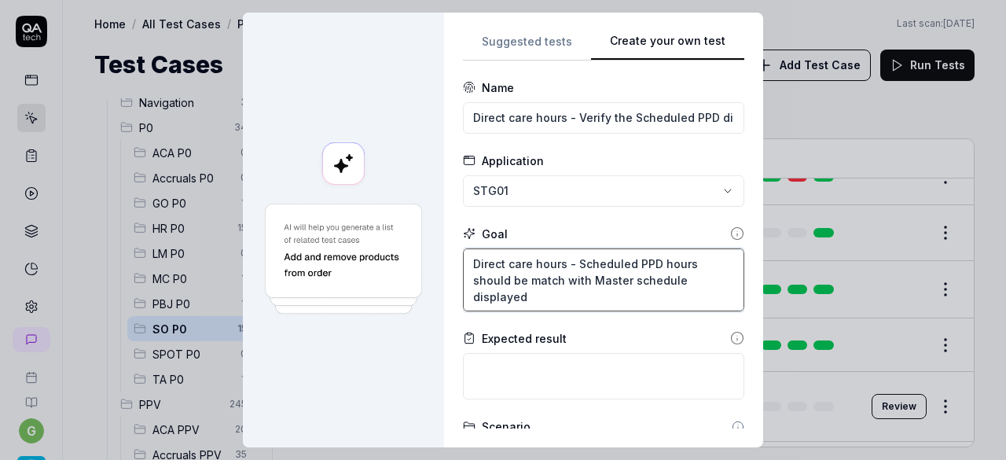
type textarea "*"
type textarea "Direct care hours - Scheduled PPD hours should be match with Master schedule Pd…"
type textarea "*"
type textarea "Direct care hours - Scheduled PPD hours should be match with Master schedule PP…"
type textarea "*"
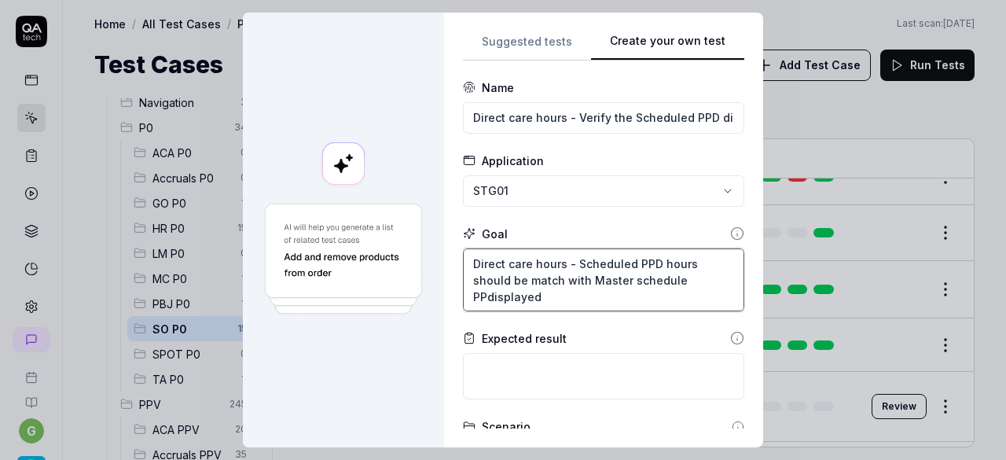
type textarea "Direct care hours - Scheduled PPD hours should be match with Master schedule PP…"
type textarea "*"
type textarea "Direct care hours - Scheduled PPD hours should be match with Master schedule PP…"
type textarea "*"
type textarea "Direct care hours - Scheduled PPD hours should be match with Master schedule Pd…"
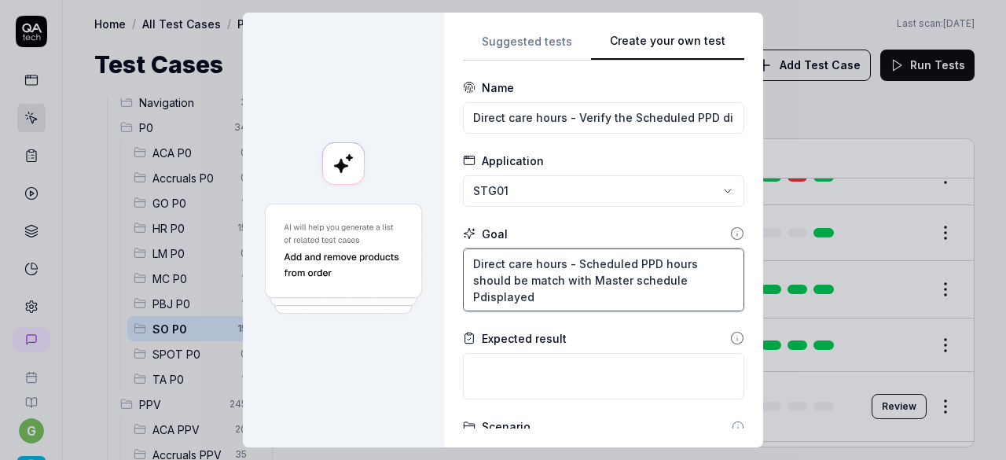
type textarea "*"
type textarea "Direct care hours - Scheduled PPD hours should be match with Master schedule di…"
type textarea "*"
type textarea "Direct care hours - Scheduled PPD hours should be match with Master scheduledis…"
type textarea "*"
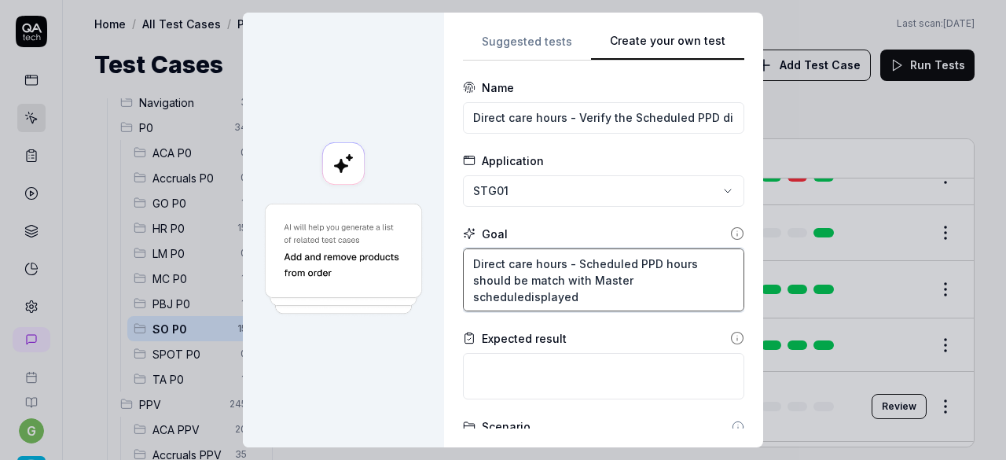
type textarea "Direct care hours - Scheduled PPD hours should be match with Master schedule di…"
type textarea "*"
type textarea "Direct care hours - Scheduled PPD hours should be match with Master schedule sd…"
type textarea "*"
type textarea "Direct care hours - Scheduled PPD hours should be match with Master schedule sc…"
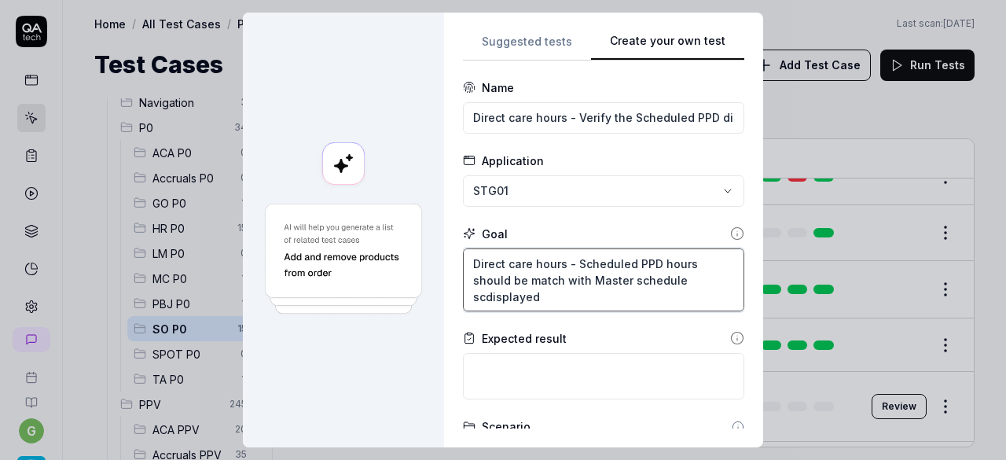
type textarea "*"
type textarea "Direct care hours - Scheduled PPD hours should be match with Master schedule sc…"
type textarea "*"
type textarea "Direct care hours - Scheduled PPD hours should be match with Master schedule sc…"
type textarea "*"
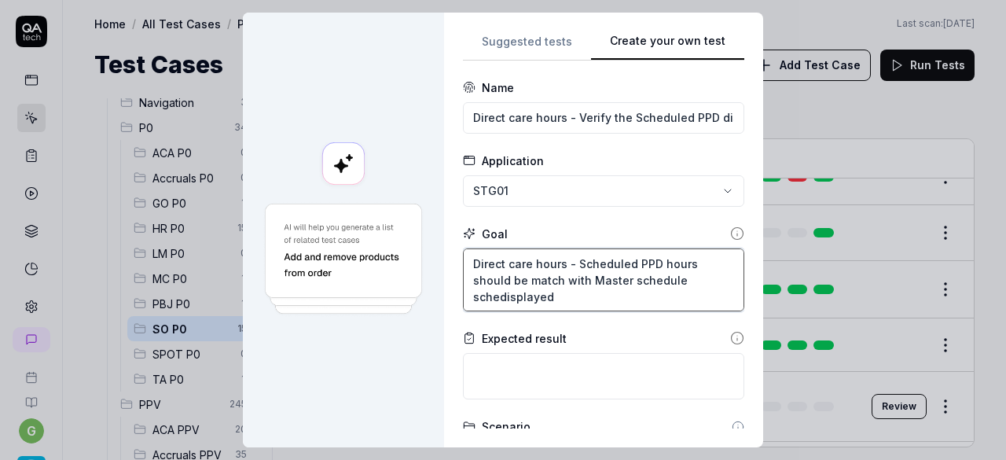
type textarea "Direct care hours - Scheduled PPD hours should be match with Master schedule sc…"
type textarea "*"
type textarea "Direct care hours - Scheduled PPD hours should be match with Master schedule sc…"
type textarea "*"
type textarea "Direct care hours - Scheduled PPD hours should be match with Master schedule sc…"
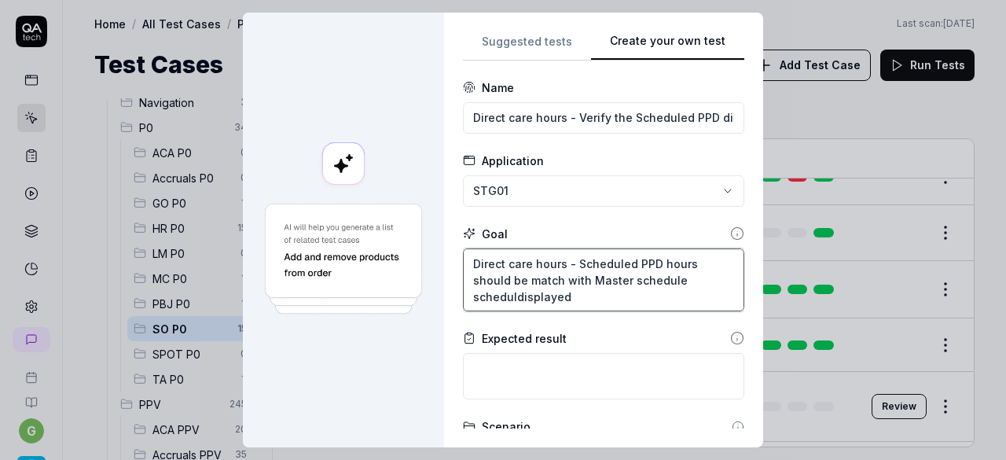
type textarea "*"
type textarea "Direct care hours - Scheduled PPD hours should be match with Master schedule sc…"
click at [605, 296] on textarea "Direct care hours - Scheduled PPD hours should be match with Master schedule sc…" at bounding box center [603, 279] width 281 height 63
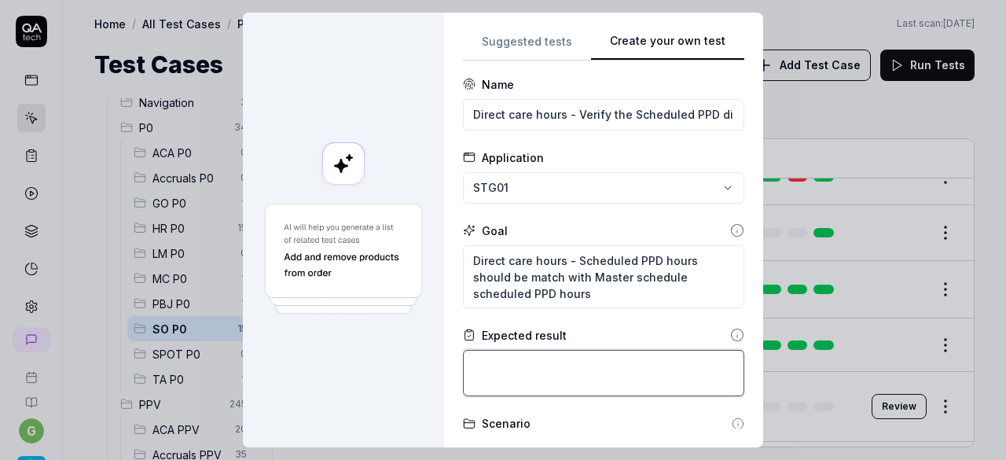
click at [517, 372] on textarea at bounding box center [603, 373] width 281 height 46
paste textarea "Direct care hours - Scheduled PPD hours should be match with Master schedule sc…"
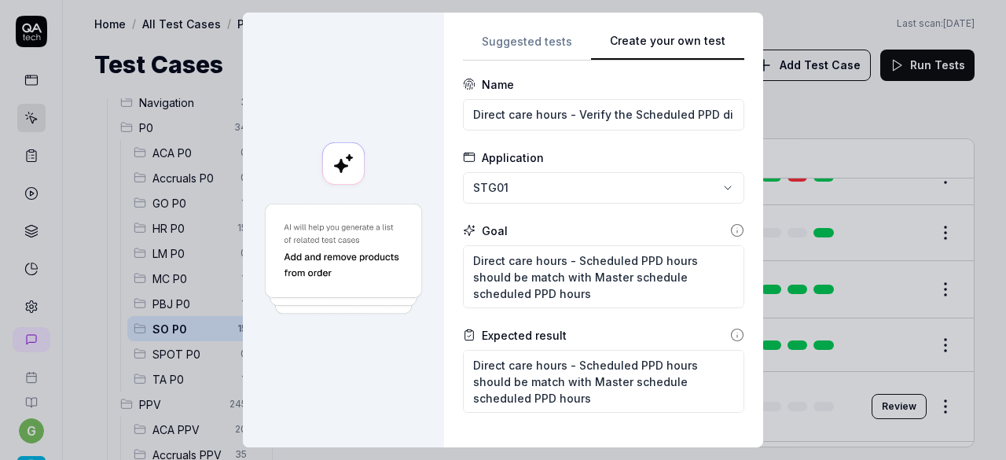
click at [590, 321] on form "**********" at bounding box center [603, 398] width 281 height 645
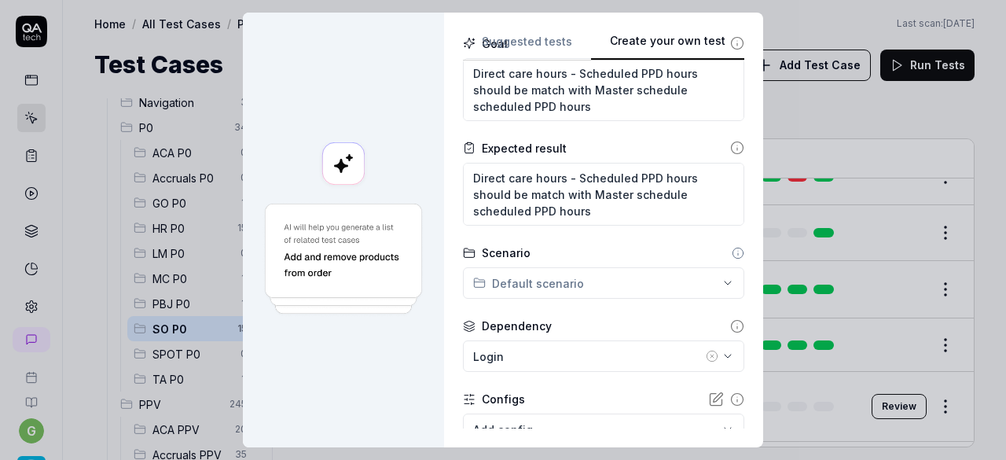
scroll to position [191, 0]
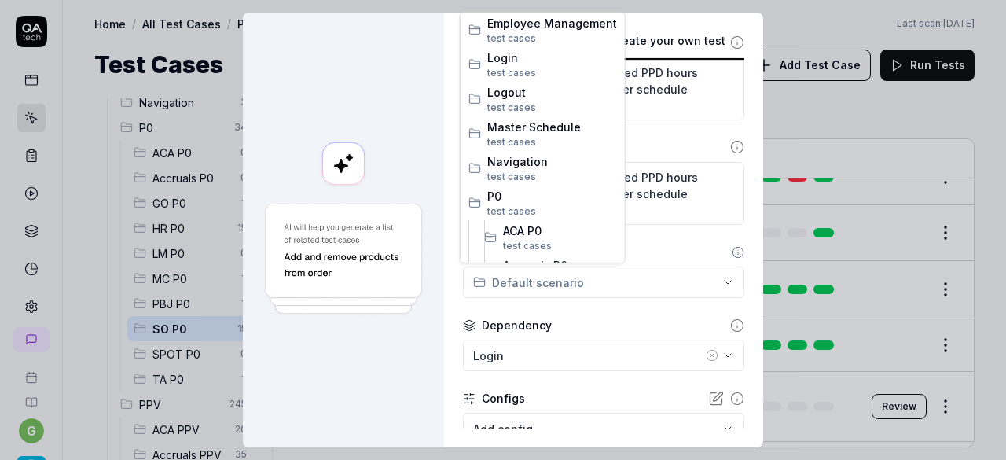
click at [584, 276] on div "**********" at bounding box center [503, 230] width 1006 height 460
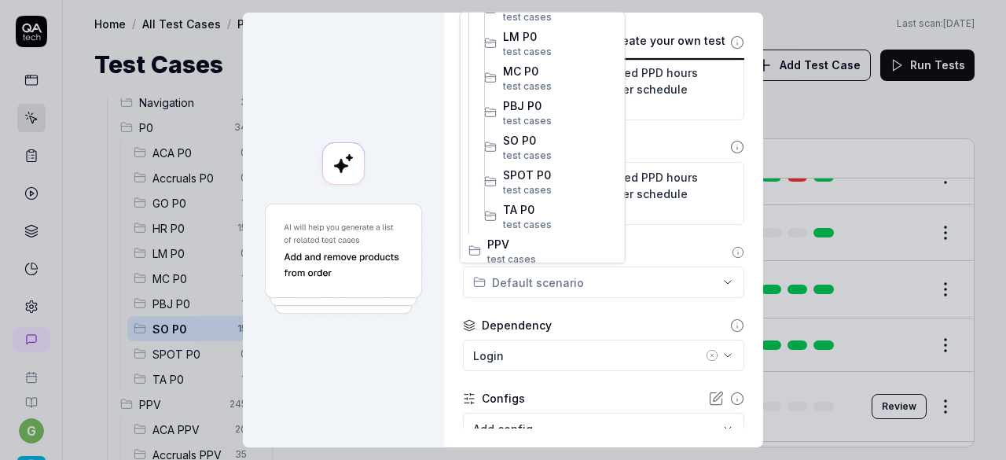
scroll to position [333, 0]
click at [539, 147] on span "test case s" at bounding box center [560, 154] width 114 height 14
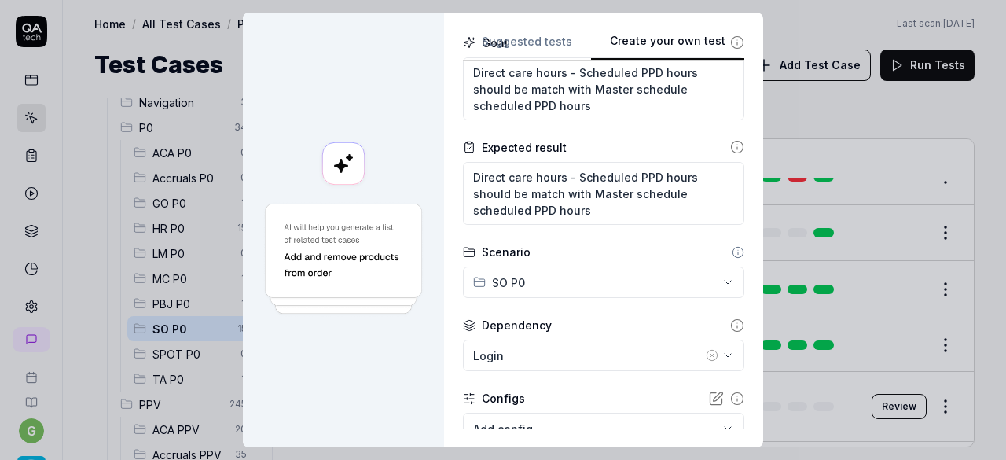
click at [706, 358] on icon "button" at bounding box center [712, 355] width 13 height 13
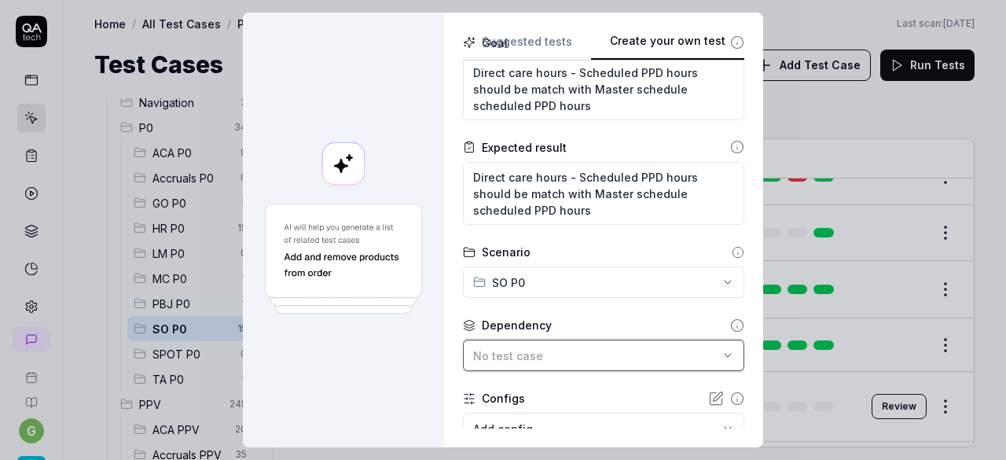
scroll to position [294, 0]
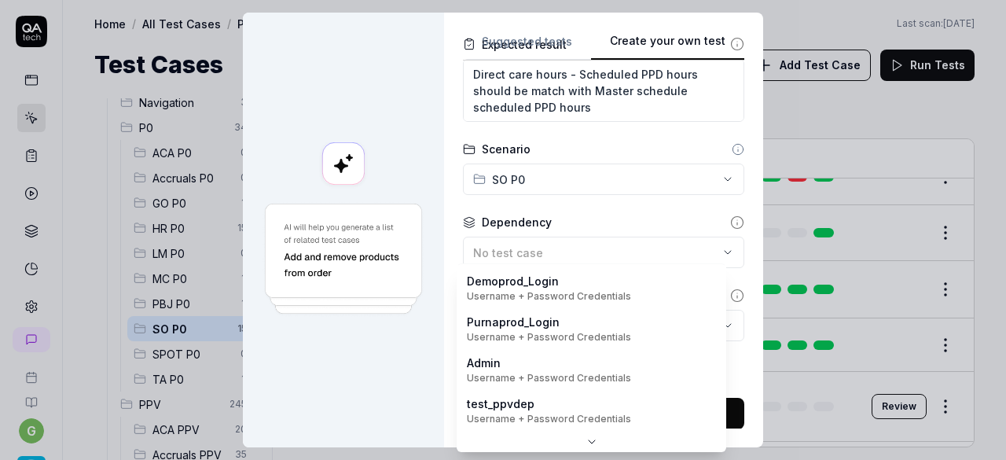
click at [629, 322] on body "g Home / All Test Cases / P0 / SO P0 Home / All Test Cases / P0 / SO P0 Last sc…" at bounding box center [503, 230] width 1006 height 460
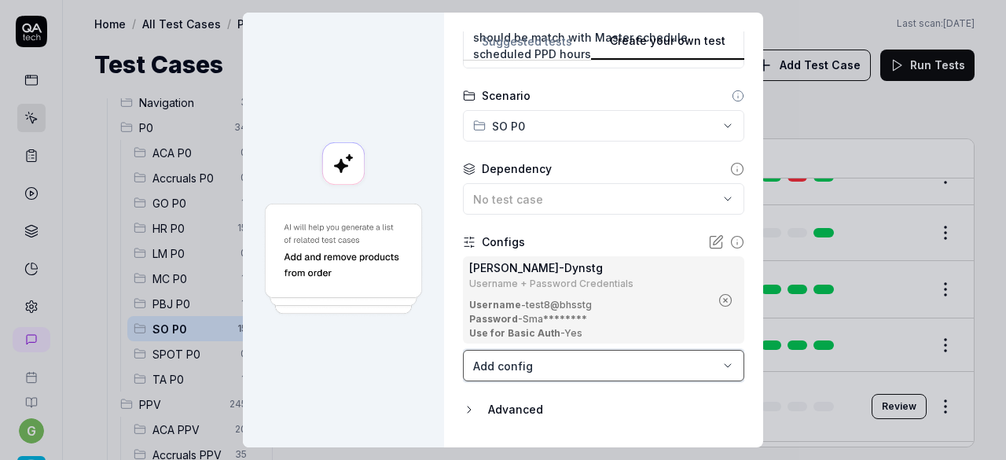
scroll to position [388, 0]
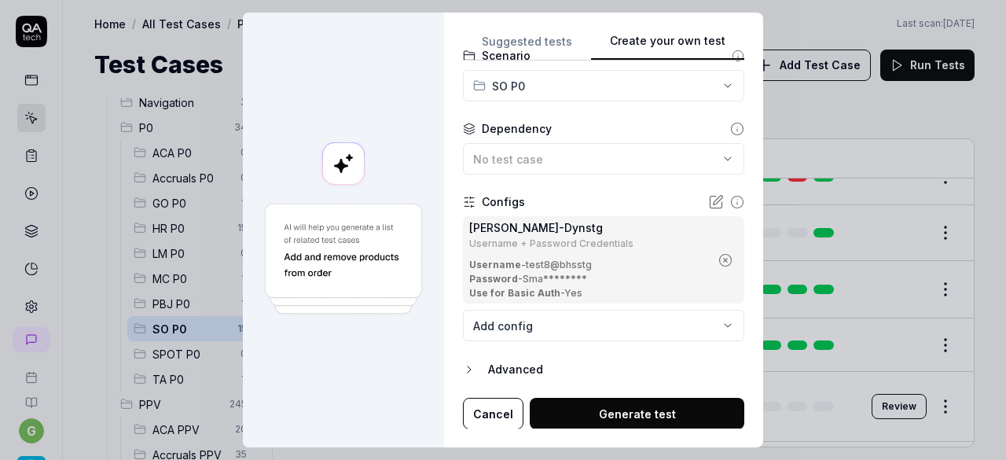
click at [622, 407] on button "Generate test" at bounding box center [637, 413] width 215 height 31
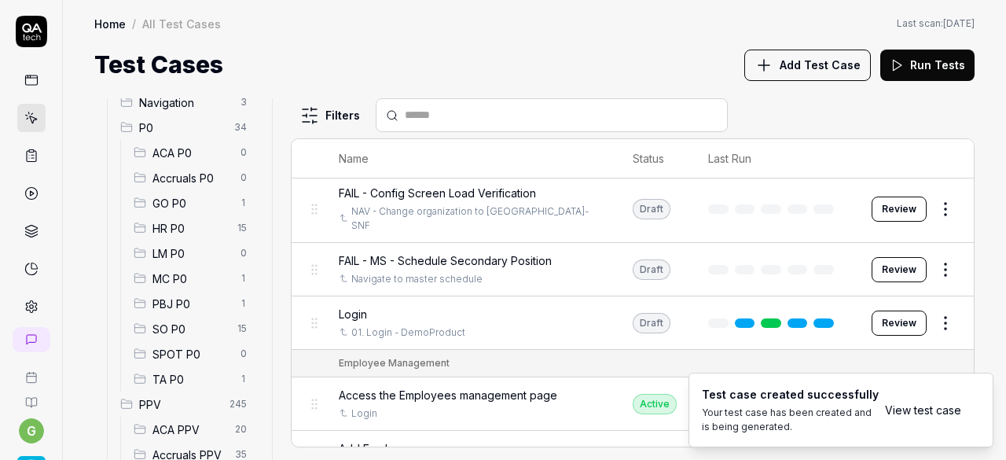
scroll to position [3404, 0]
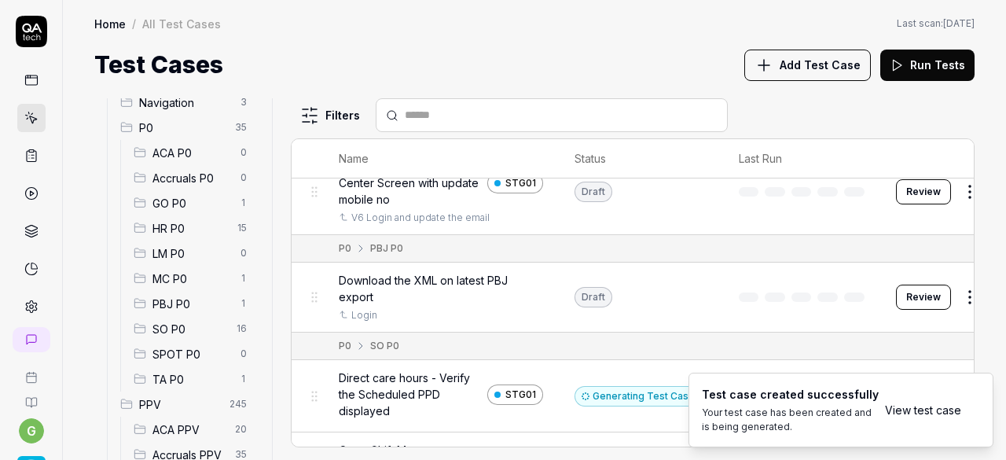
scroll to position [208, 0]
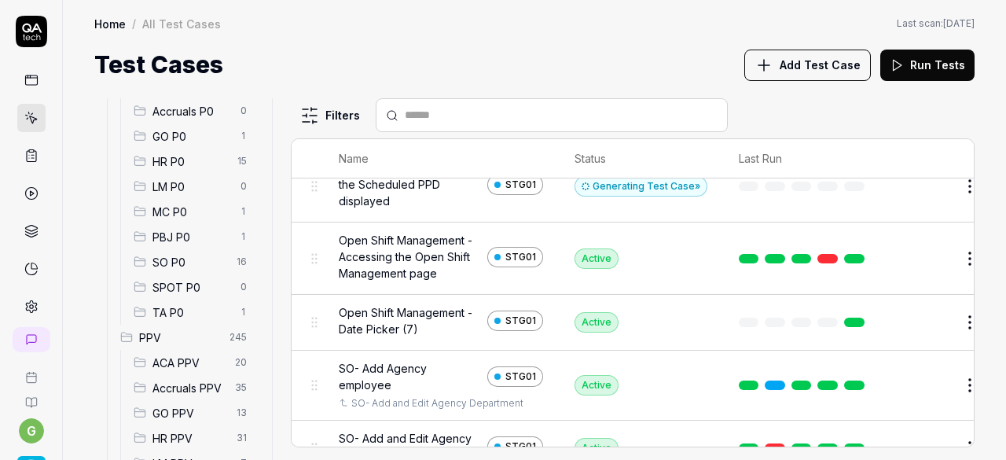
click at [173, 259] on span "SO P0" at bounding box center [190, 262] width 75 height 17
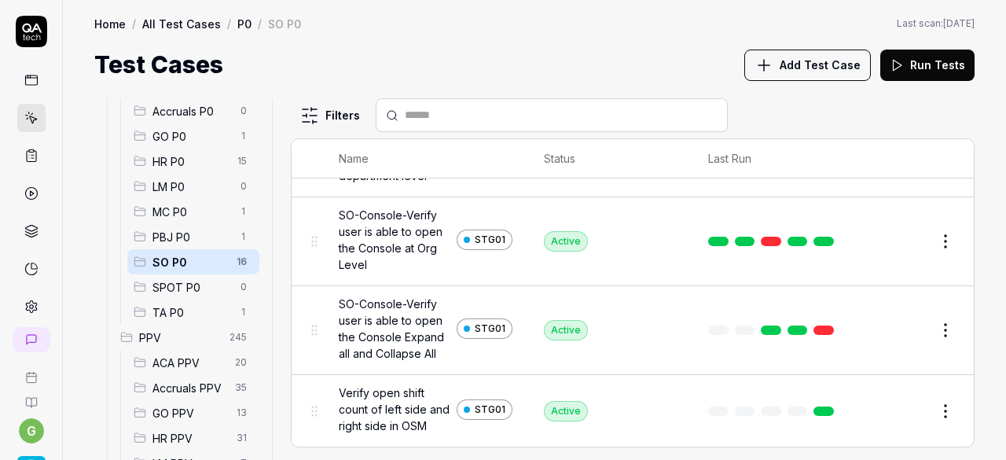
scroll to position [57, 0]
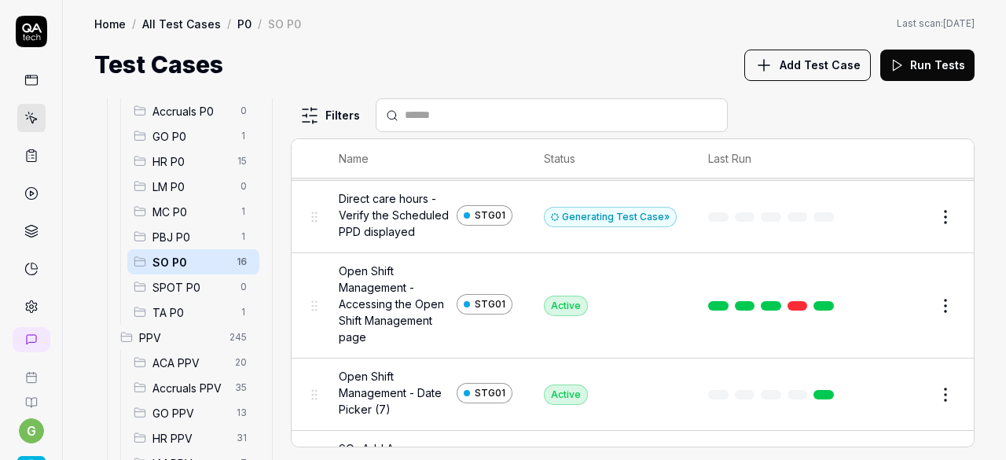
scroll to position [24, 0]
click at [634, 224] on div "Generating Test Case »" at bounding box center [610, 218] width 133 height 20
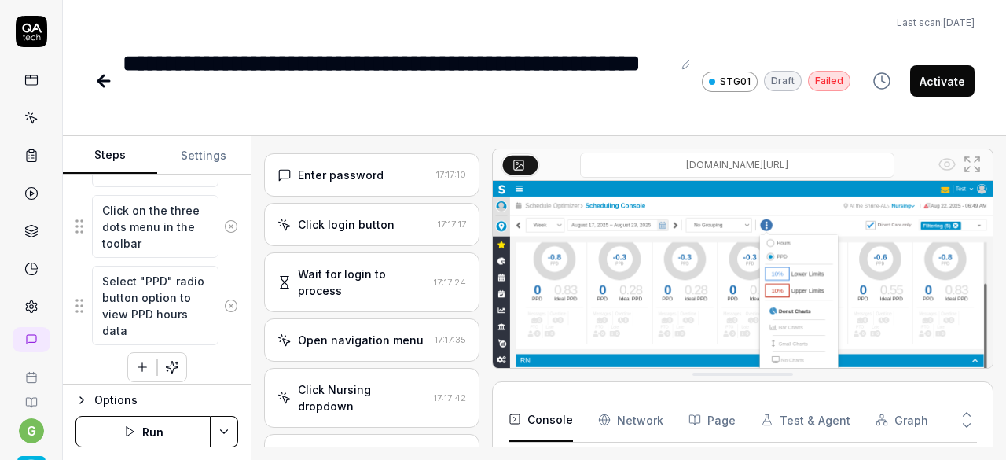
scroll to position [1151, 0]
click at [134, 442] on button "Run" at bounding box center [142, 431] width 135 height 31
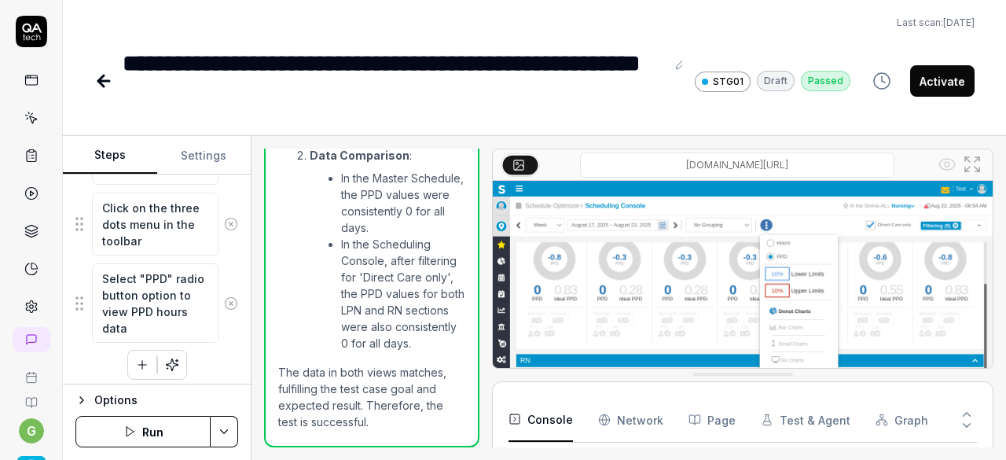
scroll to position [371, 0]
click at [945, 72] on button "Activate" at bounding box center [942, 80] width 64 height 31
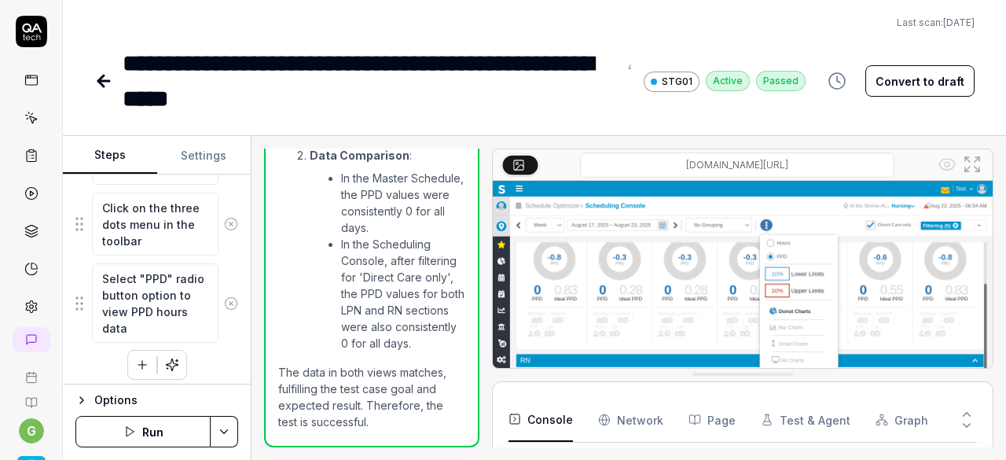
click at [99, 89] on icon at bounding box center [103, 81] width 19 height 19
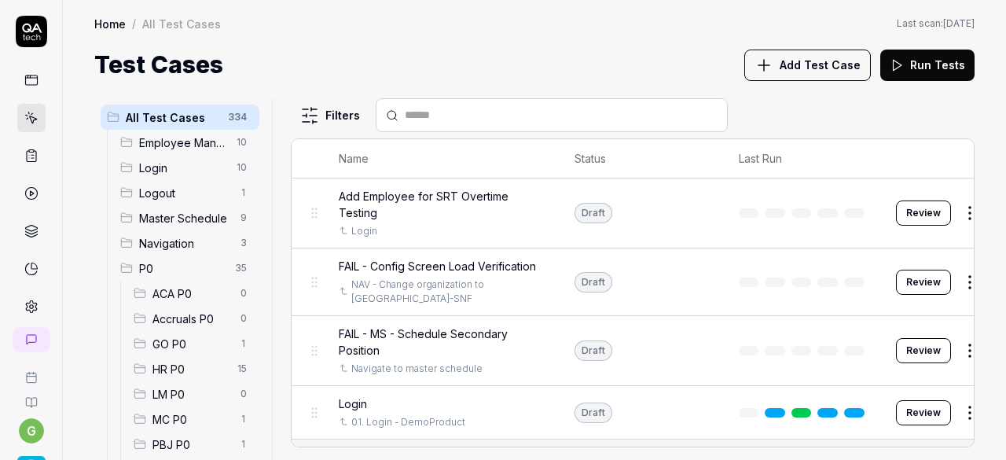
click at [821, 71] on span "Add Test Case" at bounding box center [820, 65] width 81 height 17
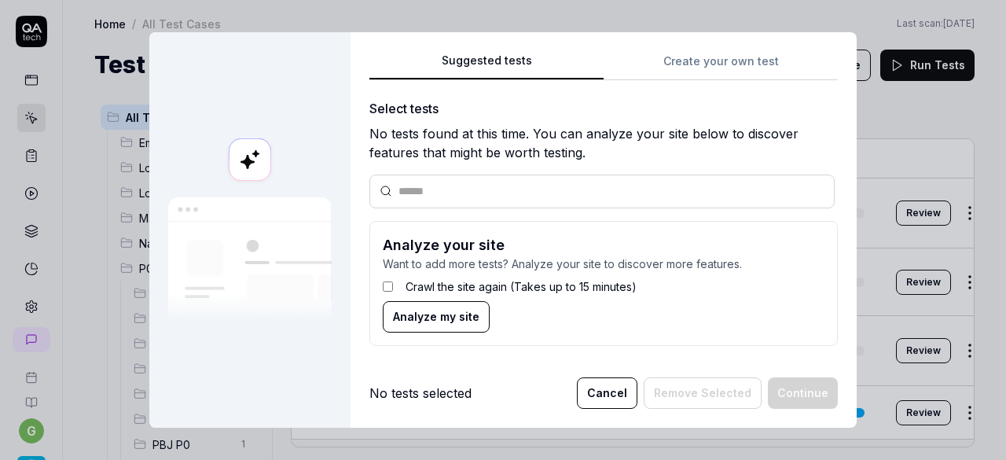
click at [691, 61] on div "Suggested tests Create your own test Select tests No tests found at this time. …" at bounding box center [604, 204] width 469 height 307
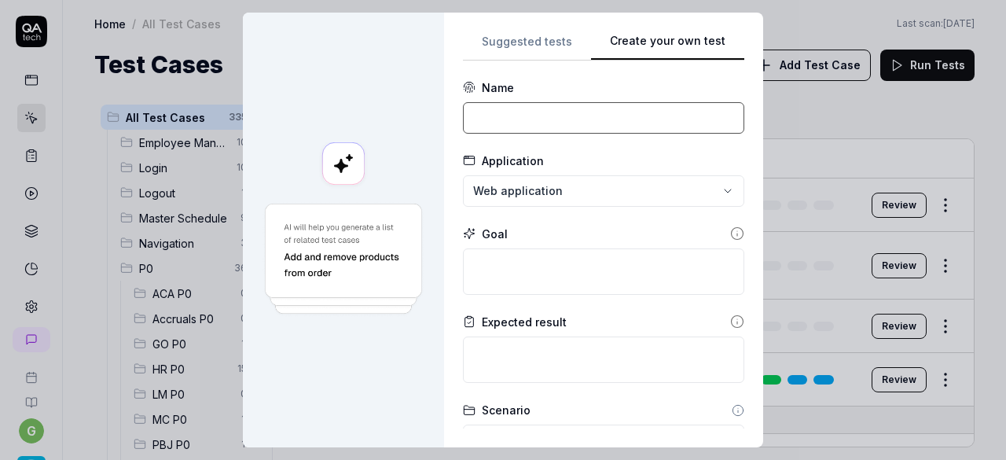
click at [520, 129] on input at bounding box center [603, 117] width 281 height 31
paste input "Direct care hours - verify UI for direct care hours screen and also check To ad…"
click at [487, 150] on form "**********" at bounding box center [603, 385] width 281 height 612
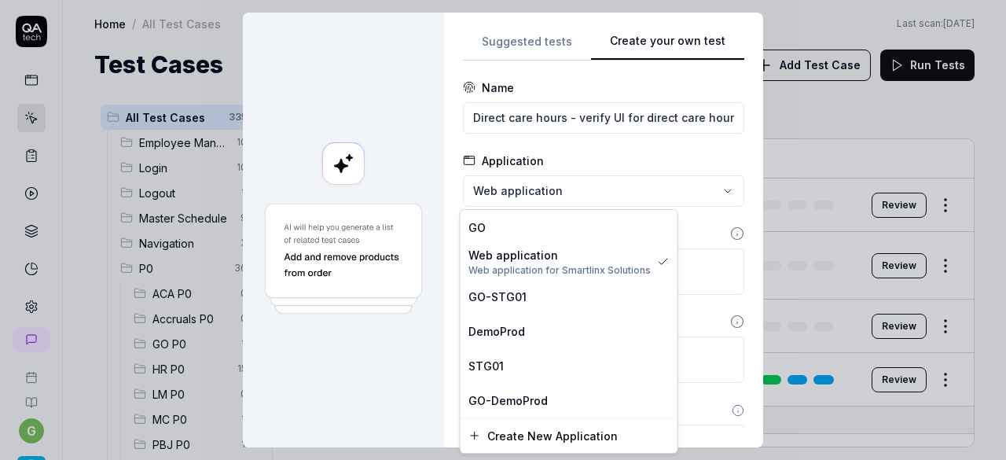
click at [514, 185] on div "**********" at bounding box center [503, 230] width 1006 height 460
click at [494, 361] on span "STG01" at bounding box center [486, 366] width 35 height 17
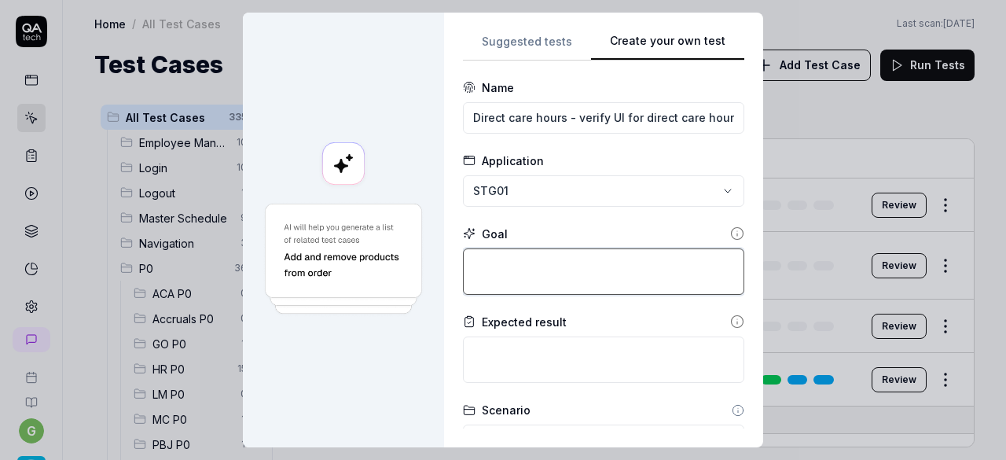
click at [525, 263] on textarea at bounding box center [603, 271] width 281 height 46
paste textarea "Direct care hours - verify UI for direct care hours screen and also check To ad…"
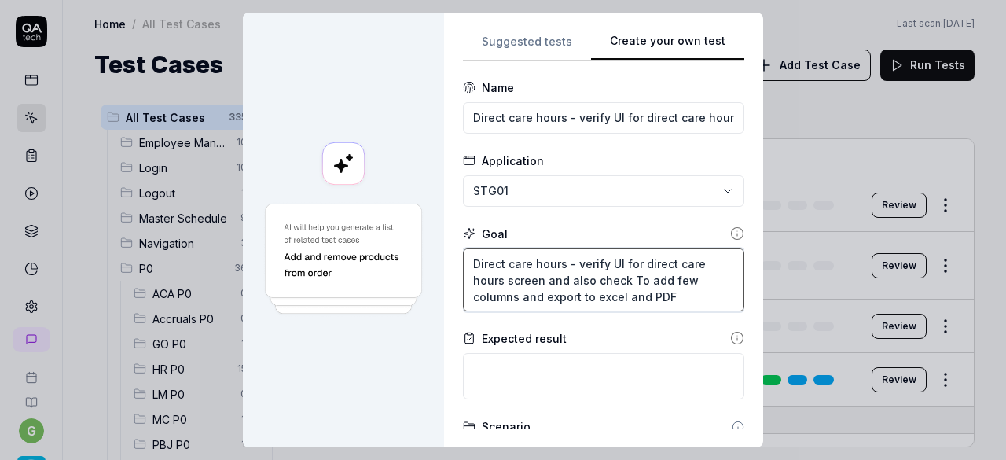
click at [569, 265] on textarea "Direct care hours - verify UI for direct care hours screen and also check To ad…" at bounding box center [603, 279] width 281 height 63
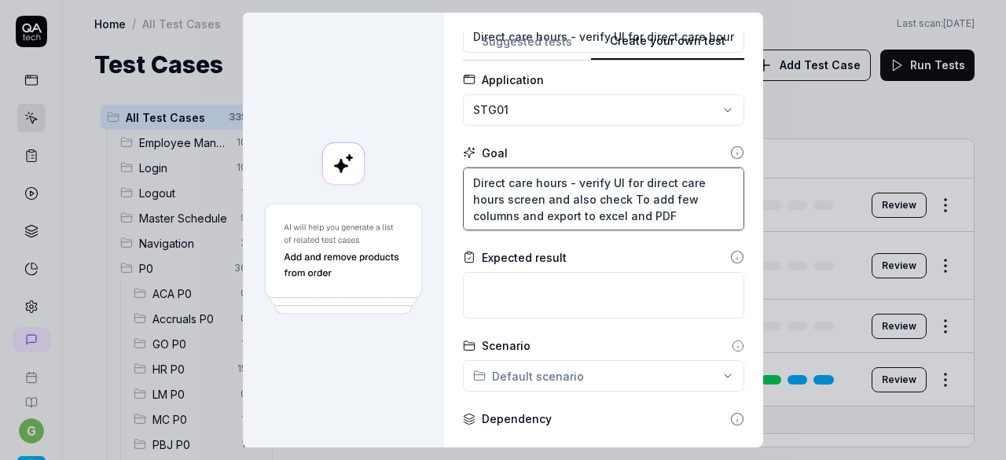
scroll to position [82, 0]
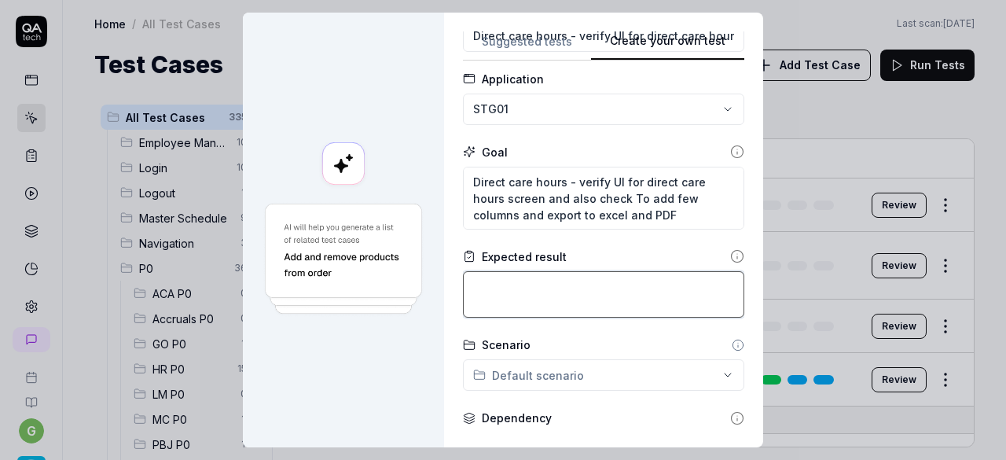
paste textarea "Direct care hours - verify UI for direct care hours screen and also check To ad…"
click at [549, 279] on textarea at bounding box center [603, 294] width 281 height 46
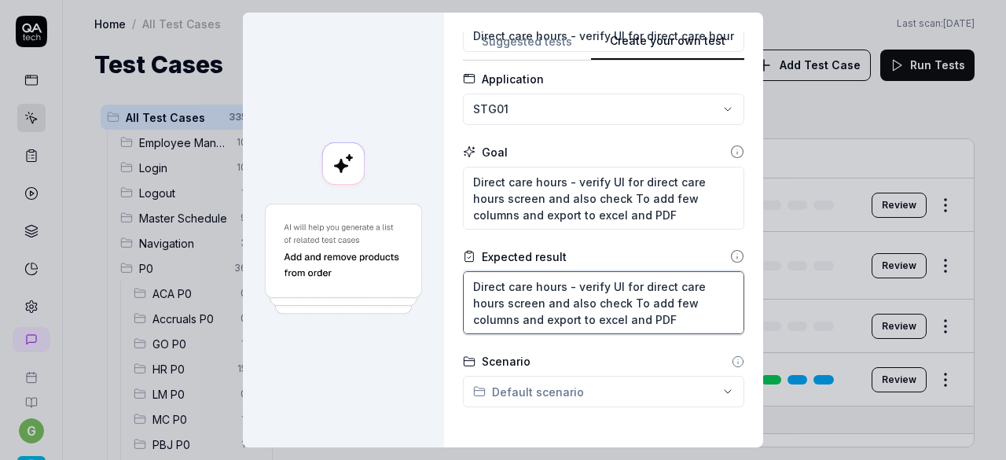
drag, startPoint x: 570, startPoint y: 287, endPoint x: 599, endPoint y: 287, distance: 29.1
click at [599, 287] on textarea "Direct care hours - verify UI for direct care hours screen and also check To ad…" at bounding box center [603, 302] width 281 height 63
click at [609, 312] on textarea "Direct care hours - UI for direct care hours screen and also check To add few c…" at bounding box center [603, 302] width 281 height 63
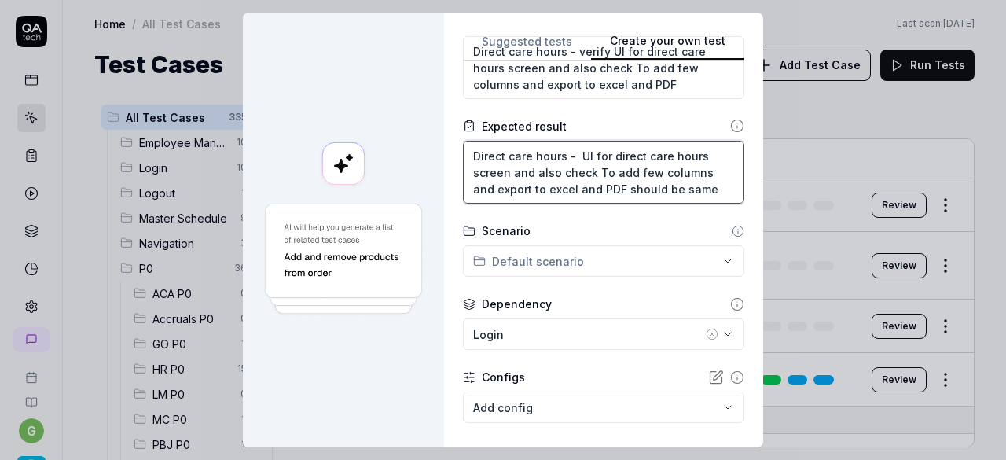
scroll to position [262, 0]
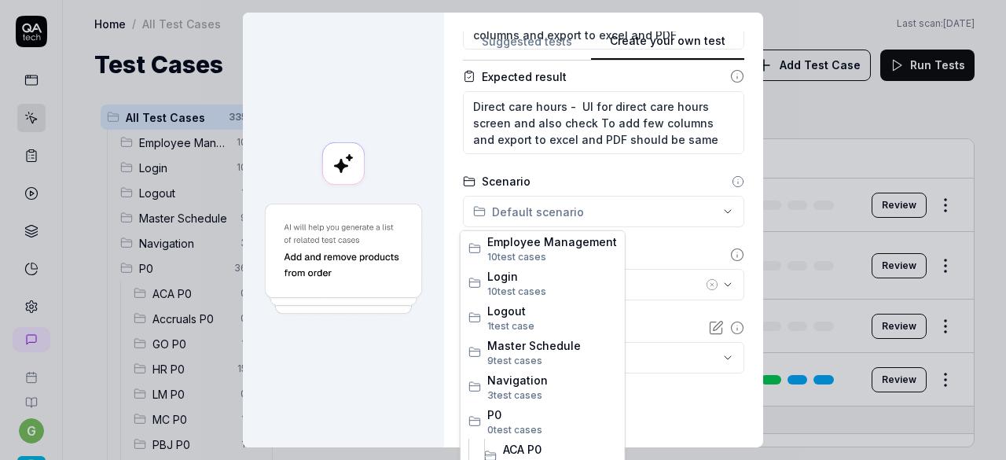
click at [642, 210] on div "**********" at bounding box center [503, 230] width 1006 height 460
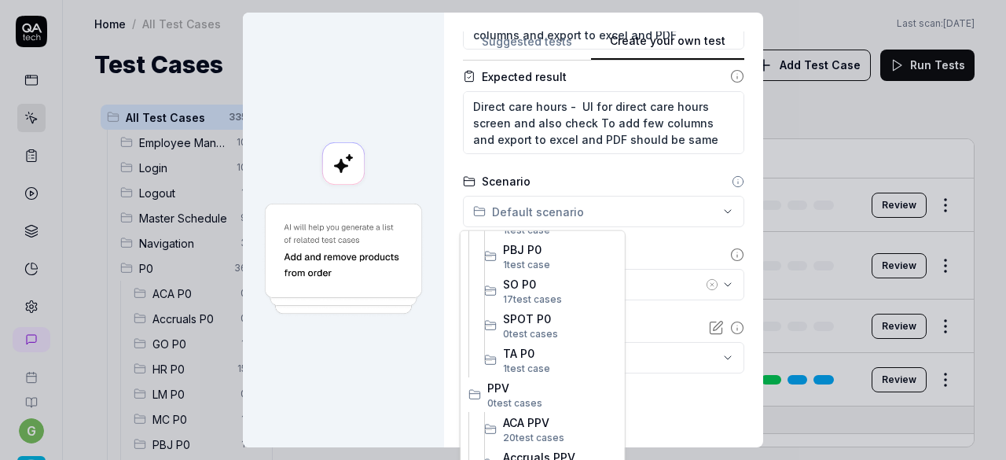
scroll to position [412, 0]
click at [541, 271] on span "SO P0" at bounding box center [560, 278] width 114 height 17
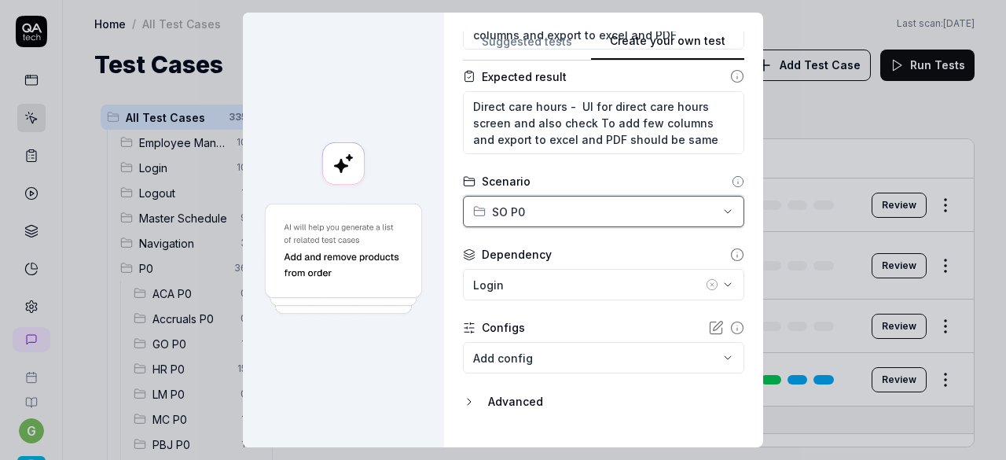
scroll to position [294, 0]
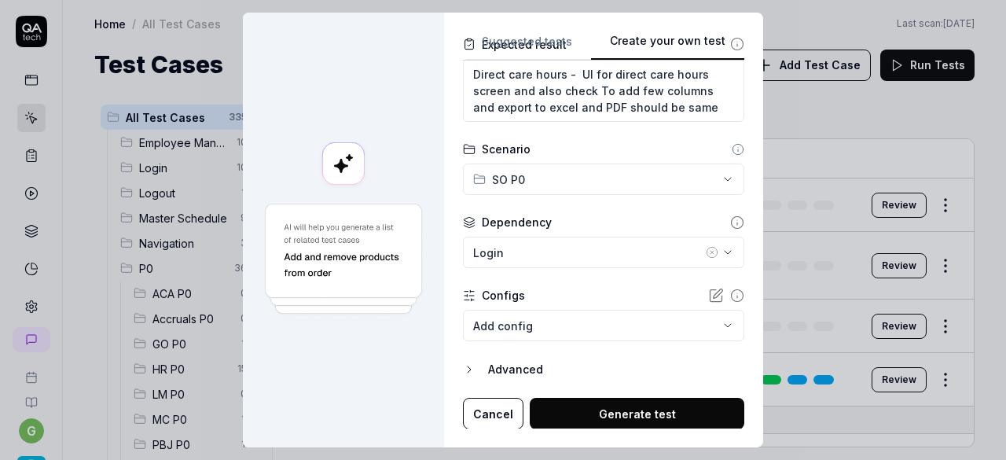
click at [706, 252] on icon "button" at bounding box center [712, 252] width 13 height 13
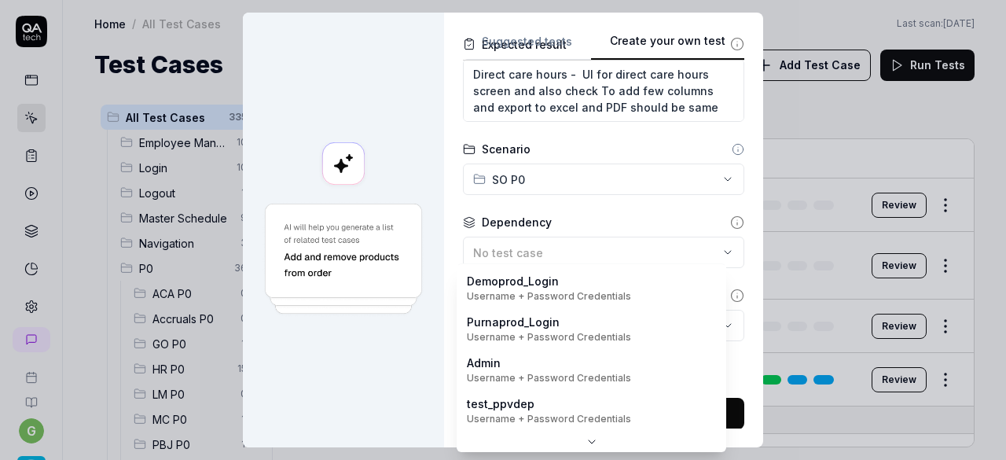
click at [643, 320] on body "g Home / All Test Cases Home / All Test Cases Last scan: Jun 5 2025 Test Cases …" at bounding box center [503, 230] width 1006 height 460
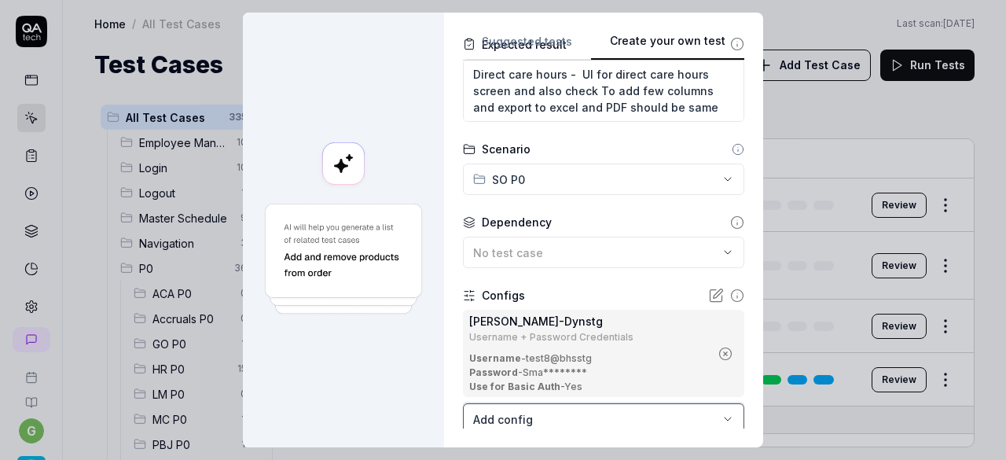
scroll to position [388, 0]
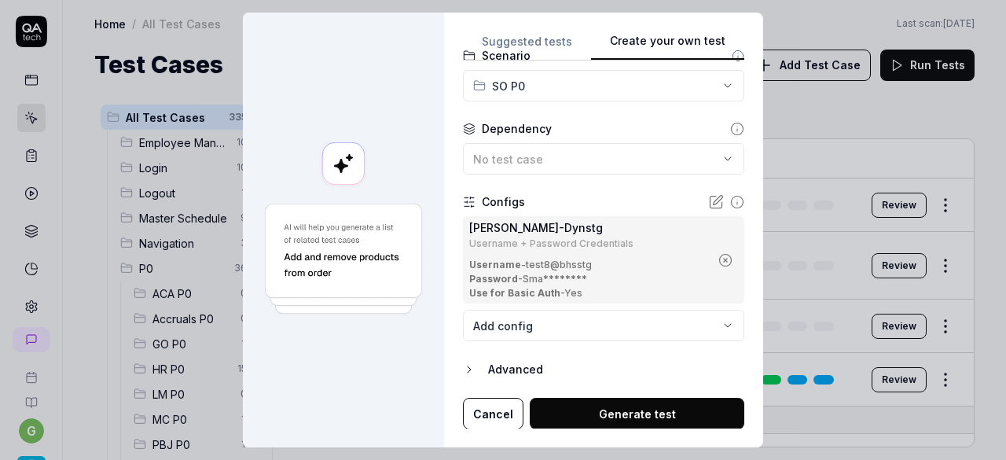
click at [585, 408] on button "Generate test" at bounding box center [637, 413] width 215 height 31
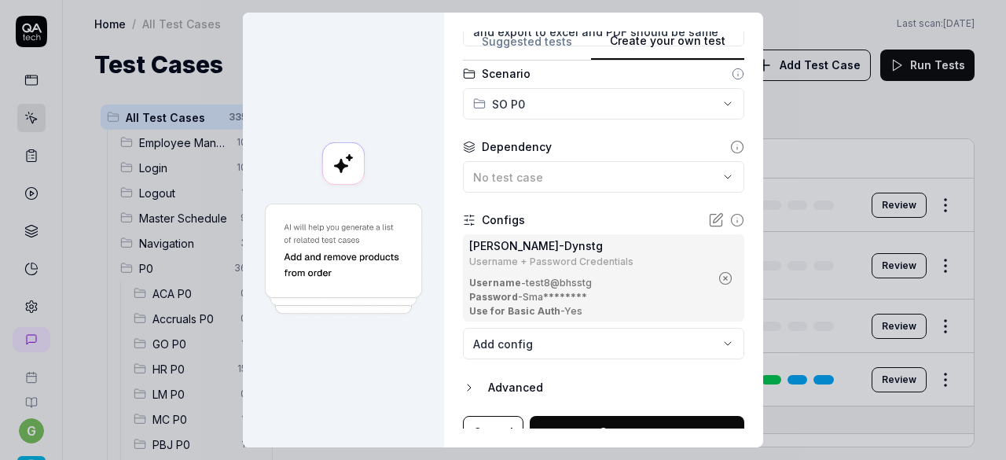
scroll to position [0, 385]
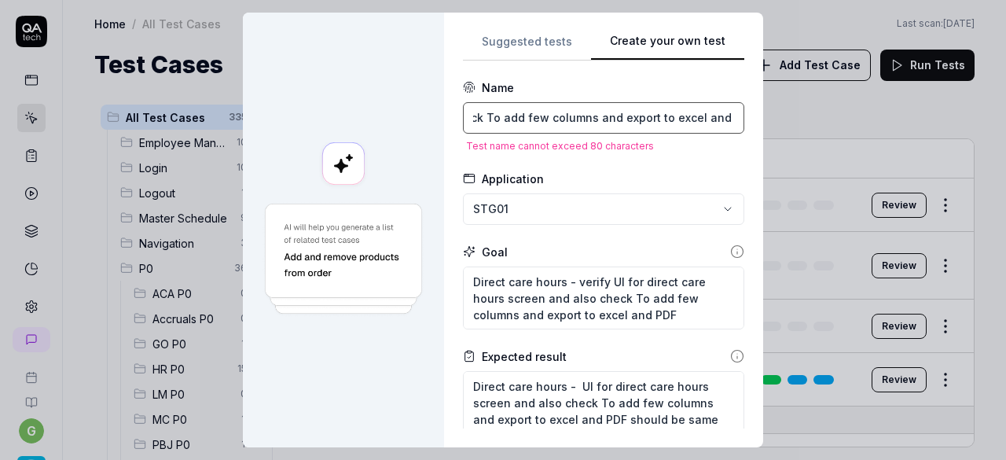
click at [580, 127] on input "Direct care hours - verify UI for direct care hours screen and also check To ad…" at bounding box center [603, 117] width 281 height 31
drag, startPoint x: 568, startPoint y: 117, endPoint x: 599, endPoint y: 116, distance: 30.7
click at [599, 116] on input "Direct care hours - verify UI for direct care hours screen and also check To ad…" at bounding box center [603, 117] width 281 height 31
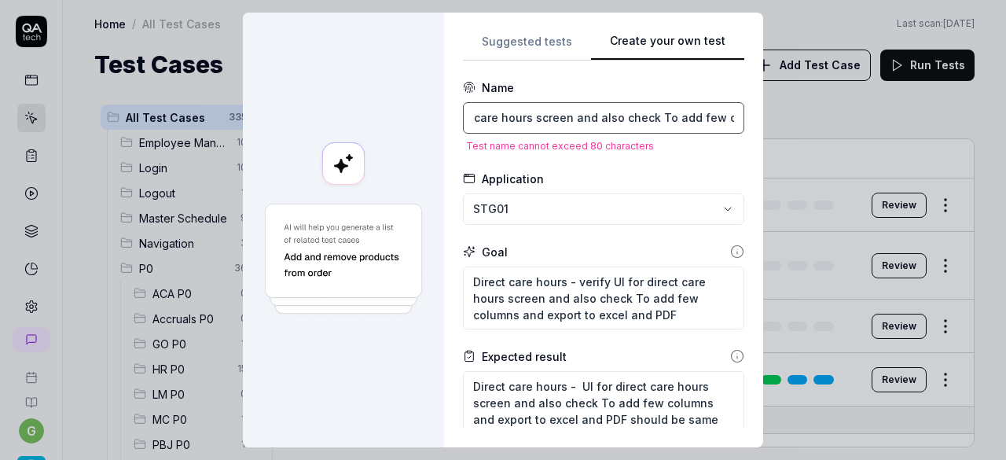
drag, startPoint x: 579, startPoint y: 116, endPoint x: 693, endPoint y: 117, distance: 114.0
click at [693, 117] on input "Direct care hours - UI for direct care hours screen and also check To add few c…" at bounding box center [603, 117] width 281 height 31
click at [714, 118] on input "Direct care hours - UI for direct care hours screen and columns and export to e…" at bounding box center [603, 117] width 281 height 31
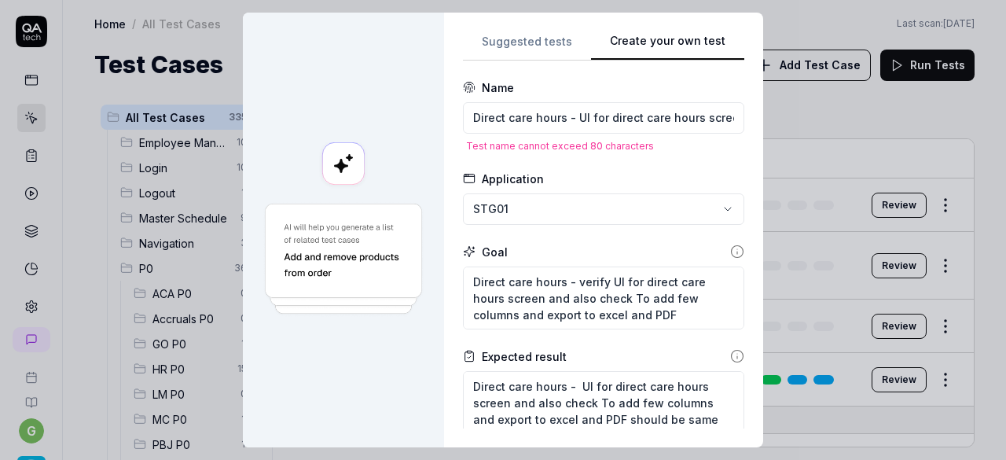
click at [616, 164] on form "**********" at bounding box center [603, 457] width 281 height 756
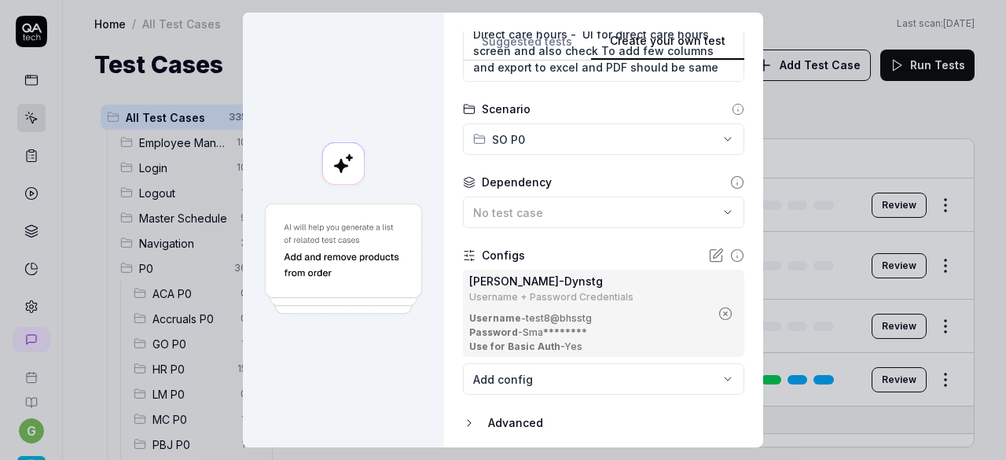
scroll to position [406, 0]
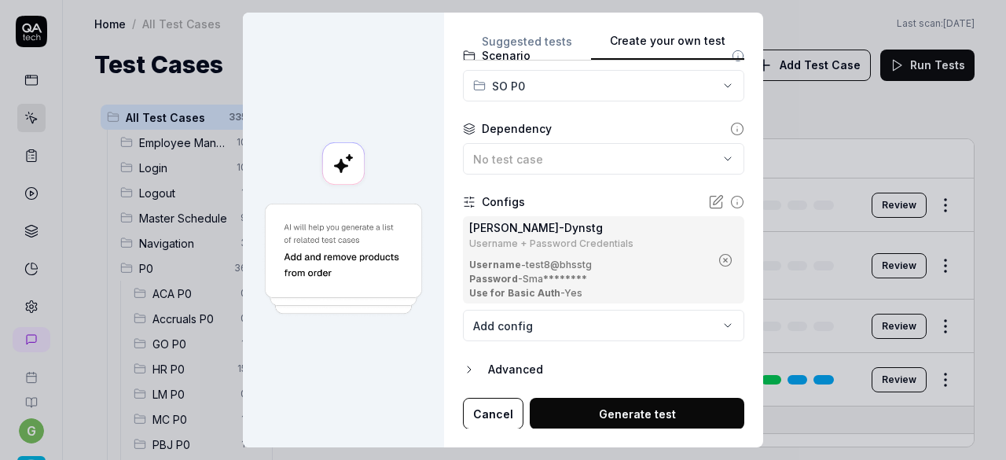
click at [595, 408] on button "Generate test" at bounding box center [637, 413] width 215 height 31
click at [613, 414] on button "Generate test" at bounding box center [637, 413] width 215 height 31
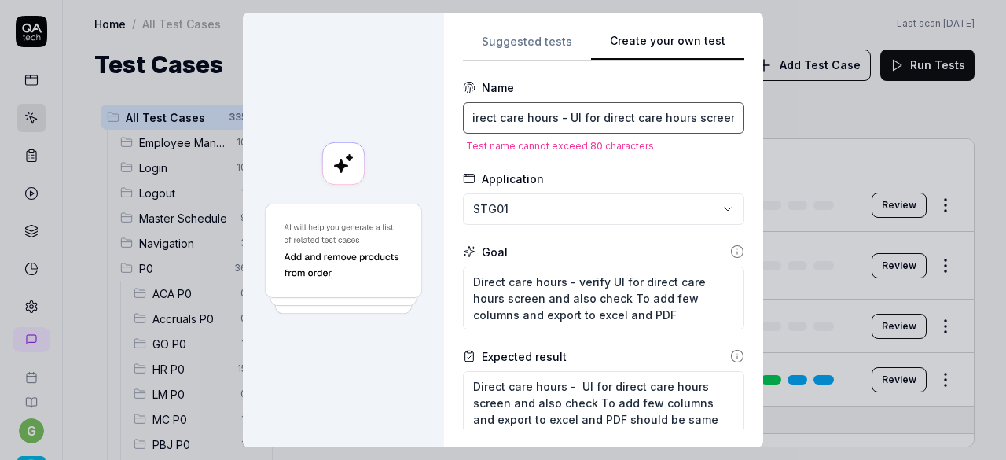
drag, startPoint x: 566, startPoint y: 119, endPoint x: 708, endPoint y: 119, distance: 141.5
click at [708, 119] on input "Direct care hours - UI for direct care hours screen and columns and export to e…" at bounding box center [603, 117] width 281 height 31
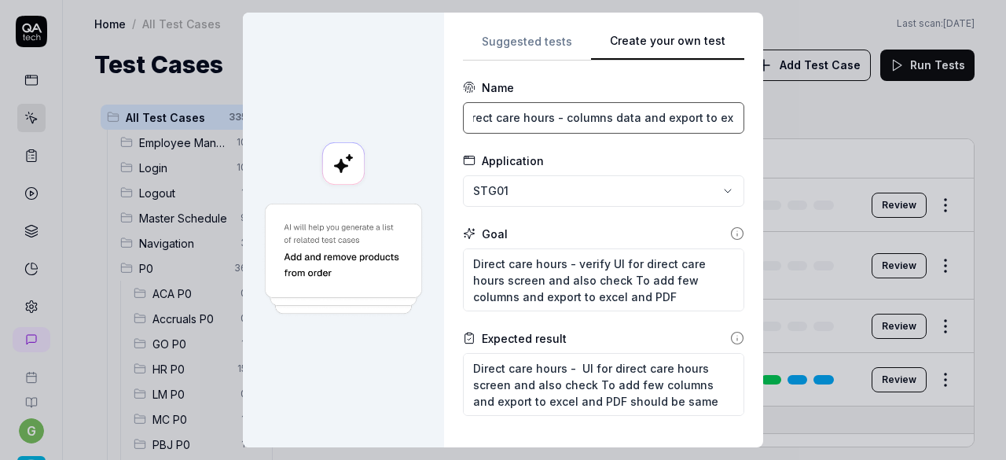
click at [640, 117] on input "Direct care hours - columns data and export to excel and PDF" at bounding box center [603, 117] width 281 height 31
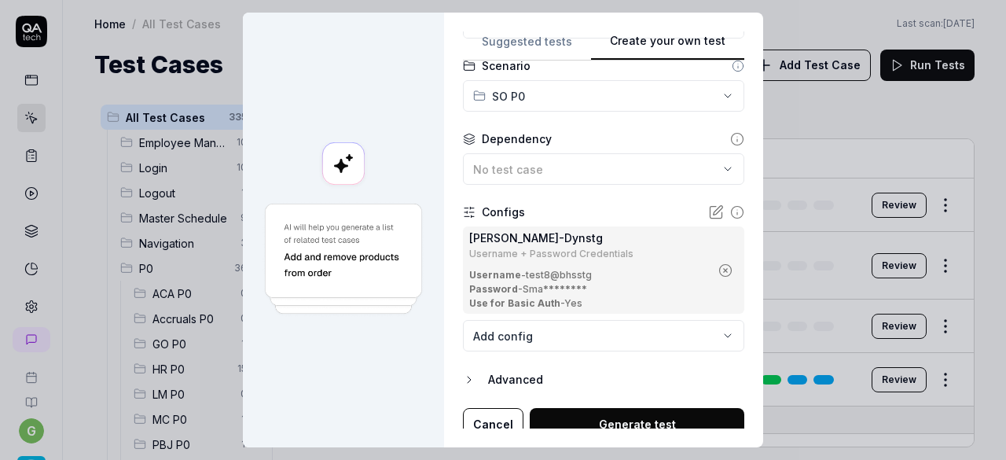
scroll to position [0, 0]
click at [615, 414] on button "Generate test" at bounding box center [637, 423] width 215 height 31
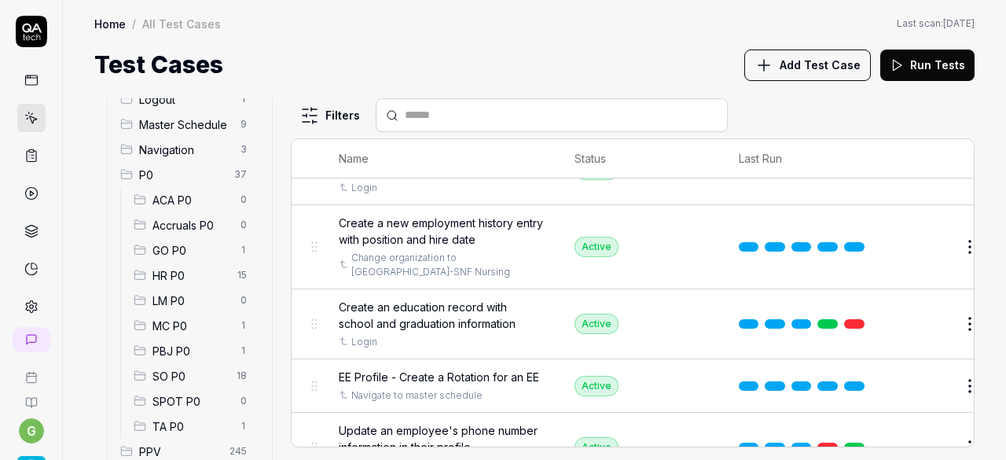
scroll to position [558, 0]
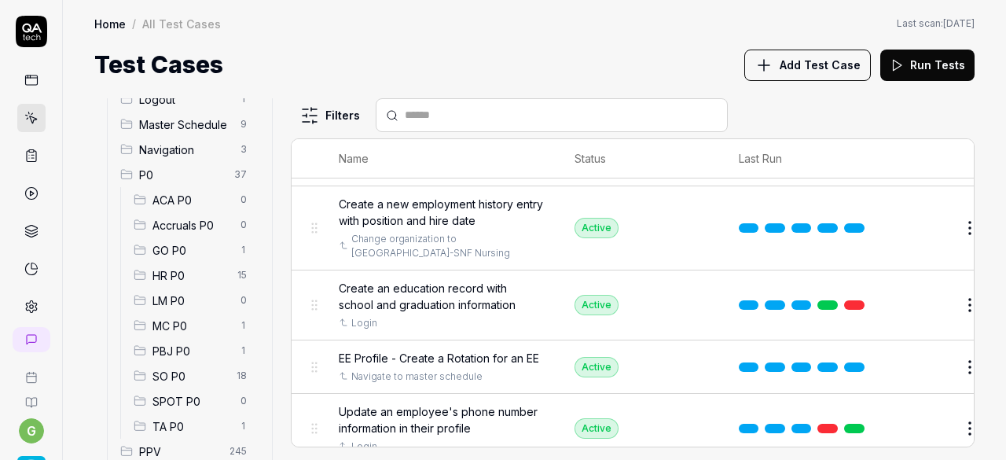
click at [173, 370] on span "SO P0" at bounding box center [190, 376] width 75 height 17
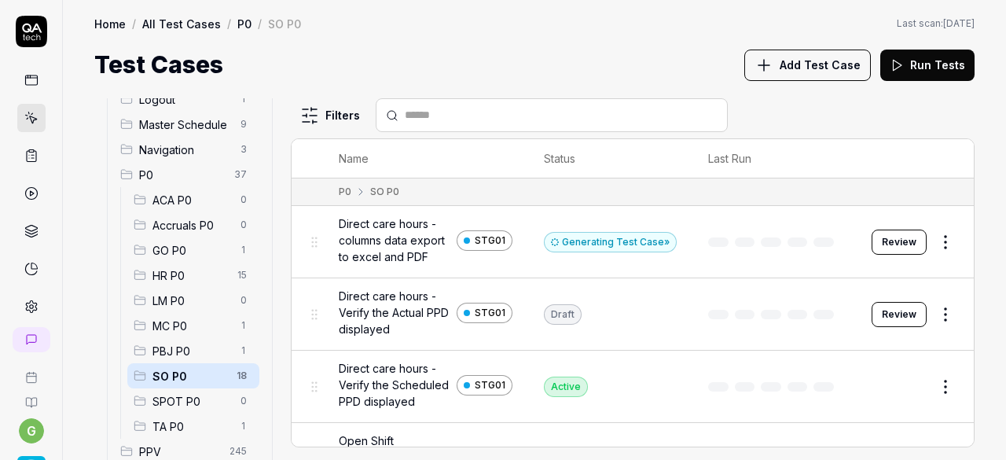
click at [639, 237] on div "Generating Test Case »" at bounding box center [610, 242] width 133 height 20
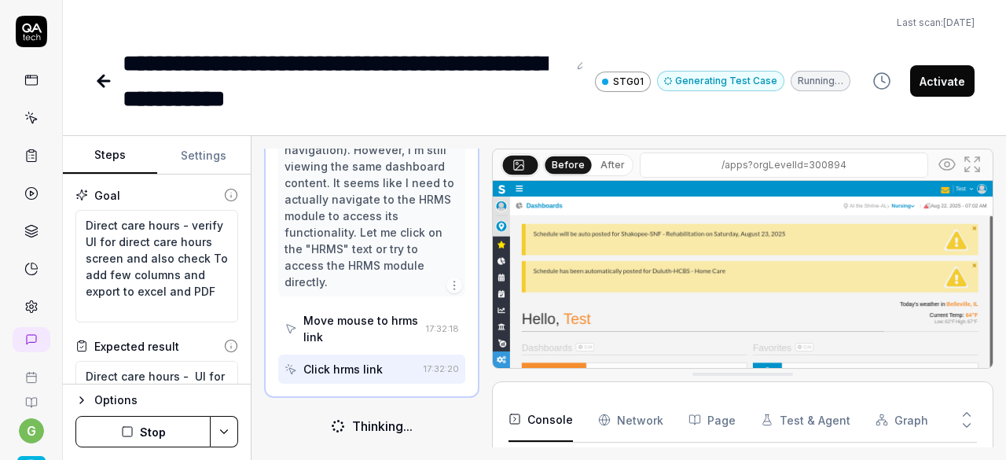
scroll to position [120, 0]
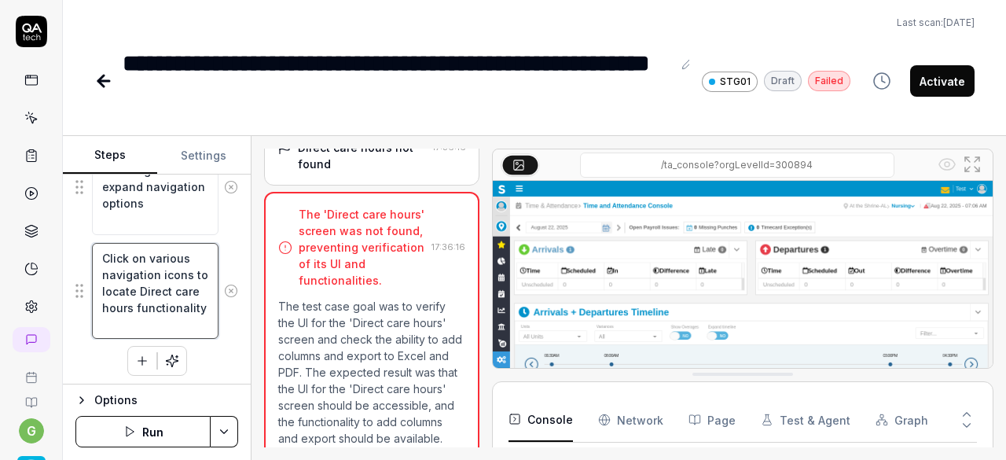
click at [156, 270] on textarea "Click on various navigation icons to locate Direct care hours functionality" at bounding box center [155, 291] width 127 height 96
drag, startPoint x: 149, startPoint y: 252, endPoint x: 180, endPoint y: 330, distance: 83.7
click at [180, 330] on textarea "Click on various navigation icons to locate Direct care hours functionality" at bounding box center [155, 291] width 127 height 96
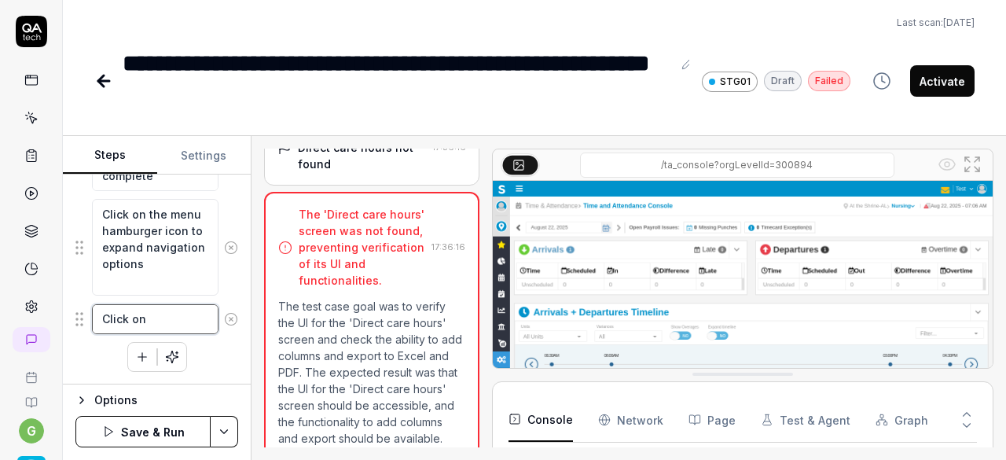
scroll to position [593, 0]
paste textarea "Schedule Optimizer"
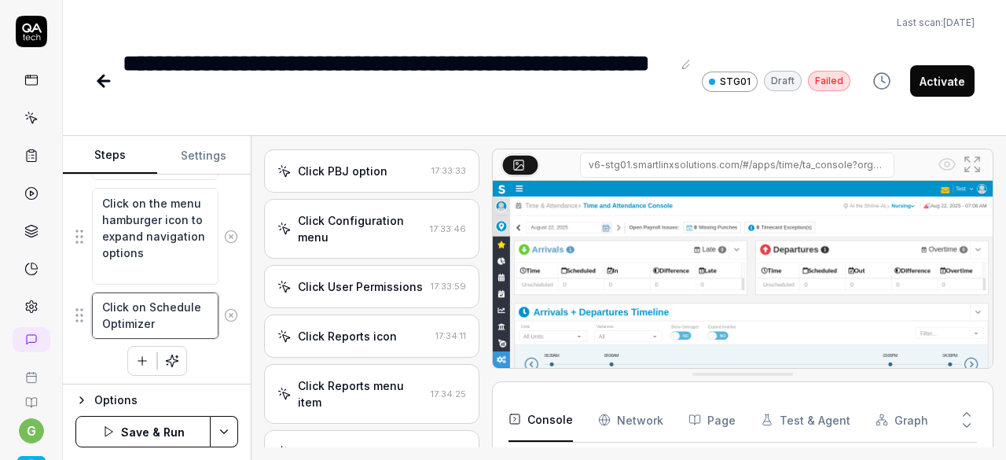
scroll to position [2021, 0]
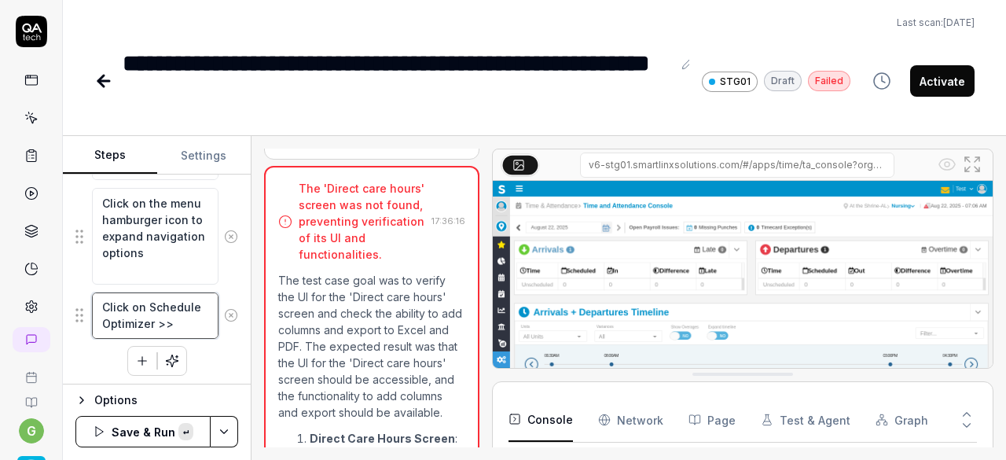
paste textarea "Dashboards"
paste textarea "Direct Care Hours"
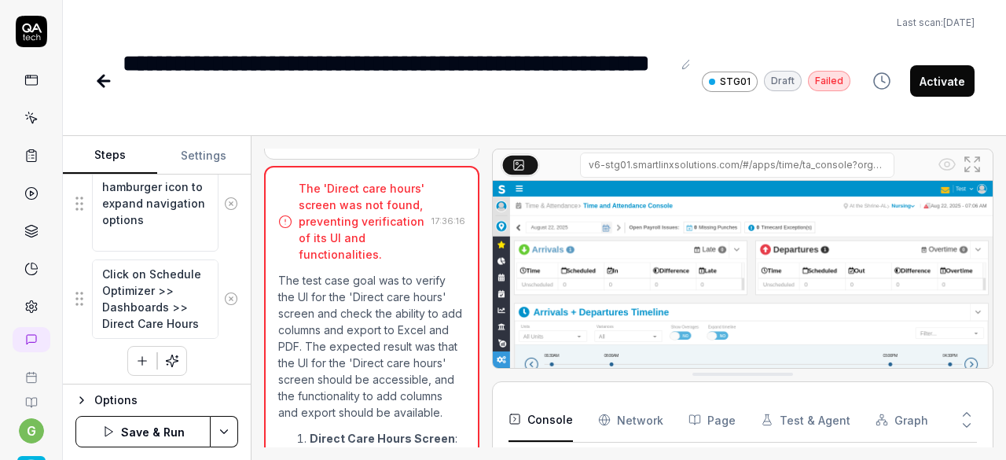
click at [135, 355] on icon "button" at bounding box center [142, 361] width 14 height 14
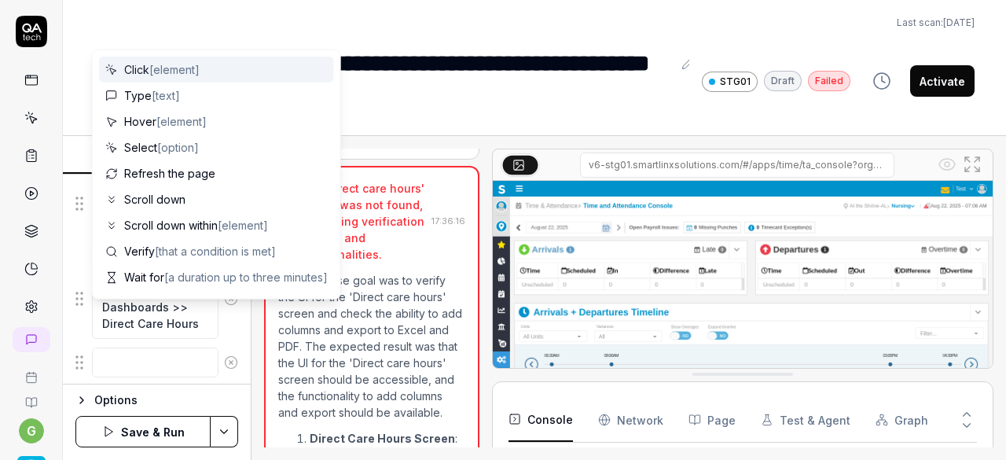
scroll to position [680, 0]
click at [200, 74] on span "[element]" at bounding box center [174, 69] width 50 height 13
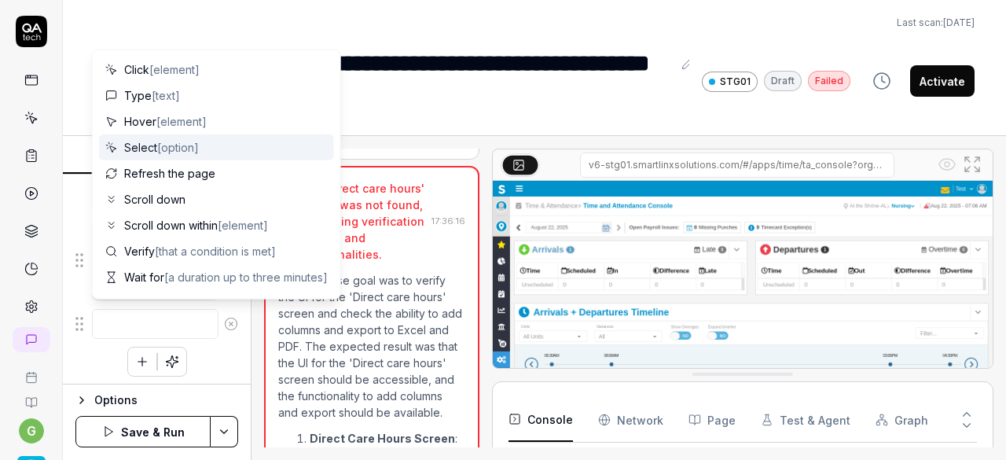
click at [201, 145] on div "Select [option]" at bounding box center [216, 147] width 235 height 26
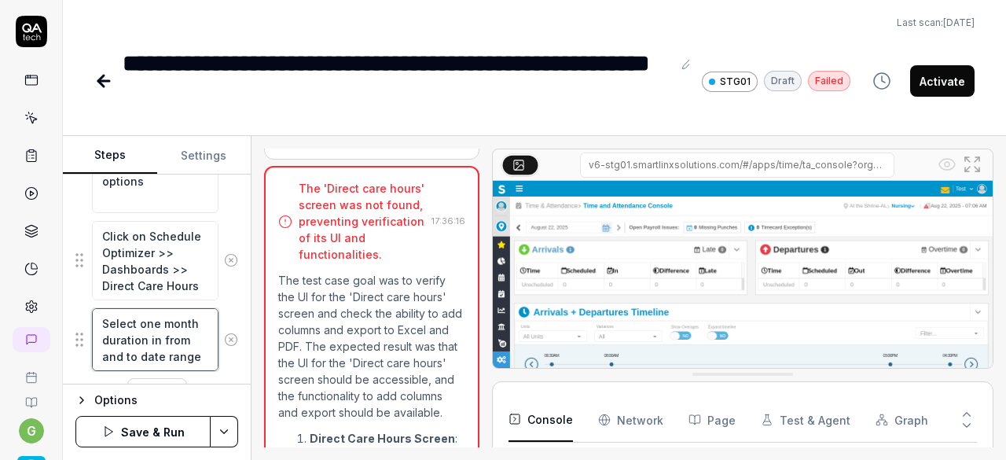
scroll to position [712, 0]
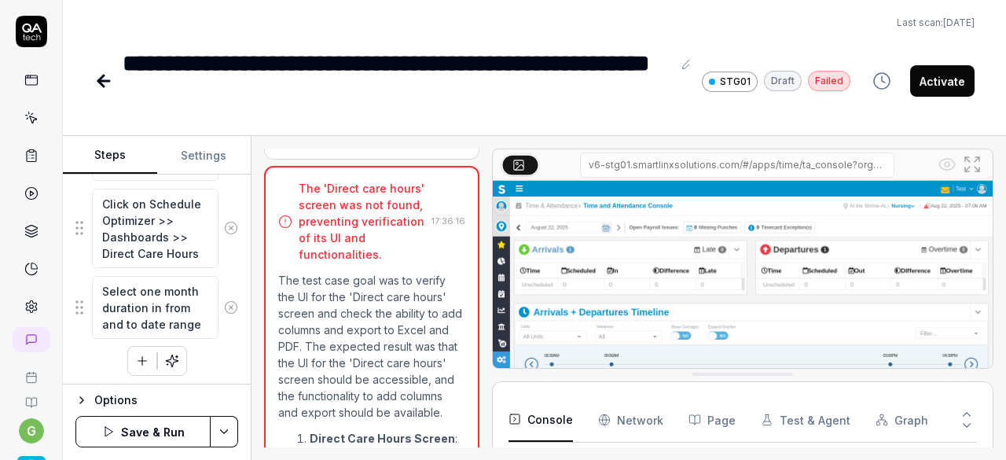
click at [135, 362] on icon "button" at bounding box center [142, 361] width 14 height 14
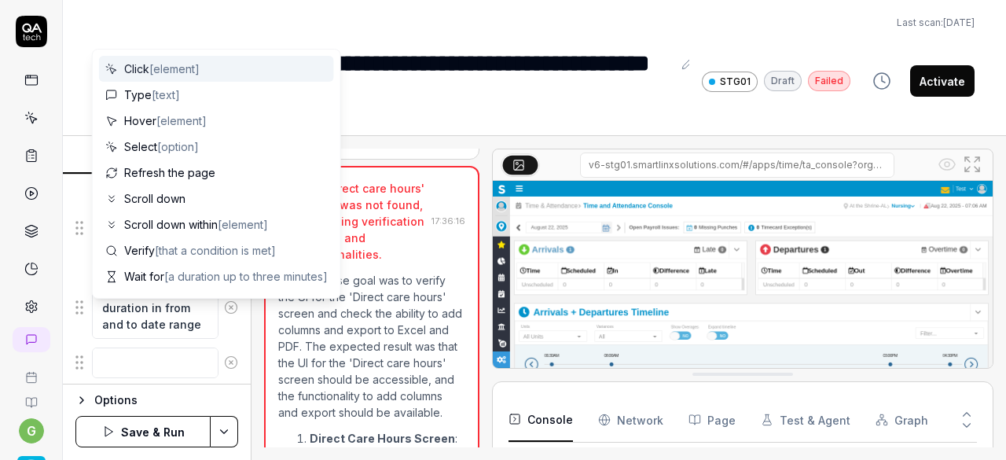
scroll to position [751, 0]
click at [263, 68] on div "Click [element]" at bounding box center [216, 69] width 235 height 26
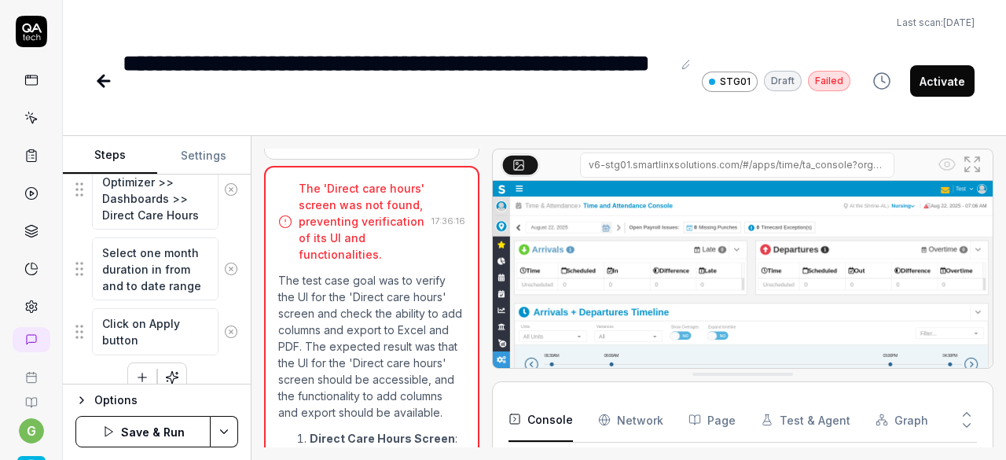
click at [136, 363] on button "button" at bounding box center [142, 377] width 28 height 28
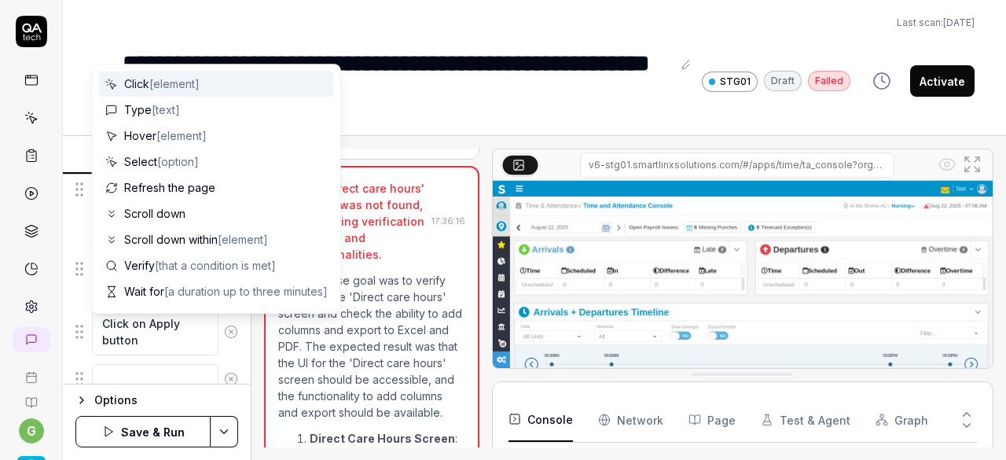
scroll to position [789, 0]
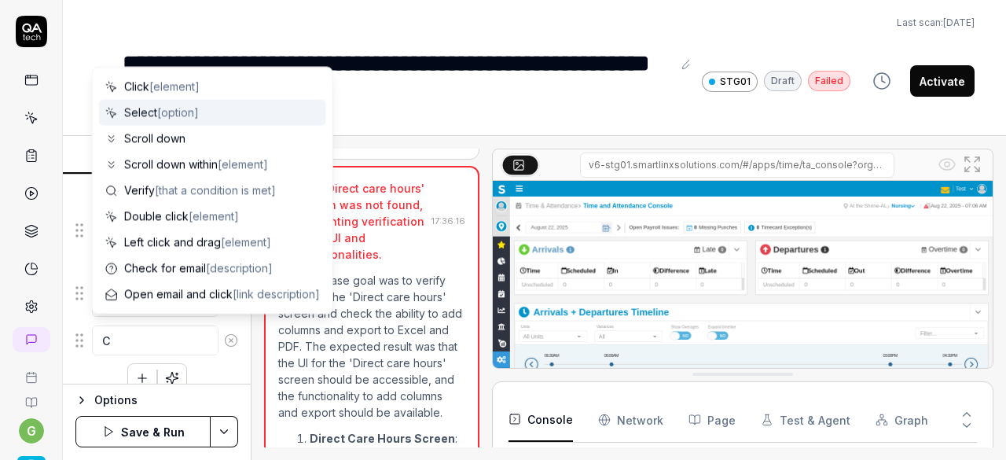
click at [171, 106] on span "[option]" at bounding box center [178, 112] width 42 height 13
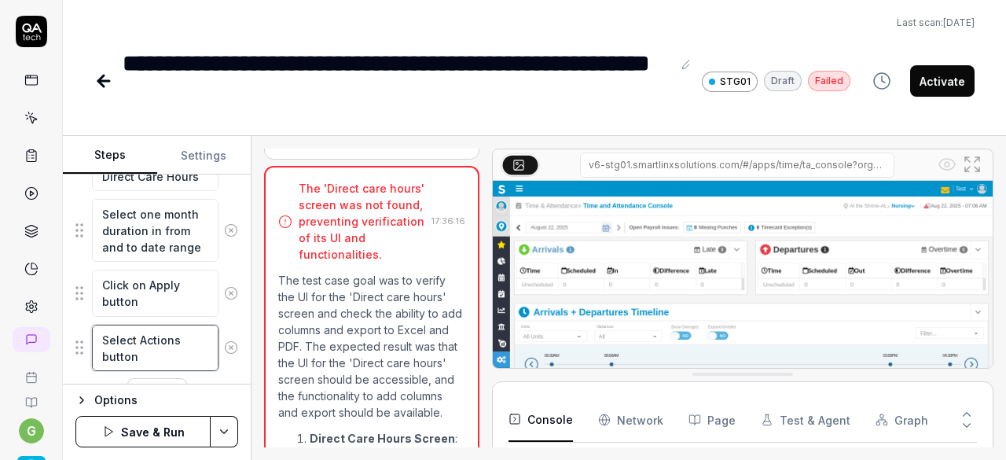
scroll to position [820, 0]
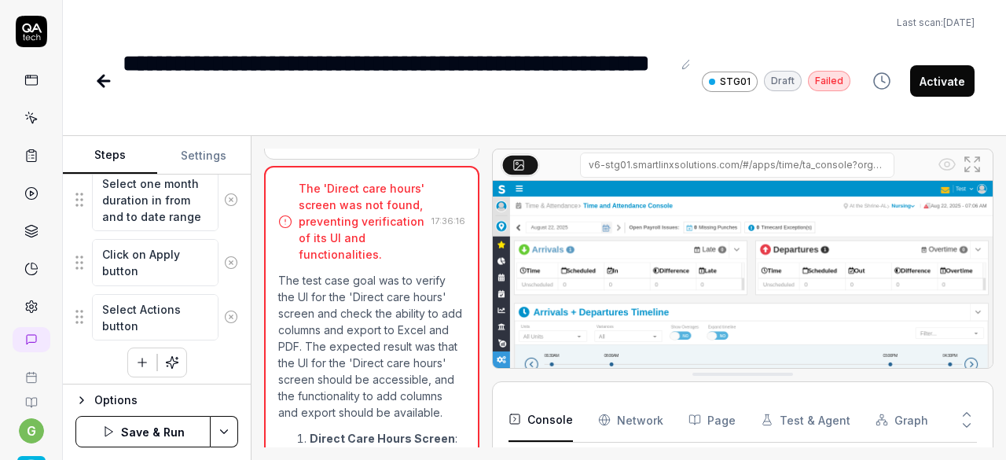
click at [131, 366] on button "button" at bounding box center [142, 362] width 28 height 28
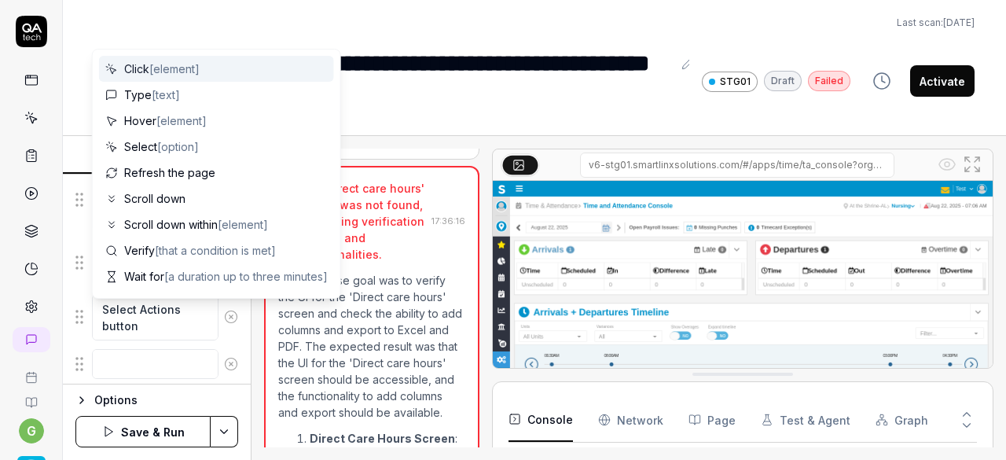
scroll to position [859, 0]
click at [198, 74] on span "[element]" at bounding box center [174, 68] width 50 height 13
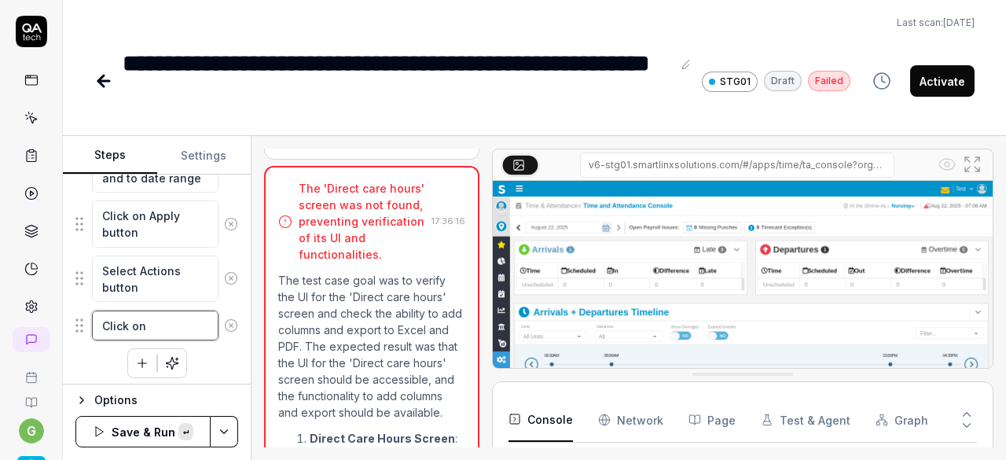
paste textarea "Export to Excel"
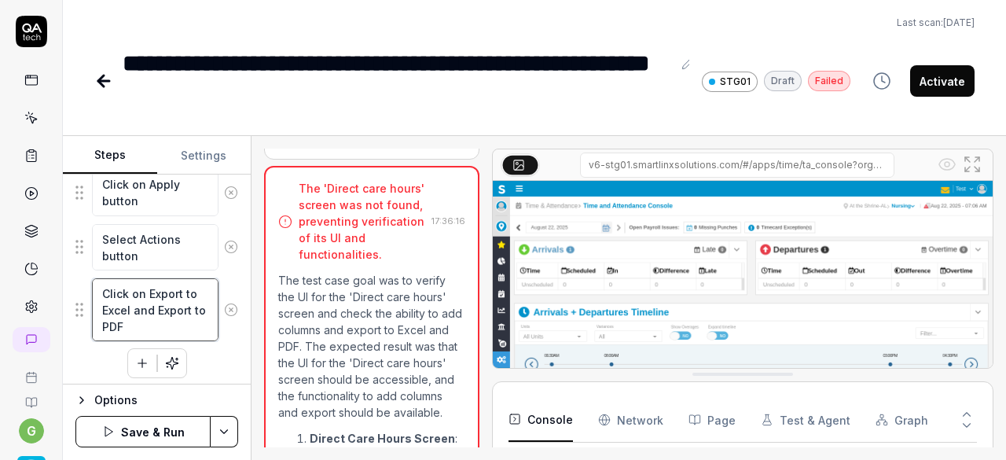
scroll to position [890, 0]
click at [135, 360] on icon "button" at bounding box center [142, 363] width 14 height 14
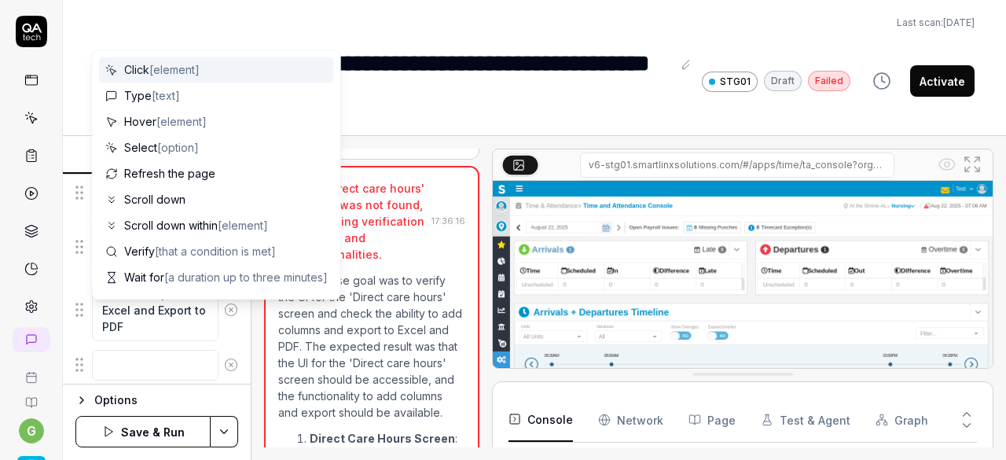
scroll to position [929, 0]
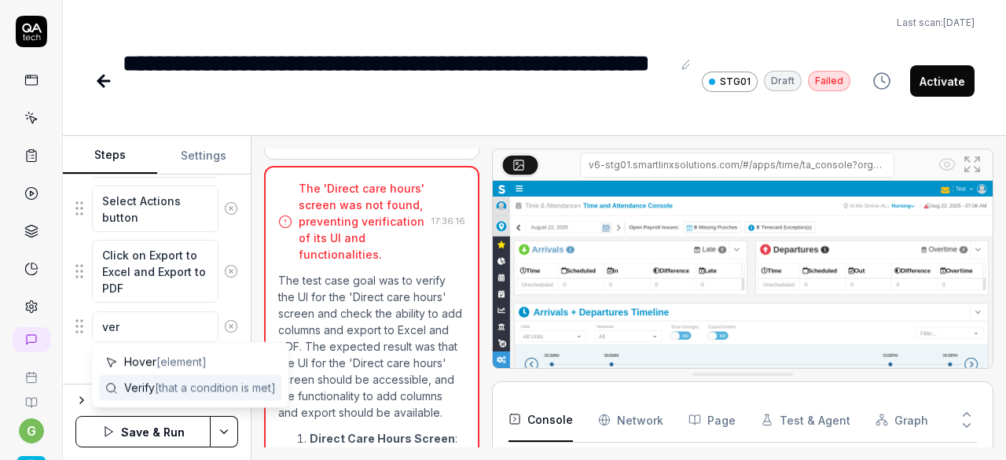
click at [184, 386] on span "[that a condition is met]" at bounding box center [215, 387] width 121 height 13
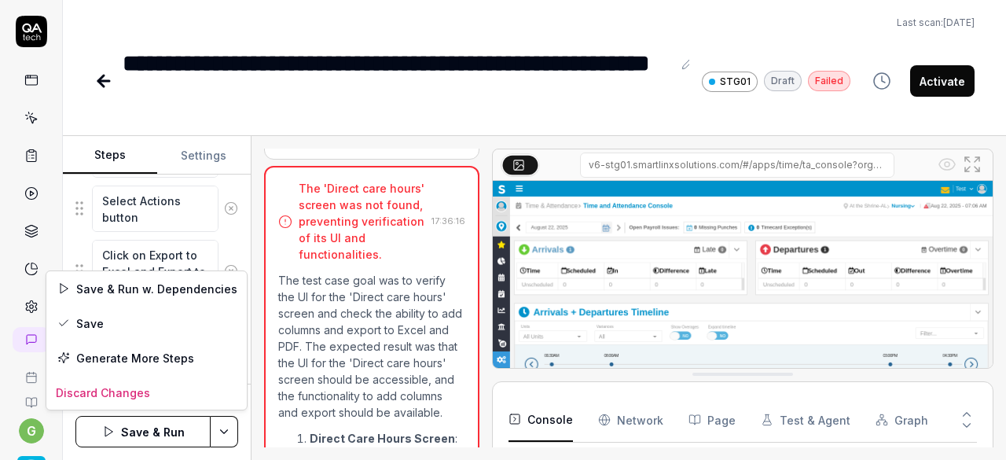
click at [219, 432] on html "**********" at bounding box center [503, 230] width 1006 height 460
click at [142, 318] on div "Save" at bounding box center [146, 323] width 200 height 35
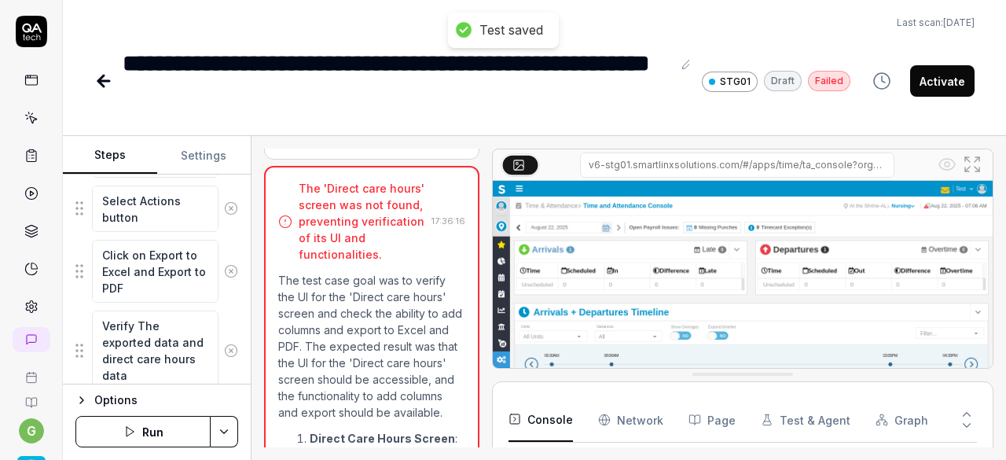
click at [119, 432] on button "Run" at bounding box center [142, 431] width 135 height 31
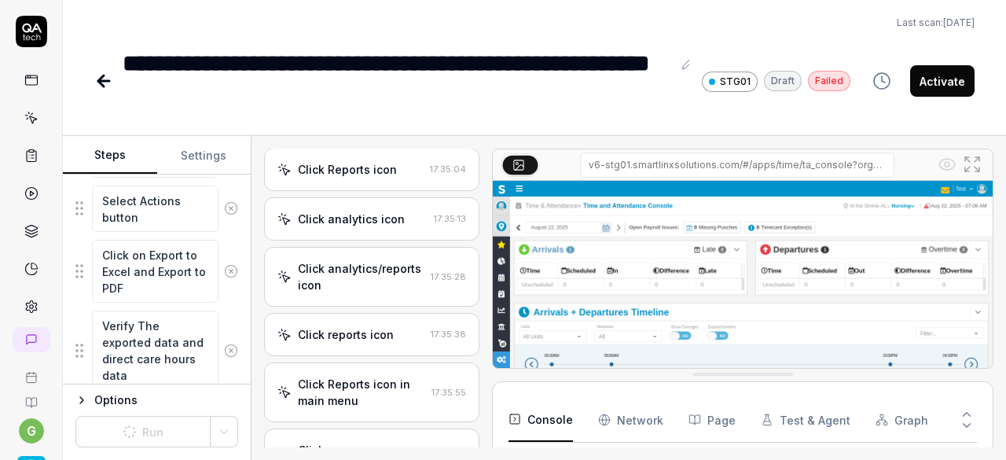
scroll to position [1579, 0]
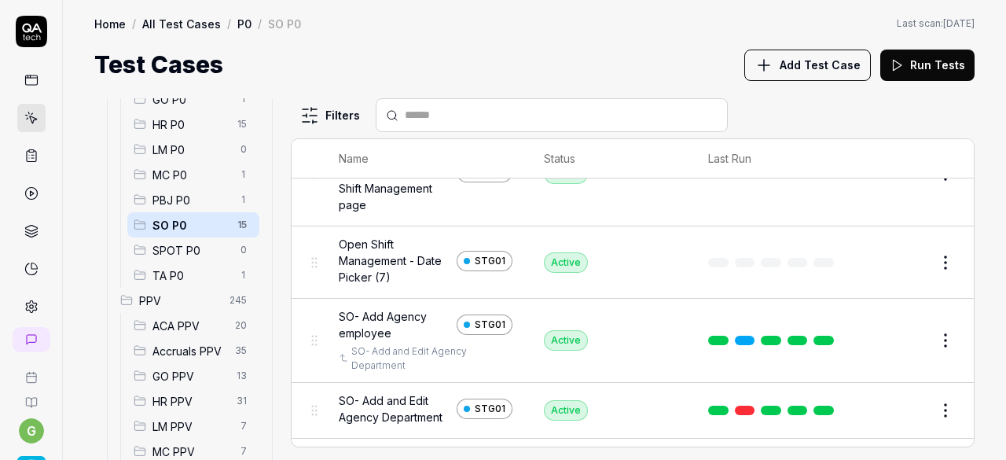
scroll to position [88, 0]
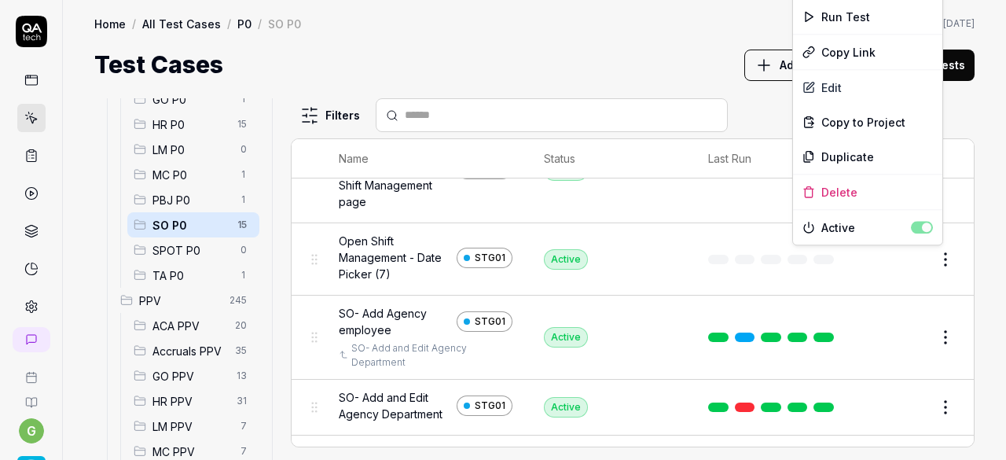
click at [928, 250] on html "g Home / All Test Cases / P0 / SO P0 Home / All Test Cases / P0 / SO P0 Last sc…" at bounding box center [503, 230] width 1006 height 460
click at [851, 23] on div "Run Test" at bounding box center [867, 16] width 149 height 35
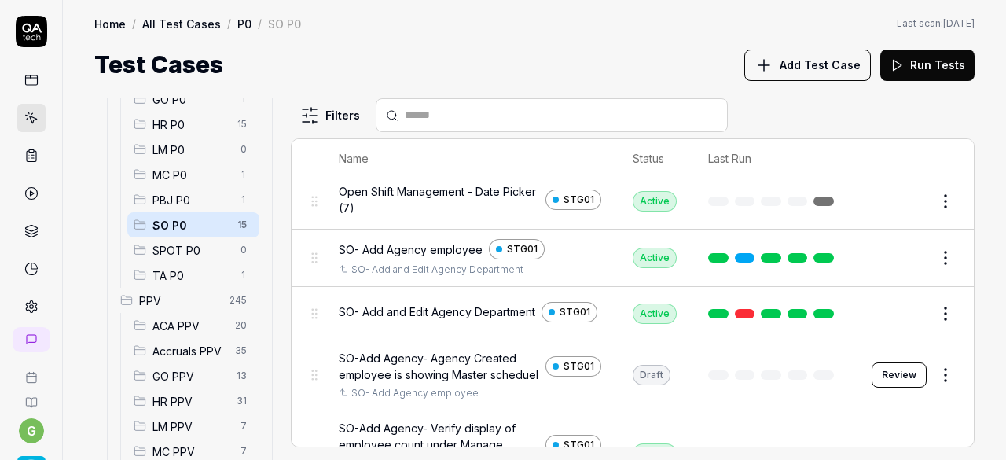
scroll to position [63, 0]
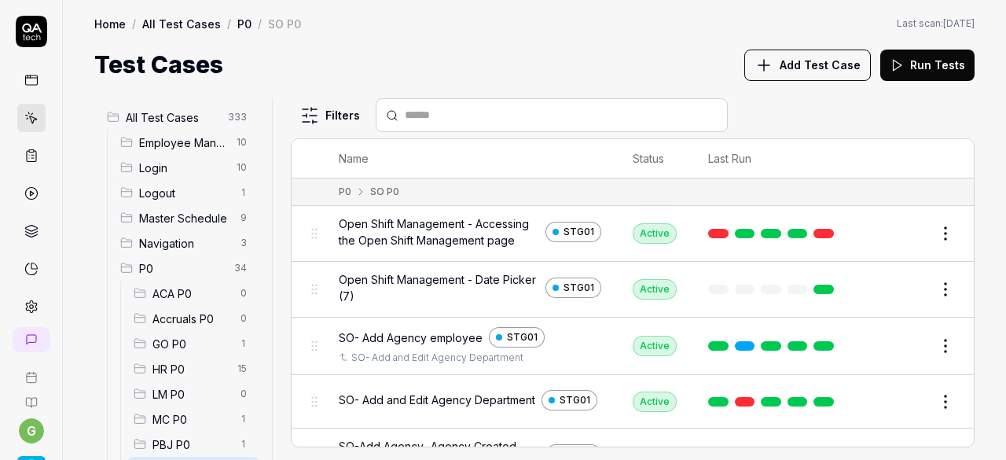
click at [939, 241] on html "g Home / All Test Cases / P0 / SO P0 Home / All Test Cases / P0 / SO P0 Last sc…" at bounding box center [503, 230] width 1006 height 460
click at [850, 249] on html "g Home / All Test Cases / P0 / SO P0 Home / All Test Cases / P0 / SO P0 Last sc…" at bounding box center [503, 230] width 1006 height 460
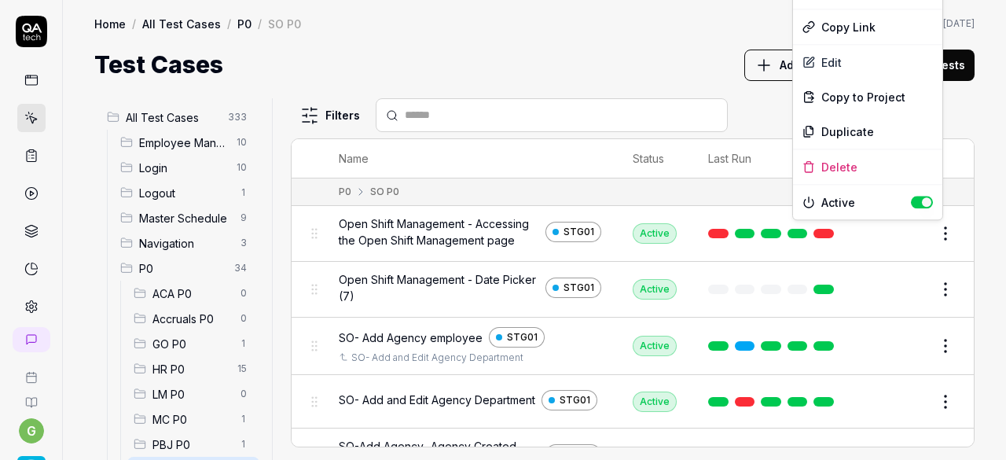
click at [934, 234] on html "g Home / All Test Cases / P0 / SO P0 Home / All Test Cases / P0 / SO P0 Last sc…" at bounding box center [503, 230] width 1006 height 460
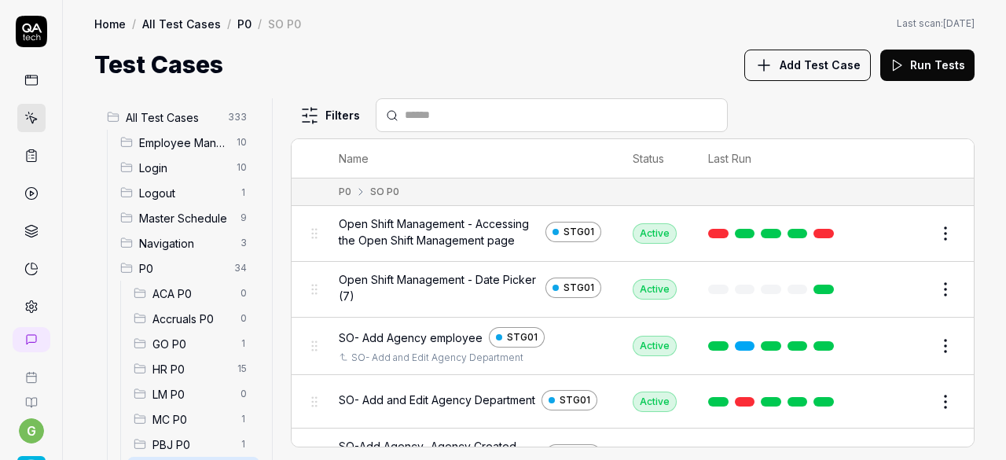
click at [934, 234] on html "g Home / All Test Cases / P0 / SO P0 Home / All Test Cases / P0 / SO P0 Last sc…" at bounding box center [503, 230] width 1006 height 460
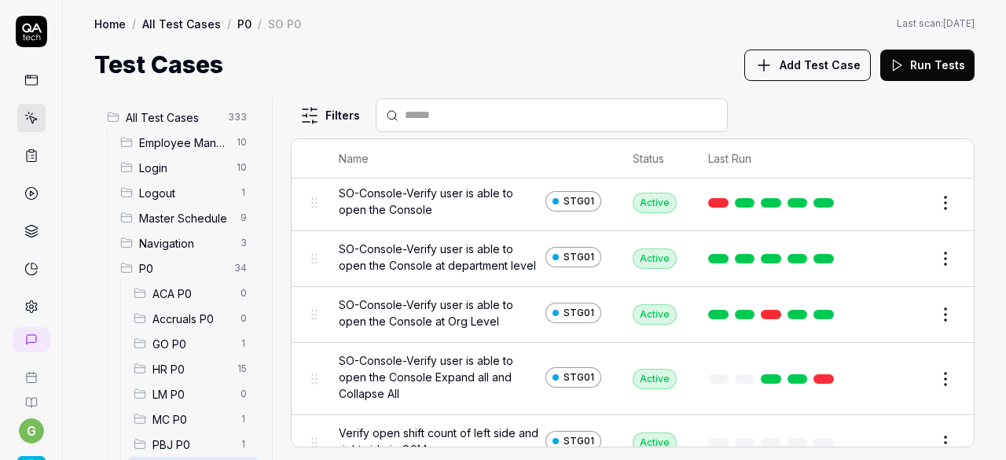
scroll to position [669, 0]
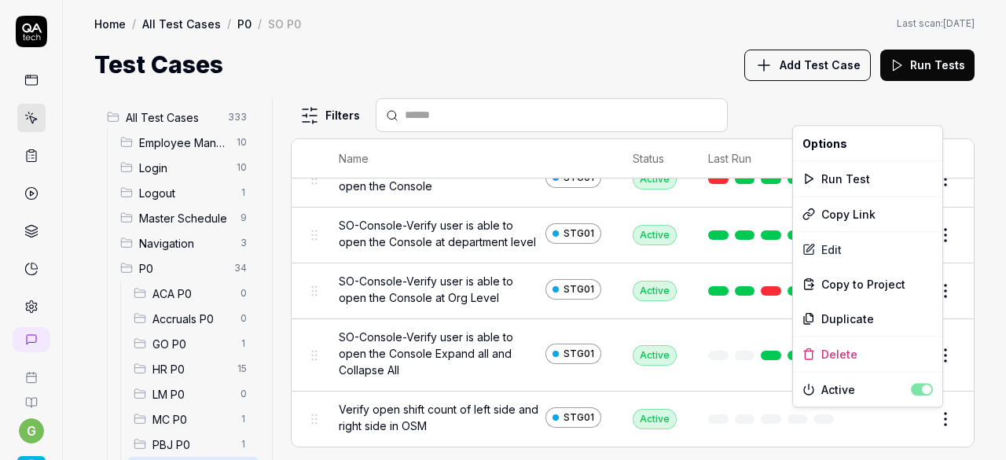
click at [930, 421] on html "g Home / All Test Cases / P0 / SO P0 Home / All Test Cases / P0 / SO P0 Last sc…" at bounding box center [503, 230] width 1006 height 460
click at [855, 172] on div "Run Test" at bounding box center [867, 178] width 149 height 35
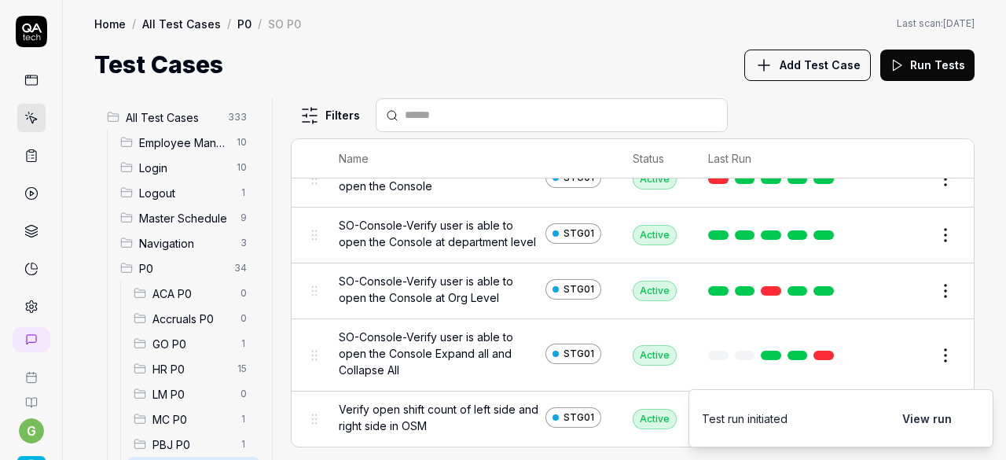
click at [636, 56] on div "Test Cases Add Test Case Run Tests" at bounding box center [534, 64] width 881 height 35
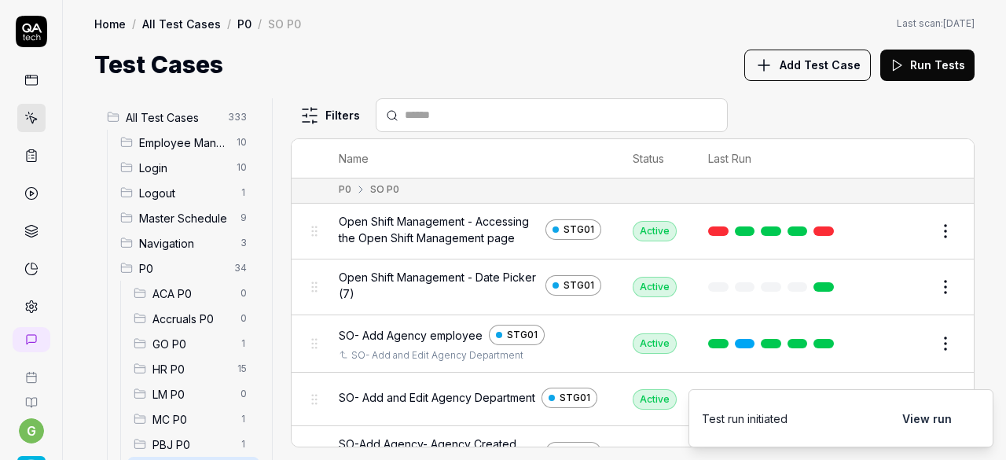
scroll to position [0, 0]
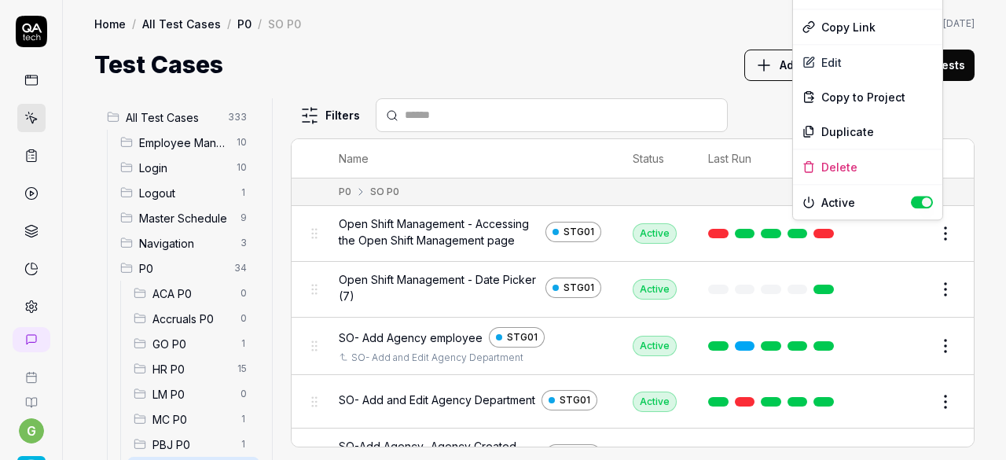
click at [932, 230] on html "g Home / All Test Cases / P0 / SO P0 Home / All Test Cases / P0 / SO P0 Last sc…" at bounding box center [503, 230] width 1006 height 460
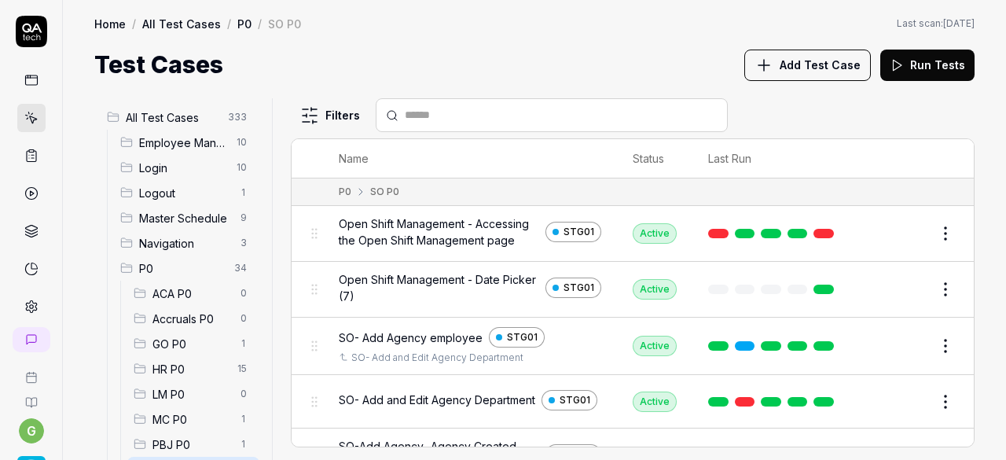
click at [645, 17] on html "g Home / All Test Cases / P0 / SO P0 Home / All Test Cases / P0 / SO P0 Last sc…" at bounding box center [503, 230] width 1006 height 460
click at [902, 234] on button "Edit" at bounding box center [908, 233] width 38 height 25
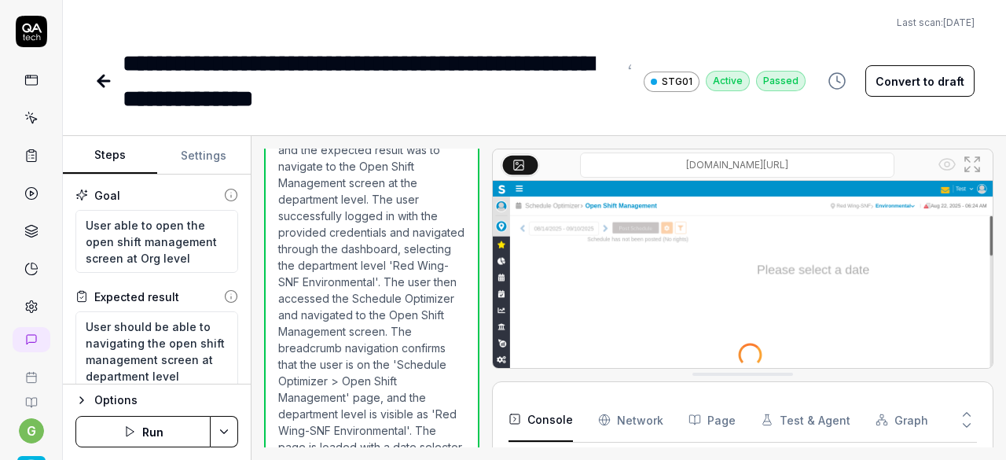
scroll to position [899, 0]
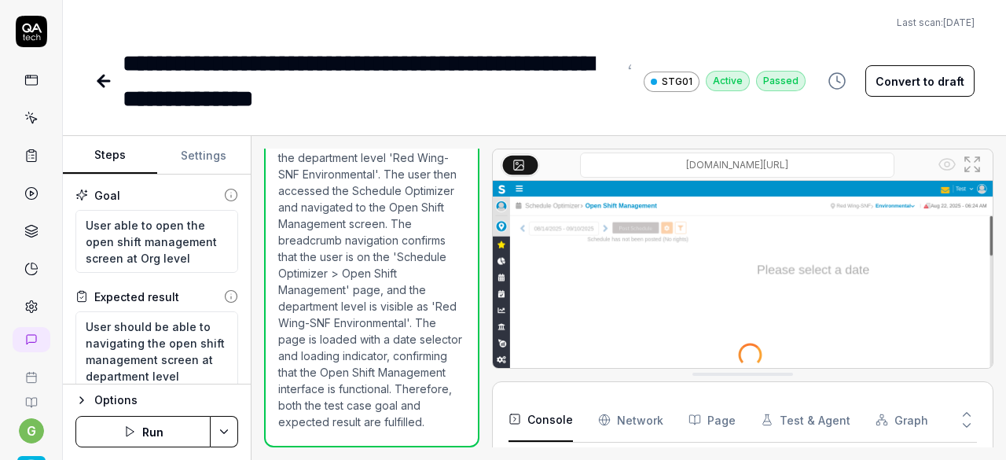
type textarea "*"
click at [104, 81] on icon at bounding box center [103, 81] width 11 height 0
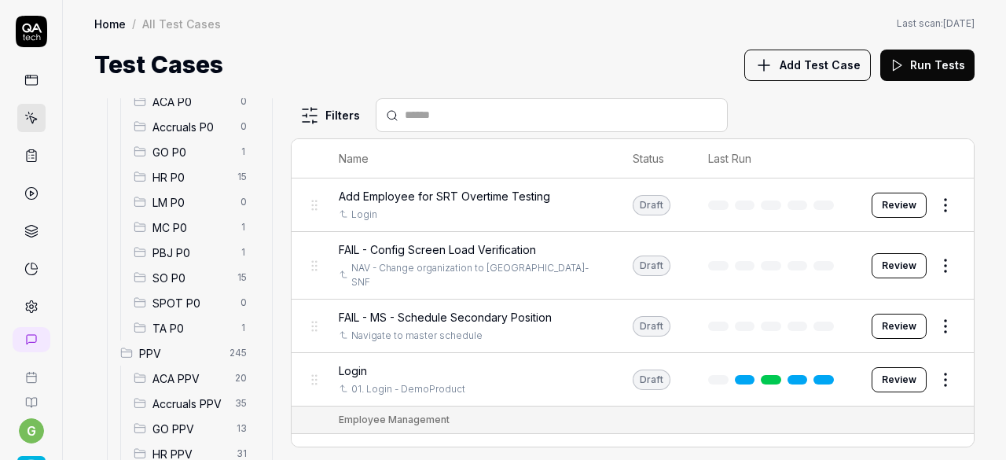
scroll to position [199, 0]
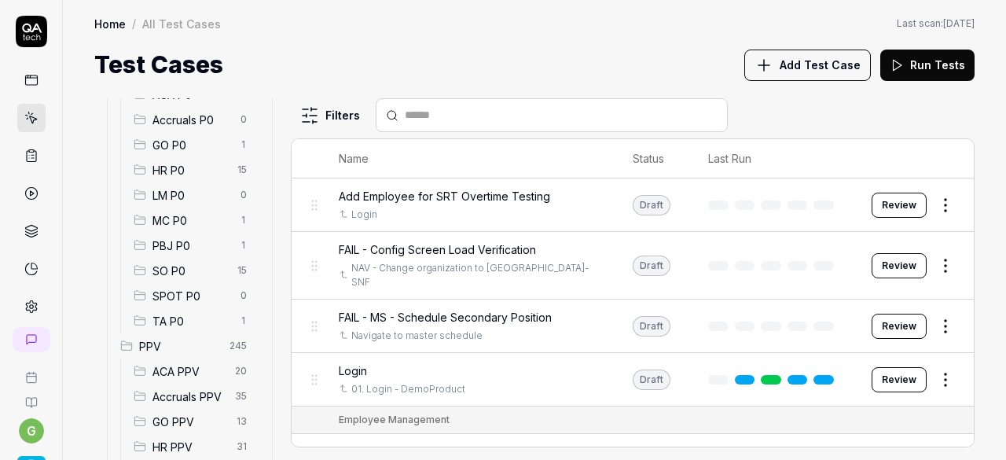
click at [184, 270] on span "SO P0" at bounding box center [190, 271] width 75 height 17
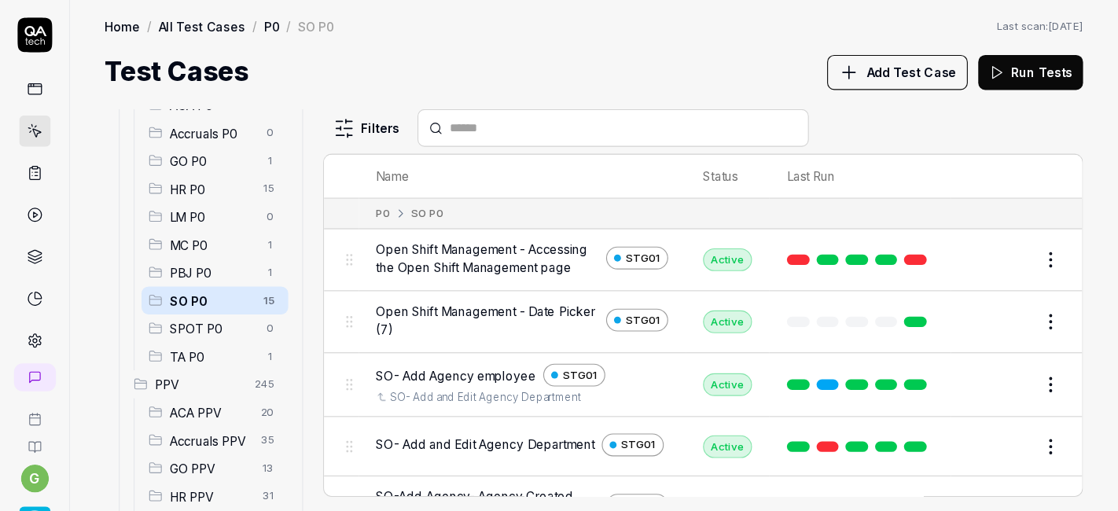
scroll to position [203, 0]
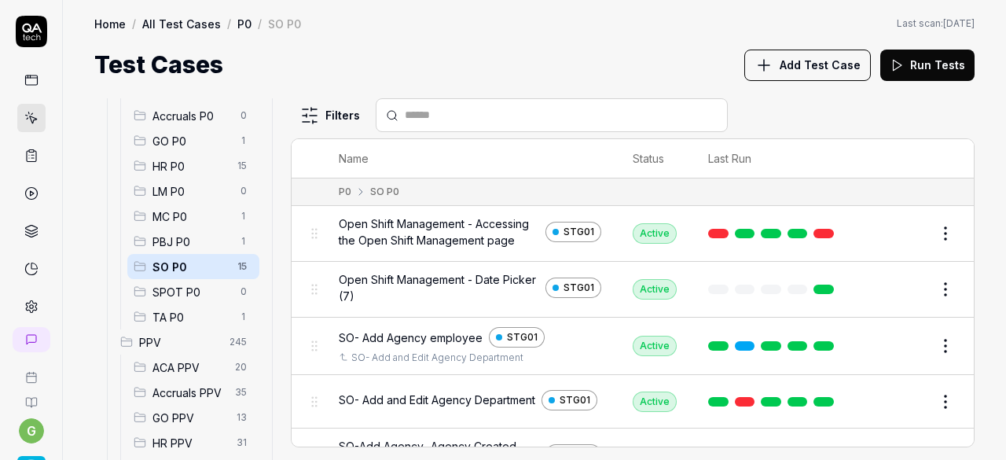
click at [928, 238] on html "g Home / All Test Cases / P0 / SO P0 Home / All Test Cases / P0 / SO P0 Last sc…" at bounding box center [503, 230] width 1006 height 460
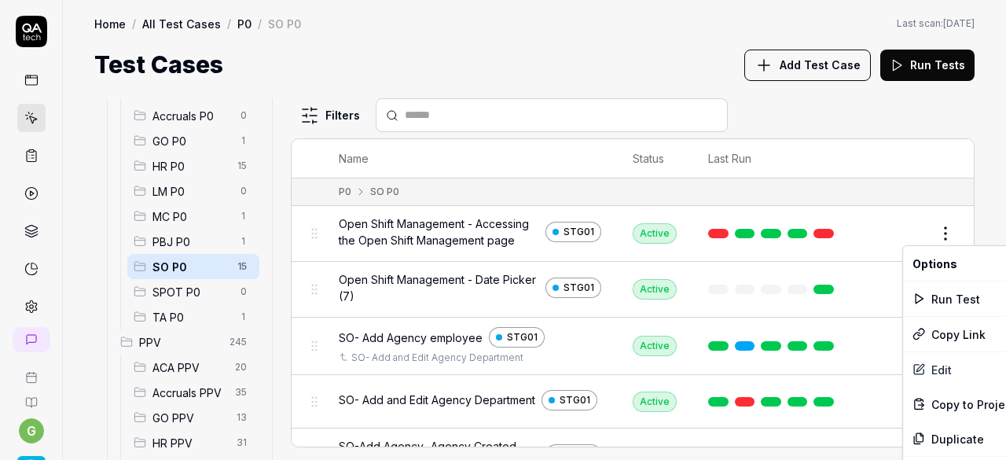
scroll to position [202, 0]
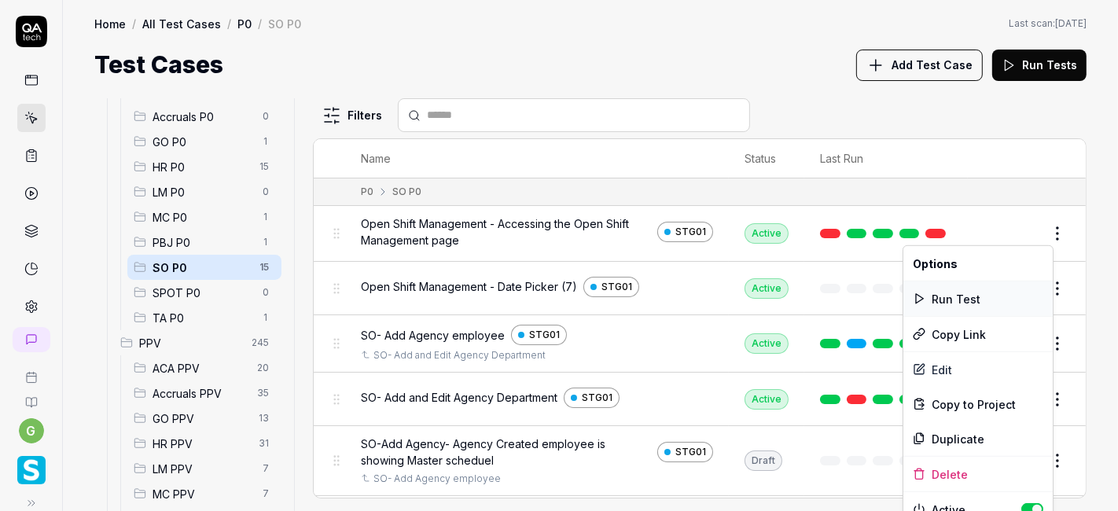
click at [951, 295] on div "Run Test" at bounding box center [977, 298] width 149 height 35
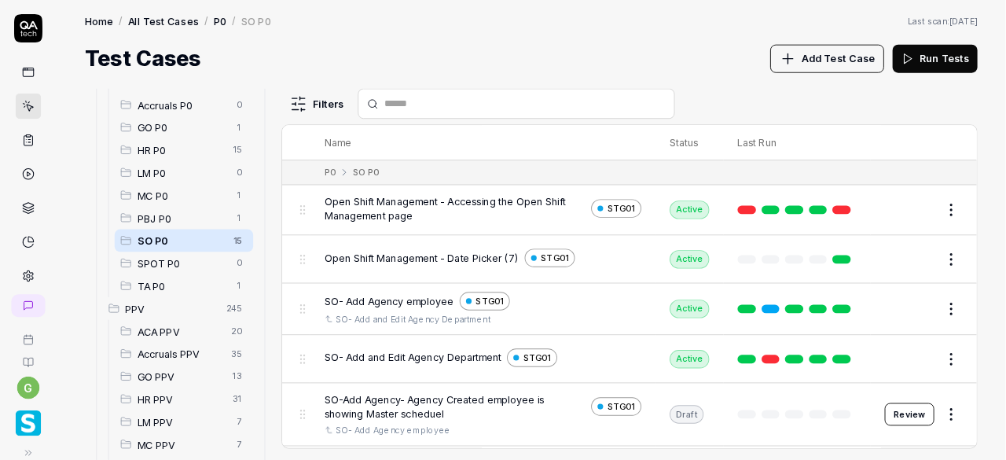
scroll to position [203, 0]
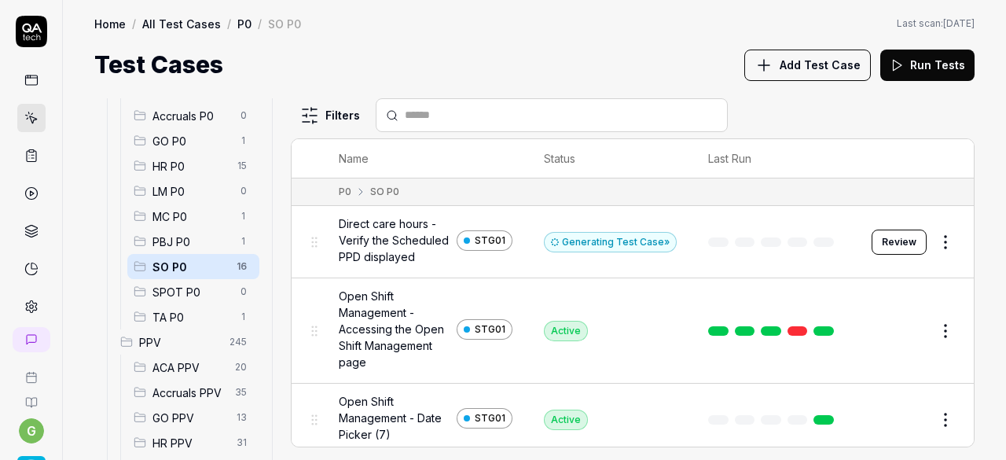
click at [850, 65] on span "Add Test Case" at bounding box center [820, 65] width 81 height 17
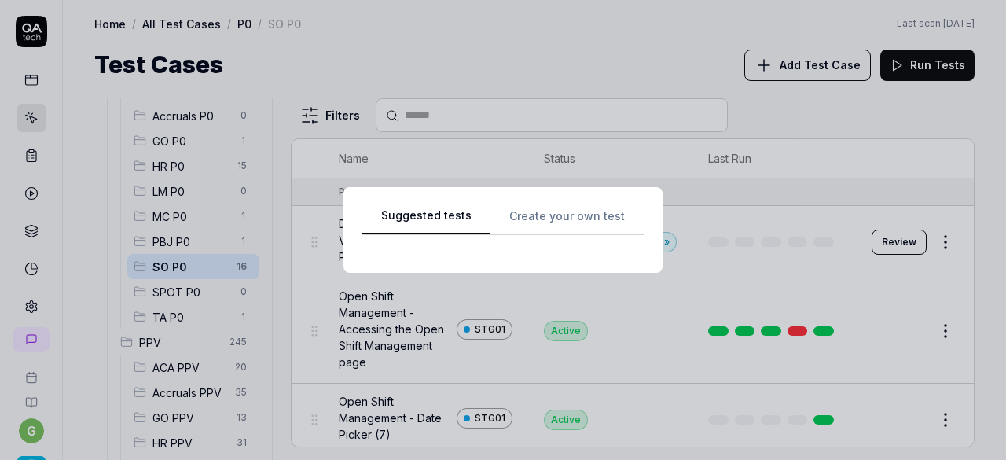
scroll to position [0, 0]
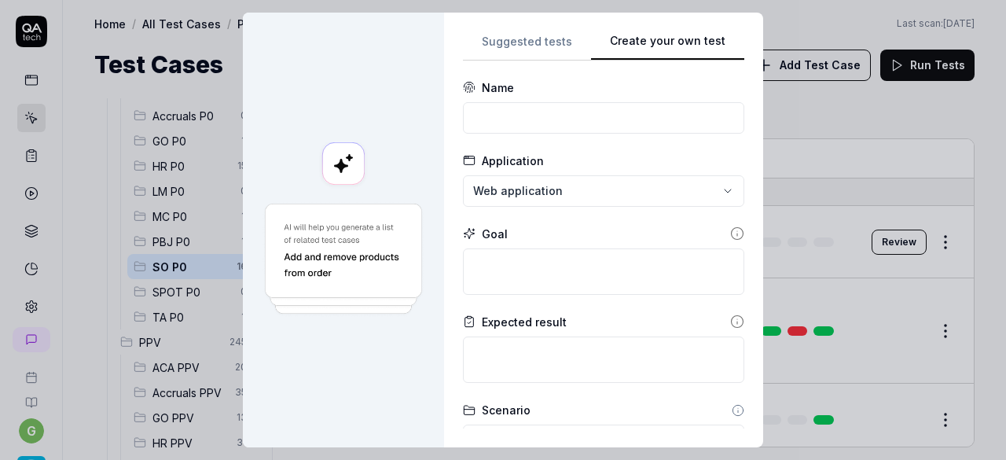
click at [693, 62] on div "Suggested tests Create your own test Name Application Web application Goal Expe…" at bounding box center [603, 229] width 281 height 397
click at [569, 128] on input at bounding box center [603, 117] width 281 height 31
paste input "Direct care hours - Verify the Actual PPD displayed"
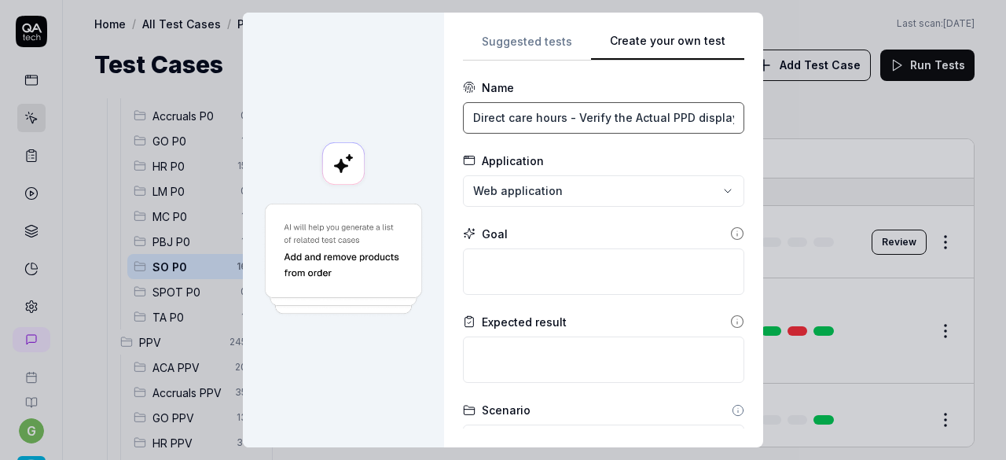
scroll to position [0, 20]
type input "Direct care hours - Verify the Actual PPD displayed"
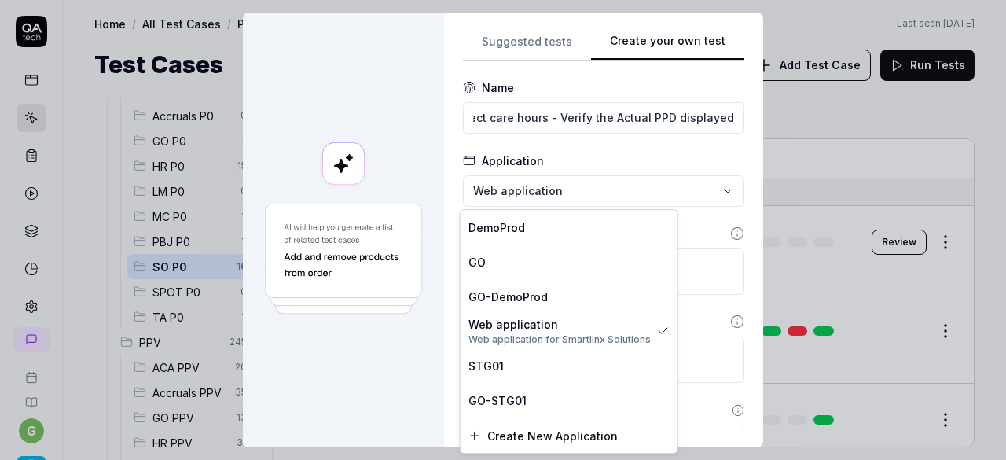
scroll to position [0, 0]
click at [530, 194] on div "**********" at bounding box center [503, 230] width 1006 height 460
click at [500, 366] on span "STG01" at bounding box center [486, 366] width 35 height 17
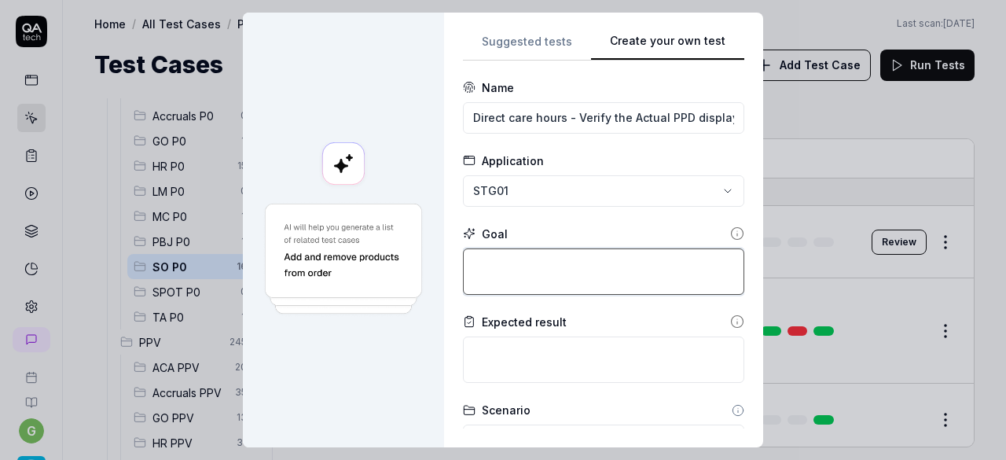
click at [552, 265] on textarea at bounding box center [603, 271] width 281 height 46
paste textarea "Direct care hours - Verify the Actual PPD displayed"
type textarea "*"
type textarea "Direct care hours - Verify the Actual PPD displayed"
drag, startPoint x: 618, startPoint y: 263, endPoint x: 569, endPoint y: 267, distance: 48.9
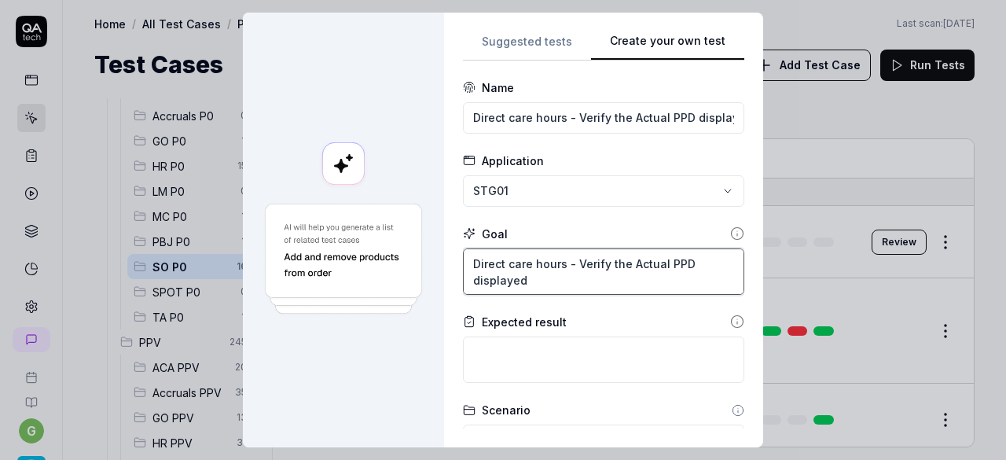
click at [569, 267] on textarea "Direct care hours - Verify the Actual PPD displayed" at bounding box center [603, 271] width 281 height 46
type textarea "*"
type textarea "Direct care hours - Actual PPD displayed"
click at [634, 262] on textarea "Direct care hours - Actual PPD displayed" at bounding box center [603, 271] width 281 height 46
type textarea "*"
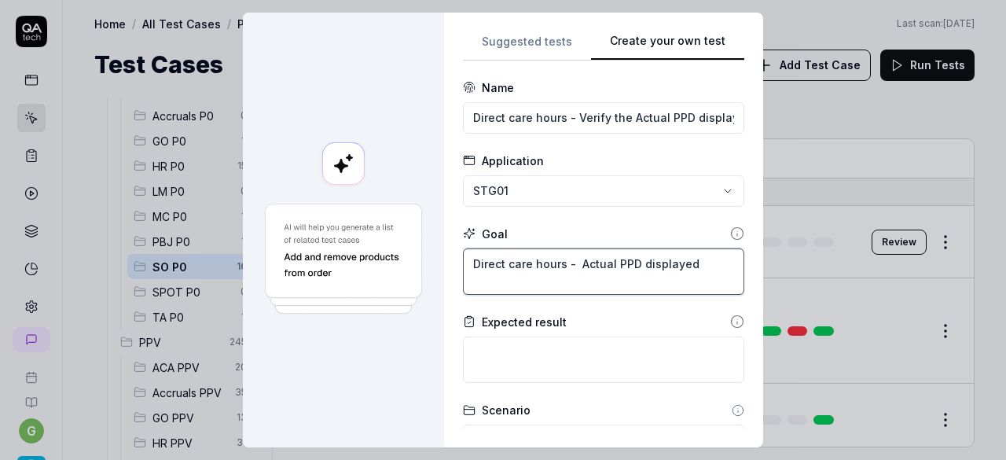
type textarea "Direct care hours - Actual PPD hdisplayed"
type textarea "*"
type textarea "Direct care hours - Actual PPD hodisplayed"
type textarea "*"
type textarea "Direct care hours - Actual PPD houdisplayed"
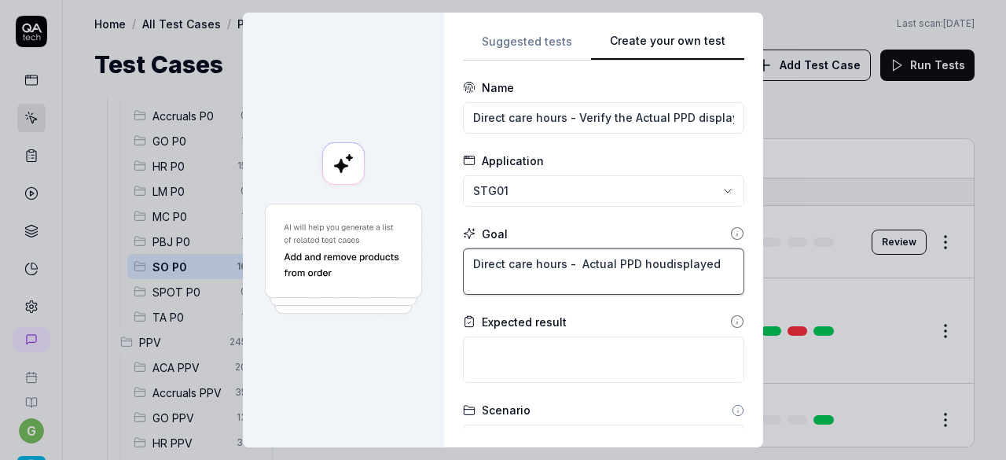
type textarea "*"
type textarea "Direct care hours - Actual PPD hourdisplayed"
type textarea "*"
type textarea "Direct care hours - Actual PPD hoursdisplayed"
type textarea "*"
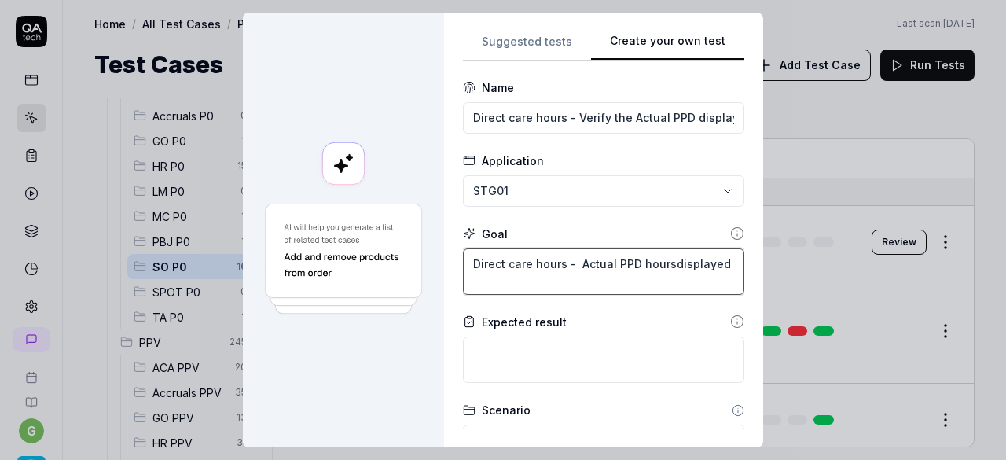
type textarea "Direct care hours - Actual PPD hours displayed"
type textarea "*"
type textarea "Direct care hours - Actual PPD hours sdisplayed"
type textarea "*"
type textarea "Direct care hours - Actual PPD hours shdisplayed"
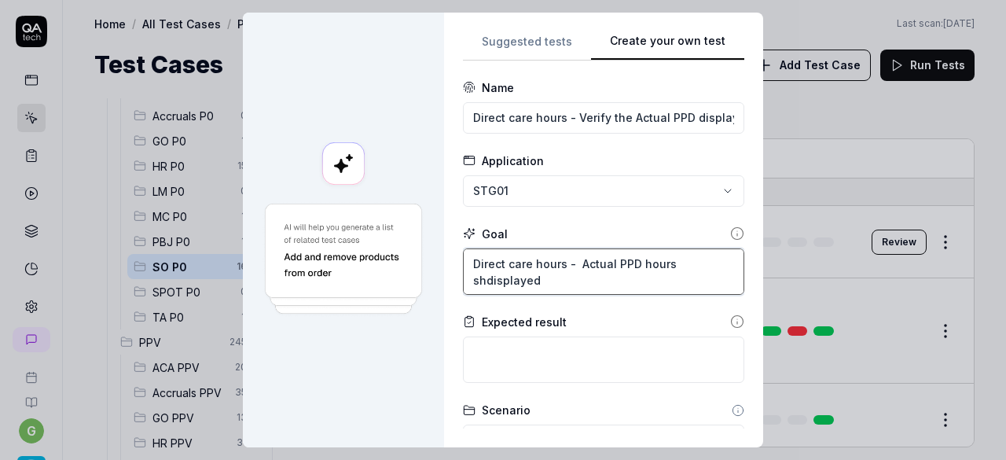
type textarea "*"
type textarea "Direct care hours - Actual PPD hours shodisplayed"
type textarea "*"
type textarea "Direct care hours - Actual PPD hours shoudisplayed"
type textarea "*"
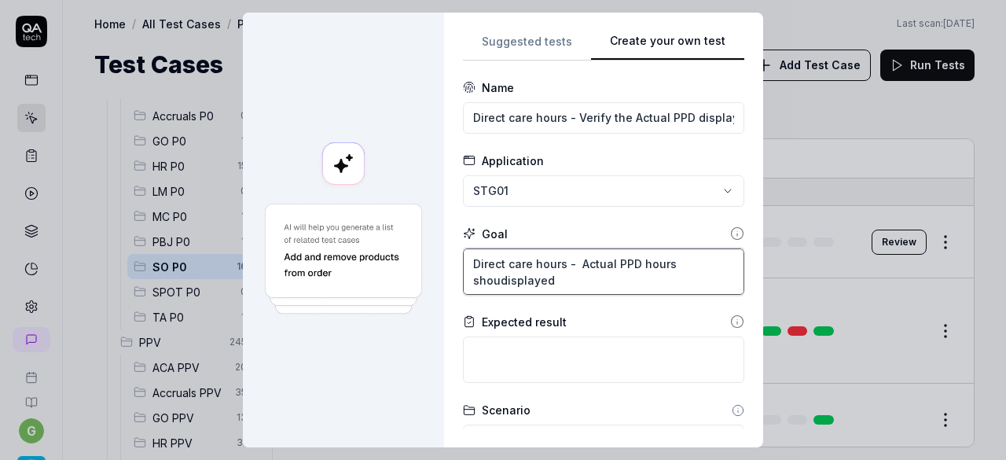
type textarea "Direct care hours - Actual PPD hours shouldisplayed"
type textarea "*"
type textarea "Direct care hours - Actual PPD hours shoulddisplayed"
type textarea "*"
type textarea "Direct care hours - Actual PPD hours should displayed"
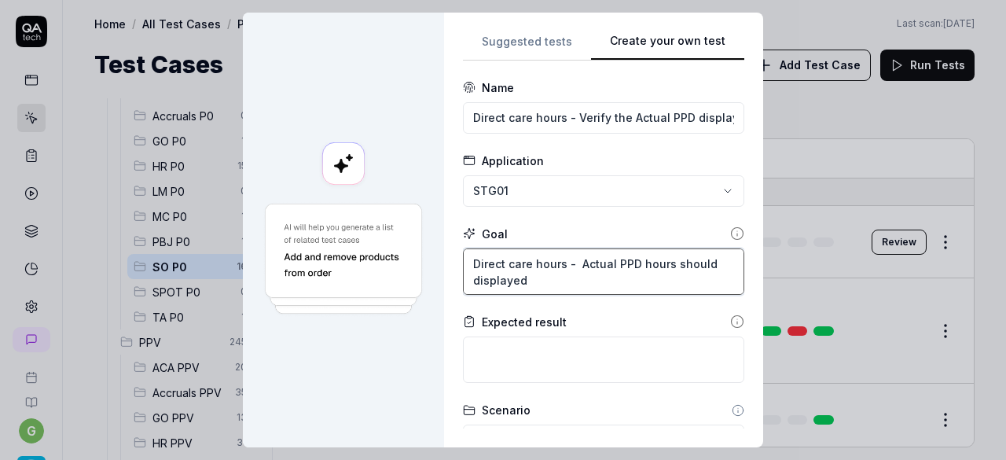
type textarea "*"
type textarea "Direct care hours - Actual PPD hours should bdisplayed"
type textarea "*"
type textarea "Direct care hours - Actual PPD hours should bedisplayed"
type textarea "*"
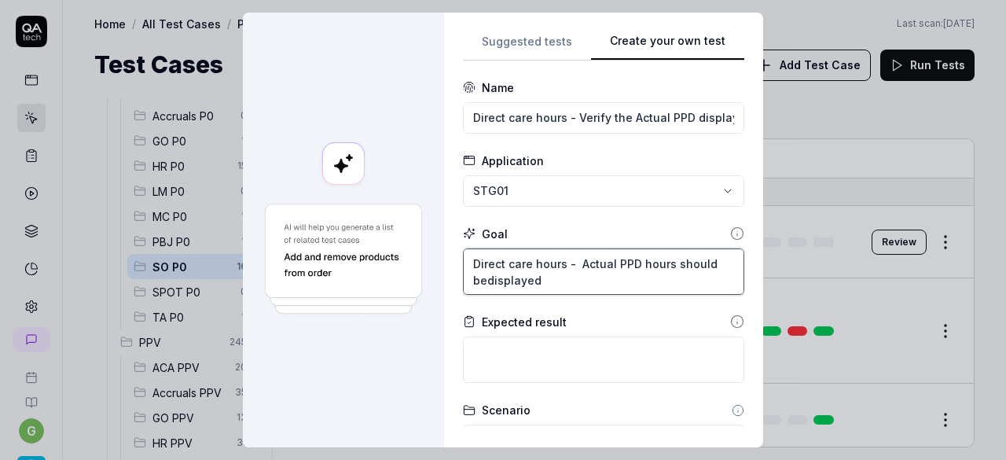
type textarea "Direct care hours - Actual PPD hours should be displayed"
type textarea "*"
type textarea "Direct care hours - Actual PPD hours should be mdisplayed"
type textarea "*"
type textarea "Direct care hours - Actual PPD hours should be madisplayed"
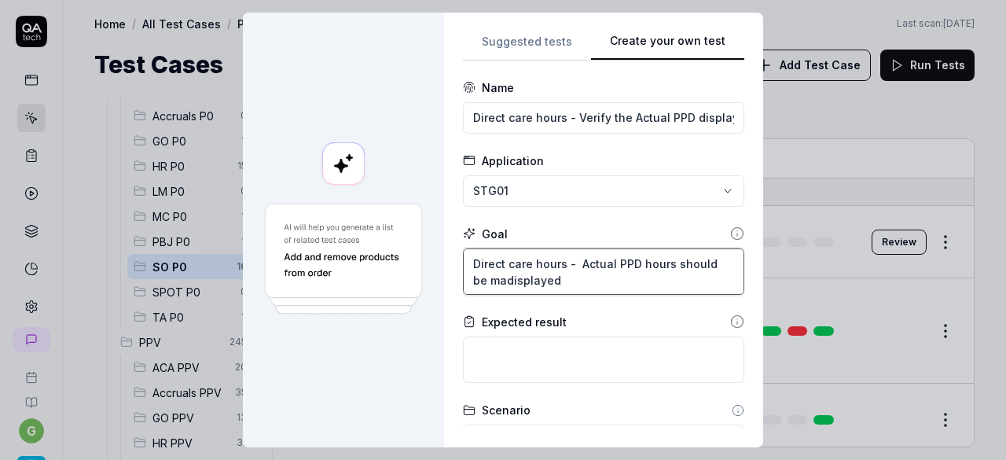
type textarea "*"
type textarea "Direct care hours - Actual PPD hours should be matdisplayed"
type textarea "*"
type textarea "Direct care hours - Actual PPD hours should be matcdisplayed"
type textarea "*"
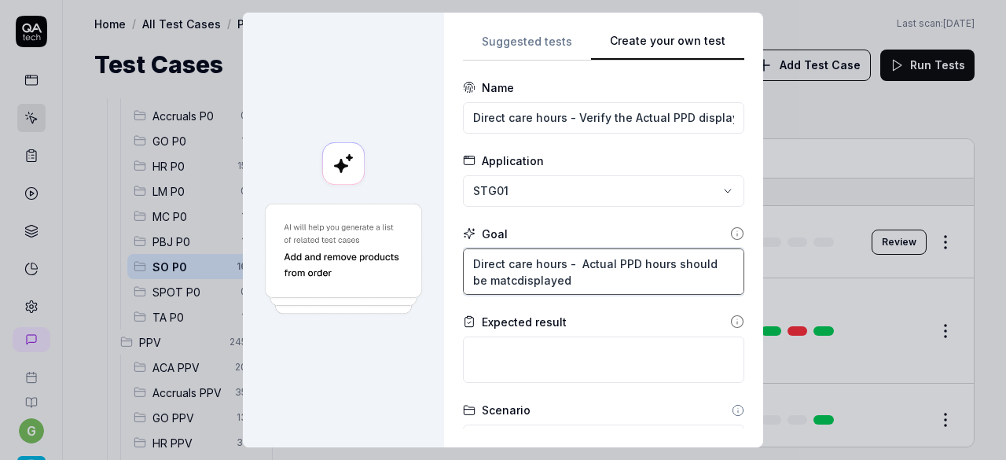
type textarea "Direct care hours - Actual PPD hours should be matchdisplayed"
type textarea "*"
type textarea "Direct care hours - Actual PPD hours should be match displayed"
type textarea "*"
type textarea "Direct care hours - Actual PPD hours should be match wdisplayed"
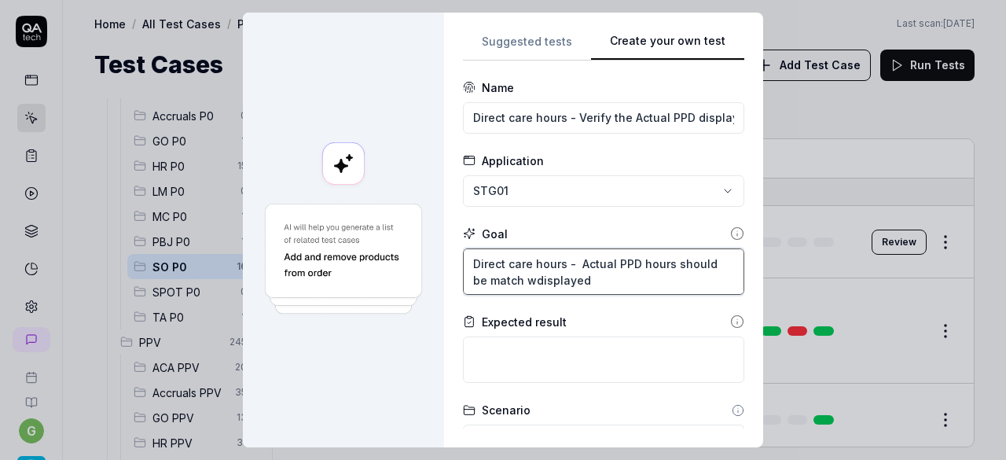
type textarea "*"
type textarea "Direct care hours - Actual PPD hours should be match widisplayed"
type textarea "*"
type textarea "Direct care hours - Actual PPD hours should be match witdisplayed"
type textarea "*"
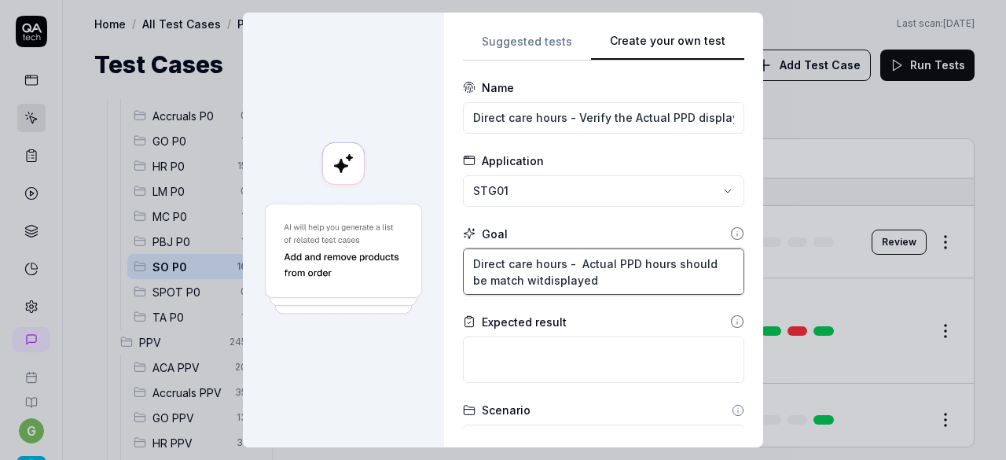
type textarea "Direct care hours - Actual PPD hours should be match withdisplayed"
type textarea "*"
type textarea "Direct care hours - Actual PPD hours should be match with displayed"
type textarea "*"
type textarea "Direct care hours - Actual PPD hours should be match with mdisplayed"
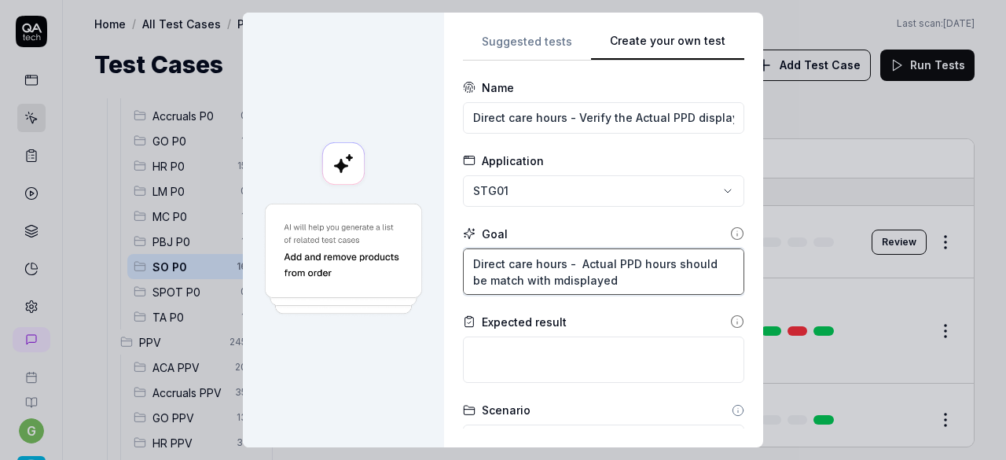
type textarea "*"
type textarea "Direct care hours - Actual PPD hours should be match with madisplayed"
type textarea "*"
type textarea "Direct care hours - Actual PPD hours should be match with masdisplayed"
type textarea "*"
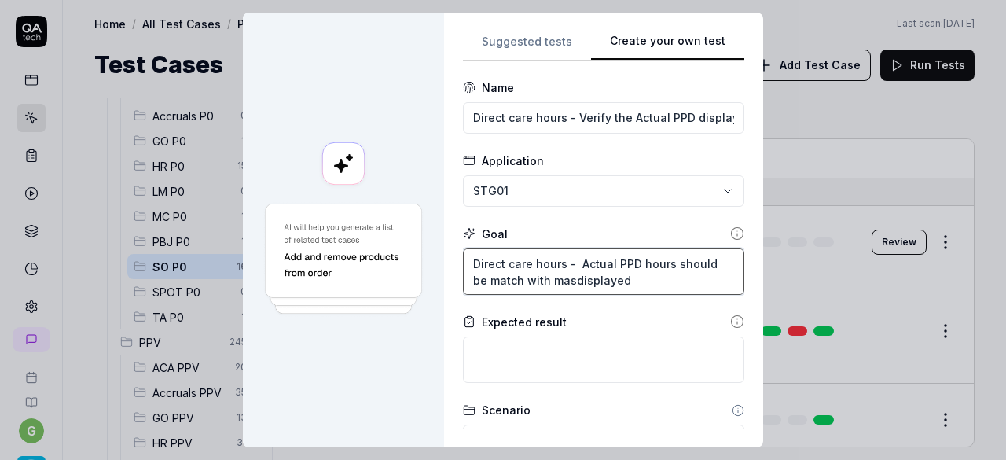
type textarea "Direct care hours - Actual PPD hours should be match with mastdisplayed"
type textarea "*"
type textarea "Direct care hours - Actual PPD hours should be match with mastedisplayed"
type textarea "*"
type textarea "Direct care hours - Actual PPD hours should be match with master displayed"
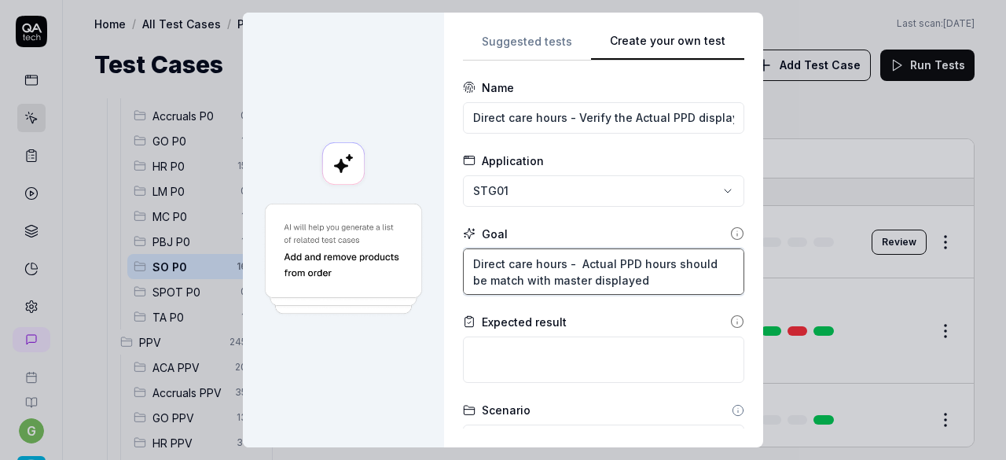
type textarea "*"
type textarea "Direct care hours - Actual PPD hours should be match with master sdisplayed"
type textarea "*"
type textarea "Direct care hours - Actual PPD hours should be match with master scdisplayed"
type textarea "*"
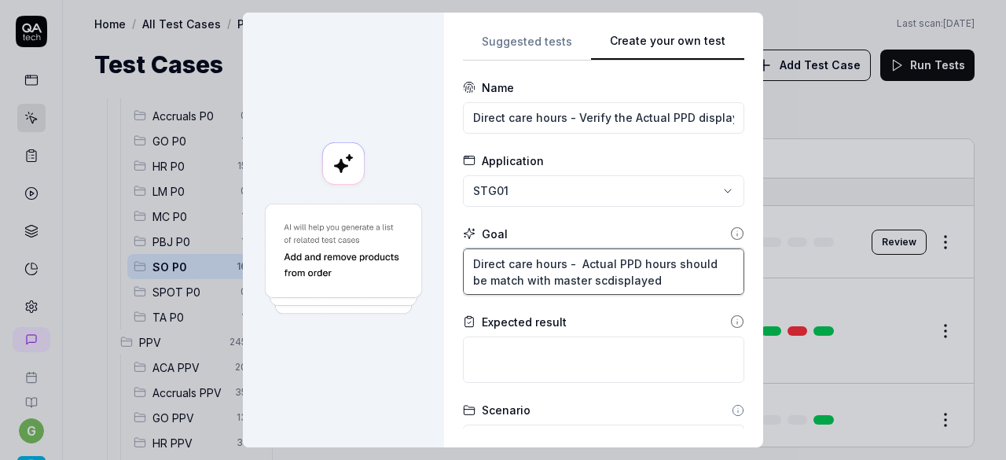
type textarea "Direct care hours - Actual PPD hours should be match with master schdisplayed"
type textarea "*"
type textarea "Direct care hours - Actual PPD hours should be match with master schedisplayed"
type textarea "*"
type textarea "Direct care hours - Actual PPD hours should be match with master scheddisplayed"
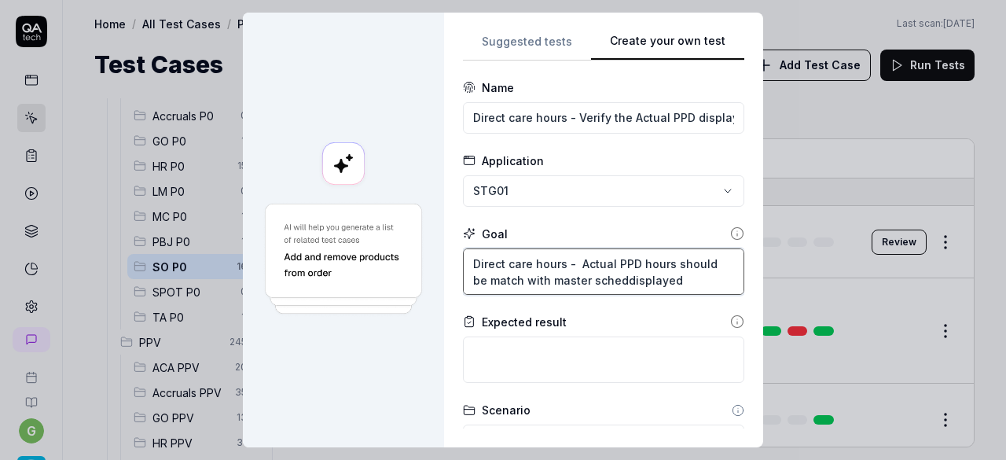
type textarea "*"
type textarea "Direct care hours - Actual PPD hours should be match with master schedudisplayed"
type textarea "*"
type textarea "Direct care hours - Actual PPD hours should be match with master scheduldisplay…"
type textarea "*"
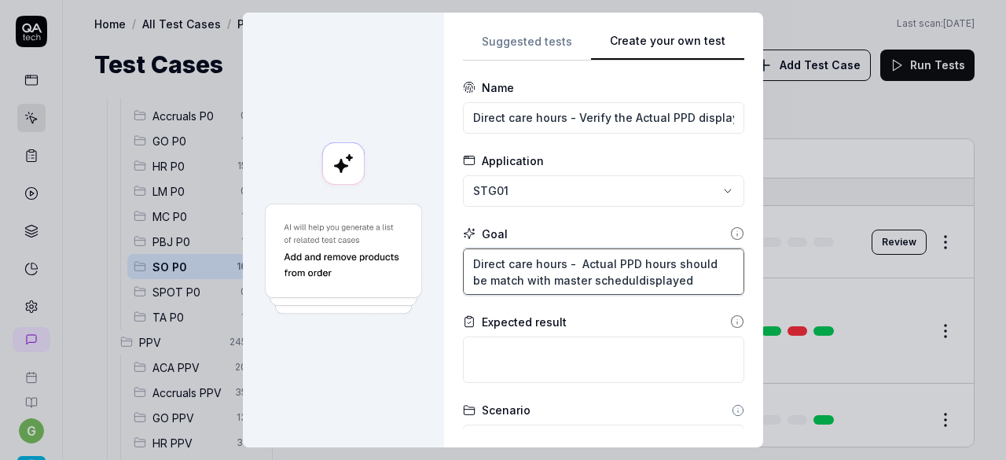
type textarea "Direct care hours - Actual PPD hours should be match with master scheduledispla…"
type textarea "*"
type textarea "Direct care hours - Actual PPD hours should be match with master schedule displ…"
type textarea "*"
type textarea "Direct care hours - Actual PPD hours should be match with master schedule adisp…"
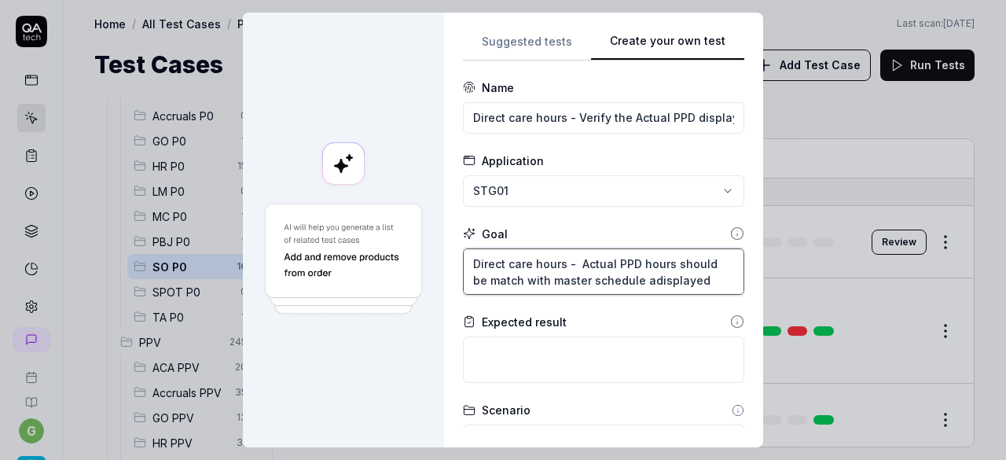
type textarea "*"
type textarea "Direct care hours - Actual PPD hours should be match with master schedule acdis…"
type textarea "*"
type textarea "Direct care hours - Actual PPD hours should be match with master schedule actdi…"
type textarea "*"
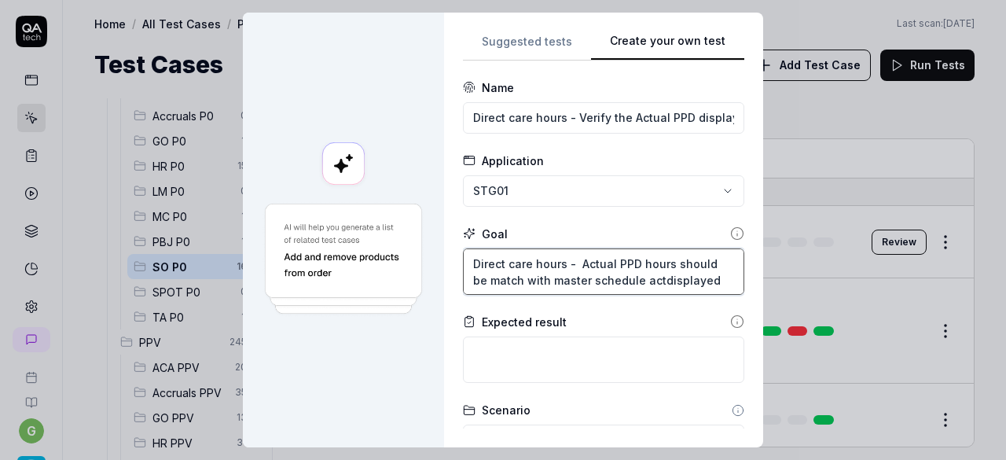
type textarea "Direct care hours - Actual PPD hours should be match with master schedule actud…"
type textarea "*"
type textarea "Direct care hours - Actual PPD hours should be match with master schedule actua…"
type textarea "*"
type textarea "Direct care hours - Actual PPD hours should be match with master schedule actua…"
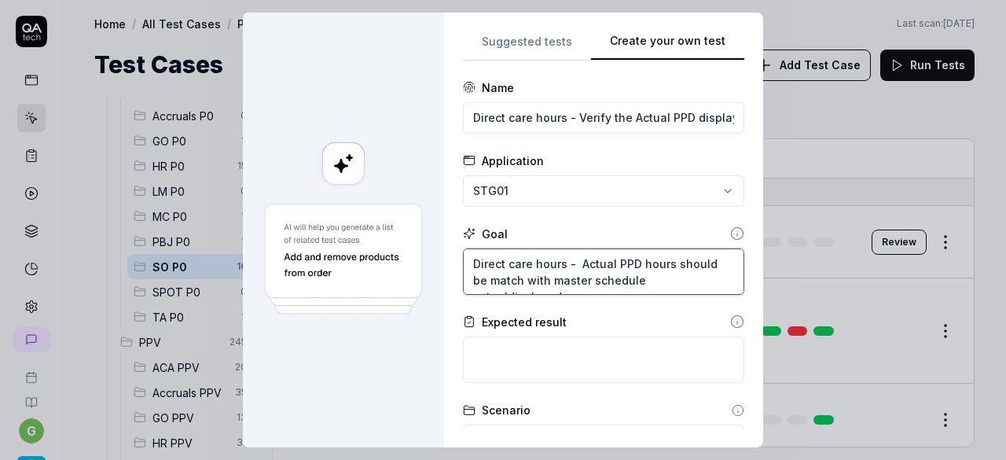
type textarea "*"
type textarea "Direct care hours - Actual PPD hours should be match with master schedule actua…"
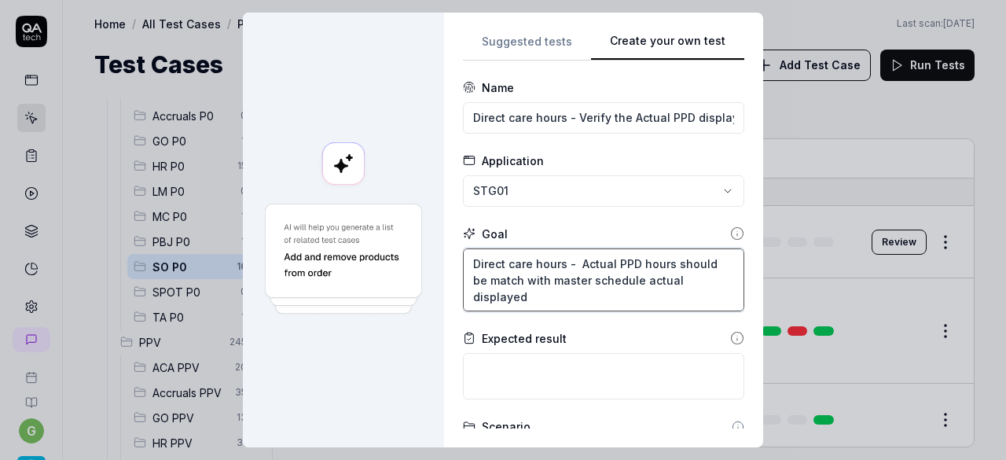
type textarea "*"
type textarea "Direct care hours - Actual PPD hours should be match with master schedule actua…"
type textarea "*"
type textarea "Direct care hours - Actual PPD hours should be match with master schedule actua…"
type textarea "*"
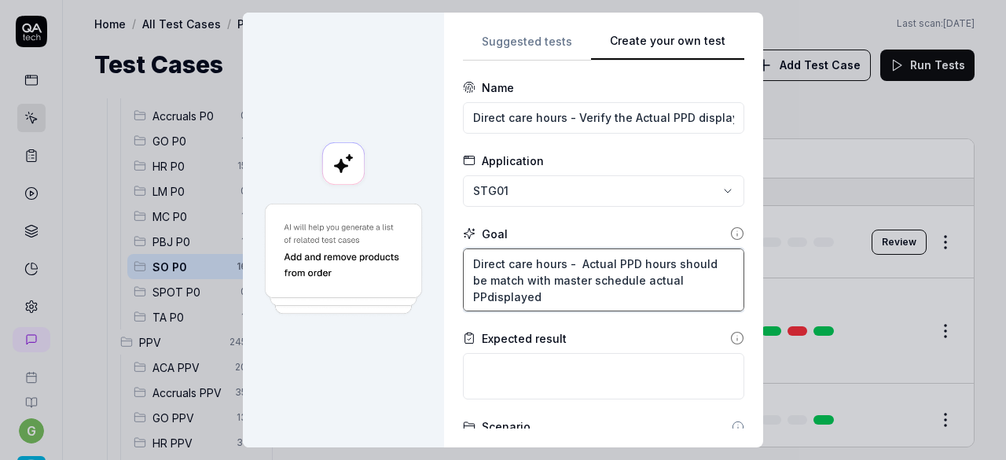
type textarea "Direct care hours - Actual PPD hours should be match with master schedule actua…"
type textarea "*"
type textarea "Direct care hours - Actual PPD hours should be match with master schedule actua…"
type textarea "*"
type textarea "Direct care hours - Actual PPD hours should be match with master schedule actua…"
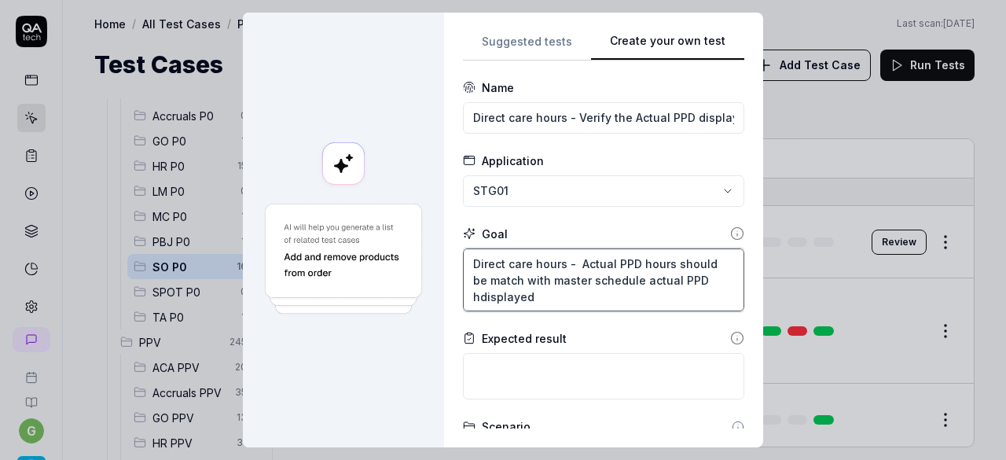
type textarea "*"
type textarea "Direct care hours - Actual PPD hours should be match with master schedule actua…"
type textarea "*"
type textarea "Direct care hours - Actual PPD hours should be match with master schedule actua…"
type textarea "*"
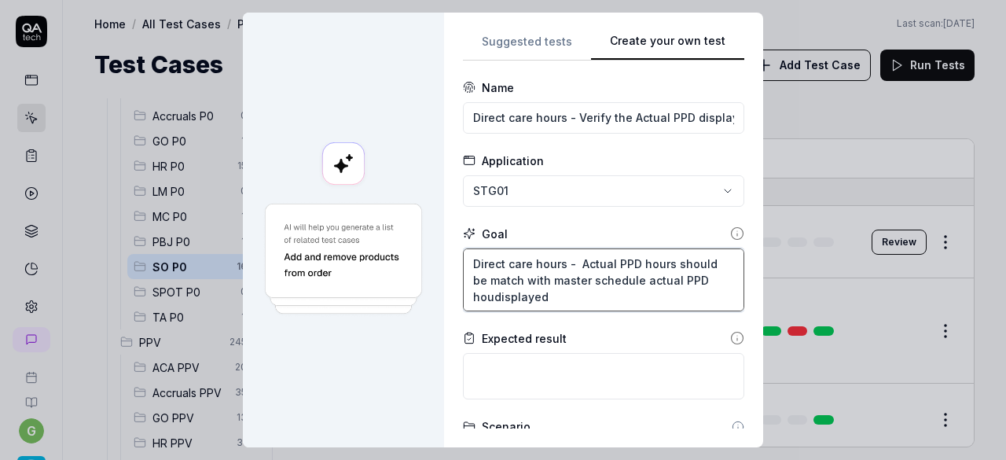
type textarea "Direct care hours - Actual PPD hours should be match with master schedule actua…"
type textarea "*"
type textarea "Direct care hours - Actual PPD hours should be match with master schedule actua…"
type textarea "*"
type textarea "Direct care hours - Actual PPD hours should be match with master schedule actua…"
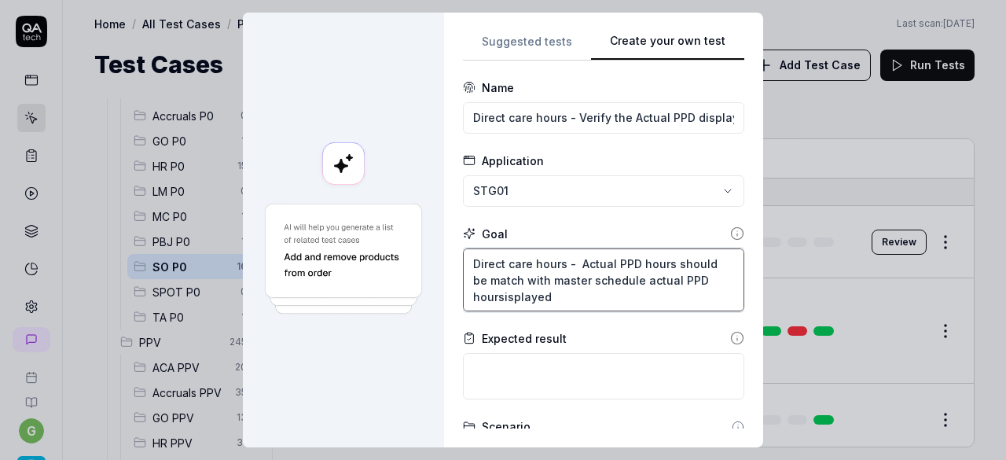
type textarea "*"
type textarea "Direct care hours - Actual PPD hours should be match with master schedule actua…"
type textarea "*"
type textarea "Direct care hours - Actual PPD hours should be match with master schedule actua…"
type textarea "*"
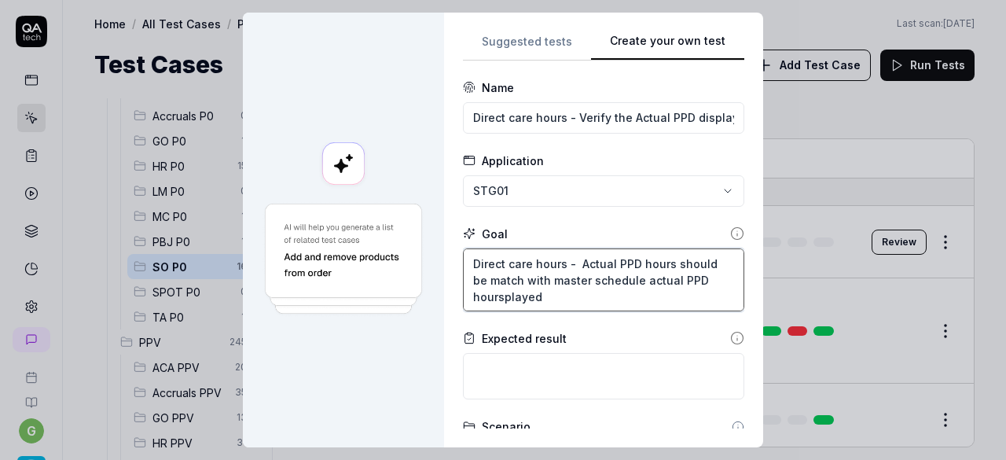
type textarea "Direct care hours - Actual PPD hours should be match with master schedule actua…"
type textarea "*"
type textarea "Direct care hours - Actual PPD hours should be match with master schedule actua…"
type textarea "*"
type textarea "Direct care hours - Actual PPD hours should be match with master schedule actua…"
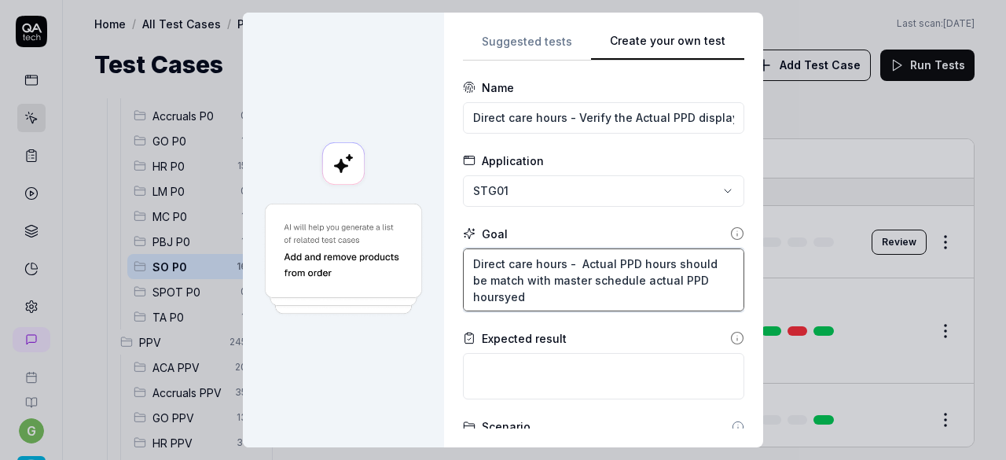
type textarea "*"
type textarea "Direct care hours - Actual PPD hours should be match with master schedule actua…"
type textarea "*"
type textarea "Direct care hours - Actual PPD hours should be match with master schedule actua…"
type textarea "*"
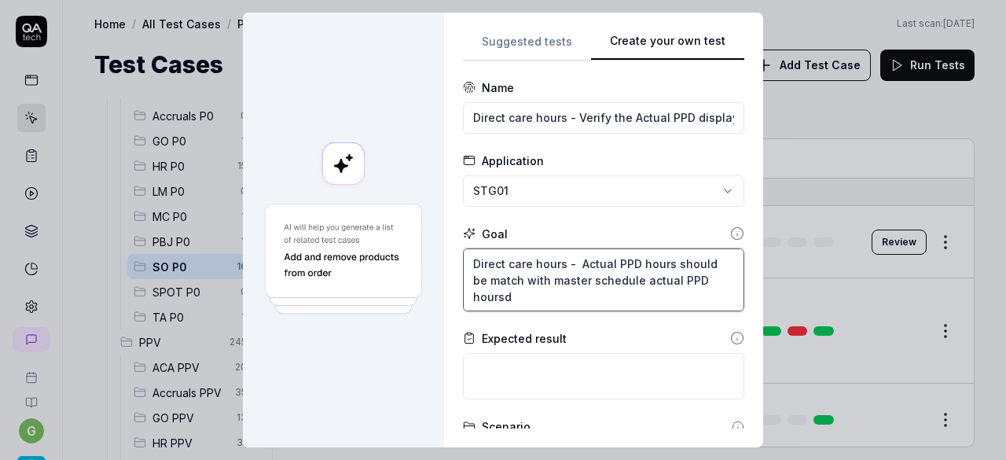
type textarea "Direct care hours - Actual PPD hours should be match with master schedule actua…"
type textarea "*"
type textarea "Direct care hours - Actual PPD hours should be match with master schedule actua…"
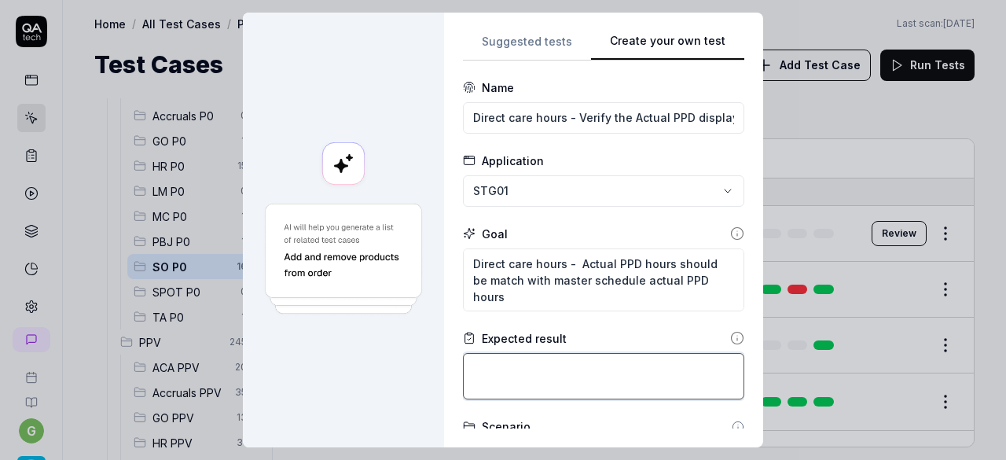
click at [503, 368] on textarea at bounding box center [603, 376] width 281 height 46
paste textarea "Direct care hours - Actual PPD hours should be match with master schedule actua…"
type textarea "*"
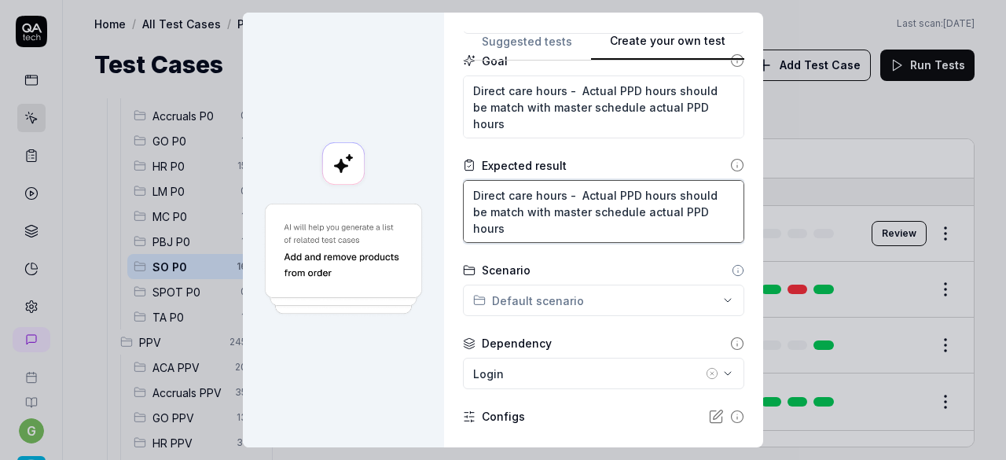
scroll to position [182, 0]
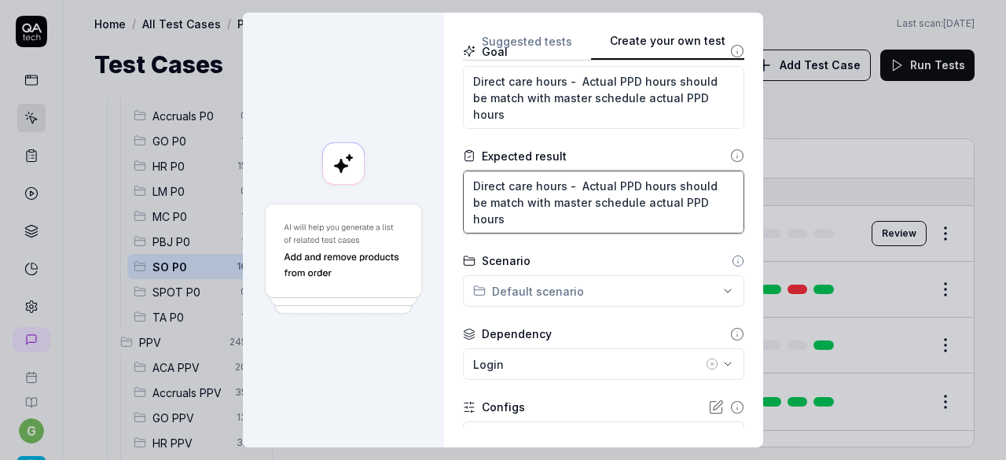
type textarea "Direct care hours - Actual PPD hours should be match with master schedule actua…"
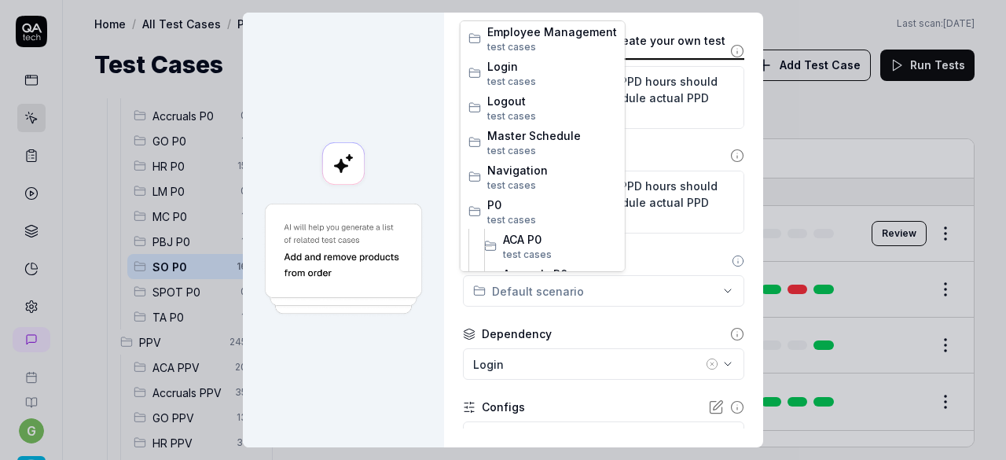
click at [544, 290] on div "**********" at bounding box center [503, 230] width 1006 height 460
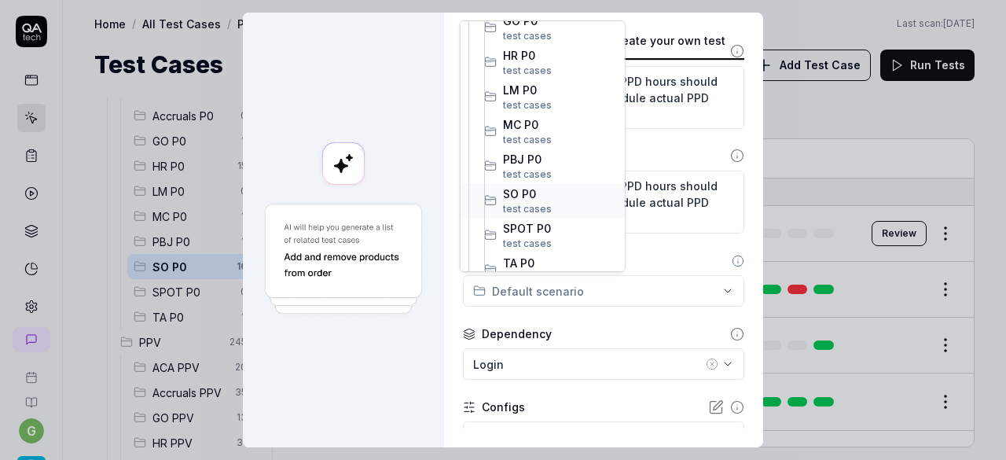
scroll to position [289, 0]
click at [542, 187] on span "SO P0" at bounding box center [560, 193] width 114 height 17
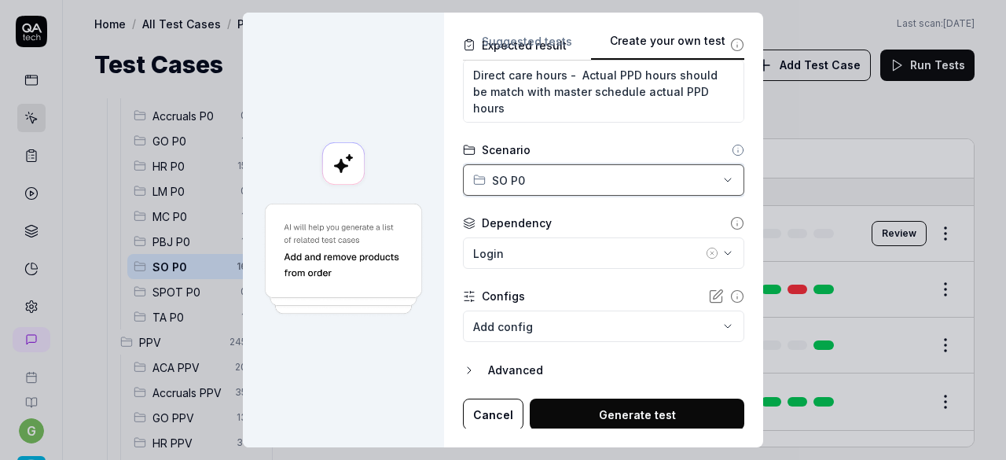
scroll to position [294, 0]
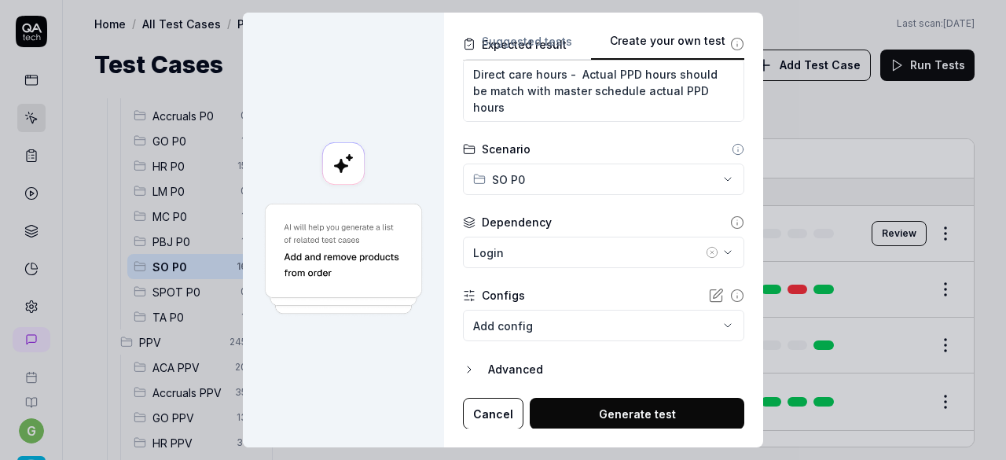
click at [706, 249] on icon "button" at bounding box center [712, 252] width 13 height 13
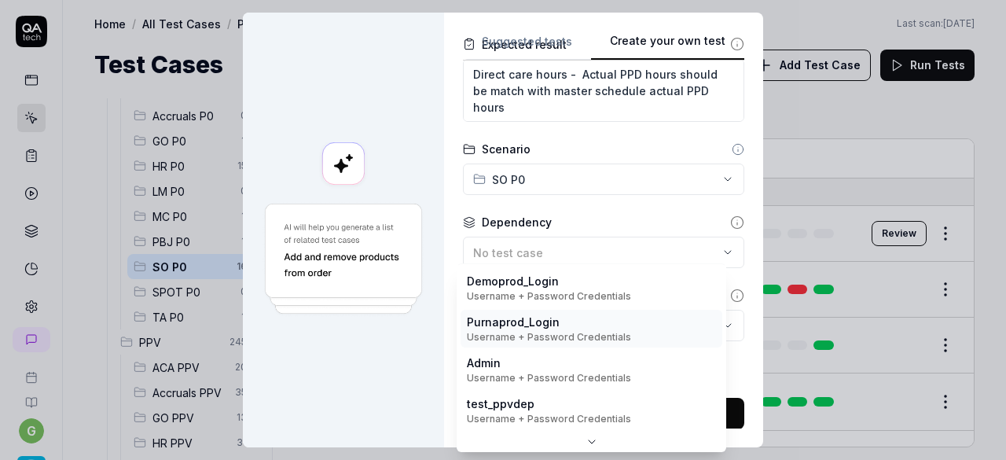
click at [590, 324] on body "g Home / All Test Cases / P0 / SO P0 Home / All Test Cases / P0 / SO P0 Last sc…" at bounding box center [503, 230] width 1006 height 460
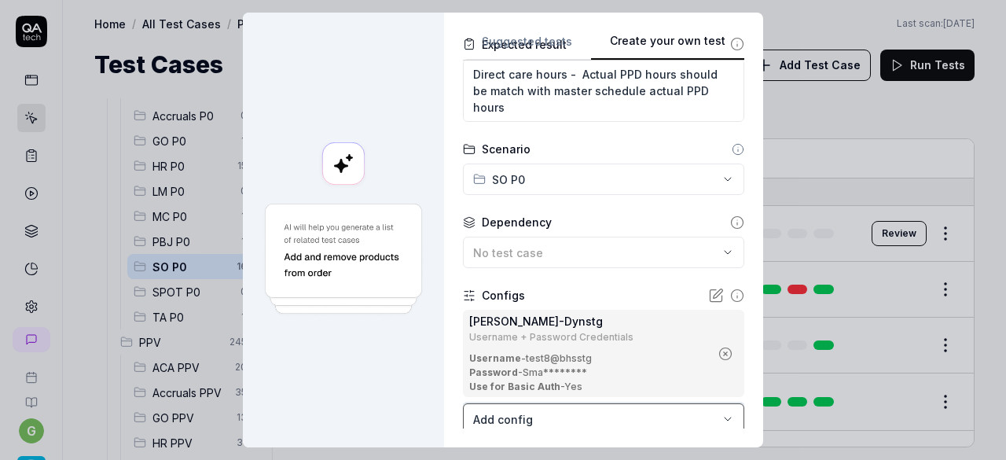
scroll to position [388, 0]
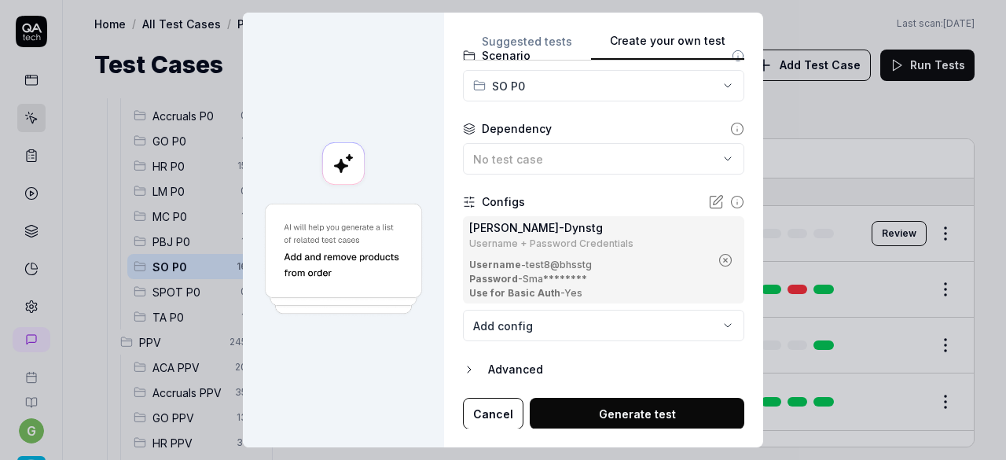
click at [598, 410] on button "Generate test" at bounding box center [637, 413] width 215 height 31
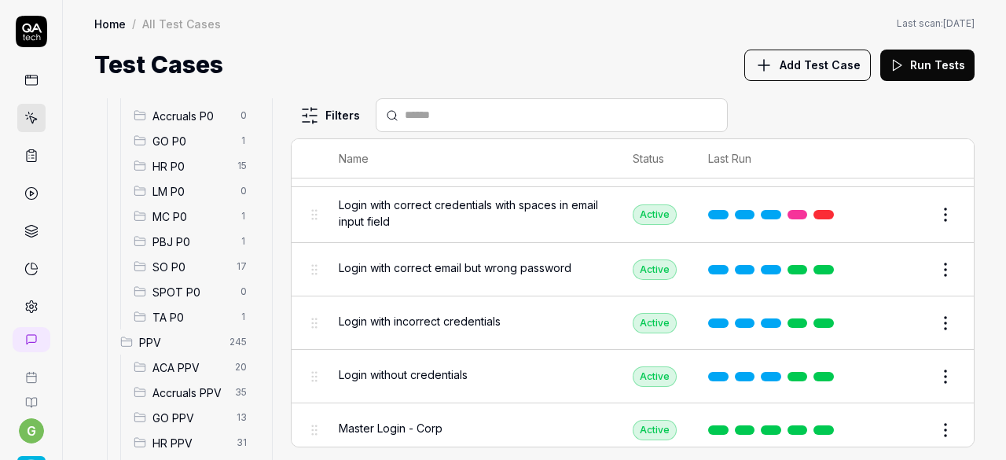
scroll to position [1396, 0]
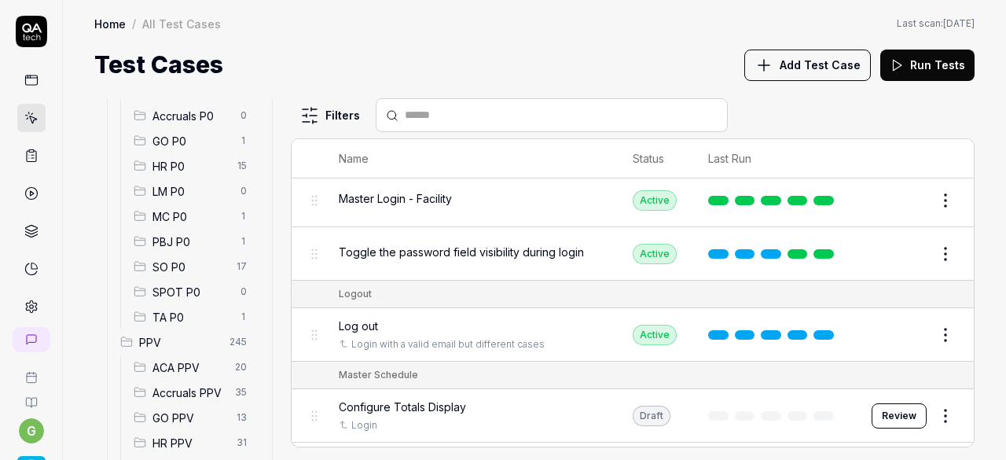
click at [178, 262] on span "SO P0" at bounding box center [190, 267] width 75 height 17
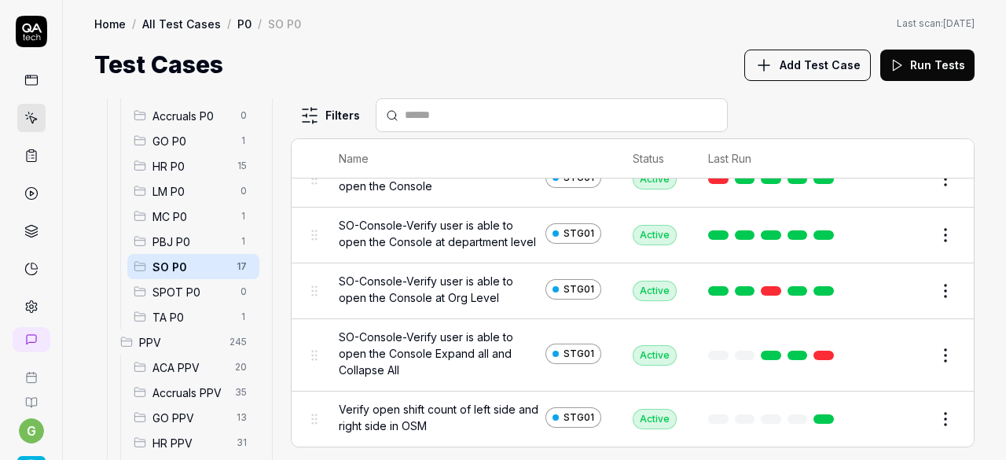
scroll to position [780, 0]
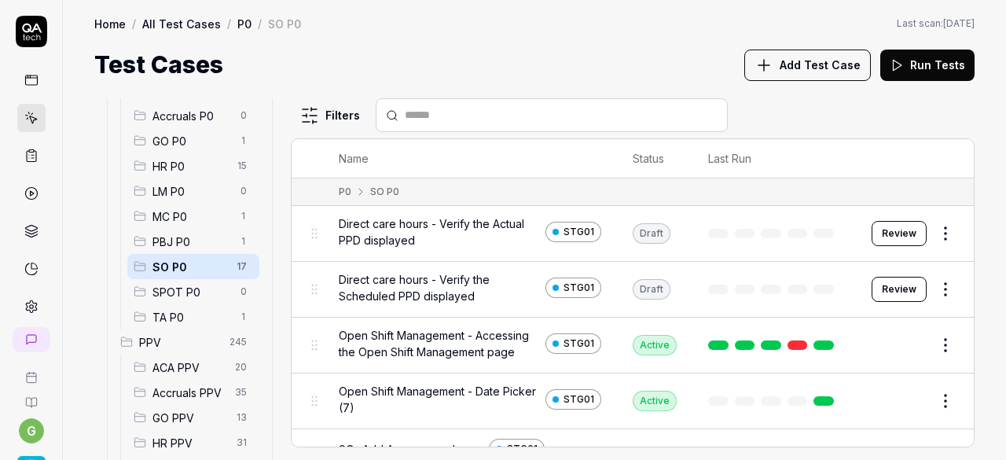
click at [879, 230] on button "Review" at bounding box center [899, 233] width 55 height 25
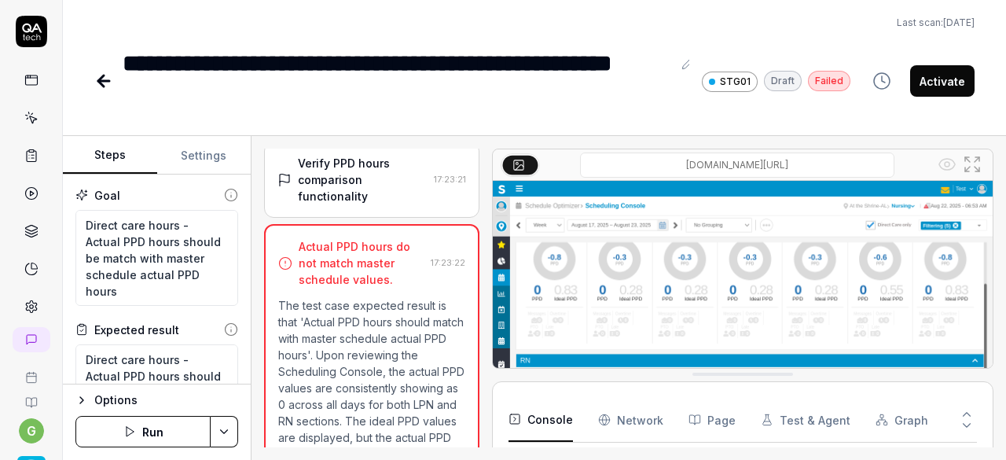
scroll to position [737, 0]
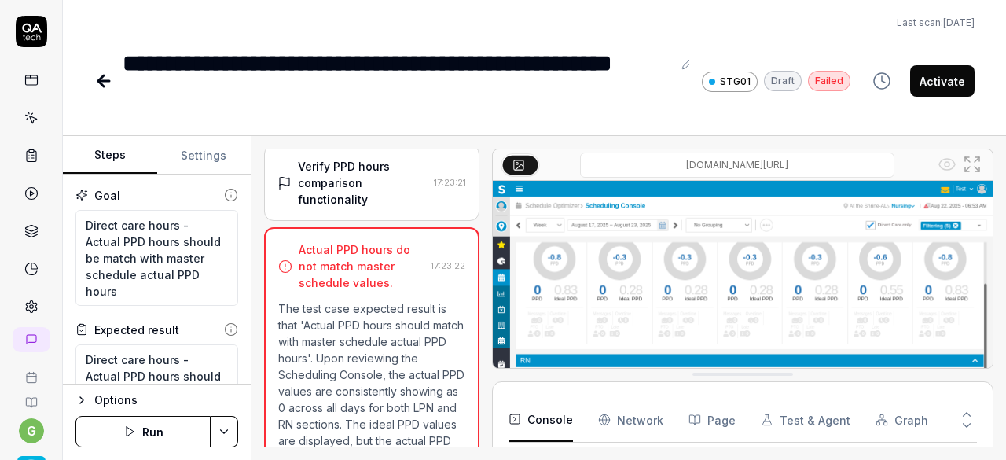
type textarea "*"
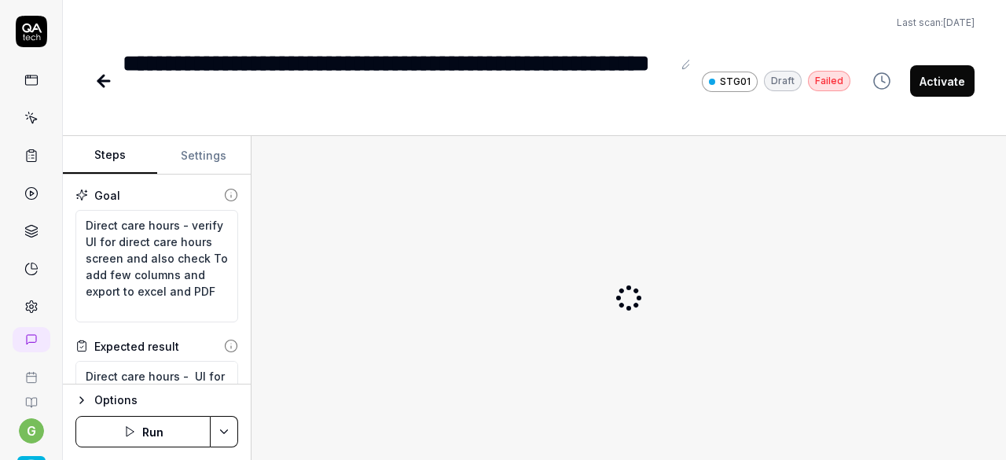
click at [160, 432] on button "Run" at bounding box center [142, 431] width 135 height 31
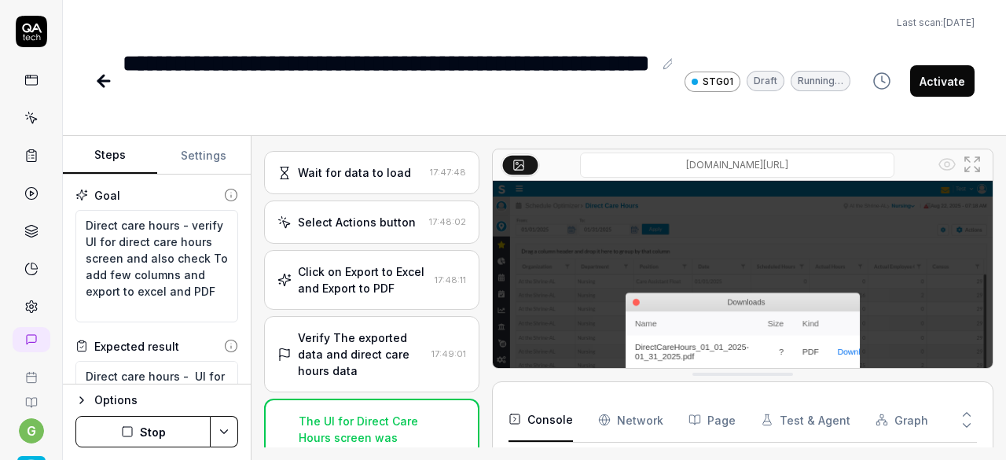
scroll to position [2411, 0]
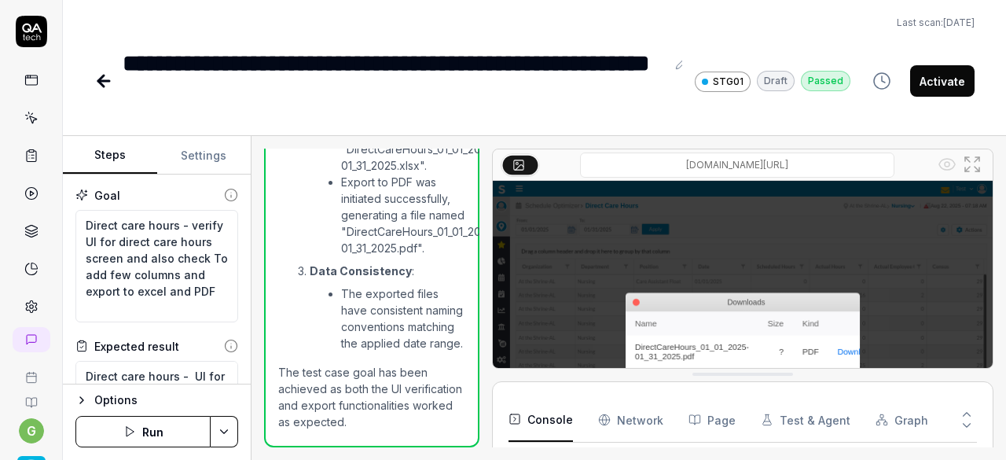
click at [930, 90] on button "Activate" at bounding box center [942, 80] width 64 height 31
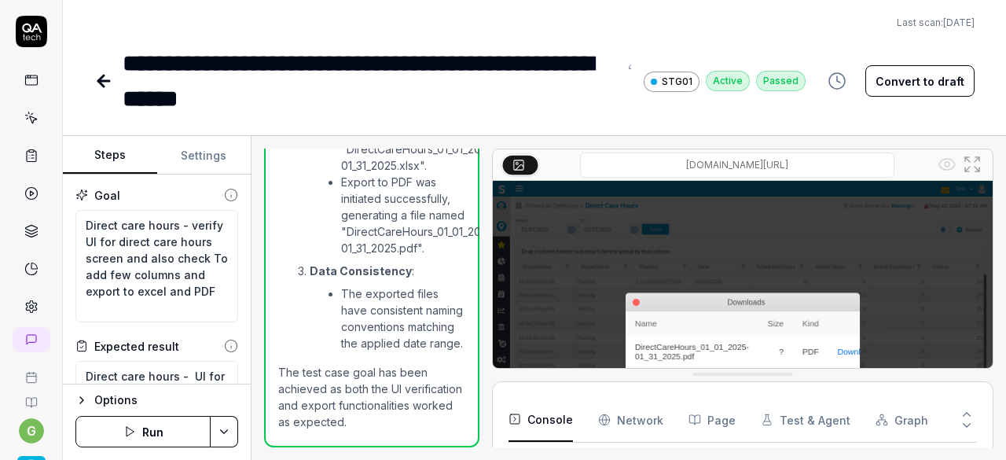
type textarea "*"
click at [108, 78] on icon at bounding box center [103, 81] width 19 height 19
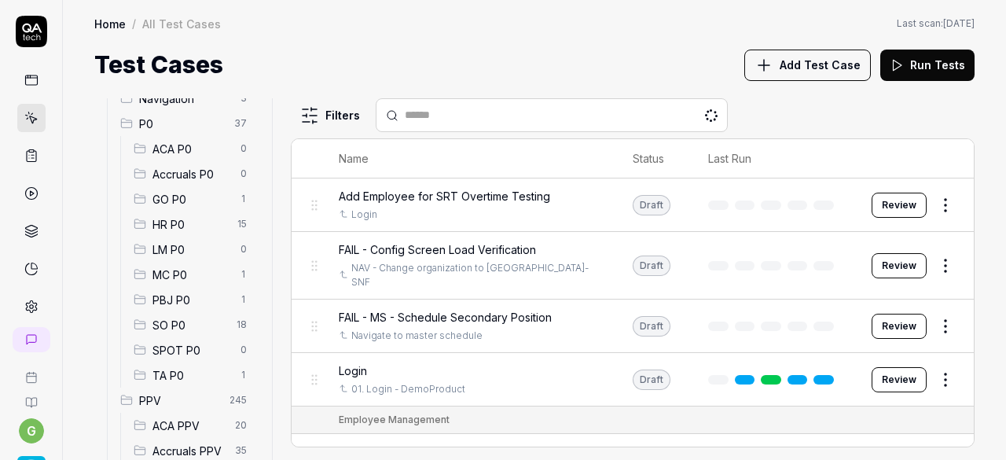
scroll to position [185, 0]
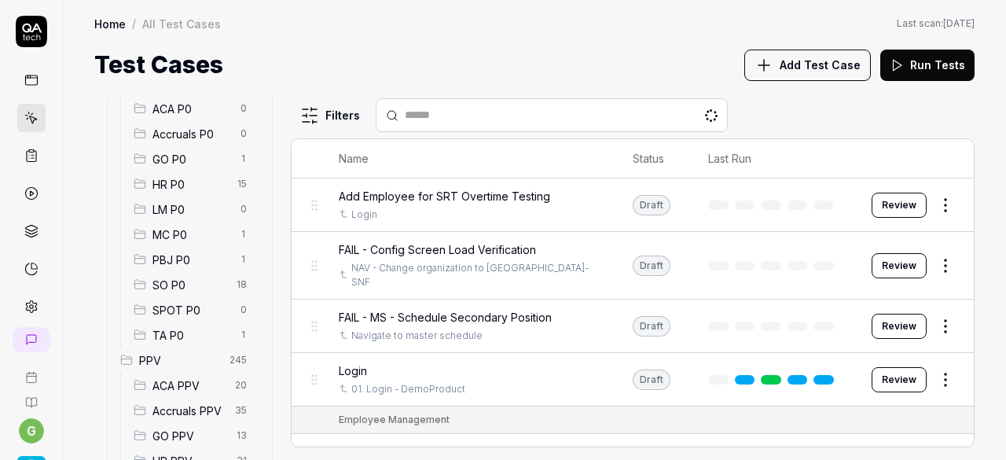
click at [182, 284] on span "SO P0" at bounding box center [190, 285] width 75 height 17
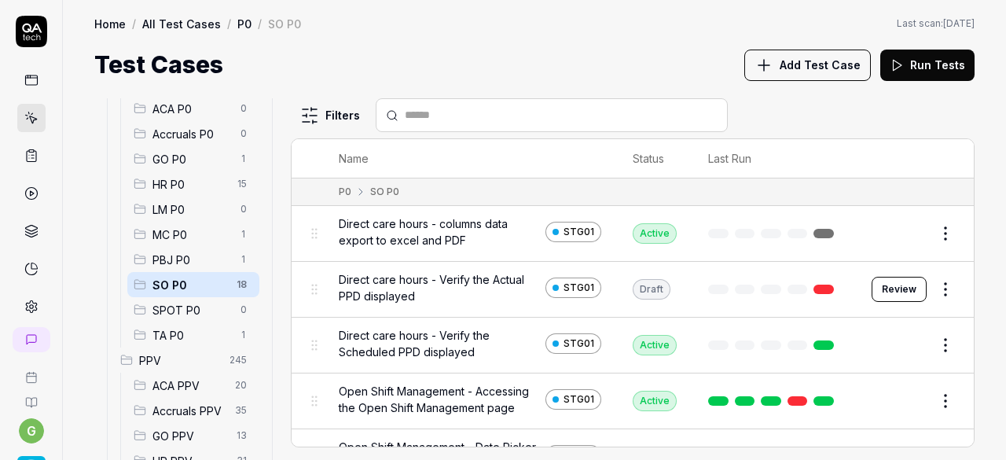
click at [932, 232] on html "g Home / All Test Cases / P0 / SO P0 Home / All Test Cases / P0 / SO P0 Last sc…" at bounding box center [503, 230] width 1006 height 460
click at [640, 59] on html "g Home / All Test Cases / P0 / SO P0 Home / All Test Cases / P0 / SO P0 Last sc…" at bounding box center [503, 230] width 1006 height 460
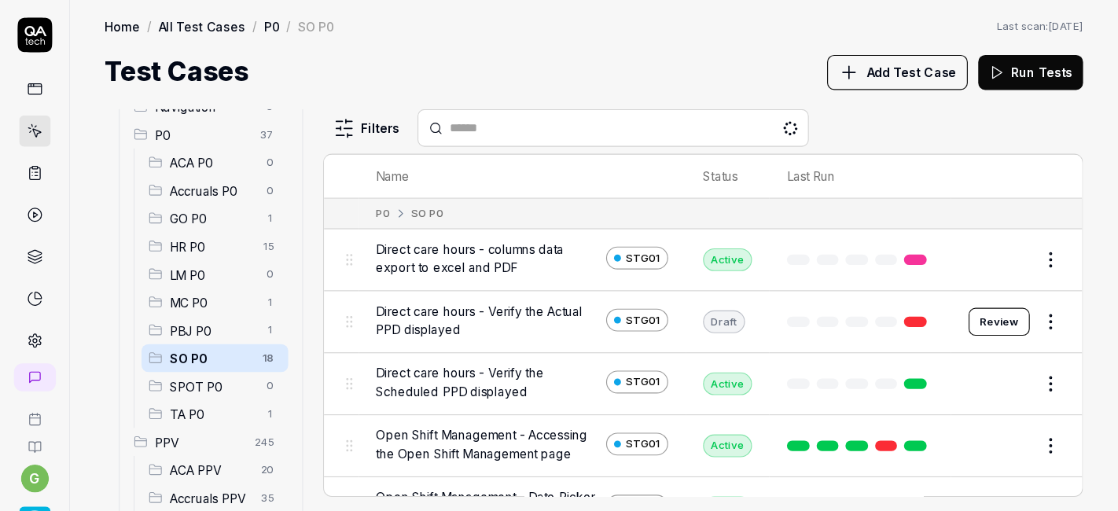
scroll to position [217, 0]
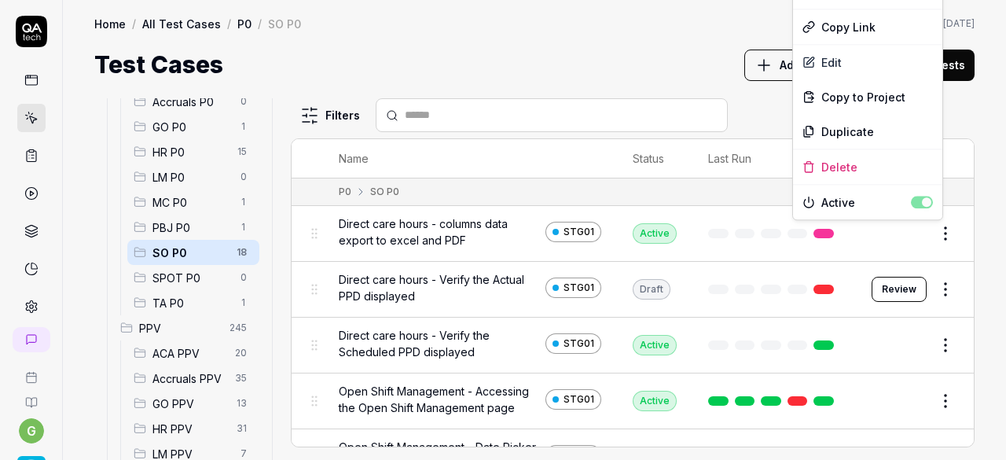
click at [937, 234] on html "g Home / All Test Cases / P0 / SO P0 Home / All Test Cases / P0 / SO P0 Last sc…" at bounding box center [503, 230] width 1006 height 460
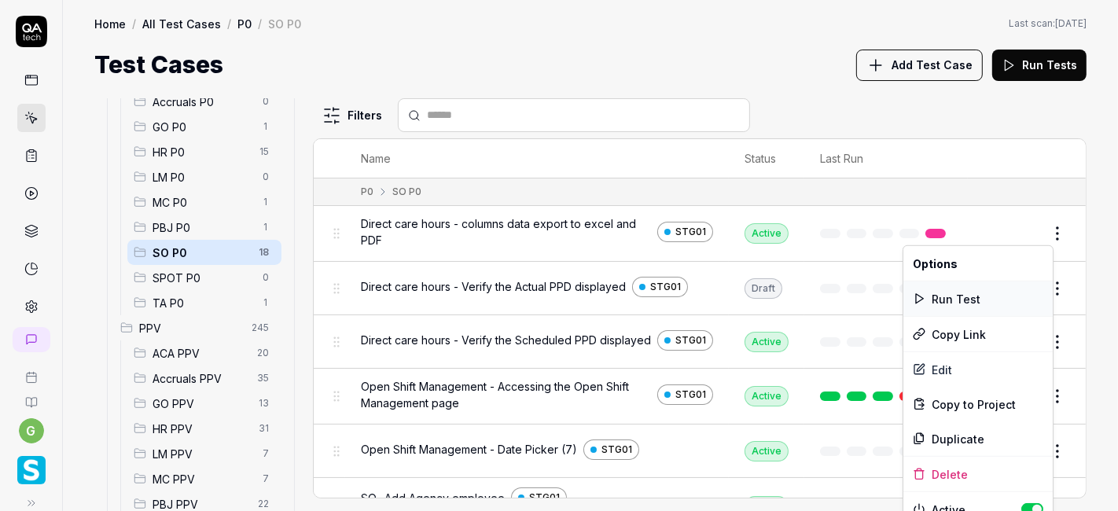
click at [947, 295] on div "Run Test" at bounding box center [977, 298] width 149 height 35
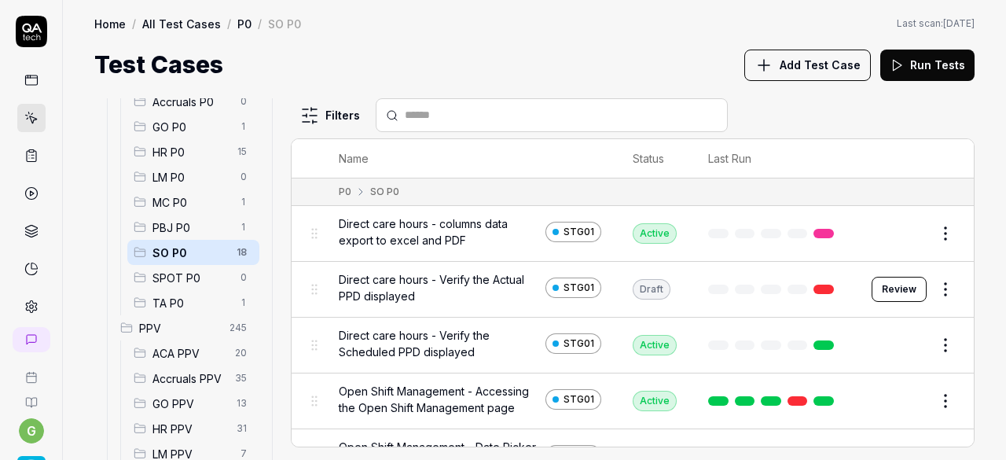
click at [667, 62] on div "Test Cases Add Test Case Run Tests" at bounding box center [534, 64] width 881 height 35
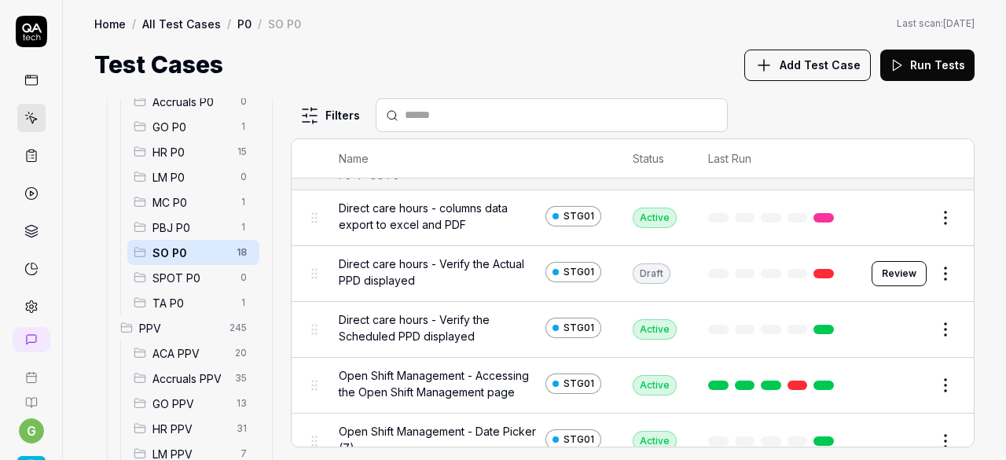
scroll to position [0, 0]
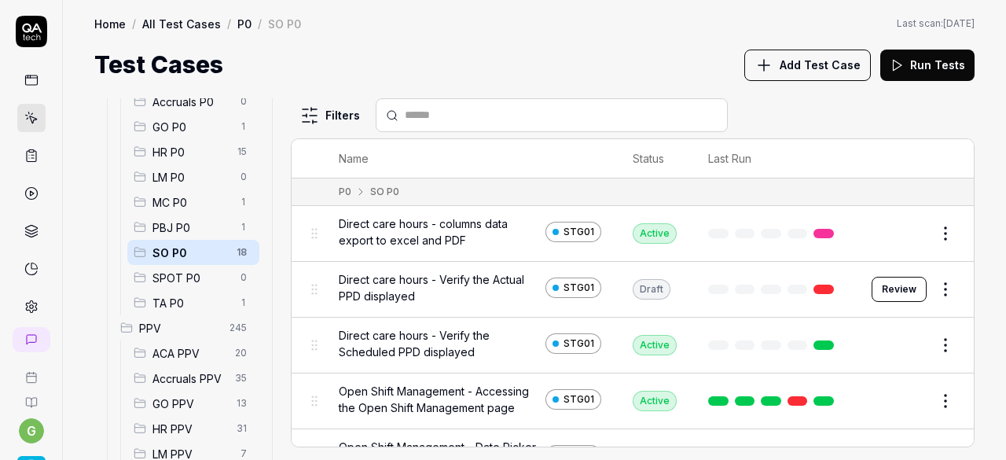
click at [542, 61] on div "Test Cases Add Test Case Run Tests" at bounding box center [534, 64] width 881 height 35
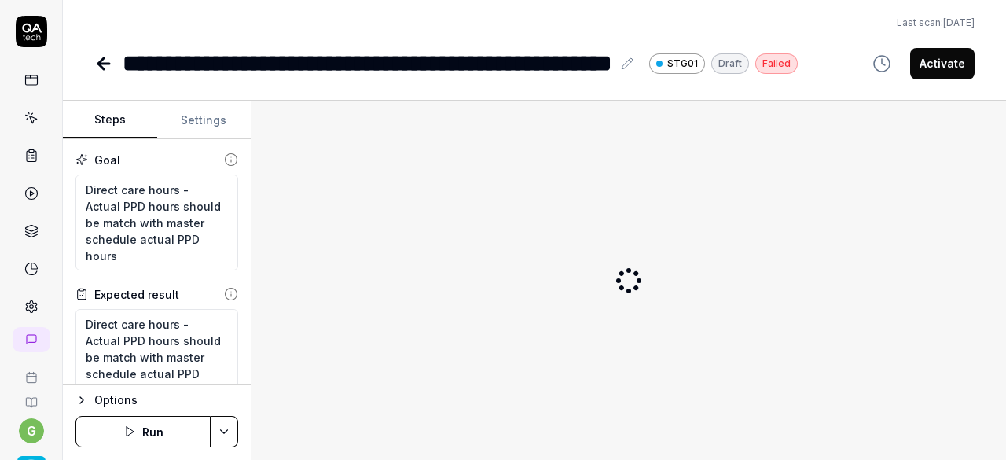
type textarea "*"
